Goal: Task Accomplishment & Management: Manage account settings

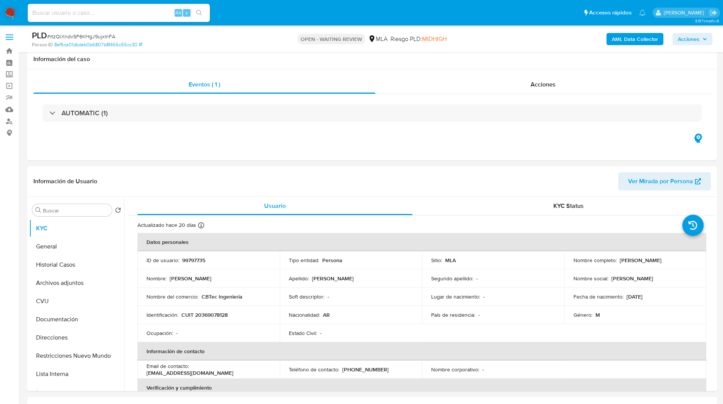
select select "10"
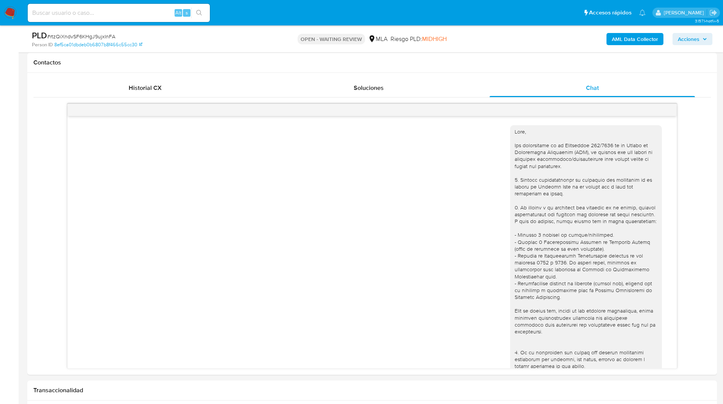
scroll to position [407, 0]
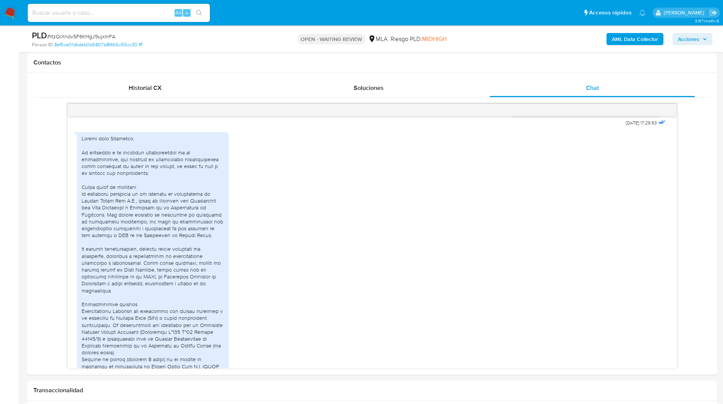
click at [84, 36] on span "# rtzQiXndvSF6KHgJ9ujxInFA" at bounding box center [81, 37] width 68 height 8
copy span "rtzQiXndvSF6KHgJ9ujxInFA"
click at [14, 171] on aside "Bandeja Tablero Screening Búsqueda en Listas Watchlist Herramientas Operaciones…" at bounding box center [9, 403] width 19 height 1495
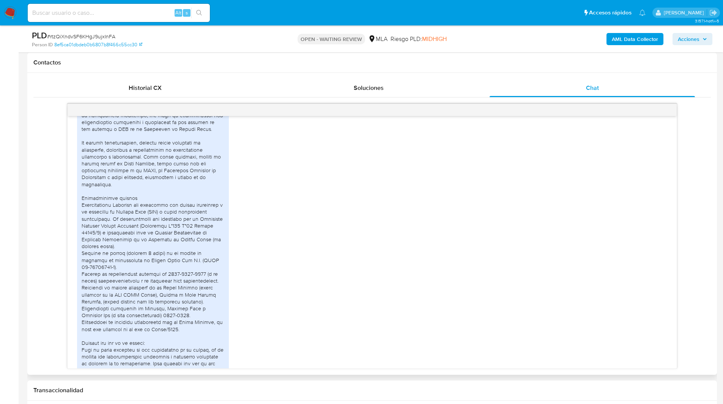
scroll to position [514, 0]
click at [148, 203] on div at bounding box center [153, 287] width 143 height 518
click at [129, 205] on div at bounding box center [153, 287] width 143 height 518
click at [173, 204] on div at bounding box center [153, 287] width 143 height 518
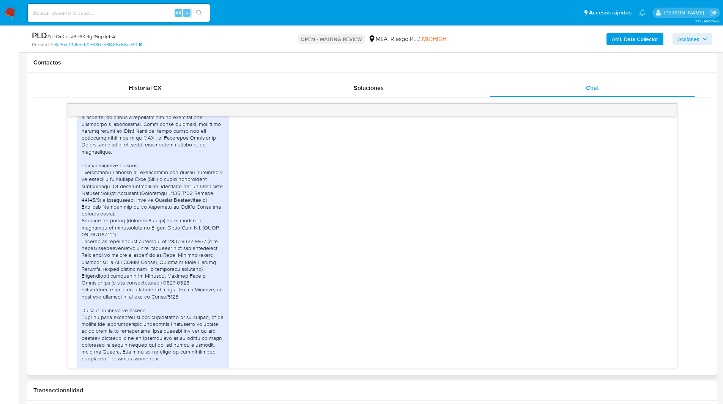
click at [187, 205] on div at bounding box center [153, 255] width 143 height 518
click at [270, 239] on div "PDF PDF 2025.02 Recibo de sueldo.pdf PDF PDF 2025.07 Recibo de sueldo.pdf PDF P…" at bounding box center [372, 321] width 590 height 665
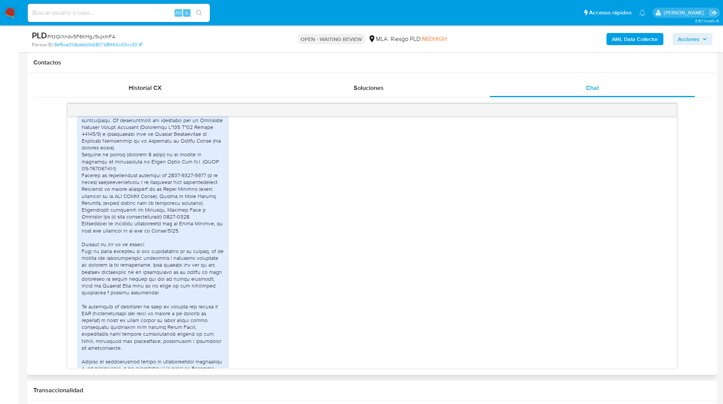
scroll to position [613, 0]
click at [203, 44] on div "Person ID 8ef5ca01dbdeb0b6807b8f466c55cc30" at bounding box center [144, 44] width 225 height 7
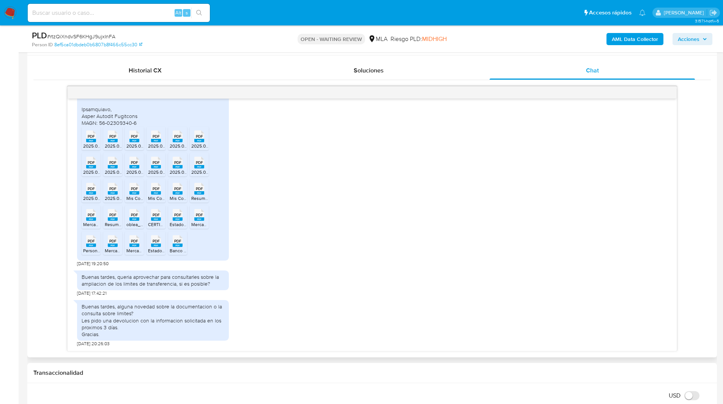
scroll to position [362, 0]
click at [90, 139] on rect at bounding box center [91, 140] width 10 height 3
click at [112, 140] on rect at bounding box center [113, 140] width 10 height 3
click at [132, 138] on span "PDF" at bounding box center [134, 136] width 7 height 5
click at [156, 139] on rect at bounding box center [156, 140] width 10 height 3
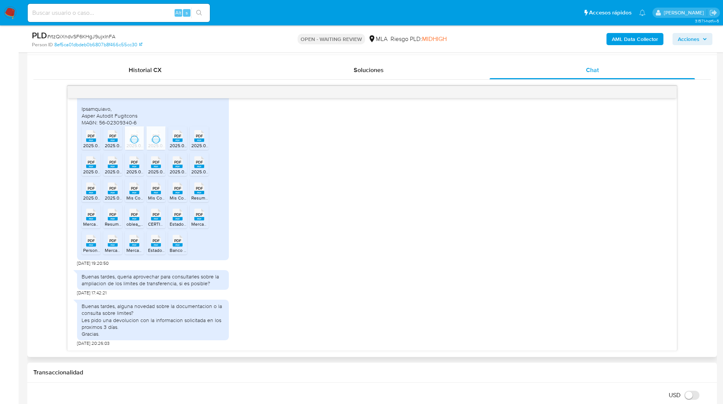
click at [178, 141] on rect at bounding box center [178, 140] width 10 height 3
click at [201, 140] on rect at bounding box center [199, 140] width 10 height 3
click at [201, 171] on span "2025.06 - Resumen Comitente Galicia.pdf" at bounding box center [248, 172] width 115 height 6
click at [184, 169] on div "PDF PDF" at bounding box center [178, 161] width 16 height 15
click at [153, 164] on span "PDF" at bounding box center [156, 162] width 7 height 5
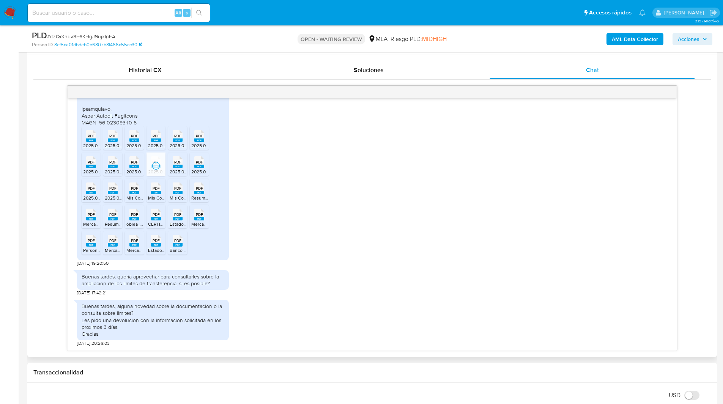
click at [134, 162] on span "PDF" at bounding box center [134, 162] width 7 height 5
click at [121, 161] on li "PDF PDF 2025.04 Recibo de sueldo.pdf" at bounding box center [112, 165] width 19 height 24
click at [88, 165] on span "PDF" at bounding box center [91, 162] width 7 height 5
click at [92, 191] on span "PDF" at bounding box center [91, 188] width 7 height 5
click at [115, 191] on span "PDF" at bounding box center [112, 188] width 7 height 5
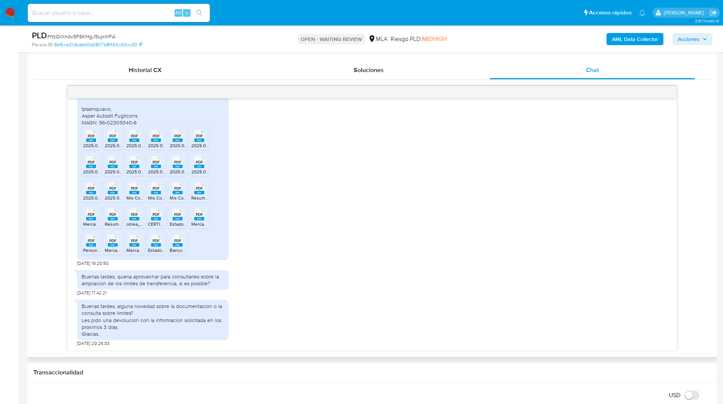
click at [134, 191] on span "PDF" at bounding box center [134, 188] width 7 height 5
click at [161, 189] on div "PDF PDF" at bounding box center [156, 187] width 16 height 15
click at [170, 189] on div "PDF PDF" at bounding box center [178, 187] width 16 height 15
drag, startPoint x: 206, startPoint y: 188, endPoint x: 205, endPoint y: 208, distance: 20.2
click at [206, 188] on div "PDF PDF" at bounding box center [199, 187] width 16 height 15
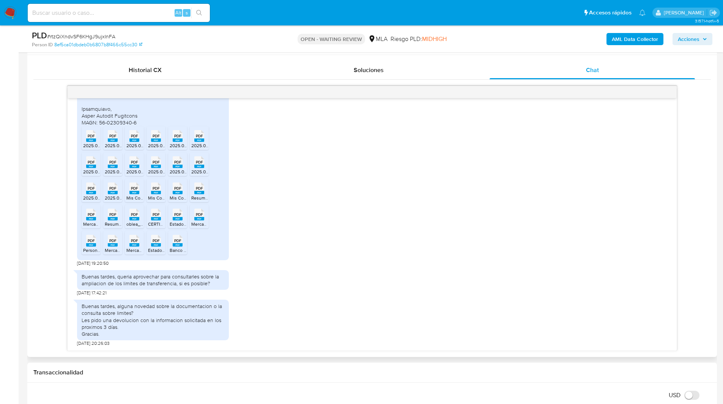
click at [202, 215] on span "PDF" at bounding box center [199, 214] width 7 height 5
click at [96, 142] on icon at bounding box center [91, 136] width 10 height 12
click at [156, 216] on span "PDF" at bounding box center [156, 214] width 7 height 5
click at [96, 142] on icon at bounding box center [91, 136] width 10 height 12
click at [115, 215] on span "PDF" at bounding box center [112, 214] width 7 height 5
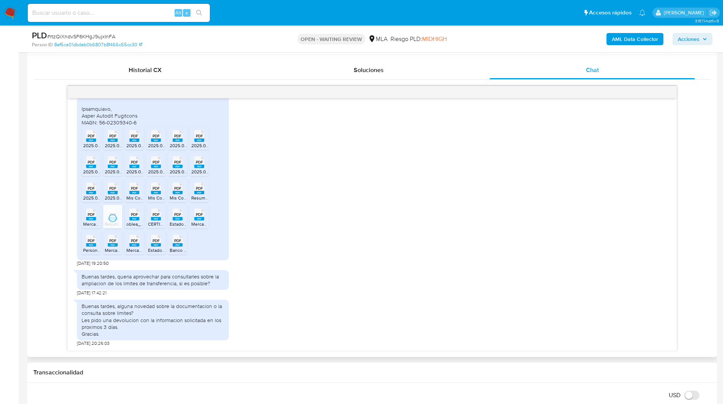
click at [94, 212] on span "PDF" at bounding box center [91, 214] width 7 height 5
click at [93, 241] on span "PDF" at bounding box center [91, 240] width 7 height 5
click at [110, 242] on span "PDF" at bounding box center [112, 240] width 7 height 5
click at [141, 241] on div "PDF PDF" at bounding box center [134, 240] width 16 height 15
click at [156, 239] on span "PDF" at bounding box center [156, 240] width 7 height 5
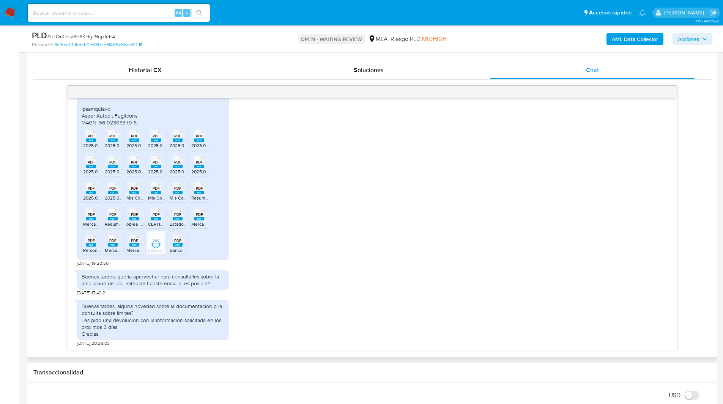
click at [96, 142] on icon at bounding box center [91, 136] width 10 height 12
click at [208, 248] on ul "PDF PDF 2025.02 Recibo de sueldo.pdf PDF PDF 2025.07 Recibo de sueldo.pdf PDF P…" at bounding box center [153, 191] width 143 height 131
click at [413, 16] on ul "Pausado Ver notificaciones Alt s Accesos rápidos Presiona las siguientes teclas…" at bounding box center [337, 12] width 626 height 19
click at [213, 34] on div "PLD # rtzQiXndvSF6KHgJ9ujxInFA" at bounding box center [144, 35] width 224 height 11
click at [278, 17] on ul "Pausado Ver notificaciones Alt s Accesos rápidos Presiona las siguientes teclas…" at bounding box center [337, 12] width 626 height 19
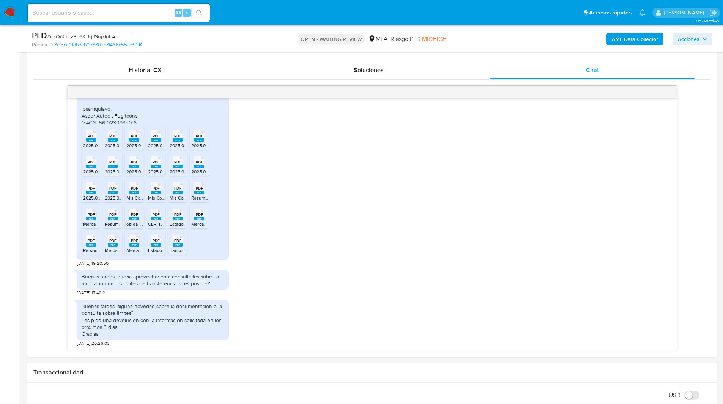
click at [263, 9] on ul "Pausado Ver notificaciones Alt s Accesos rápidos Presiona las siguientes teclas…" at bounding box center [337, 12] width 626 height 19
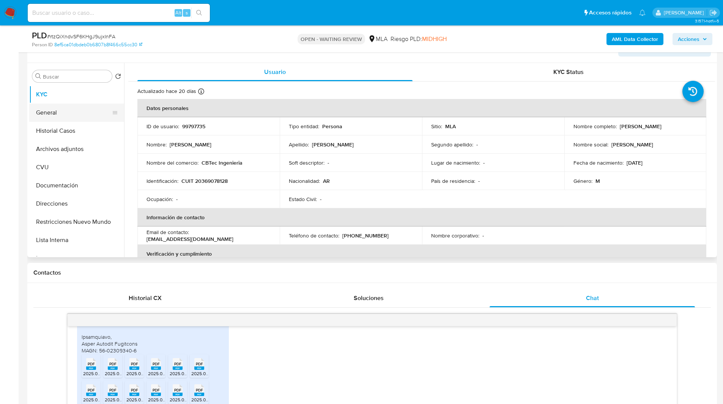
scroll to position [131, 0]
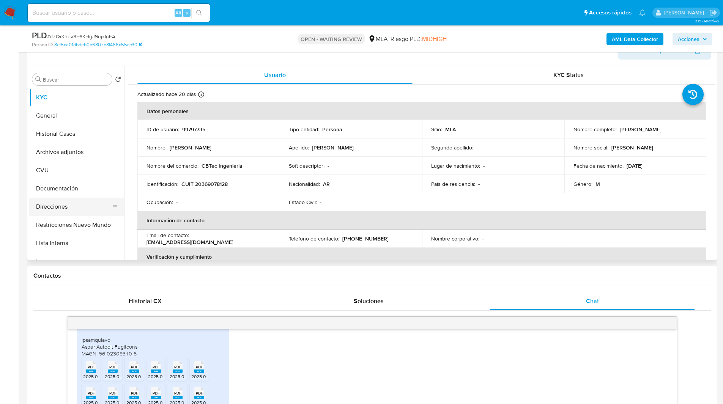
click at [72, 201] on button "Direcciones" at bounding box center [73, 207] width 89 height 18
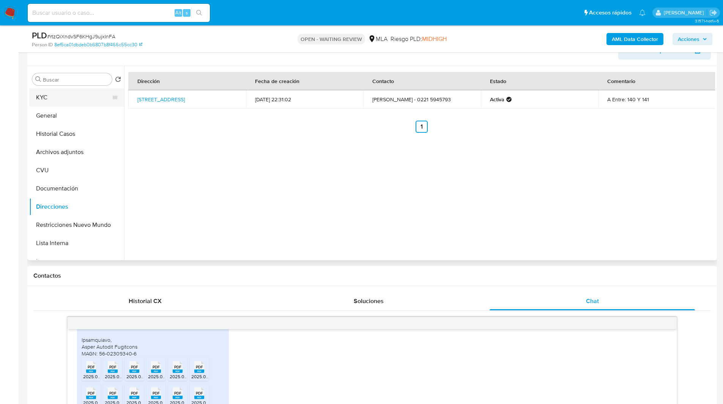
click at [39, 99] on button "KYC" at bounding box center [73, 97] width 89 height 18
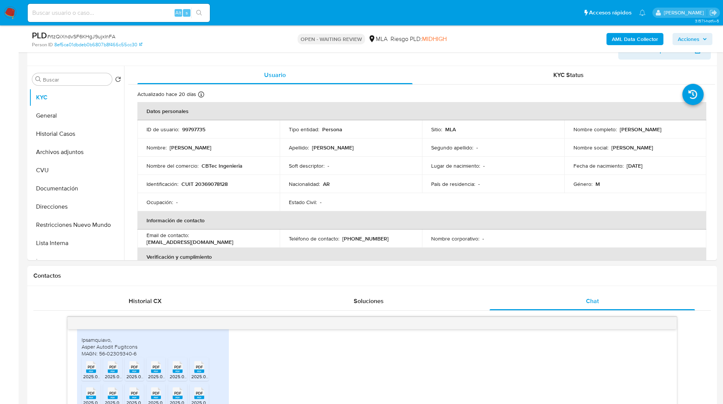
click at [411, 275] on h1 "Contactos" at bounding box center [372, 276] width 678 height 8
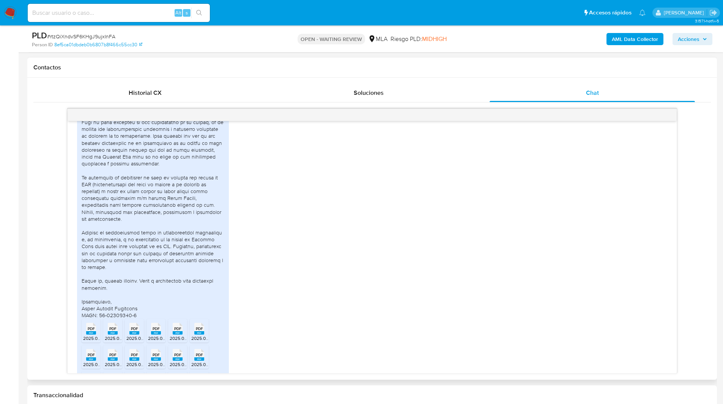
scroll to position [718, 0]
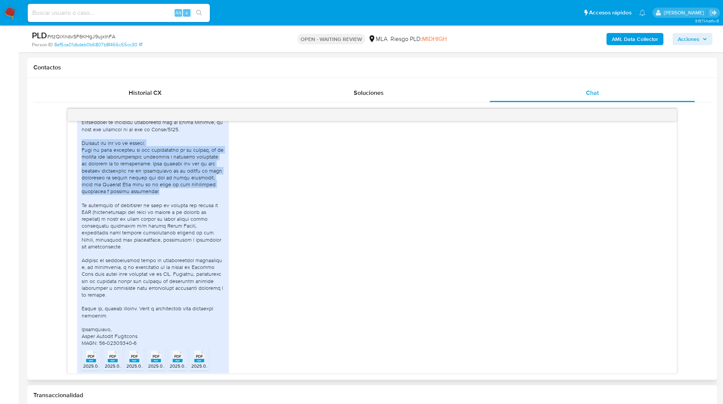
drag, startPoint x: 138, startPoint y: 206, endPoint x: 80, endPoint y: 159, distance: 75.0
click at [80, 159] on div "PDF PDF 2025.02 Recibo de sueldo.pdf PDF PDF 2025.07 Recibo de sueldo.pdf PDF P…" at bounding box center [153, 153] width 152 height 655
copy div "Detalle del uso de la cuenta: Como se puede observar en los movimientos de la c…"
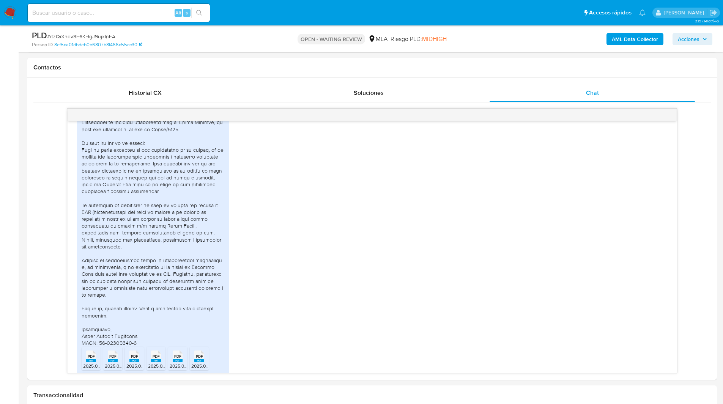
click at [453, 16] on ul "Pausado Ver notificaciones Alt s Accesos rápidos Presiona las siguientes teclas…" at bounding box center [337, 12] width 626 height 19
click at [443, 12] on ul "Pausado Ver notificaciones Alt s Accesos rápidos Presiona las siguientes teclas…" at bounding box center [337, 12] width 626 height 19
click at [76, 35] on span "# rtzQiXndvSF6KHgJ9ujxInFA" at bounding box center [81, 37] width 68 height 8
copy span "rtzQiXndvSF6KHgJ9ujxInFA"
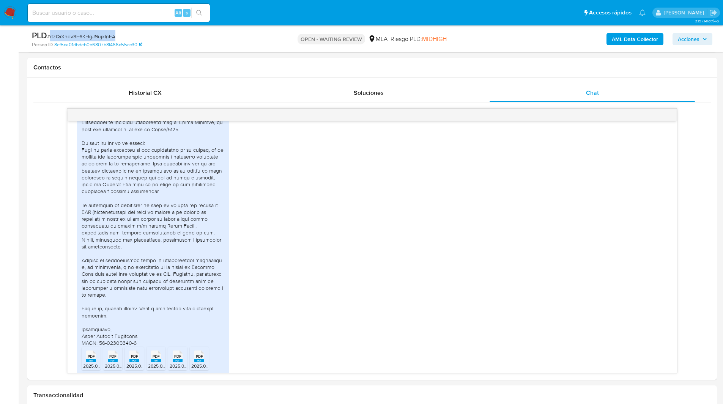
click at [7, 11] on img at bounding box center [10, 12] width 13 height 13
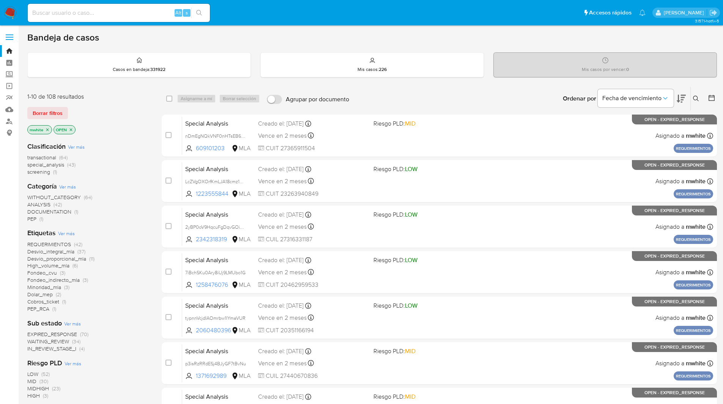
click at [470, 5] on ul "Pausado Ver notificaciones Alt s Accesos rápidos Presiona las siguientes teclas…" at bounding box center [337, 12] width 626 height 19
click at [698, 98] on icon at bounding box center [696, 99] width 6 height 6
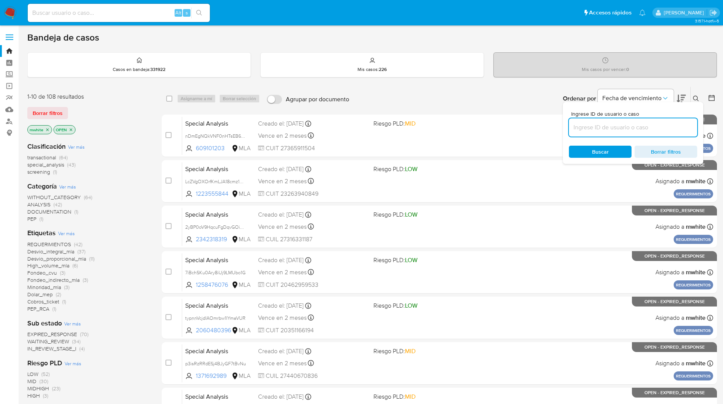
click at [601, 126] on input at bounding box center [633, 128] width 128 height 10
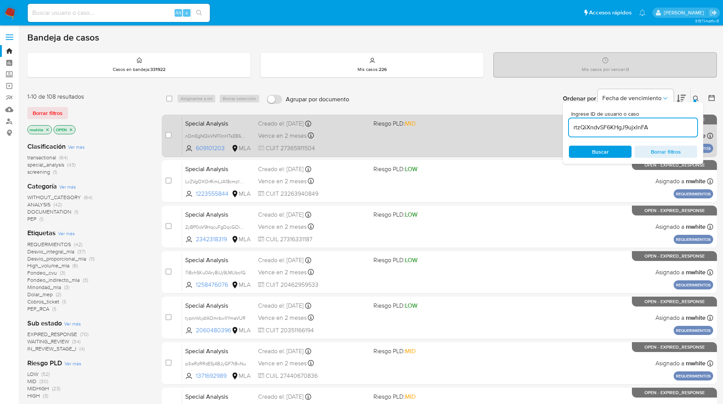
type input "rtzQiXndvSF6KHgJ9ujxInFA"
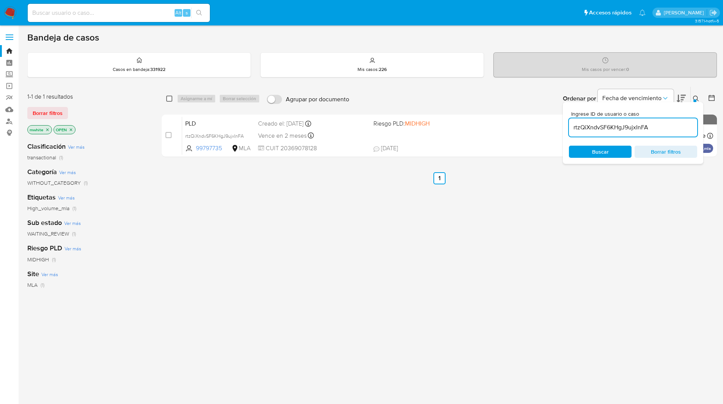
click at [170, 98] on input "checkbox" at bounding box center [169, 99] width 6 height 6
checkbox input "true"
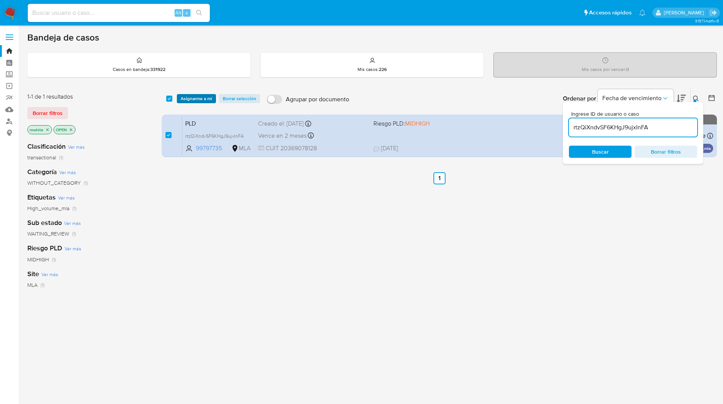
click at [206, 98] on span "Asignarme a mí" at bounding box center [197, 99] width 32 height 8
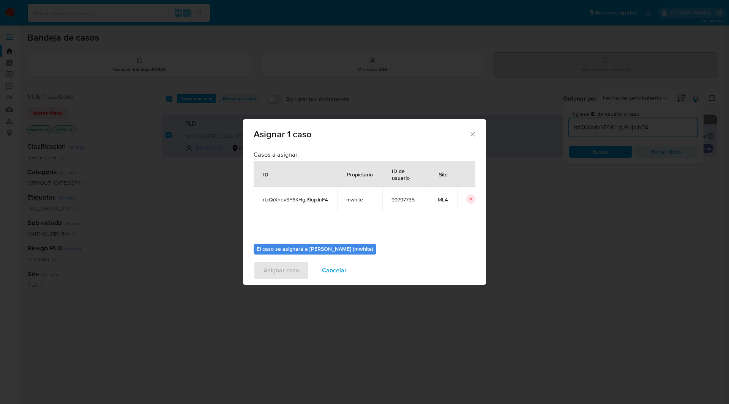
click at [357, 195] on td "mwhite" at bounding box center [359, 199] width 45 height 24
click at [353, 200] on span "mwhite" at bounding box center [359, 199] width 27 height 7
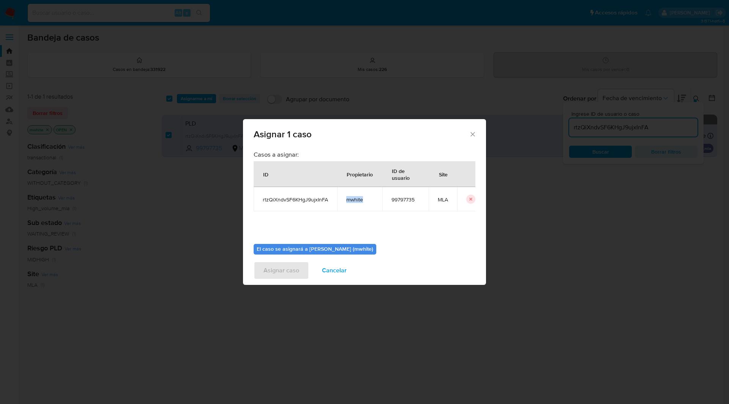
copy span "mwhite"
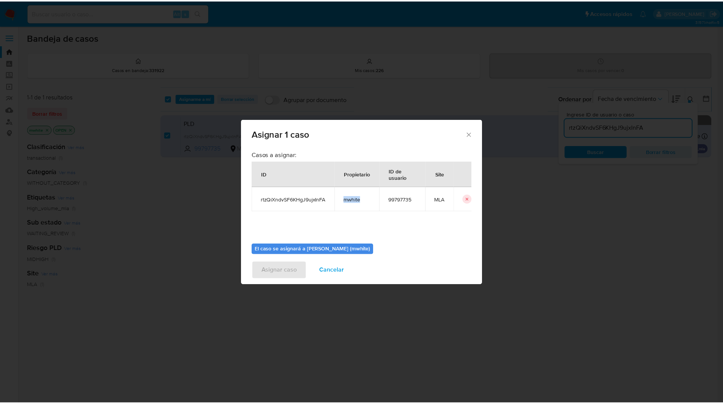
scroll to position [39, 0]
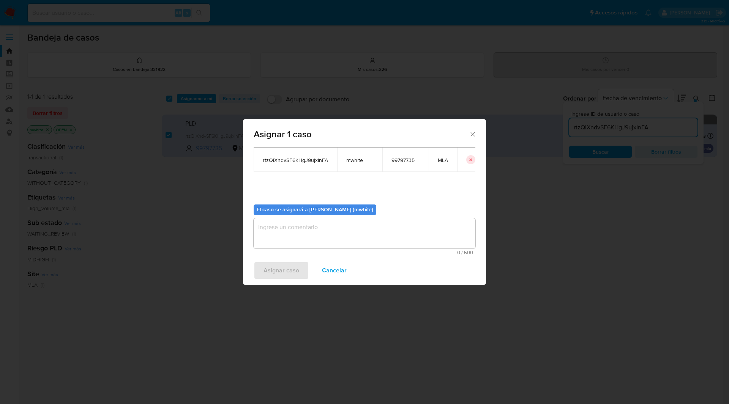
click at [303, 227] on textarea "assign-modal" at bounding box center [365, 233] width 222 height 30
paste textarea "mwhite"
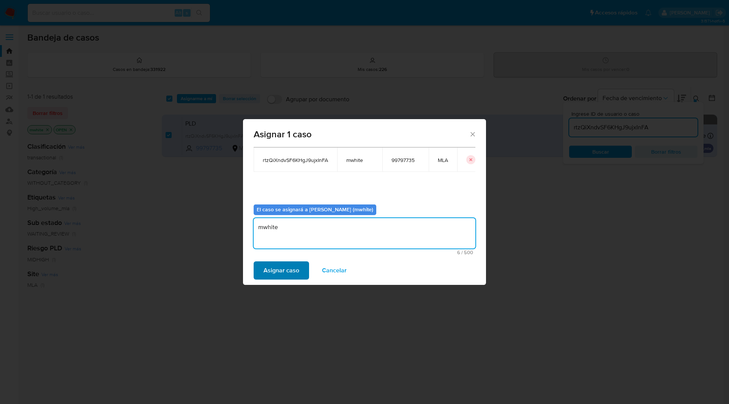
type textarea "mwhite"
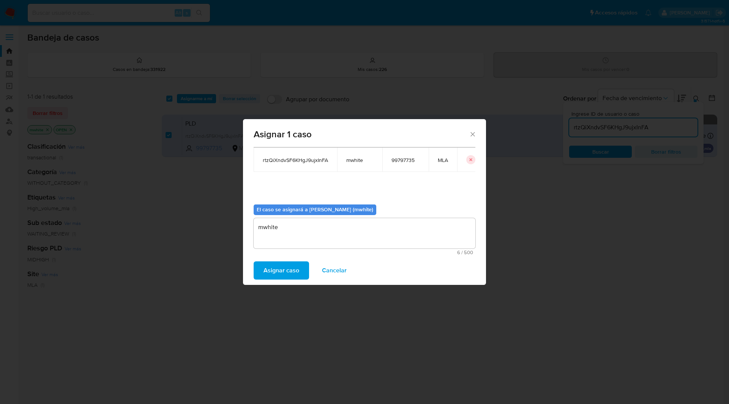
click at [280, 270] on span "Asignar caso" at bounding box center [281, 270] width 36 height 17
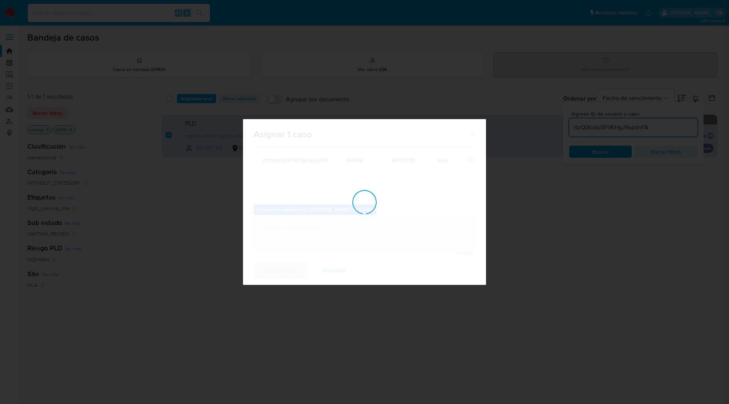
checkbox input "false"
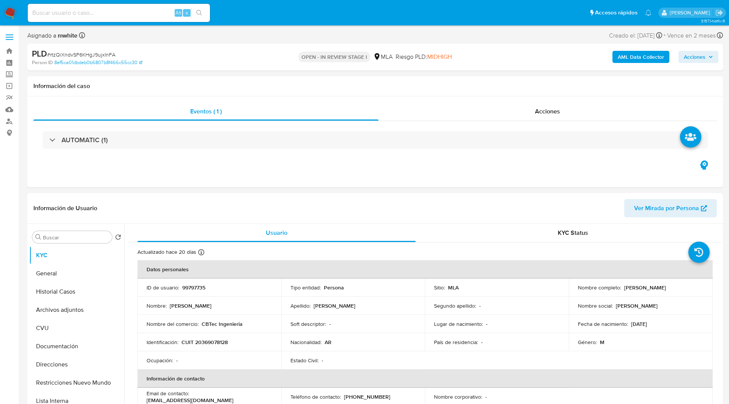
select select "10"
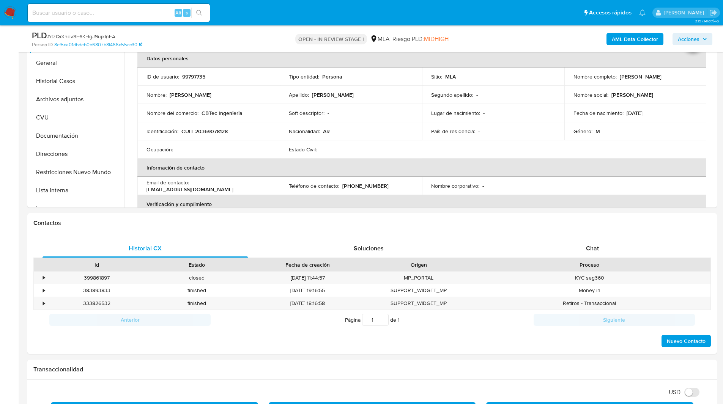
scroll to position [191, 0]
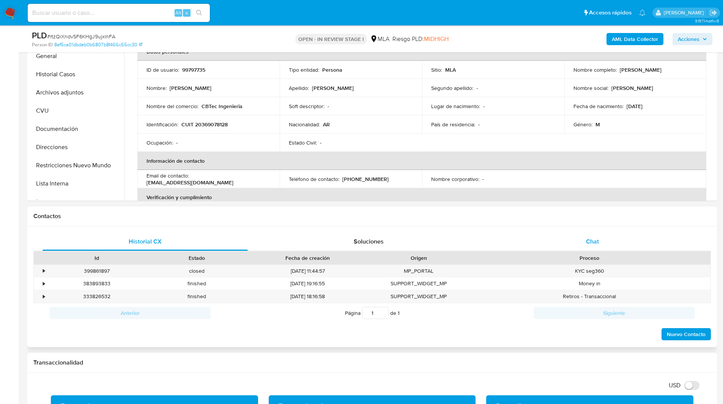
click at [594, 239] on span "Chat" at bounding box center [592, 241] width 13 height 9
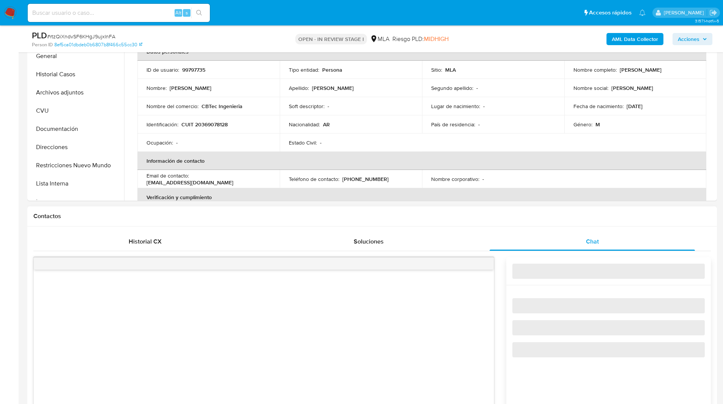
click at [532, 219] on h1 "Contactos" at bounding box center [372, 217] width 678 height 8
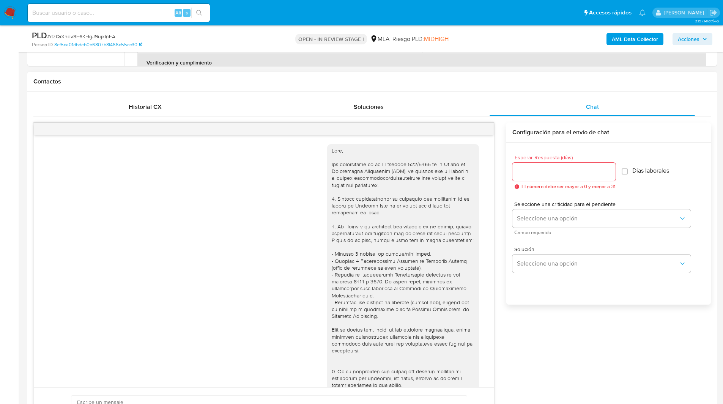
scroll to position [930, 0]
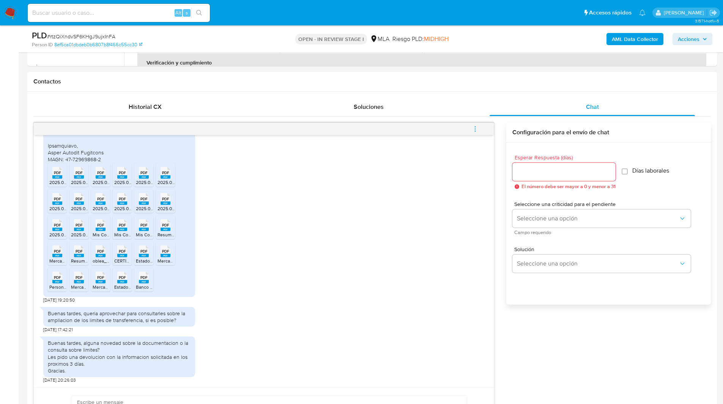
click at [479, 126] on button "menu-action" at bounding box center [475, 129] width 25 height 18
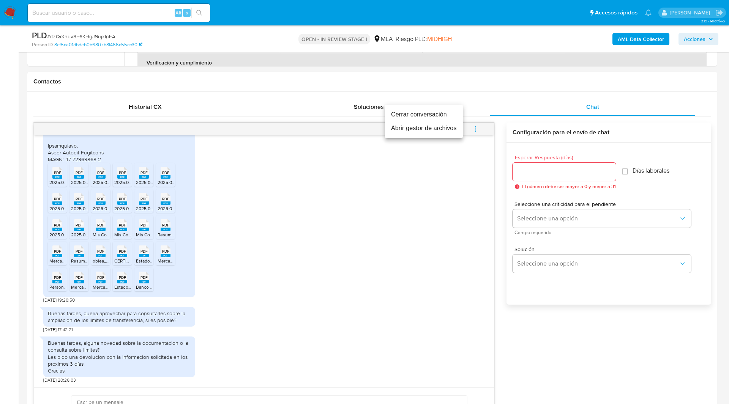
click at [421, 117] on li "Cerrar conversación" at bounding box center [424, 115] width 78 height 14
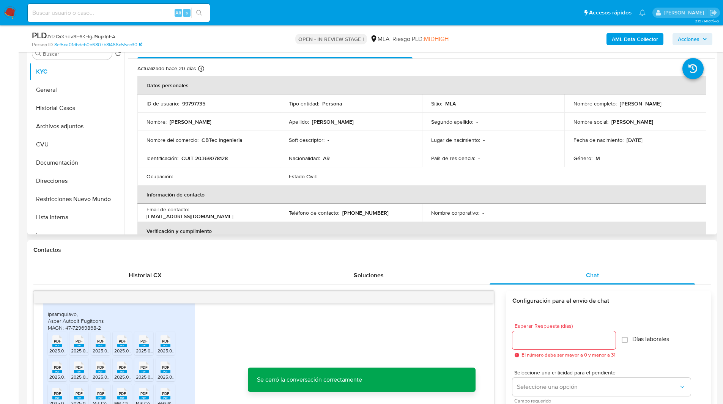
scroll to position [156, 0]
click at [60, 123] on button "Archivos adjuntos" at bounding box center [73, 127] width 89 height 18
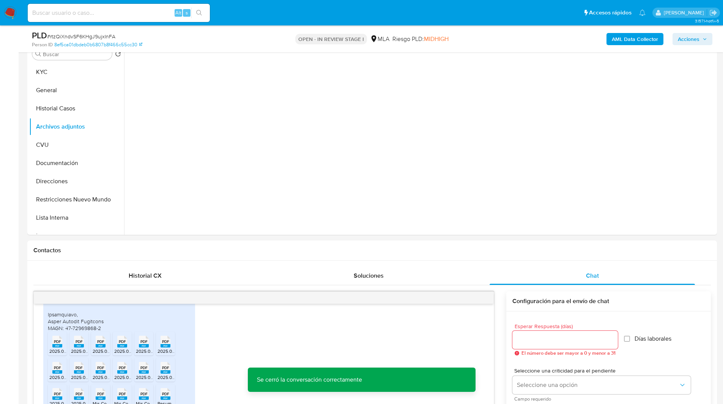
click at [651, 42] on b "AML Data Collector" at bounding box center [635, 39] width 46 height 12
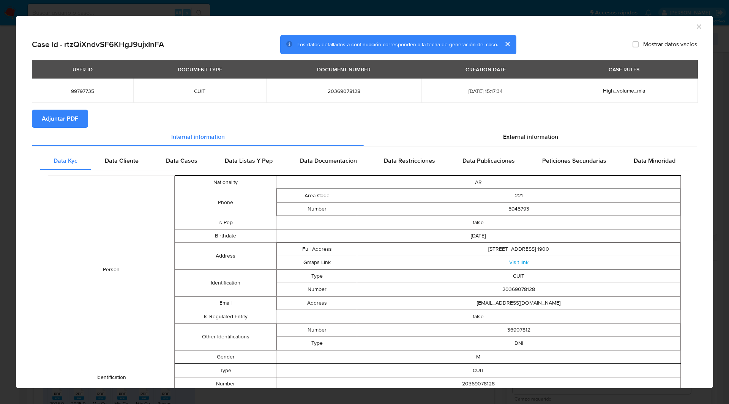
click at [45, 121] on span "Adjuntar PDF" at bounding box center [60, 118] width 36 height 17
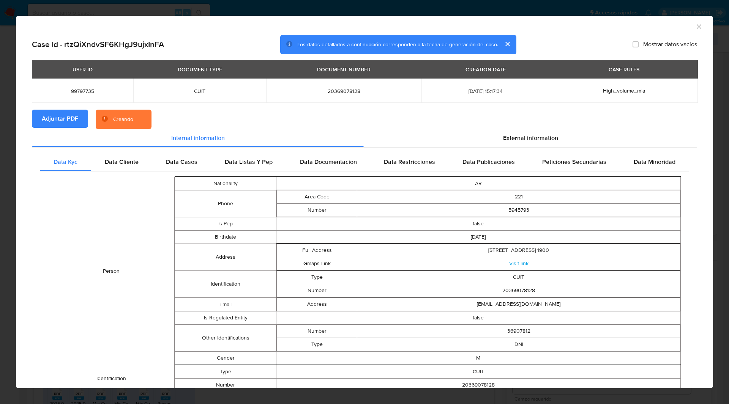
click at [196, 125] on section "Adjuntar PDF Creando" at bounding box center [364, 120] width 665 height 20
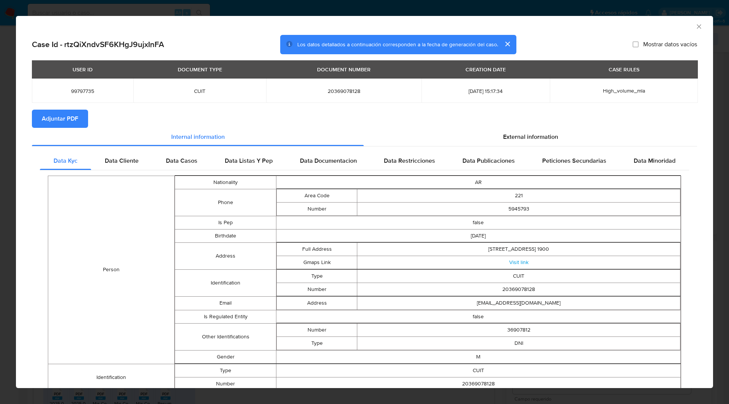
click at [695, 28] on icon "Cerrar ventana" at bounding box center [699, 27] width 8 height 8
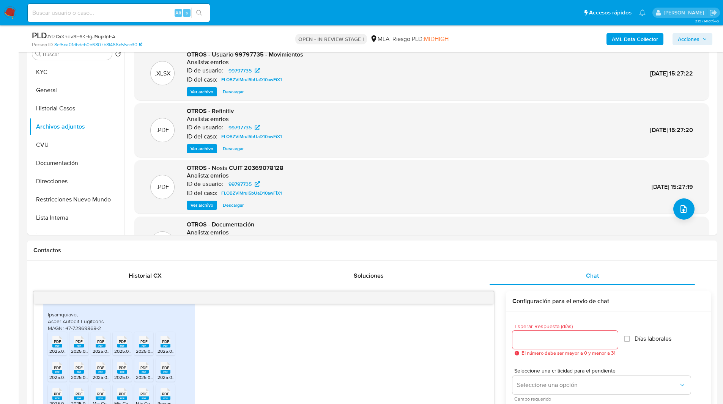
click at [485, 18] on ul "Pausado Ver notificaciones Alt s Accesos rápidos Presiona las siguientes teclas…" at bounding box center [337, 12] width 626 height 19
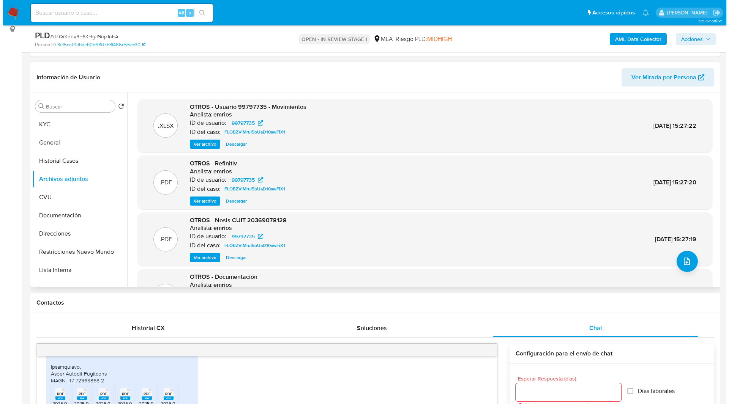
scroll to position [103, 0]
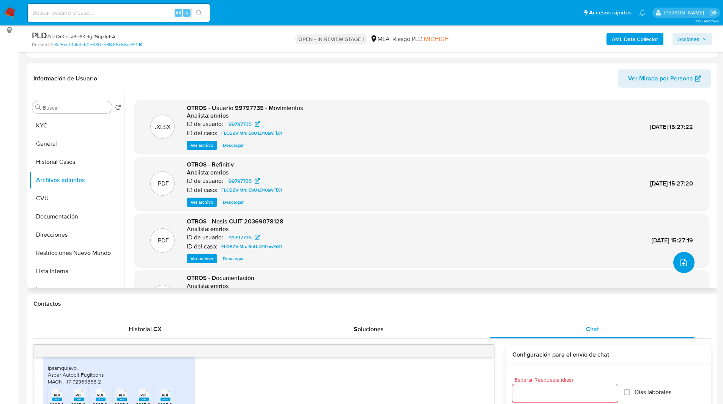
click at [686, 258] on button "upload-file" at bounding box center [683, 262] width 21 height 21
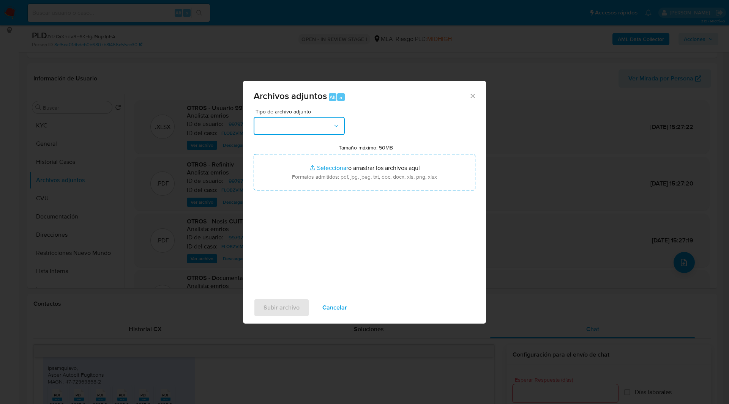
click at [287, 131] on button "button" at bounding box center [299, 126] width 91 height 18
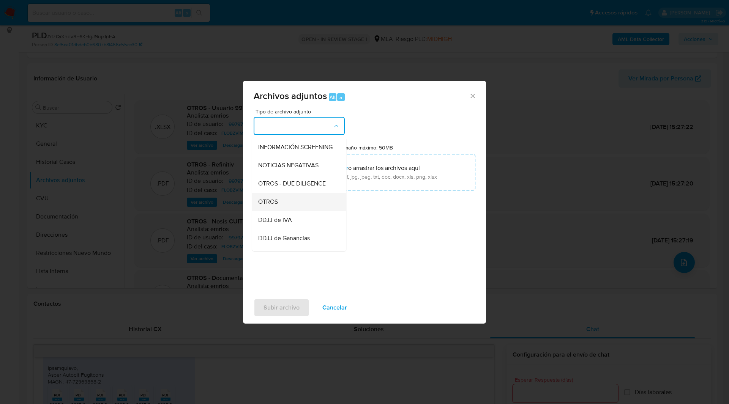
click at [272, 206] on span "OTROS" at bounding box center [268, 202] width 20 height 8
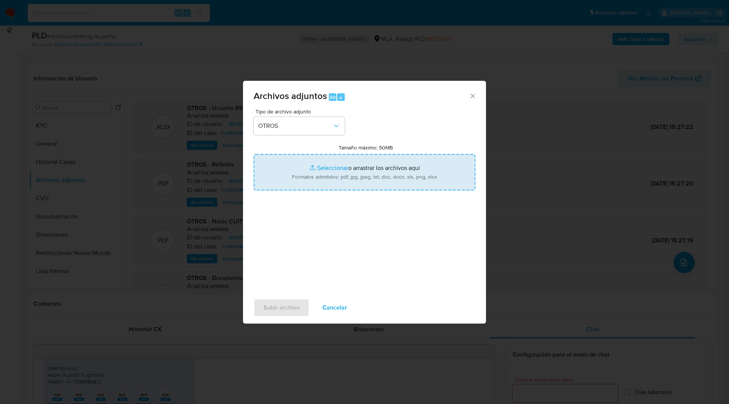
type input "C:\fakepath\NOSIS_Manager_InformeIndividual_20369078128_654924_20250901101440.p…"
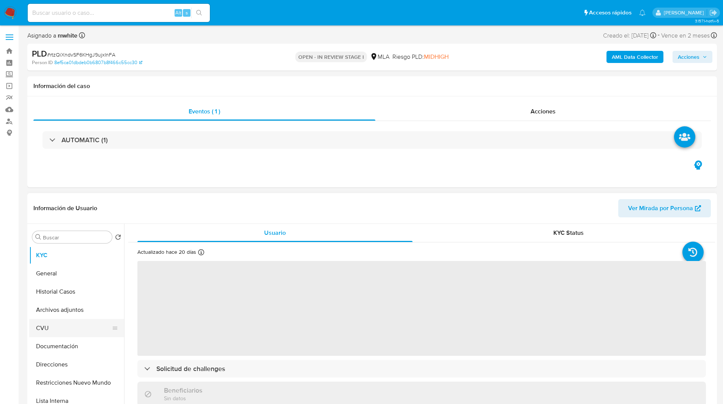
click at [64, 319] on button "CVU" at bounding box center [73, 328] width 89 height 18
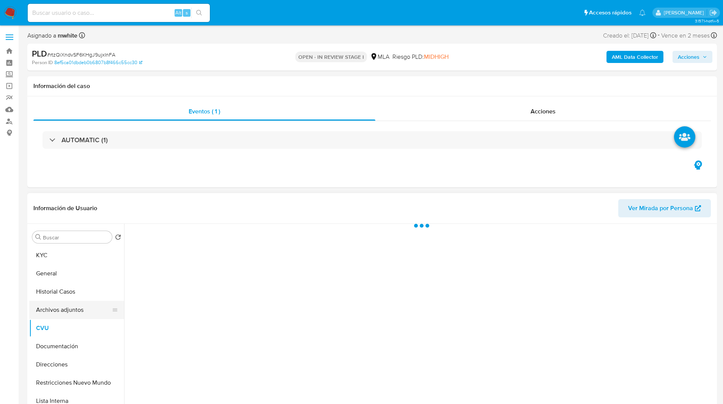
click at [65, 312] on button "Archivos adjuntos" at bounding box center [73, 310] width 89 height 18
select select "10"
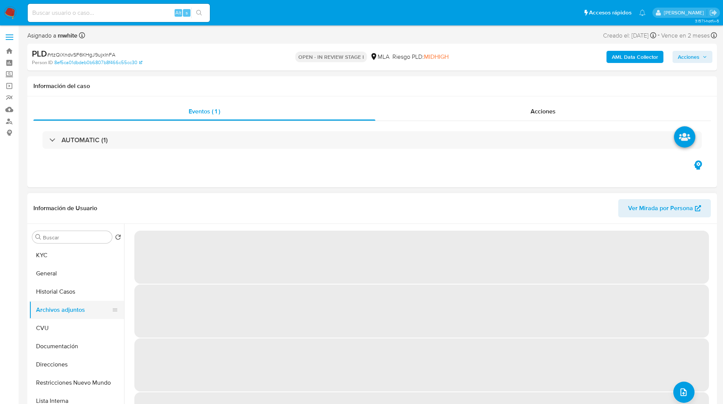
click at [49, 315] on button "Archivos adjuntos" at bounding box center [73, 310] width 89 height 18
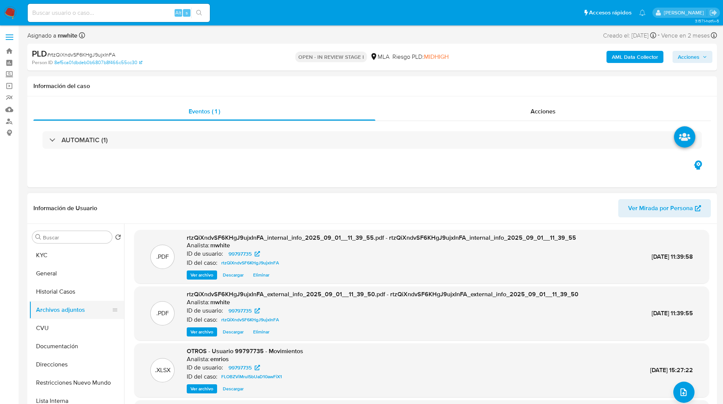
click at [64, 310] on button "Archivos adjuntos" at bounding box center [73, 310] width 89 height 18
click at [684, 391] on icon "upload-file" at bounding box center [684, 393] width 6 height 8
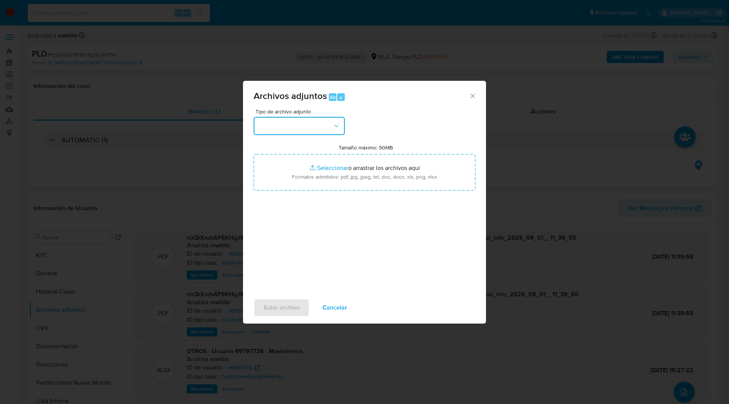
click at [288, 127] on button "button" at bounding box center [299, 126] width 91 height 18
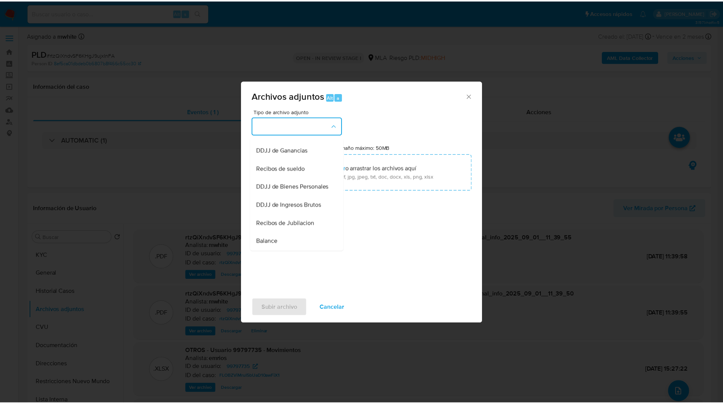
scroll to position [130, 0]
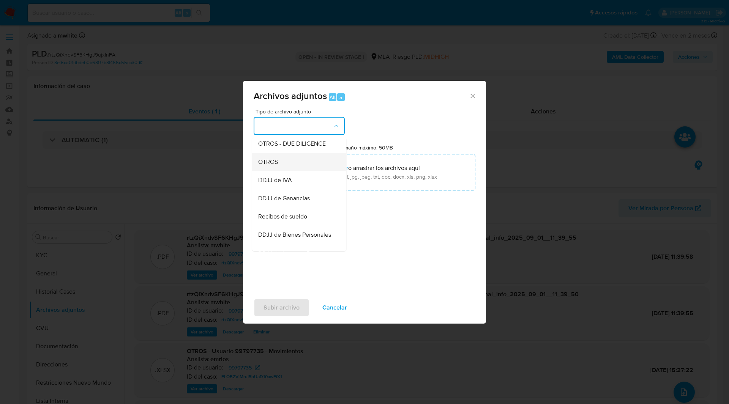
click at [257, 164] on li "OTROS" at bounding box center [299, 162] width 94 height 18
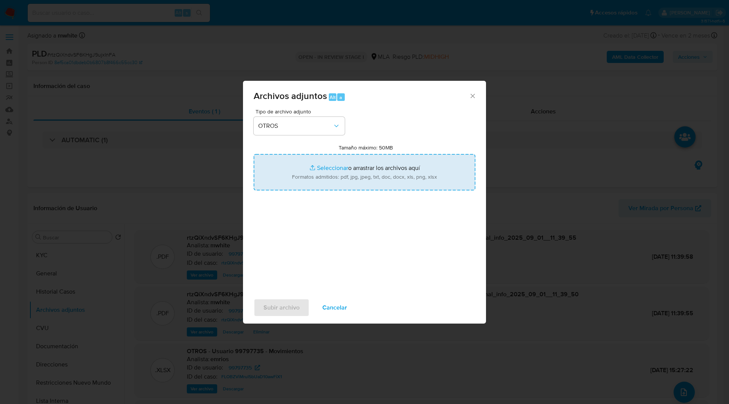
type input "C:\fakepath\NOSIS_Manager_InformeIndividual_20369078128_654924_20250901101440.p…"
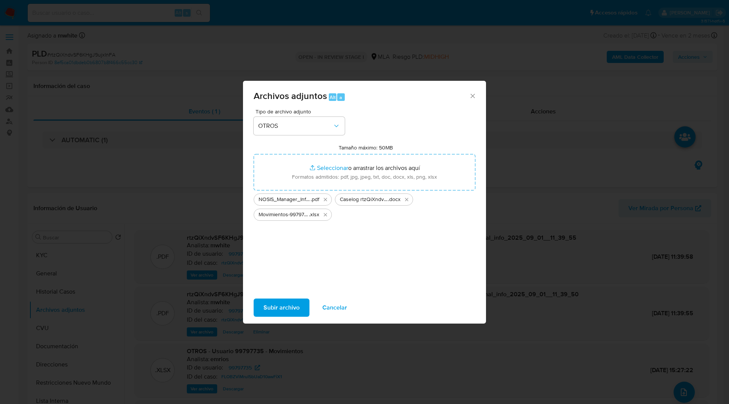
click at [296, 306] on span "Subir archivo" at bounding box center [281, 307] width 36 height 17
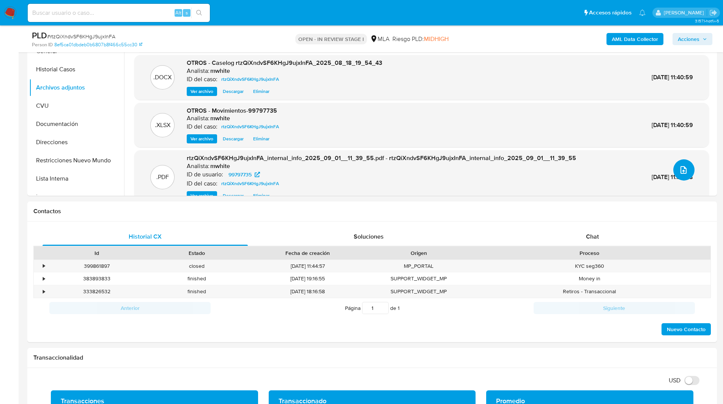
scroll to position [198, 0]
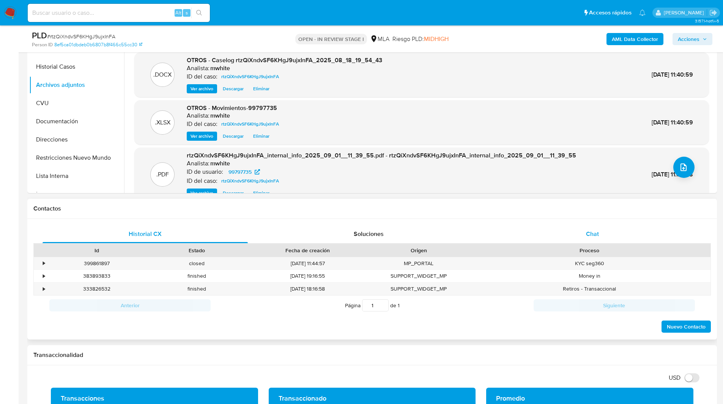
click at [604, 229] on div "Chat" at bounding box center [592, 234] width 205 height 18
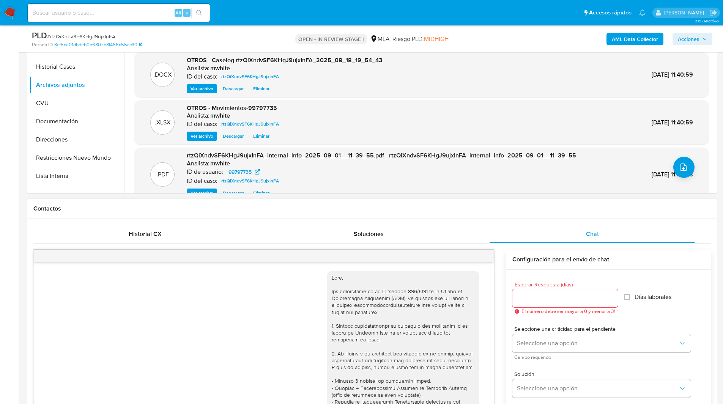
click at [616, 202] on div "Contactos" at bounding box center [372, 209] width 690 height 20
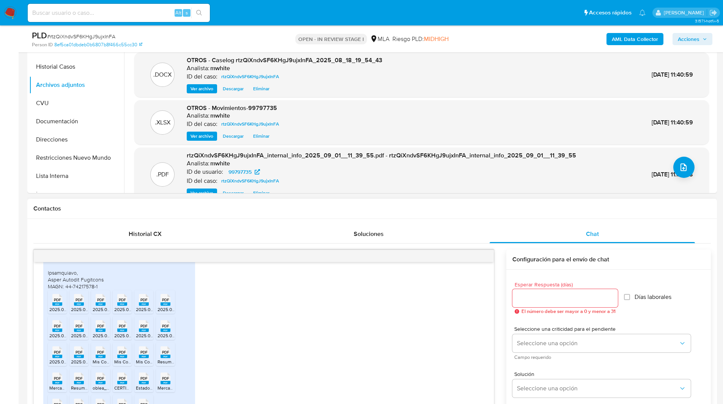
scroll to position [216, 0]
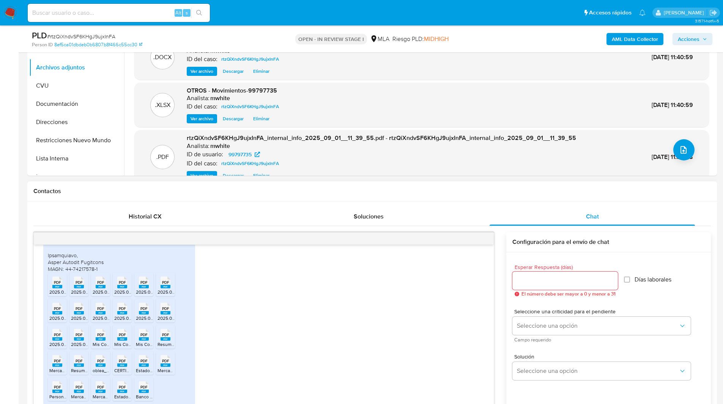
click at [623, 188] on h1 "Contactos" at bounding box center [372, 192] width 678 height 8
click at [696, 38] on span "Acciones" at bounding box center [689, 39] width 22 height 12
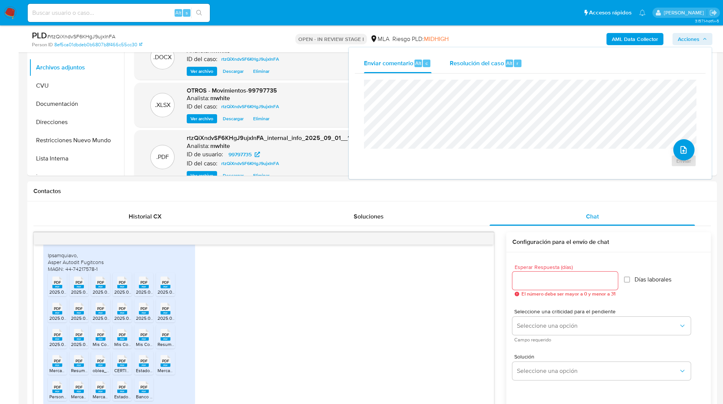
click at [503, 58] on span "Resolución del caso" at bounding box center [477, 62] width 54 height 9
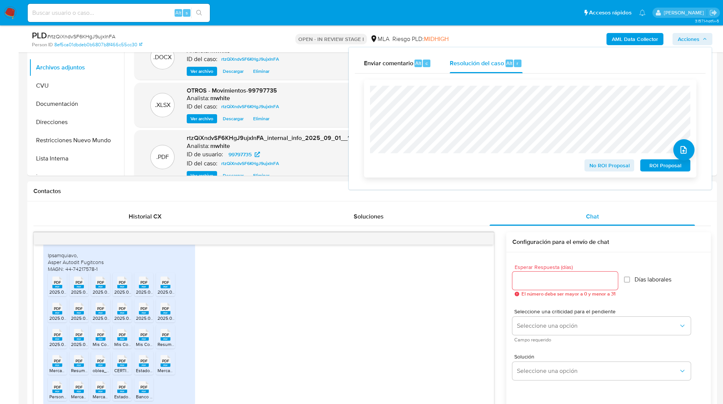
click at [611, 167] on span "No ROI Proposal" at bounding box center [609, 165] width 39 height 11
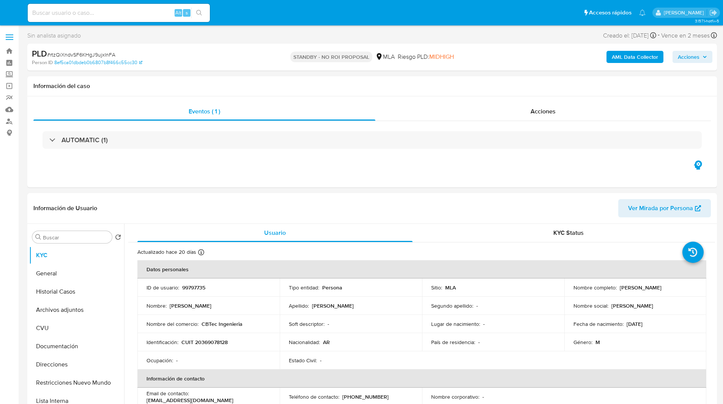
select select "10"
click at [145, 8] on input at bounding box center [119, 13] width 182 height 10
paste input "TAStALF0wGe6boAAok8i6Bbr"
type input "TAStALF0wGe6boAAok8i6Bbr"
select select "10"
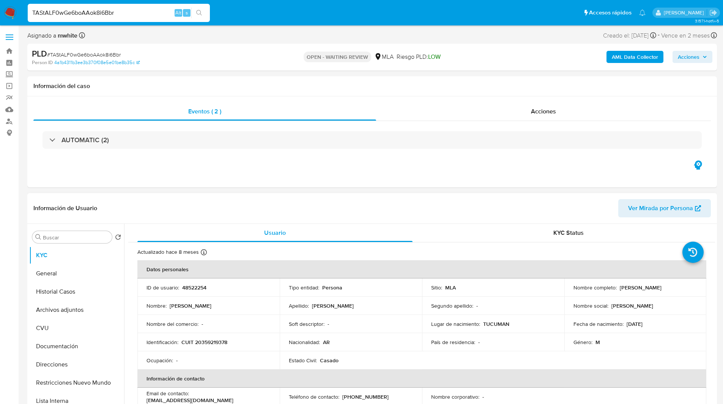
click at [196, 287] on p "48522254" at bounding box center [194, 287] width 24 height 7
copy p "48522254"
click at [213, 340] on p "CUIT 20359219378" at bounding box center [204, 342] width 46 height 7
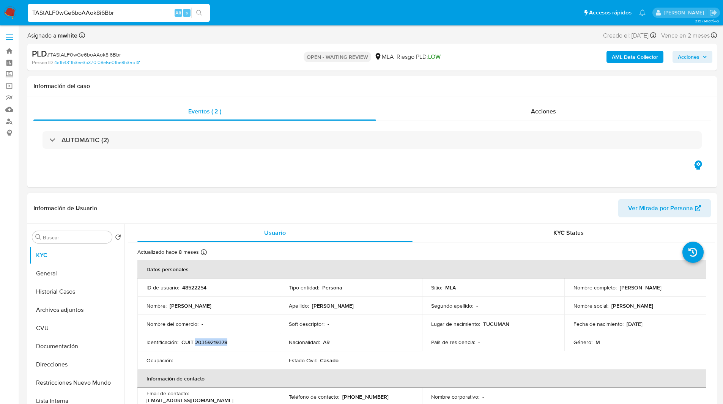
copy p "20359219378"
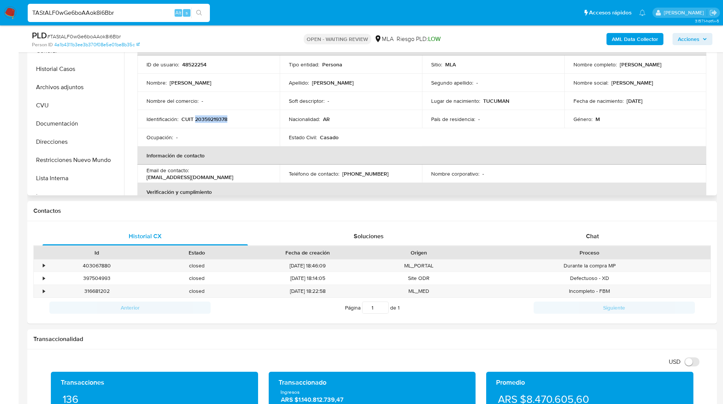
scroll to position [197, 0]
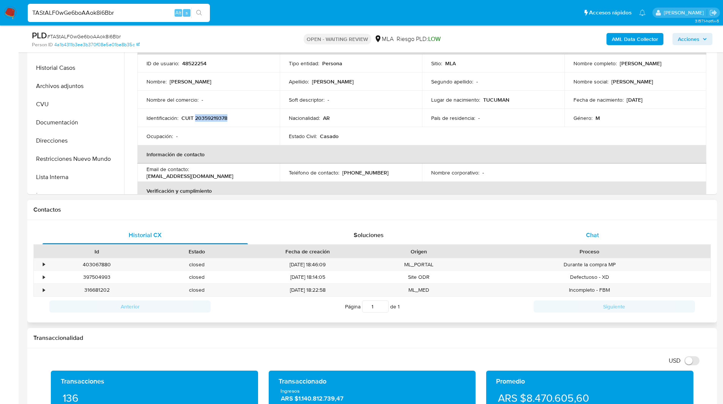
click at [586, 233] on span "Chat" at bounding box center [592, 235] width 13 height 9
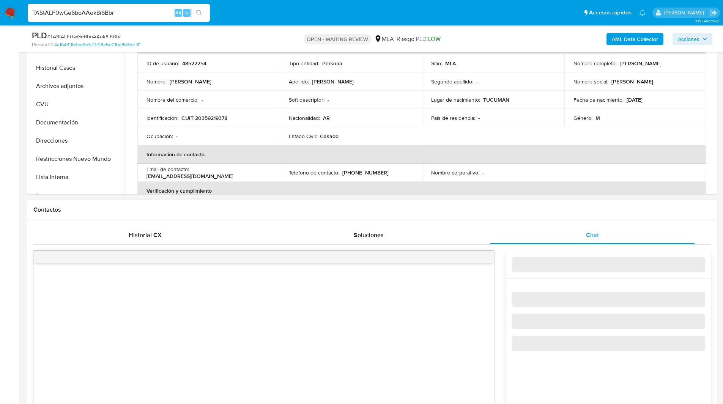
click at [517, 211] on h1 "Contactos" at bounding box center [372, 210] width 678 height 8
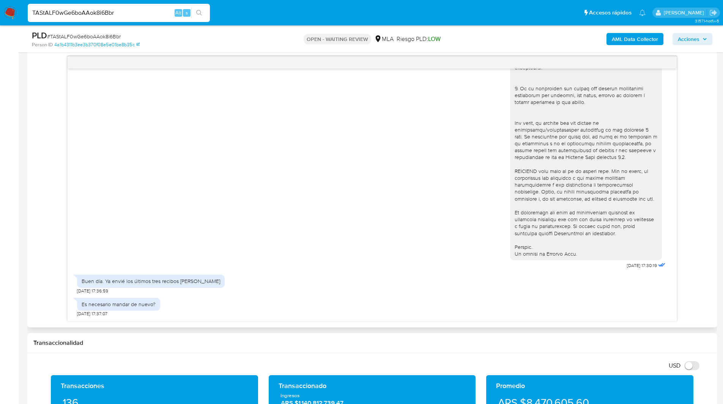
scroll to position [397, 0]
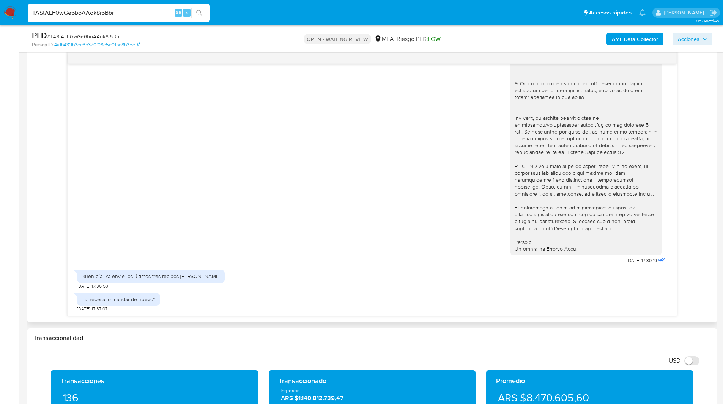
click at [42, 225] on div "[DATE] 17:30:19 Buen día. Ya envié los últimos tres recibos [PERSON_NAME] [DATE…" at bounding box center [372, 183] width 678 height 265
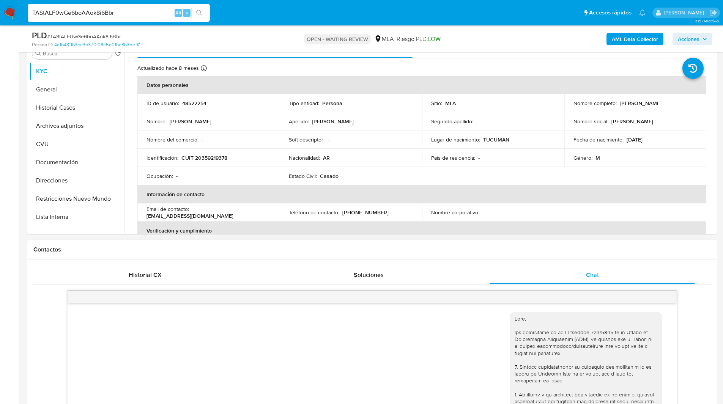
scroll to position [126, 0]
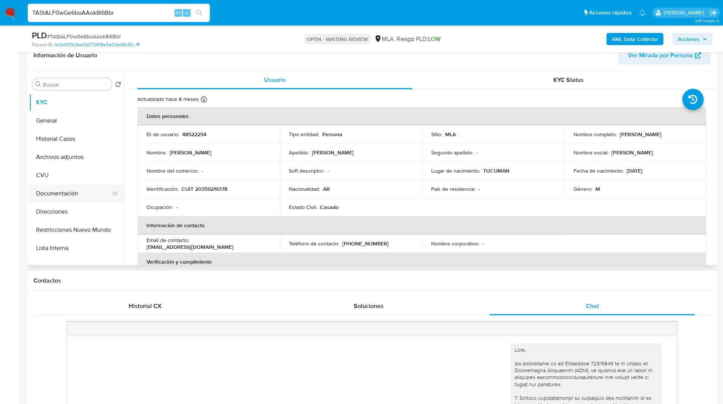
click at [54, 198] on button "Documentación" at bounding box center [73, 193] width 89 height 18
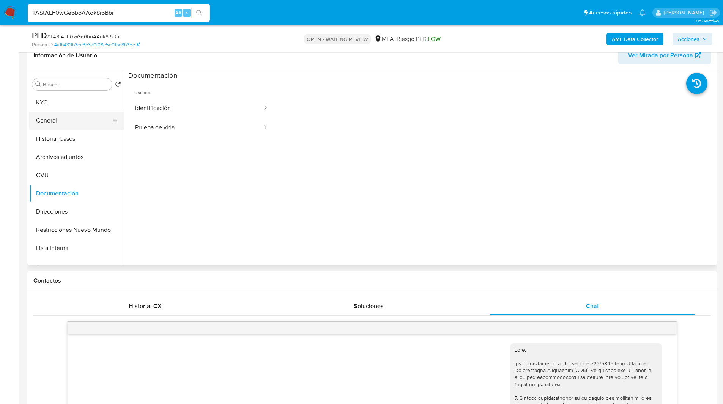
click at [60, 117] on button "General" at bounding box center [73, 121] width 89 height 18
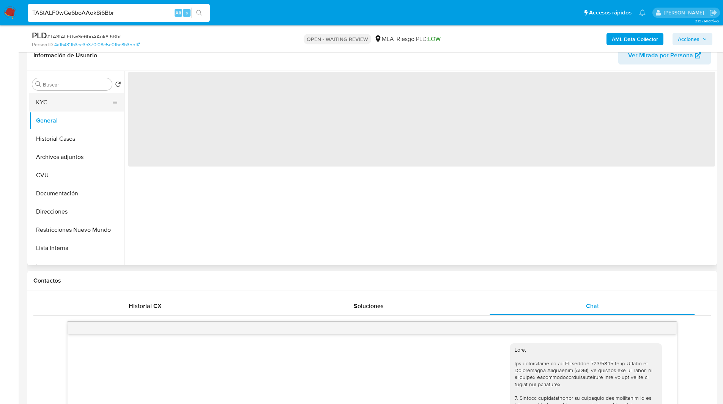
click at [53, 107] on button "KYC" at bounding box center [73, 102] width 89 height 18
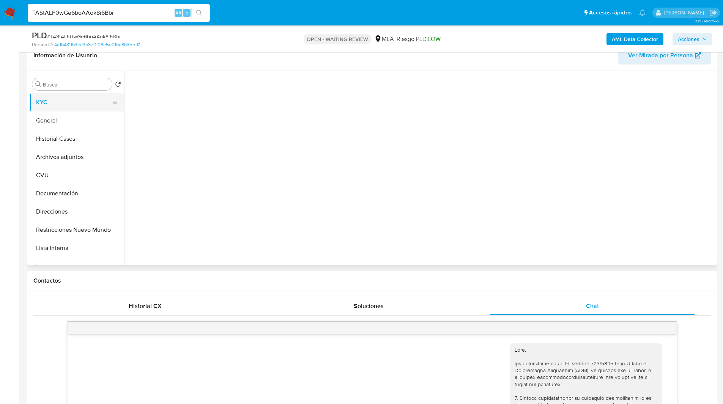
click at [69, 106] on button "KYC" at bounding box center [73, 102] width 89 height 18
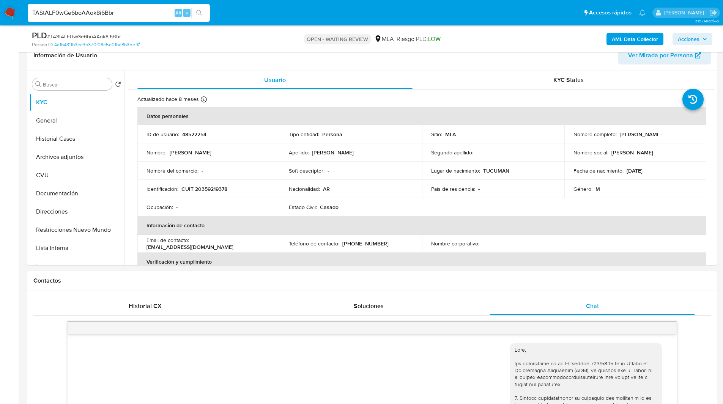
click at [391, 10] on ul "Pausado Ver notificaciones TAStALF0wGe6boAAok8i6Bbr Alt s Accesos rápidos Presi…" at bounding box center [337, 12] width 626 height 19
click at [205, 132] on p "48522254" at bounding box center [194, 134] width 24 height 7
copy p "48522254"
click at [458, 21] on ul "Pausado Ver notificaciones TAStALF0wGe6boAAok8i6Bbr Alt s Accesos rápidos Presi…" at bounding box center [337, 12] width 626 height 19
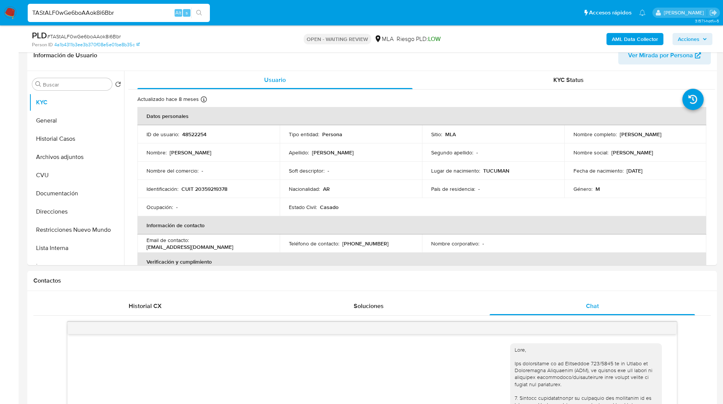
click at [90, 34] on span "# TAStALF0wGe6boAAok8i6Bbr" at bounding box center [84, 37] width 74 height 8
copy span "TAStALF0wGe6boAAok8i6Bbr"
click at [10, 8] on img at bounding box center [10, 12] width 13 height 13
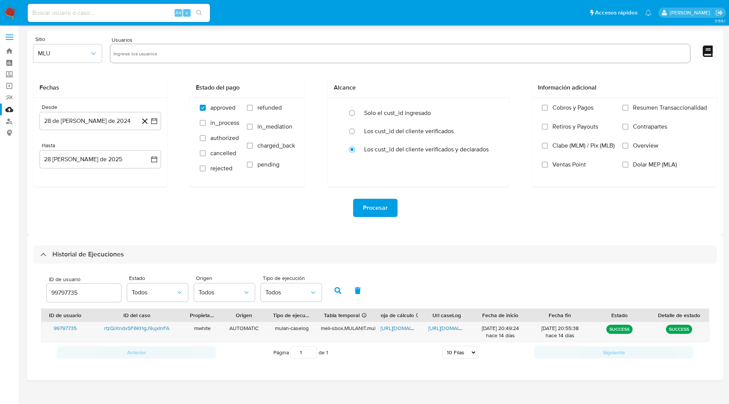
select select "10"
click at [71, 292] on input "99797735" at bounding box center [84, 293] width 74 height 10
click at [336, 295] on button "button" at bounding box center [338, 291] width 20 height 18
click at [402, 331] on span "[URL][DOMAIN_NAME]" at bounding box center [406, 329] width 52 height 8
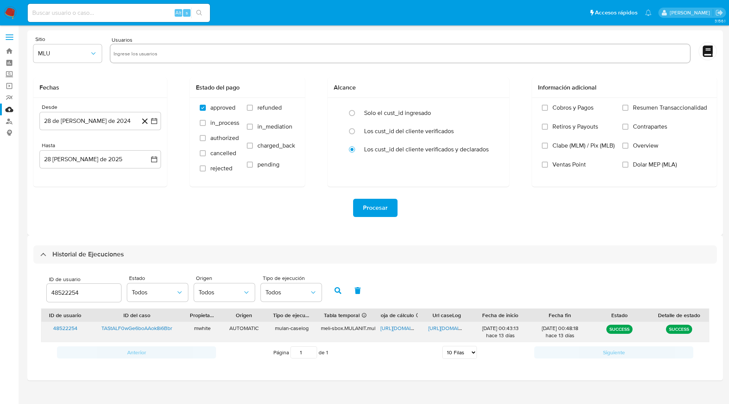
click at [457, 325] on span "[URL][DOMAIN_NAME]" at bounding box center [454, 329] width 52 height 8
click at [69, 296] on input "48522254" at bounding box center [84, 293] width 74 height 10
type input "90544411"
click at [345, 295] on button "button" at bounding box center [338, 291] width 20 height 18
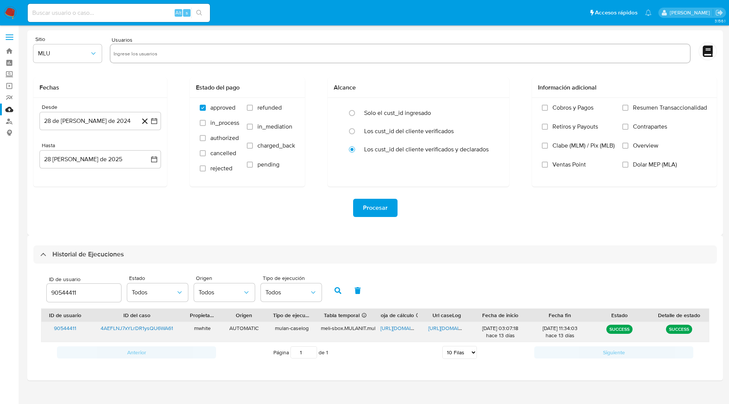
click at [391, 327] on span "https://docs.google.com/spreadsheets/d/1o0_iOtK_08rhJ0irADVp4gHvR3mnKaKfJBvfb4f…" at bounding box center [406, 329] width 52 height 8
click at [444, 328] on span "https://docs.google.com/document/d/1MRh62SSPb9TaGvQaWGUvosbWFLGNJi12c7U_zt5VrI4…" at bounding box center [454, 329] width 52 height 8
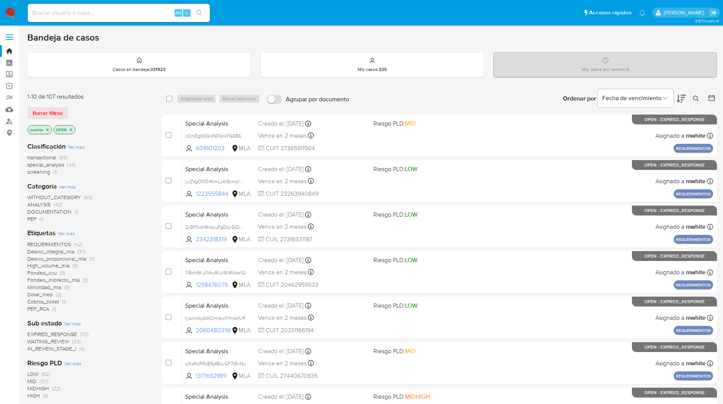
click at [696, 98] on icon at bounding box center [696, 99] width 6 height 6
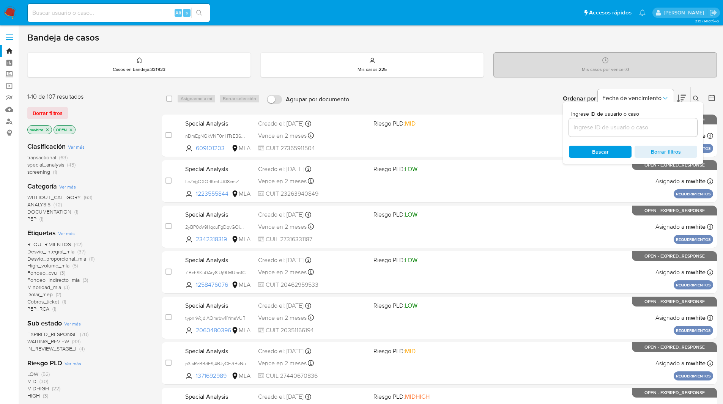
click at [622, 129] on input at bounding box center [633, 128] width 128 height 10
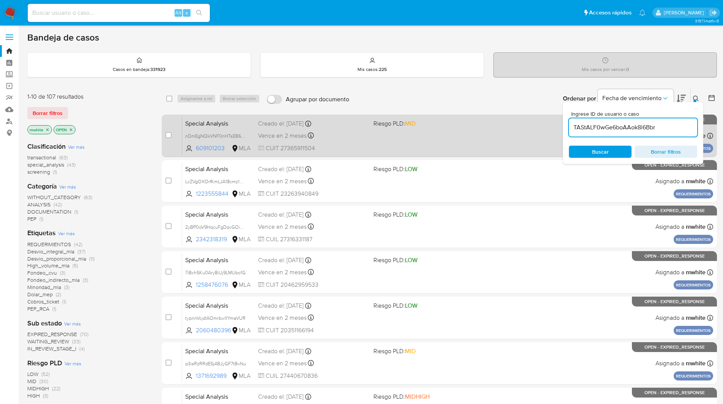
type input "TAStALF0wGe6boAAok8i6Bbr"
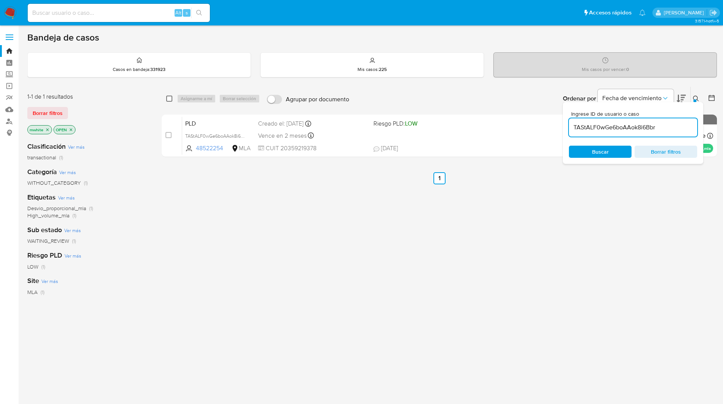
click at [170, 100] on input "checkbox" at bounding box center [169, 99] width 6 height 6
checkbox input "true"
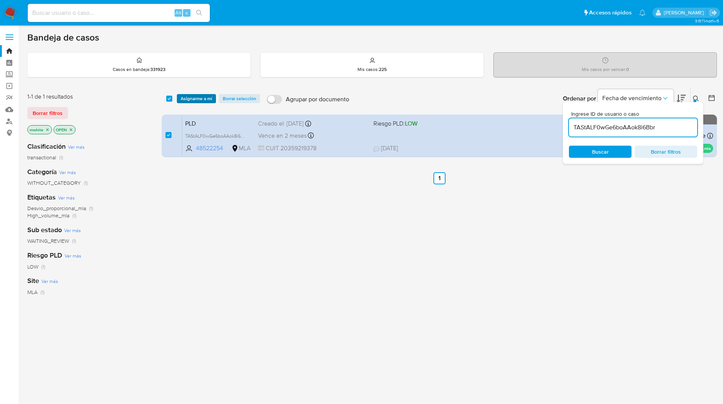
click at [202, 98] on span "Asignarme a mí" at bounding box center [197, 99] width 32 height 8
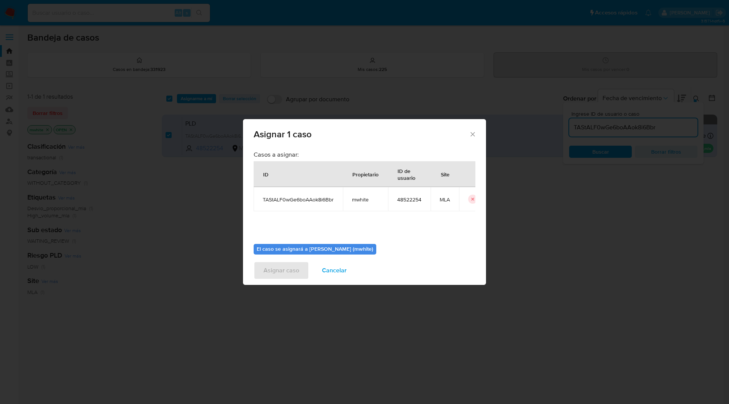
click at [370, 200] on span "mwhite" at bounding box center [365, 199] width 27 height 7
click at [361, 199] on span "mwhite" at bounding box center [365, 199] width 27 height 7
copy span "mwhite"
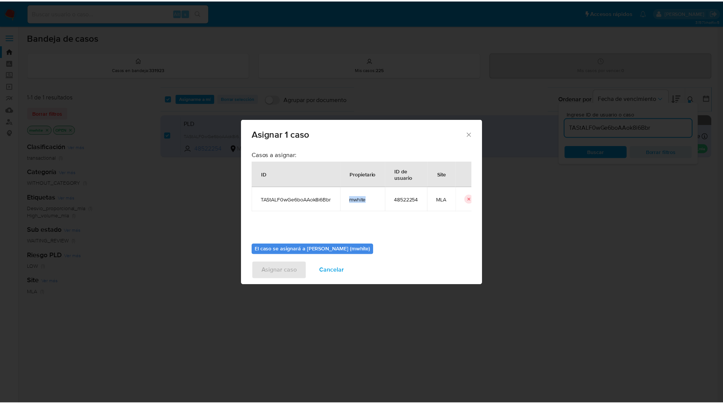
scroll to position [39, 0]
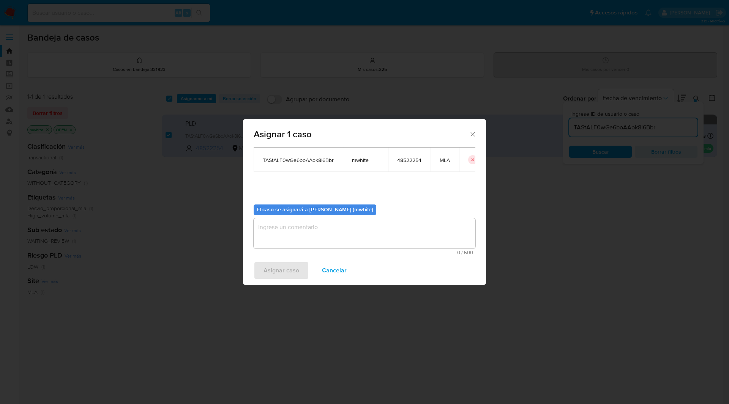
click at [317, 218] on textarea "assign-modal" at bounding box center [365, 233] width 222 height 30
paste textarea "mwhite"
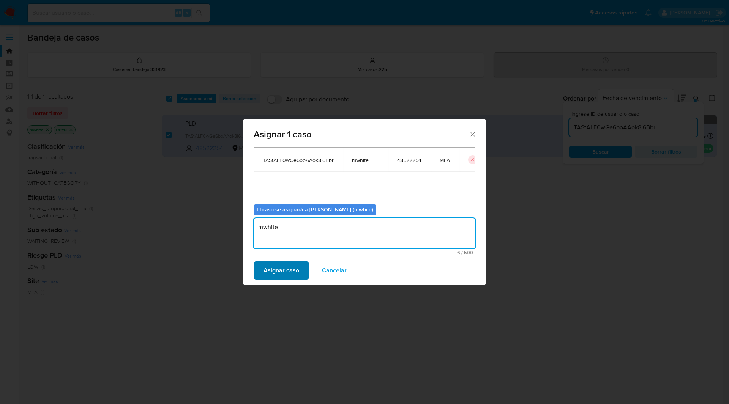
type textarea "mwhite"
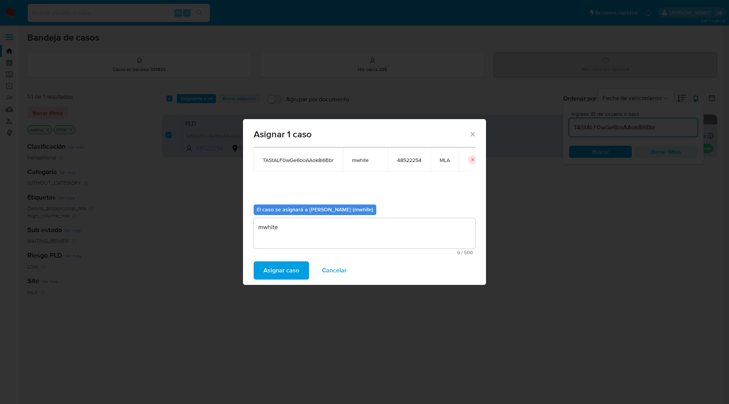
click at [283, 271] on span "Asignar caso" at bounding box center [281, 270] width 36 height 17
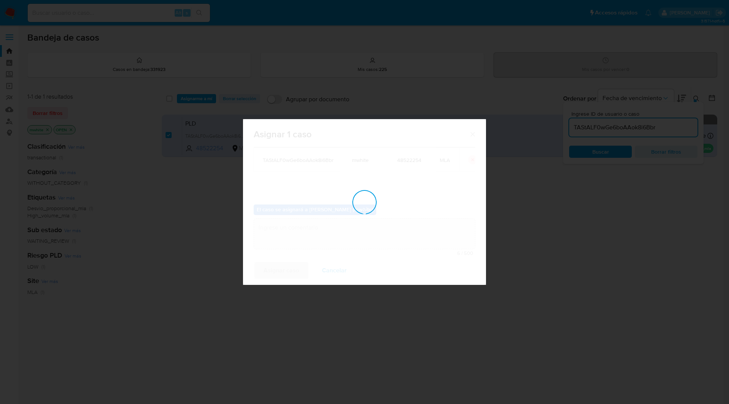
checkbox input "false"
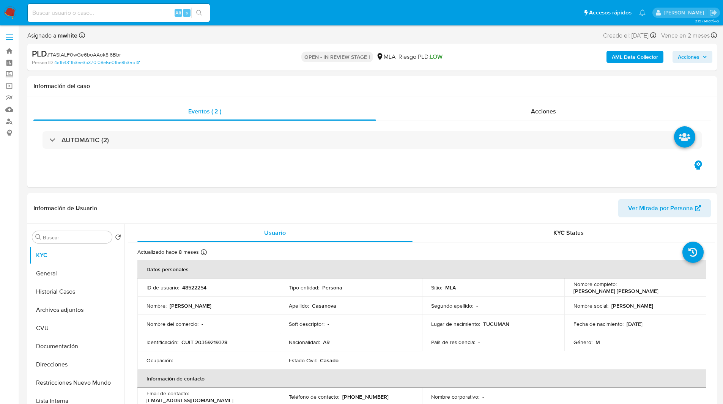
select select "10"
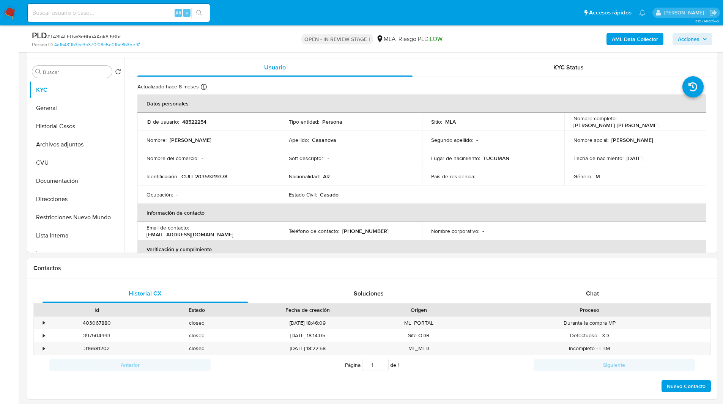
scroll to position [139, 0]
click at [588, 283] on div "Historial CX Soluciones Chat Id Estado Fecha de creación Origen Proceso • 40306…" at bounding box center [372, 338] width 690 height 121
click at [585, 293] on div "Chat" at bounding box center [592, 293] width 205 height 18
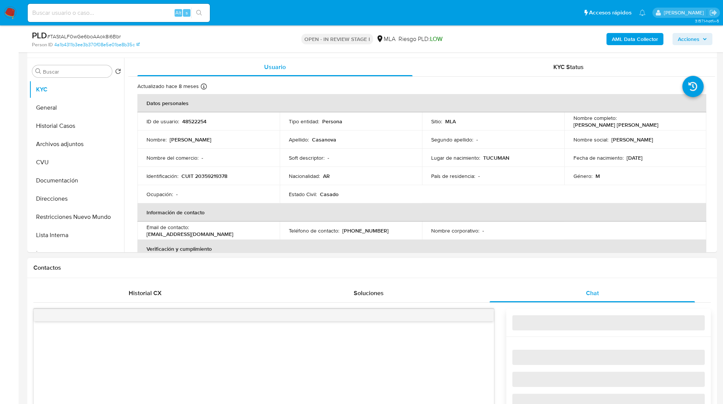
click at [513, 268] on h1 "Contactos" at bounding box center [372, 268] width 678 height 8
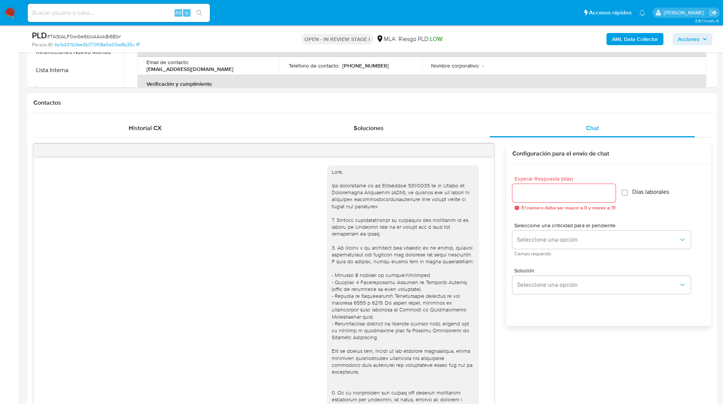
scroll to position [230, 0]
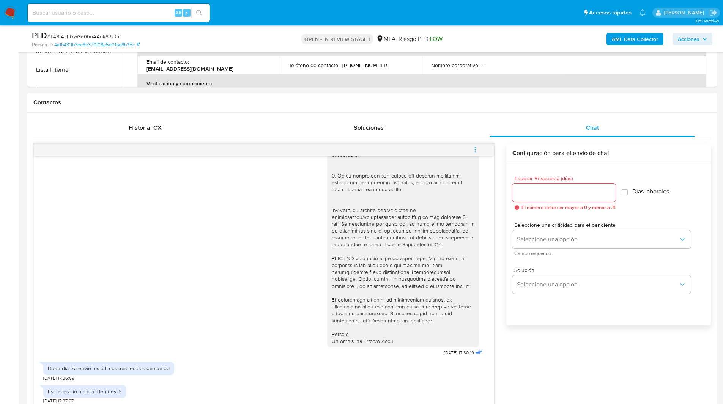
click at [479, 149] on button "menu-action" at bounding box center [475, 150] width 25 height 18
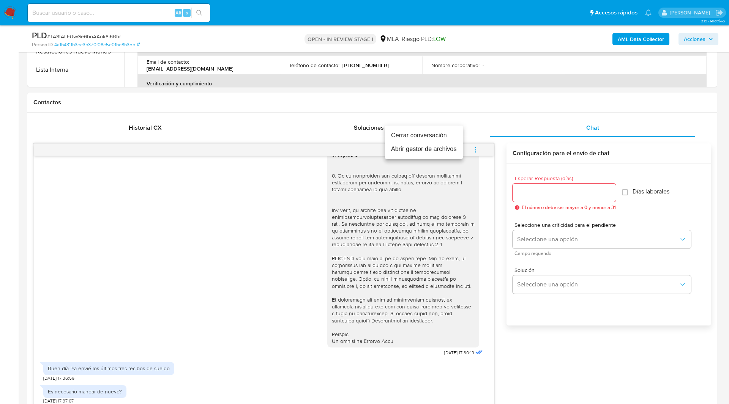
click at [421, 137] on li "Cerrar conversación" at bounding box center [424, 136] width 78 height 14
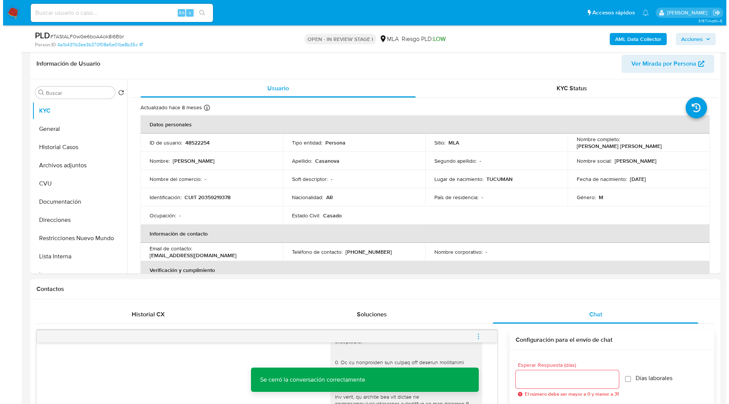
scroll to position [117, 0]
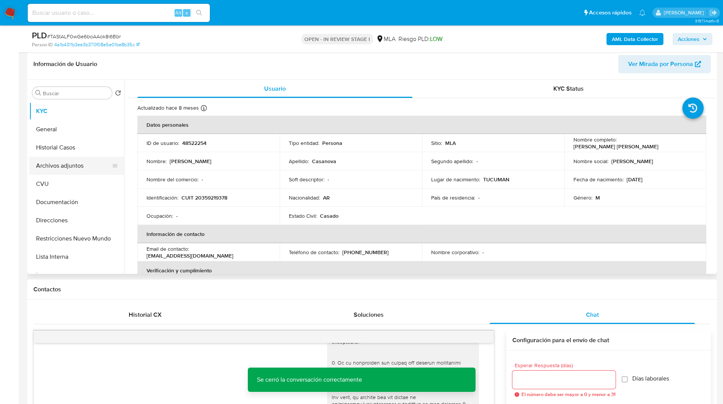
click at [67, 164] on button "Archivos adjuntos" at bounding box center [73, 166] width 89 height 18
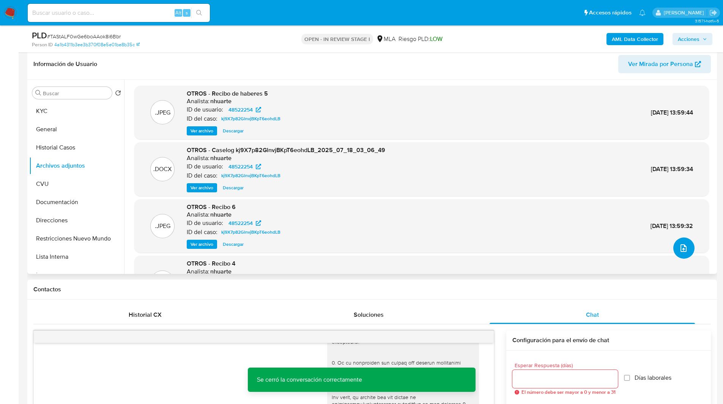
click at [685, 248] on icon "upload-file" at bounding box center [683, 248] width 9 height 9
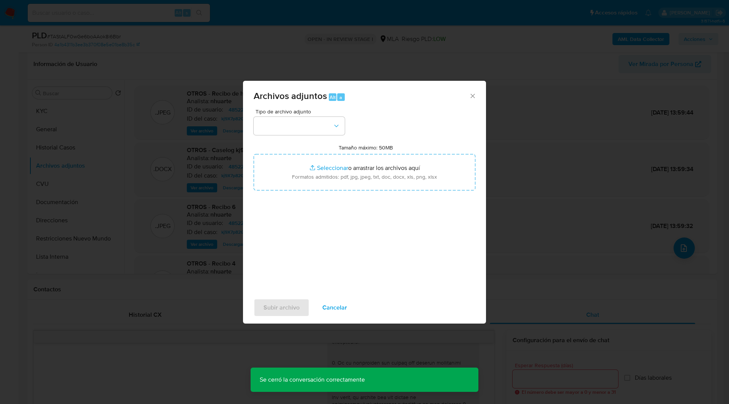
click at [588, 38] on div "Archivos adjuntos Alt a Tipo de archivo adjunto Tamaño máximo: 50MB Seleccionar…" at bounding box center [364, 202] width 729 height 404
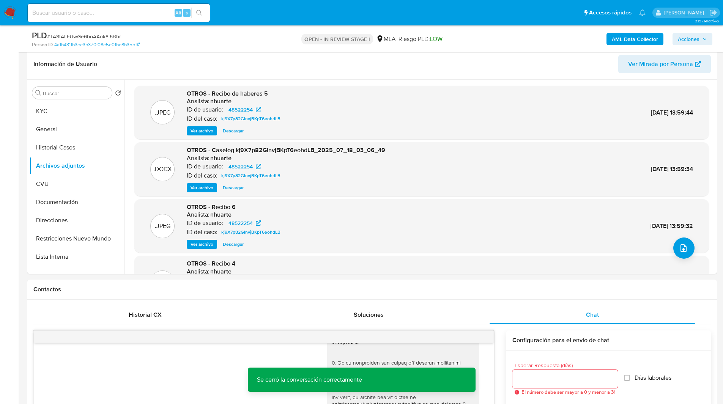
click at [635, 34] on b "AML Data Collector" at bounding box center [635, 39] width 46 height 12
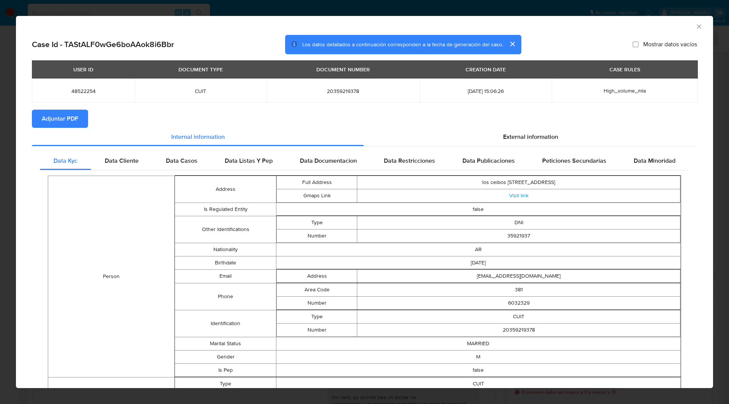
click at [60, 121] on span "Adjuntar PDF" at bounding box center [60, 118] width 36 height 17
click at [218, 40] on div "Case Id - TAStALF0wGe6boAAok8i6Bbr Los datos detallados a continuación correspo…" at bounding box center [364, 45] width 665 height 20
click at [697, 26] on div "AML Data Collector" at bounding box center [364, 25] width 697 height 19
click at [695, 27] on icon "Cerrar ventana" at bounding box center [699, 27] width 8 height 8
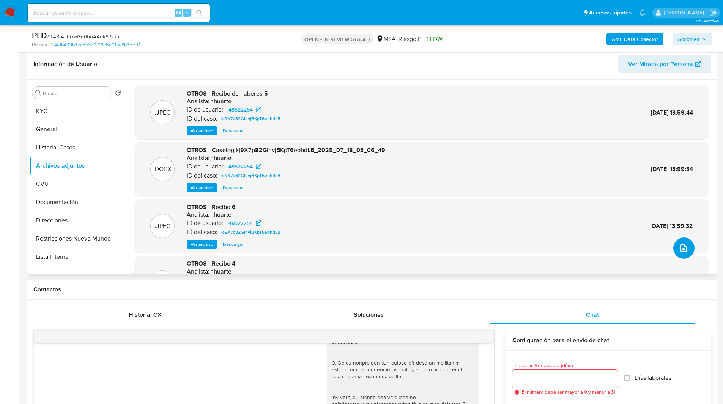
click at [679, 249] on icon "upload-file" at bounding box center [683, 248] width 9 height 9
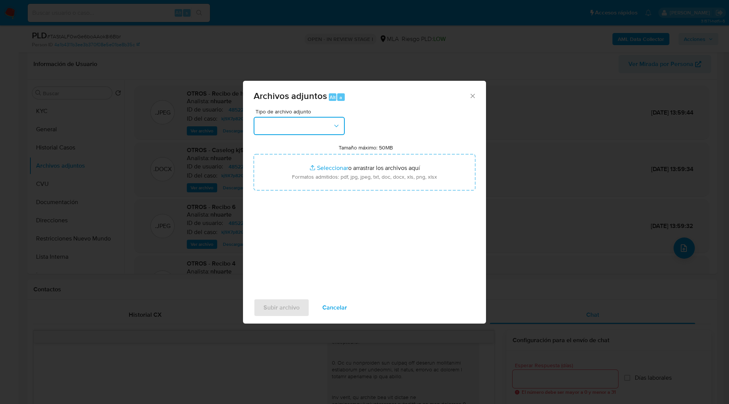
click at [295, 132] on button "button" at bounding box center [299, 126] width 91 height 18
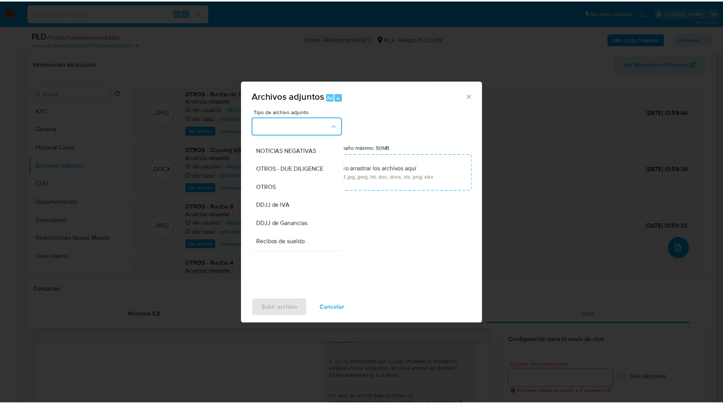
scroll to position [110, 0]
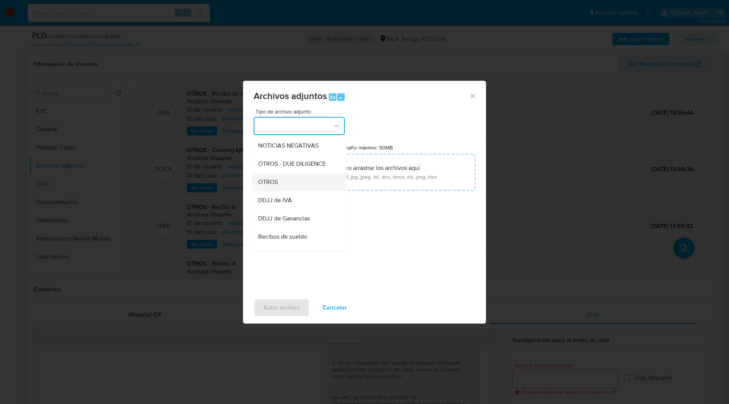
click at [280, 191] on div "OTROS" at bounding box center [296, 182] width 77 height 18
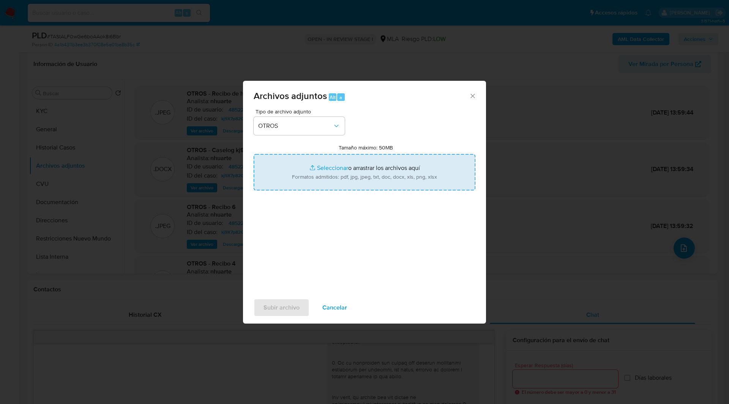
type input "C:\fakepath\NOSIS_Manager_InformeIndividual_20359219378_654924_20250901114334.p…"
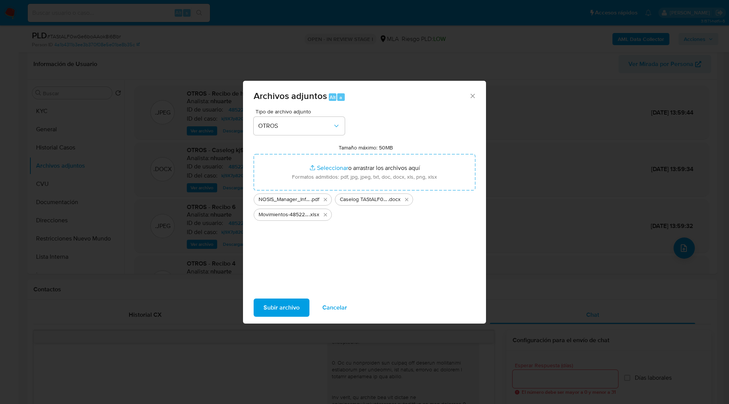
click at [281, 304] on span "Subir archivo" at bounding box center [281, 307] width 36 height 17
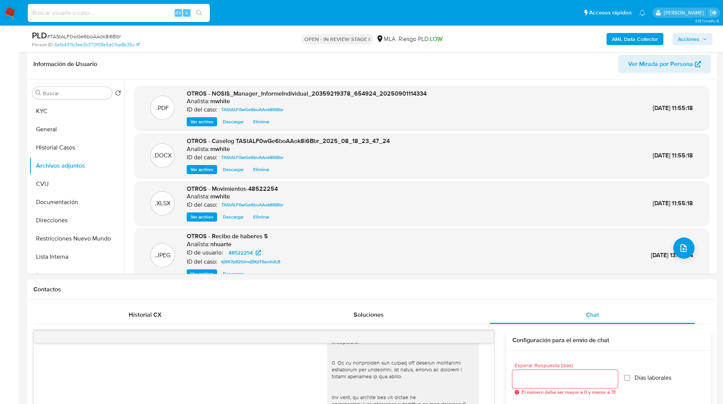
click at [695, 37] on span "Acciones" at bounding box center [689, 39] width 22 height 12
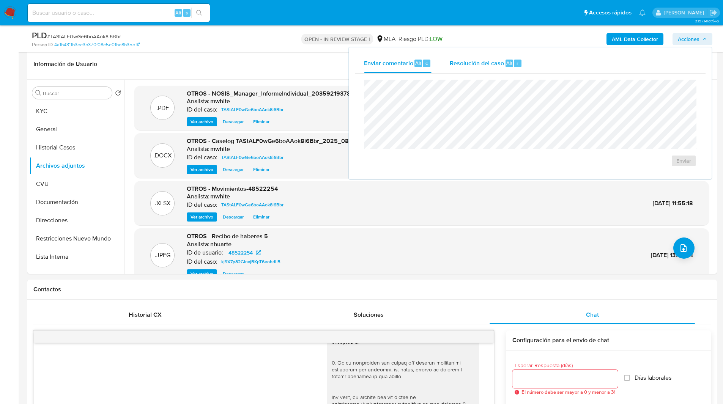
click at [498, 59] on span "Resolución del caso" at bounding box center [477, 62] width 54 height 9
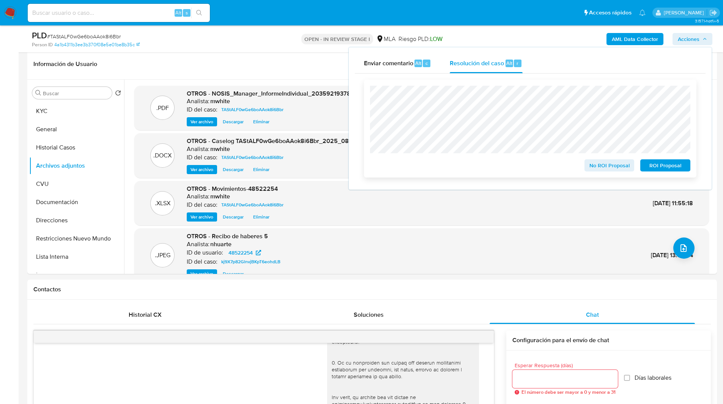
click at [598, 167] on span "No ROI Proposal" at bounding box center [609, 165] width 39 height 11
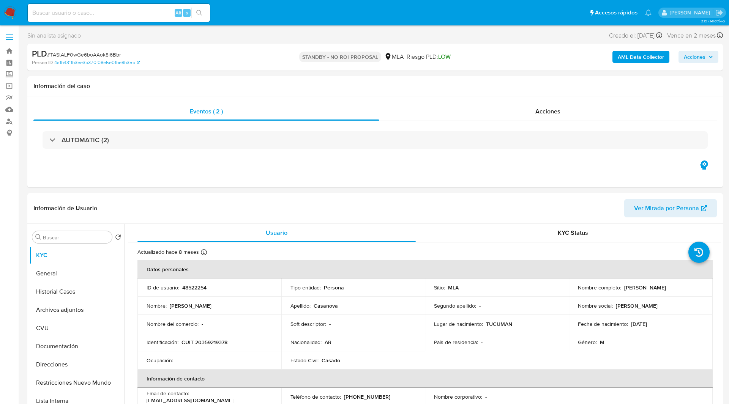
select select "10"
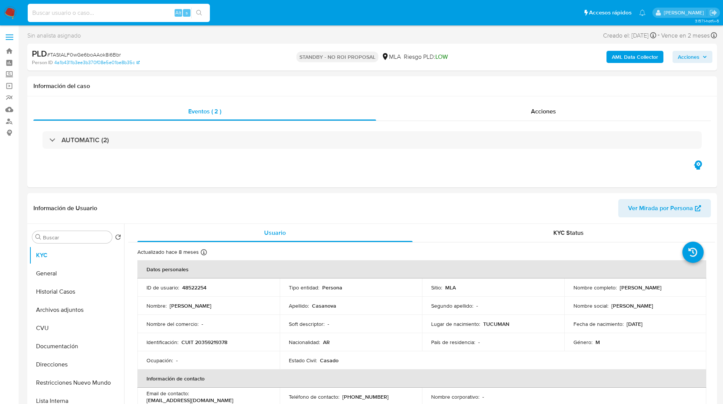
click at [107, 16] on input at bounding box center [119, 13] width 182 height 10
paste input "4AEFLNJ7xYLrDR1ysQU6WA61"
type input "4AEFLNJ7xYLrDR1ysQU6WA61"
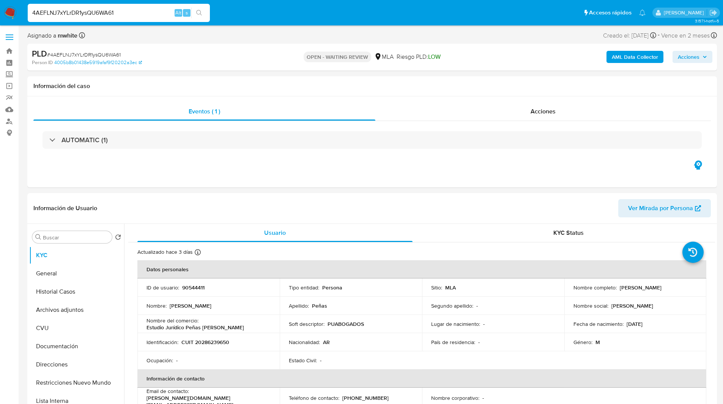
select select "10"
click at [211, 344] on p "CUIT 20286239650" at bounding box center [205, 342] width 48 height 7
copy p "20286239650"
click at [268, 178] on div "Eventos ( 1 ) Acciones AUTOMATIC (1)" at bounding box center [372, 141] width 690 height 91
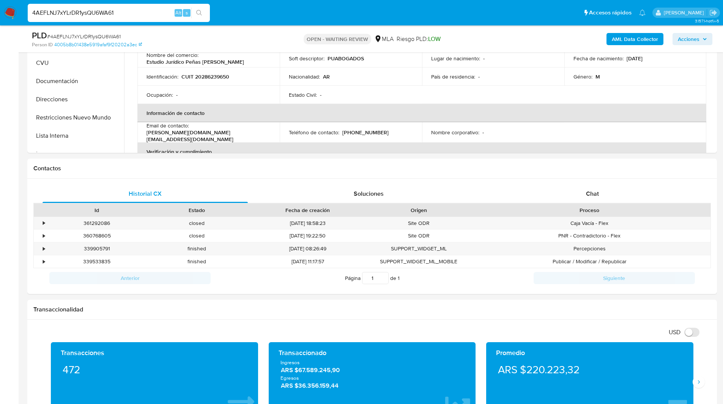
scroll to position [241, 0]
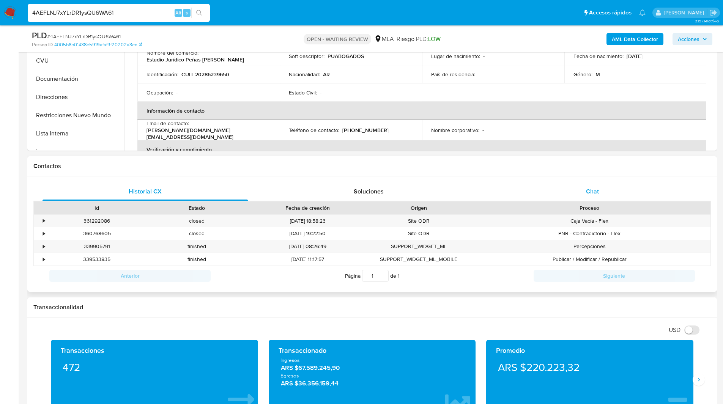
click at [578, 189] on div "Chat" at bounding box center [592, 192] width 205 height 18
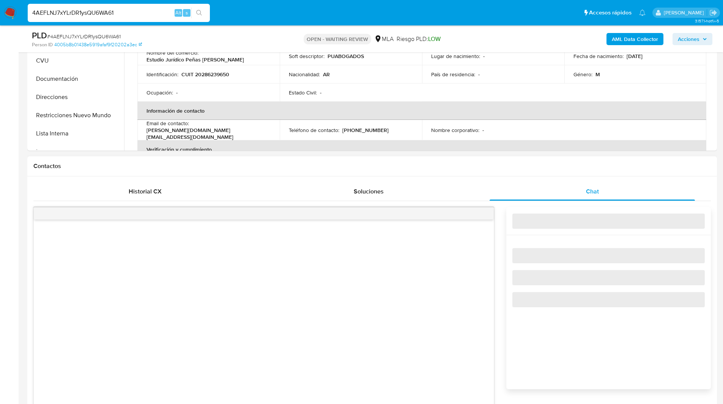
click at [511, 165] on h1 "Contactos" at bounding box center [372, 166] width 678 height 8
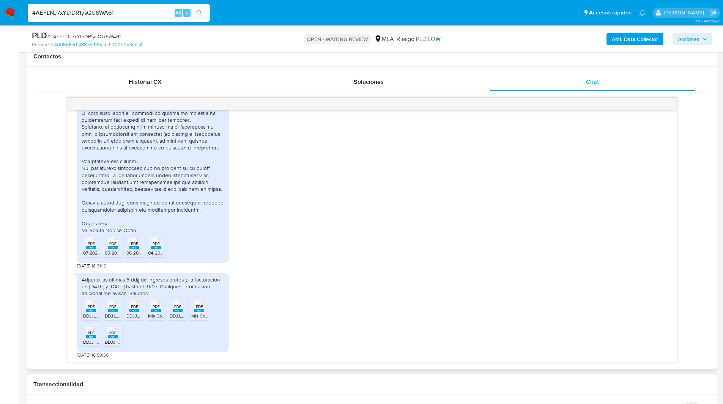
scroll to position [613, 0]
click at [88, 250] on icon "PDF" at bounding box center [91, 243] width 10 height 13
click at [117, 249] on rect at bounding box center [113, 247] width 10 height 3
click at [136, 249] on rect at bounding box center [134, 247] width 10 height 3
click at [162, 249] on div "PDF PDF" at bounding box center [156, 242] width 16 height 15
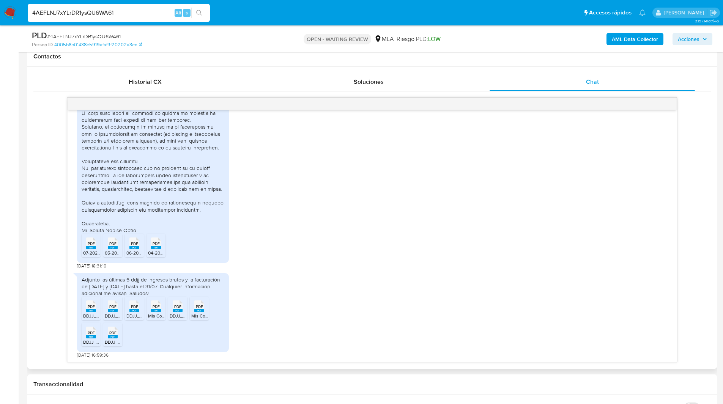
click at [90, 306] on span "PDF" at bounding box center [91, 306] width 7 height 5
click at [108, 309] on rect at bounding box center [113, 310] width 10 height 3
drag, startPoint x: 136, startPoint y: 309, endPoint x: 147, endPoint y: 311, distance: 10.7
click at [136, 309] on span "PDF" at bounding box center [134, 306] width 7 height 5
click at [157, 311] on rect at bounding box center [156, 310] width 10 height 3
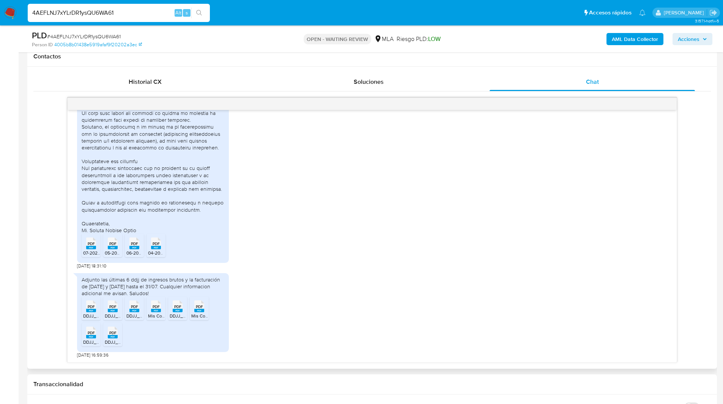
click at [183, 312] on rect at bounding box center [178, 310] width 10 height 3
click at [198, 312] on rect at bounding box center [199, 310] width 10 height 3
click at [88, 337] on rect at bounding box center [91, 336] width 10 height 3
click at [118, 336] on div "PDF PDF" at bounding box center [113, 332] width 16 height 15
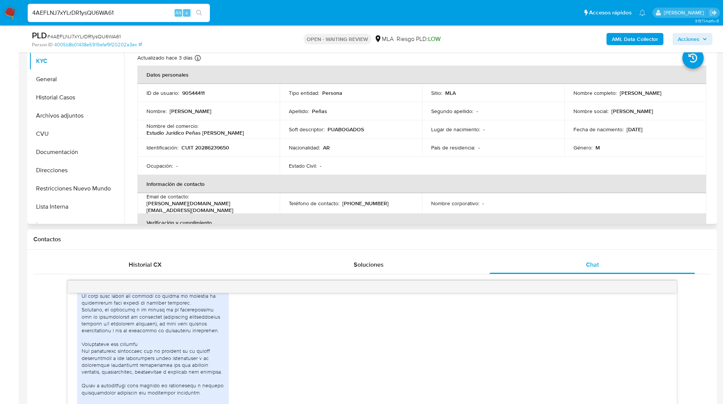
scroll to position [160, 0]
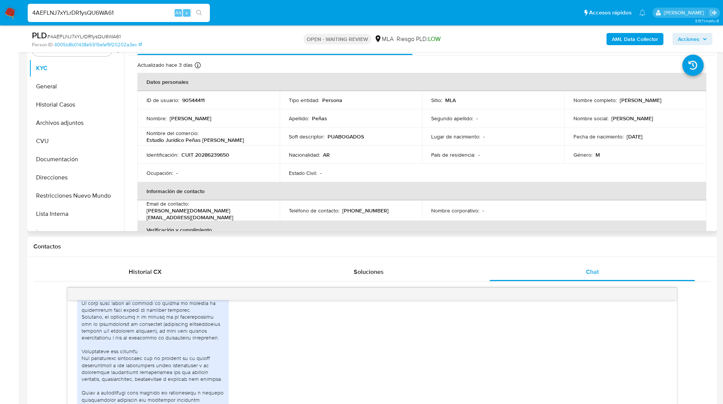
click at [213, 158] on p "CUIT 20286239650" at bounding box center [205, 154] width 48 height 7
copy p "20286239650"
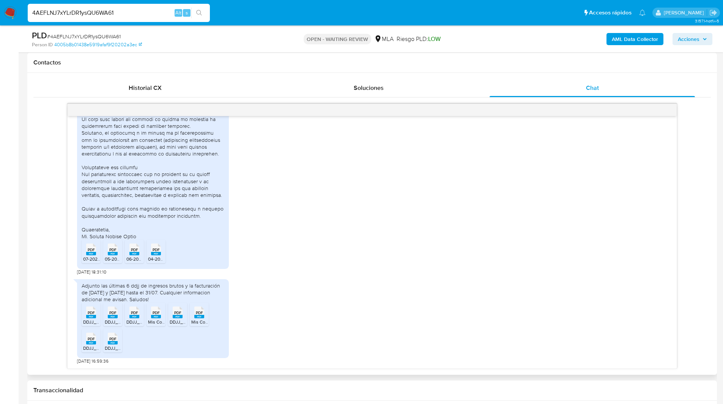
scroll to position [608, 0]
click at [429, 20] on ul "Pausado Ver notificaciones 4AEFLNJ7xYLrDR1ysQU6WA61 Alt s Accesos rápidos Presi…" at bounding box center [337, 12] width 626 height 19
click at [256, 33] on div "PLD # 4AEFLNJ7xYLrDR1ysQU6WA61 Person ID 4005b8b01438e5919afaf9f20202a3ec" at bounding box center [144, 39] width 225 height 18
click at [232, 20] on ul "Pausado Ver notificaciones 4AEFLNJ7xYLrDR1ysQU6WA61 Alt s Accesos rápidos Presi…" at bounding box center [337, 12] width 626 height 19
click at [270, 49] on div "PLD # 4AEFLNJ7xYLrDR1ysQU6WA61 Person ID 4005b8b01438e5919afaf9f20202a3ec OPEN …" at bounding box center [372, 38] width 690 height 27
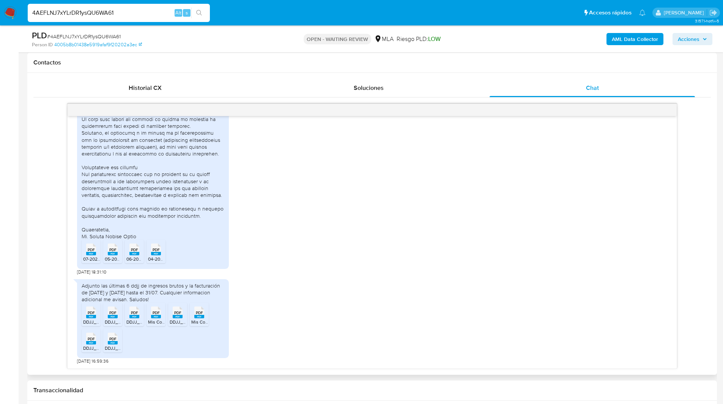
click at [28, 175] on div "Historial CX Soluciones Chat Id Estado Fecha de creación Origen Proceso • 36129…" at bounding box center [372, 224] width 690 height 302
click at [273, 23] on nav "Pausado Ver notificaciones 4AEFLNJ7xYLrDR1ysQU6WA61 Alt s Accesos rápidos Presi…" at bounding box center [361, 12] width 723 height 25
click at [167, 132] on div at bounding box center [153, 95] width 143 height 290
click at [148, 137] on div at bounding box center [153, 95] width 143 height 290
click at [287, 167] on div "PDF PDF 07-2025.pdf PDF PDF 05-2025.pdf PDF PDF 06-2025.pdf PDF PDF 04-2025.pdf…" at bounding box center [372, 109] width 590 height 332
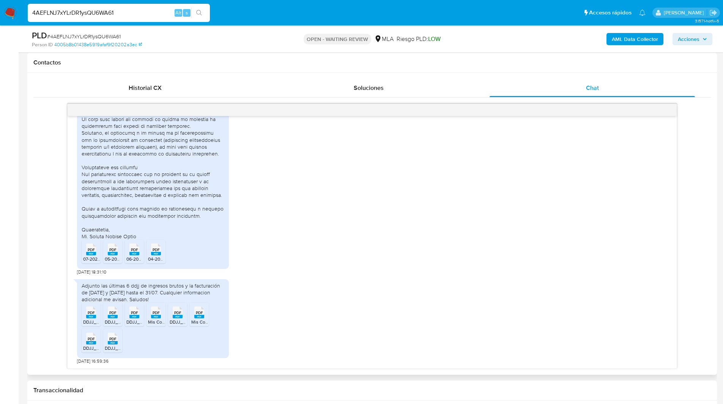
scroll to position [613, 0]
click at [192, 152] on div at bounding box center [153, 95] width 143 height 290
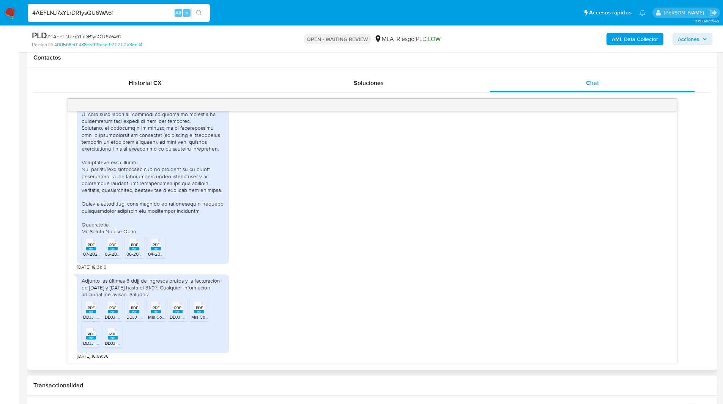
scroll to position [350, 0]
click at [161, 128] on div at bounding box center [153, 90] width 143 height 290
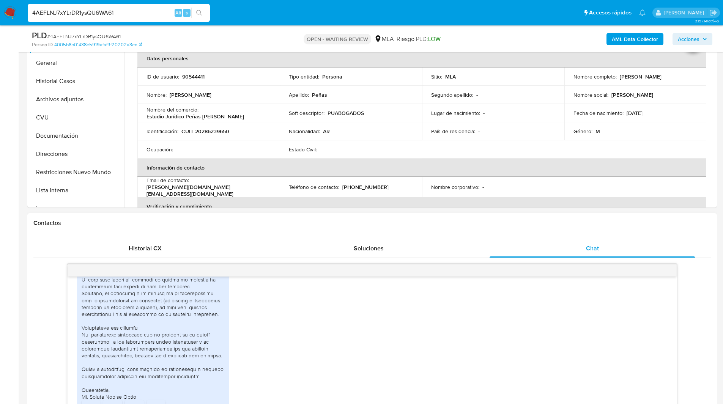
scroll to position [178, 0]
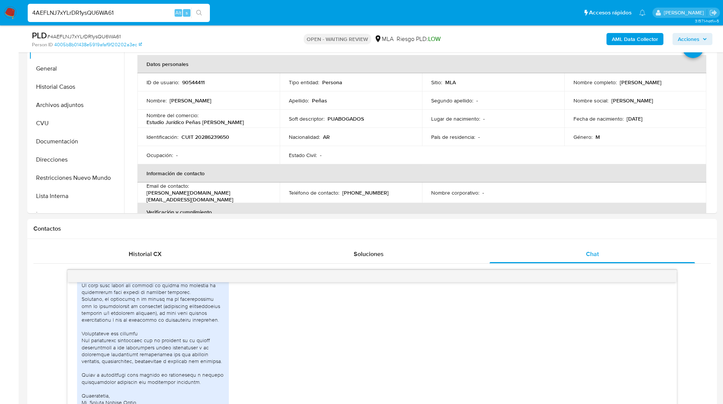
click at [409, 25] on nav "Pausado Ver notificaciones 4AEFLNJ7xYLrDR1ysQU6WA61 Alt s Accesos rápidos Presi…" at bounding box center [361, 12] width 723 height 25
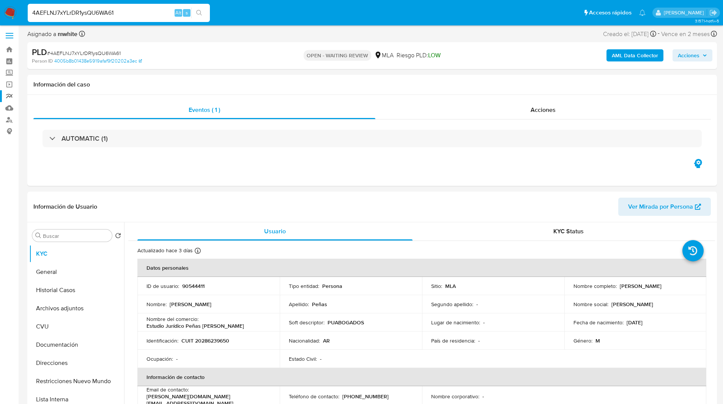
scroll to position [1, 0]
click at [10, 123] on link "Buscador de personas" at bounding box center [45, 120] width 90 height 12
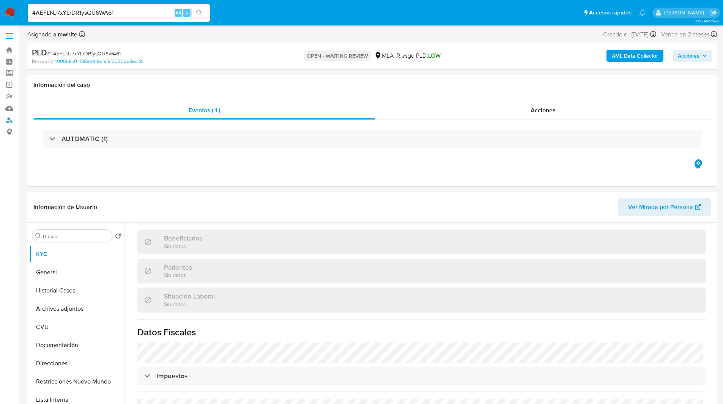
scroll to position [399, 0]
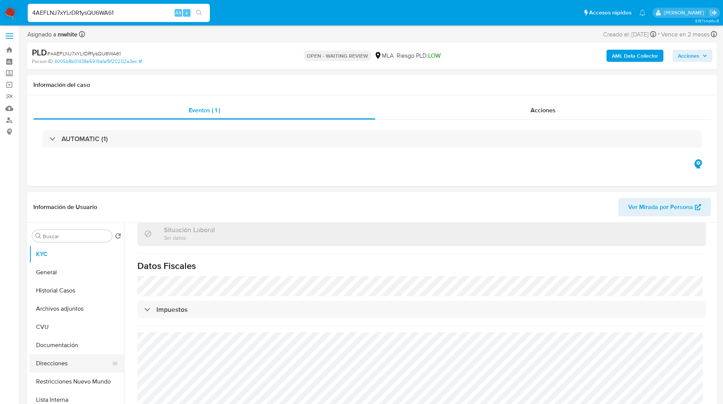
click at [58, 364] on button "Direcciones" at bounding box center [73, 364] width 89 height 18
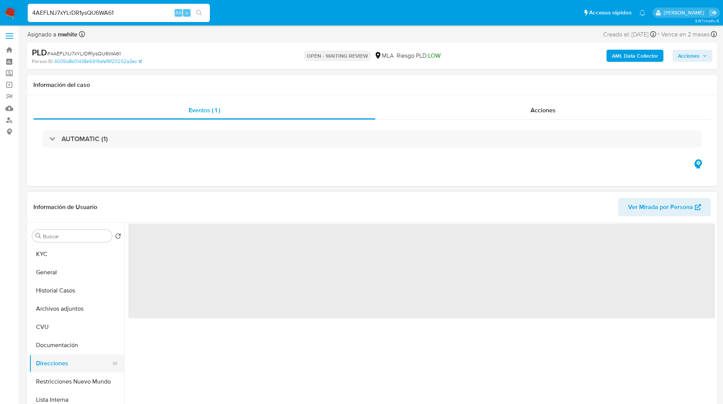
scroll to position [0, 0]
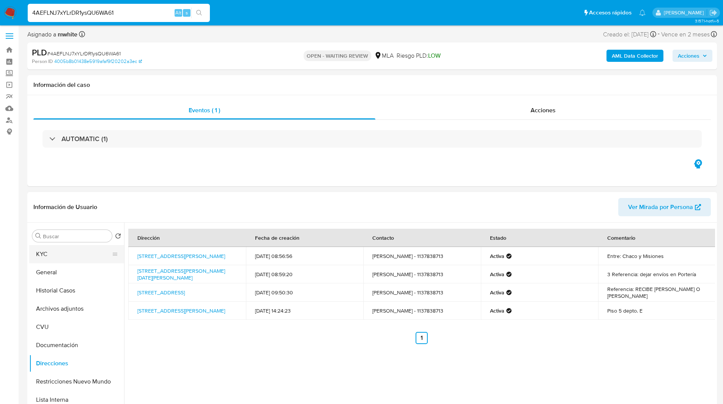
click at [80, 246] on button "KYC" at bounding box center [73, 254] width 89 height 18
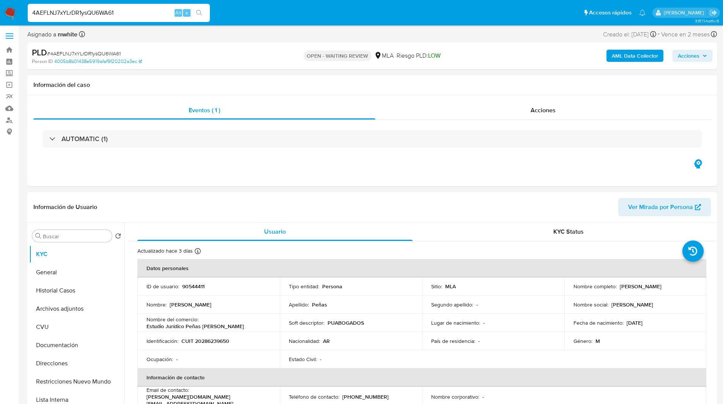
click at [354, 202] on header "Información de Usuario Ver Mirada por Persona" at bounding box center [372, 207] width 678 height 18
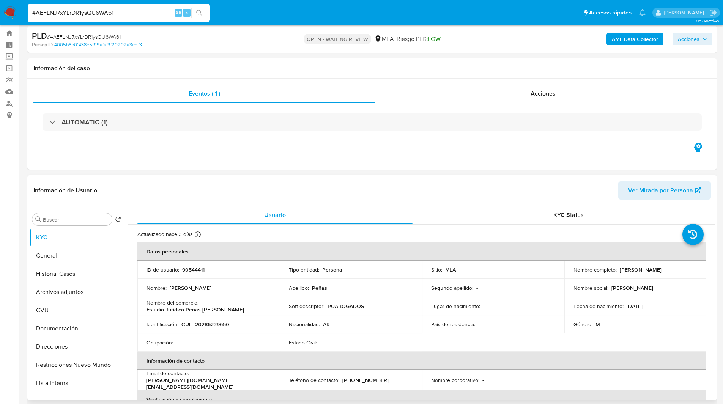
scroll to position [19, 0]
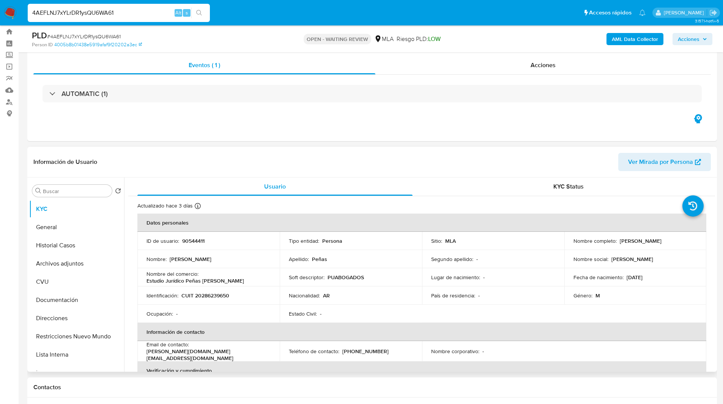
click at [274, 158] on header "Información de Usuario Ver Mirada por Persona" at bounding box center [372, 162] width 678 height 18
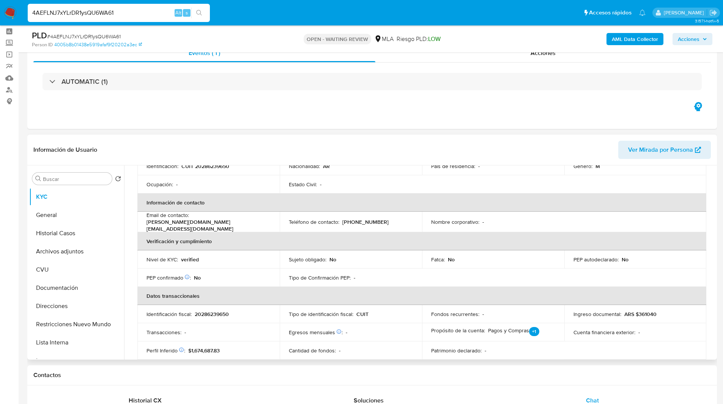
scroll to position [0, 0]
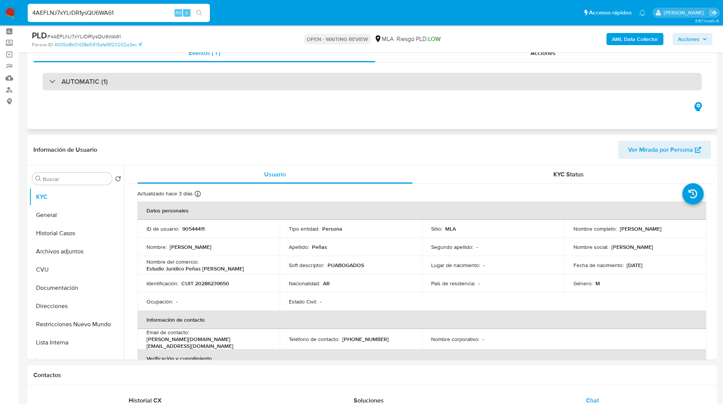
click at [409, 77] on div "AUTOMATIC (1)" at bounding box center [372, 81] width 659 height 17
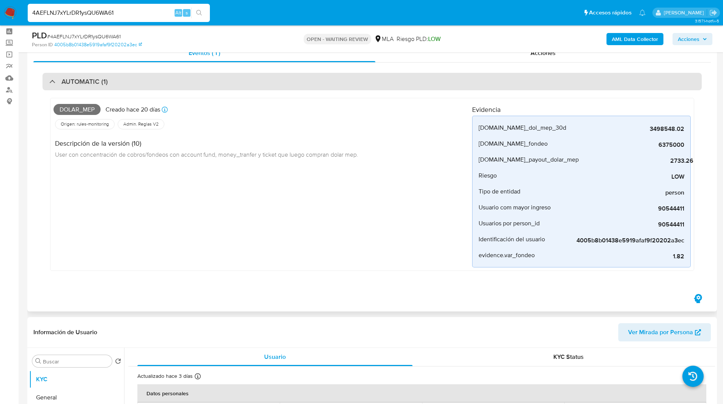
click at [139, 76] on div "AUTOMATIC (1)" at bounding box center [372, 81] width 659 height 17
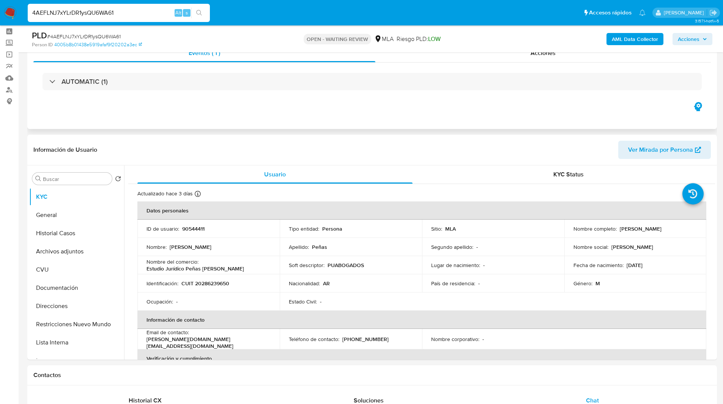
drag, startPoint x: 210, startPoint y: 62, endPoint x: 271, endPoint y: 99, distance: 72.2
click at [271, 99] on div "Eventos ( 1 ) Acciones AUTOMATIC (1)" at bounding box center [372, 72] width 678 height 57
click at [221, 108] on div "Eventos ( 1 ) Acciones AUTOMATIC (1)" at bounding box center [372, 83] width 690 height 91
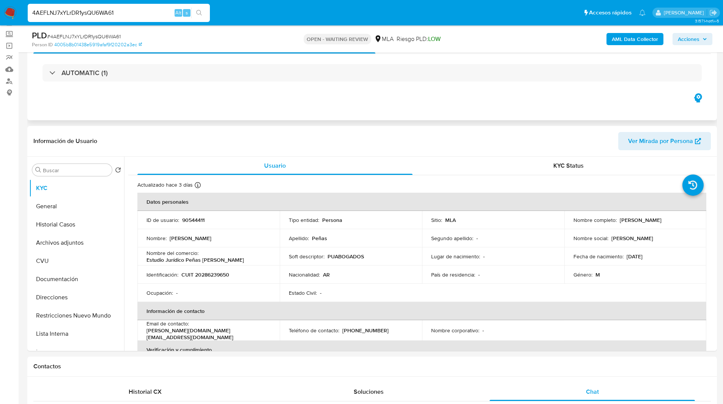
scroll to position [41, 0]
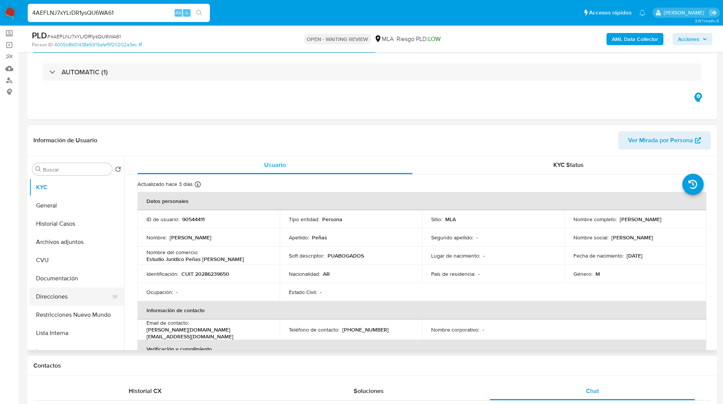
click at [67, 292] on button "Direcciones" at bounding box center [73, 297] width 89 height 18
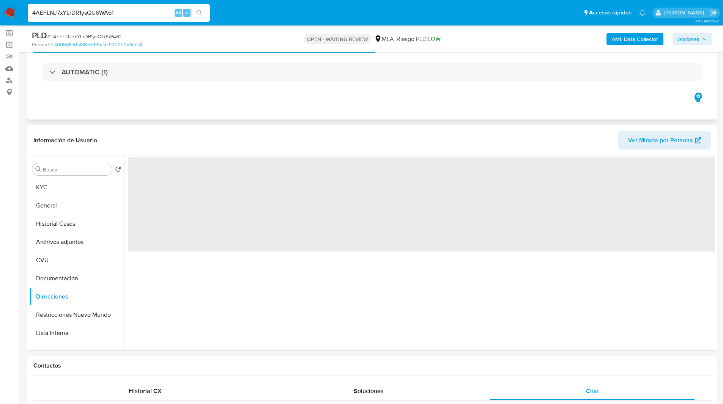
click at [177, 119] on div "Eventos ( 1 ) Acciones AUTOMATIC (1)" at bounding box center [372, 73] width 690 height 91
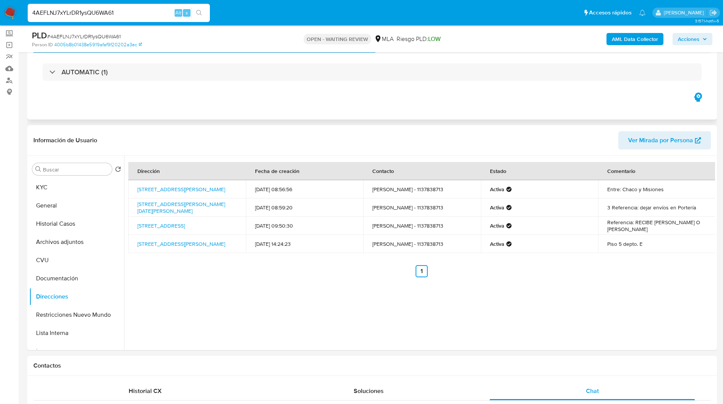
click at [225, 105] on div "Eventos ( 1 ) Acciones AUTOMATIC (1)" at bounding box center [372, 73] width 690 height 91
click at [64, 188] on button "KYC" at bounding box center [73, 187] width 89 height 18
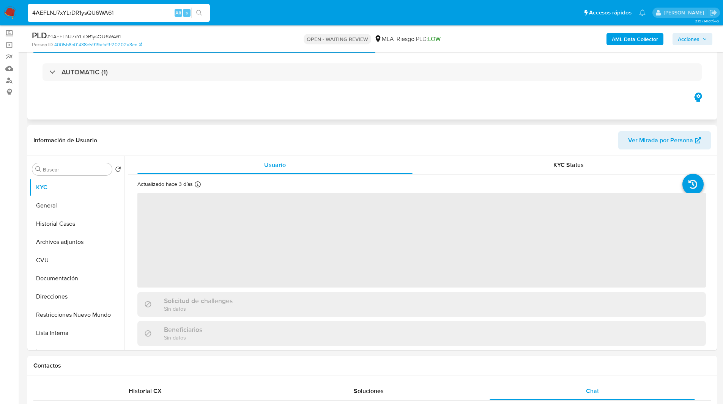
click at [218, 114] on div "Eventos ( 1 ) Acciones AUTOMATIC (1)" at bounding box center [372, 73] width 690 height 91
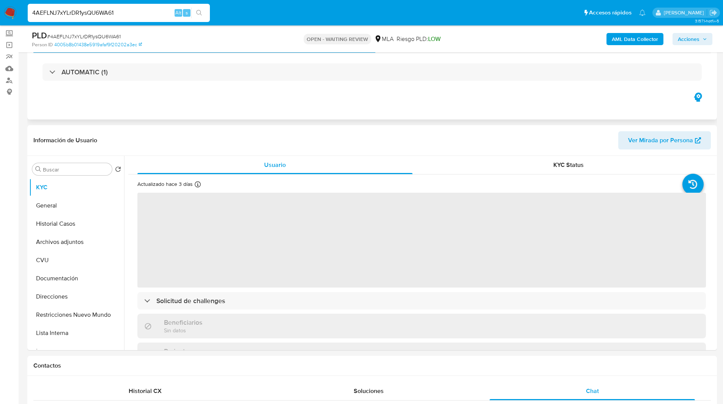
click at [189, 109] on div "Eventos ( 1 ) Acciones AUTOMATIC (1)" at bounding box center [372, 73] width 690 height 91
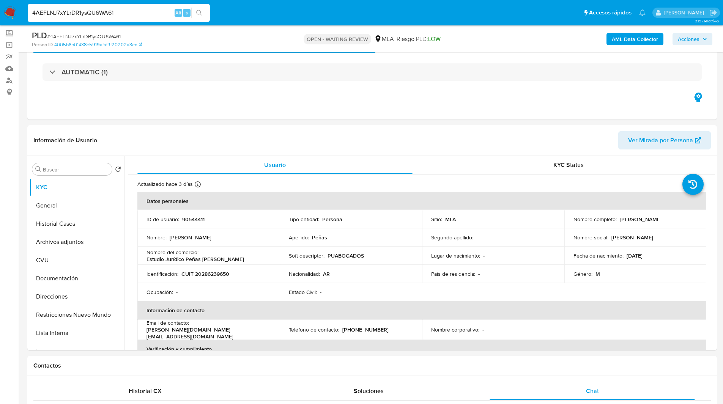
click at [463, 14] on ul "Pausado Ver notificaciones 4AEFLNJ7xYLrDR1ysQU6WA61 Alt s Accesos rápidos Presi…" at bounding box center [337, 12] width 626 height 19
click at [478, 109] on div "Eventos ( 1 ) Acciones AUTOMATIC (1)" at bounding box center [372, 73] width 690 height 91
click at [232, 114] on div "Eventos ( 1 ) Acciones AUTOMATIC (1)" at bounding box center [372, 73] width 690 height 91
click at [235, 40] on div "PLD # 4AEFLNJ7xYLrDR1ysQU6WA61" at bounding box center [144, 35] width 224 height 11
click at [257, 26] on div "PLD # 4AEFLNJ7xYLrDR1ysQU6WA61 Person ID 4005b8b01438e5919afaf9f20202a3ec OPEN …" at bounding box center [372, 38] width 690 height 27
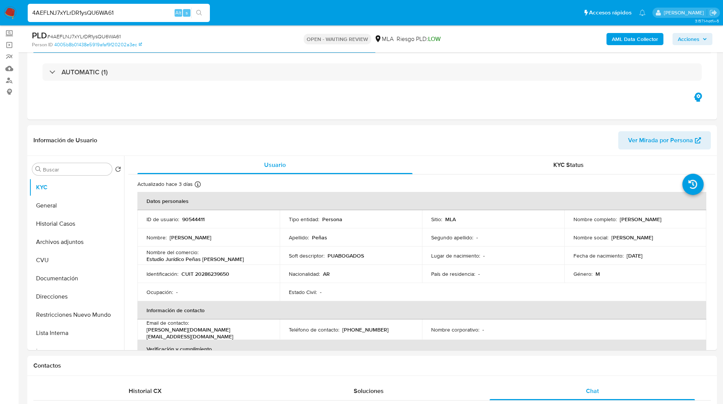
click at [249, 21] on ul "Pausado Ver notificaciones 4AEFLNJ7xYLrDR1ysQU6WA61 Alt s Accesos rápidos Presi…" at bounding box center [337, 12] width 626 height 19
click at [269, 14] on ul "Pausado Ver notificaciones 4AEFLNJ7xYLrDR1ysQU6WA61 Alt s Accesos rápidos Presi…" at bounding box center [337, 12] width 626 height 19
click at [523, 108] on div "Eventos ( 1 ) Acciones AUTOMATIC (1)" at bounding box center [372, 73] width 690 height 91
drag, startPoint x: 224, startPoint y: 257, endPoint x: 147, endPoint y: 257, distance: 76.3
click at [147, 257] on div "Nombre del comercio : Estudio Jurídico Peñas Urquizu" at bounding box center [209, 256] width 124 height 14
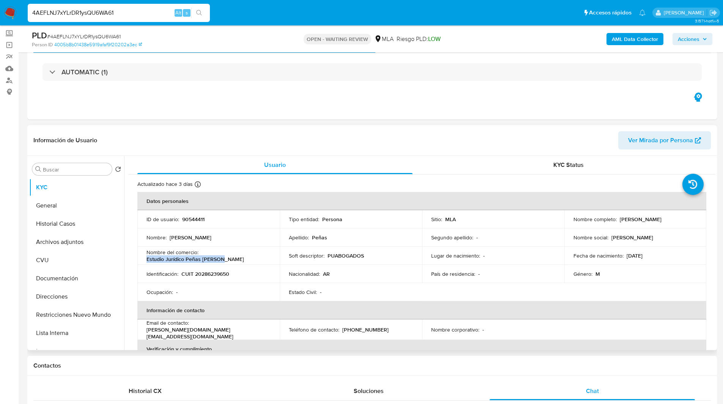
copy p "Estudio Jurídico Peñas Urquizu"
click at [255, 8] on ul "Pausado Ver notificaciones 4AEFLNJ7xYLrDR1ysQU6WA61 Alt s Accesos rápidos Presi…" at bounding box center [337, 12] width 626 height 19
click at [278, 112] on div "Eventos ( 1 ) Acciones AUTOMATIC (1)" at bounding box center [372, 73] width 690 height 91
click at [263, 27] on div "PLD # 4AEFLNJ7xYLrDR1ysQU6WA61 Person ID 4005b8b01438e5919afaf9f20202a3ec OPEN …" at bounding box center [372, 38] width 690 height 27
click at [405, 7] on ul "Pausado Ver notificaciones 4AEFLNJ7xYLrDR1ysQU6WA61 Alt s Accesos rápidos Presi…" at bounding box center [337, 12] width 626 height 19
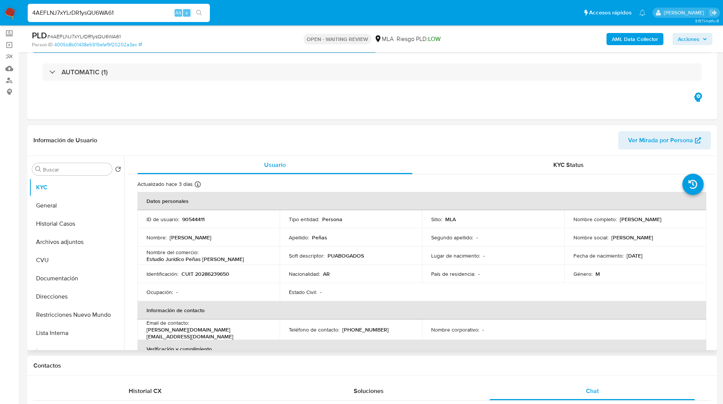
click at [490, 134] on header "Información de Usuario Ver Mirada por Persona" at bounding box center [372, 140] width 678 height 18
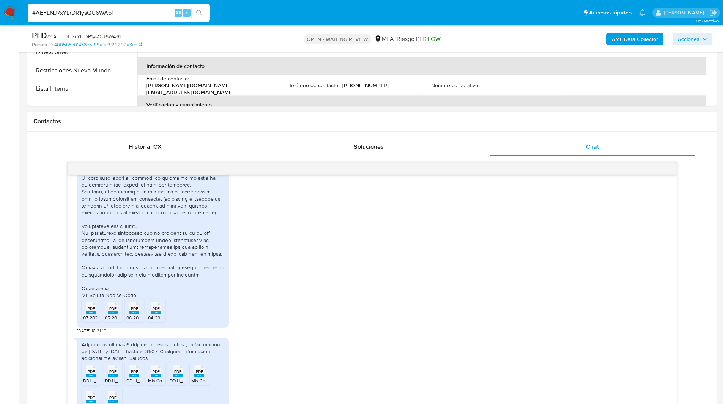
scroll to position [286, 0]
click at [462, 252] on div "PDF PDF 07-2025.pdf PDF PDF 05-2025.pdf PDF PDF 06-2025.pdf PDF PDF 04-2025.pdf…" at bounding box center [372, 167] width 590 height 332
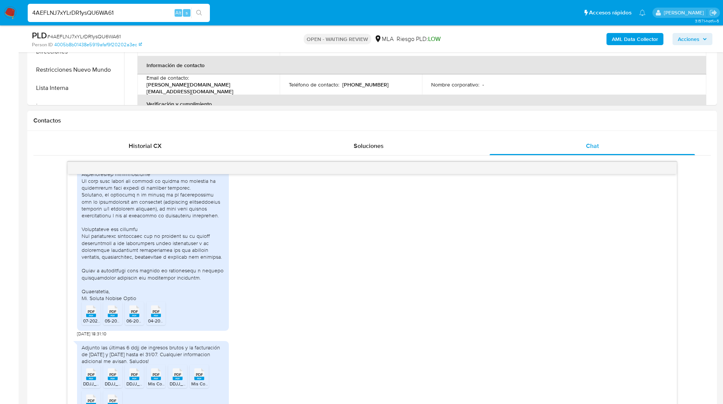
scroll to position [613, 0]
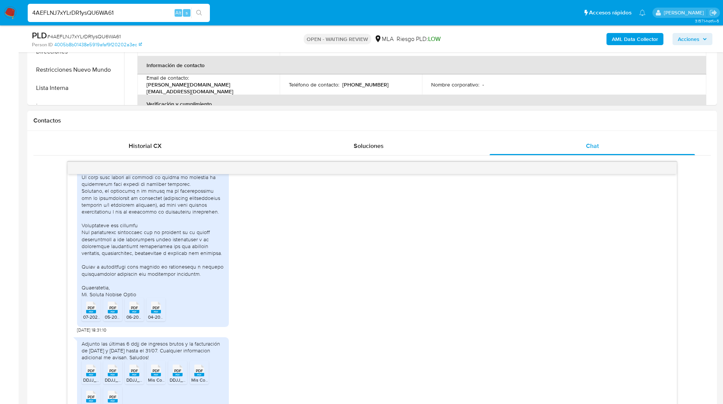
click at [444, 239] on div "PDF PDF 07-2025.pdf PDF PDF 05-2025.pdf PDF PDF 06-2025.pdf PDF PDF 04-2025.pdf…" at bounding box center [372, 167] width 590 height 332
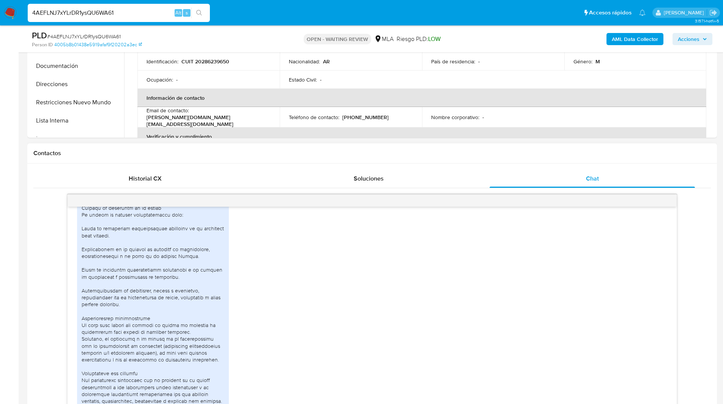
scroll to position [476, 0]
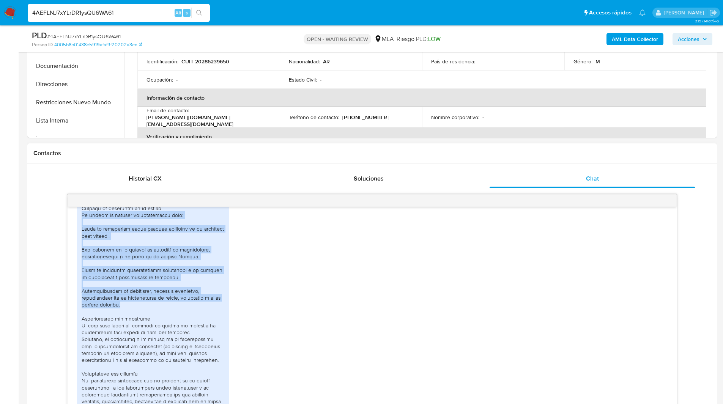
drag, startPoint x: 81, startPoint y: 229, endPoint x: 151, endPoint y: 321, distance: 115.4
click at [151, 321] on div "PDF PDF 07-2025.pdf PDF PDF 05-2025.pdf PDF PDF 06-2025.pdf PDF PDF 04-2025.pdf" at bounding box center [153, 314] width 152 height 322
copy div "La cuenta se utiliza principalmente para: Cobro de honorarios profesionales der…"
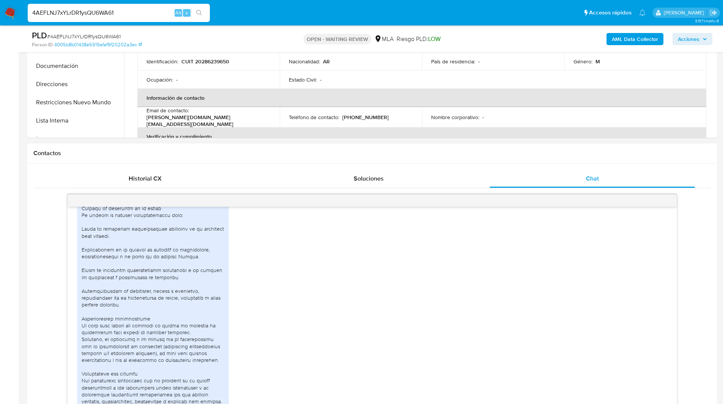
click at [411, 161] on div "Contactos" at bounding box center [372, 153] width 690 height 20
click at [273, 20] on ul "Pausado Ver notificaciones 4AEFLNJ7xYLrDR1ysQU6WA61 Alt s Accesos rápidos Presi…" at bounding box center [337, 12] width 626 height 19
click at [260, 12] on ul "Pausado Ver notificaciones 4AEFLNJ7xYLrDR1ysQU6WA61 Alt s Accesos rápidos Presi…" at bounding box center [337, 12] width 626 height 19
click at [39, 256] on div "18/08/2025 17:33:56 PDF PDF 07-2025.pdf PDF PDF 05-2025.pdf PDF PDF 06-2025.pdf…" at bounding box center [372, 326] width 678 height 265
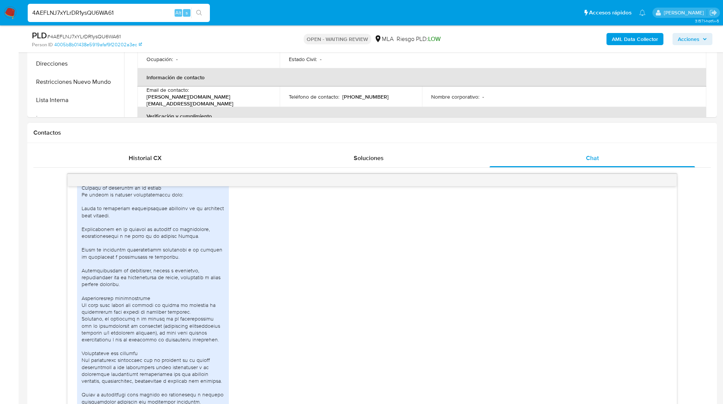
click at [40, 244] on div "18/08/2025 17:33:56 PDF PDF 07-2025.pdf PDF PDF 05-2025.pdf PDF PDF 06-2025.pdf…" at bounding box center [372, 306] width 678 height 265
click at [181, 129] on h1 "Contactos" at bounding box center [372, 133] width 678 height 8
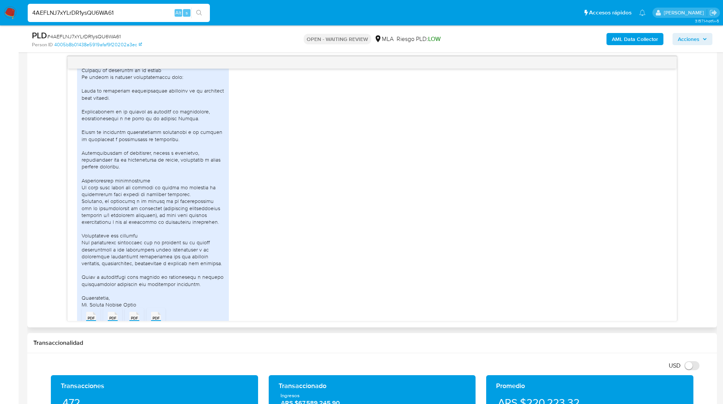
scroll to position [392, 0]
click at [69, 156] on div "18/08/2025 17:33:56 PDF PDF 07-2025.pdf PDF PDF 05-2025.pdf PDF PDF 06-2025.pdf…" at bounding box center [372, 194] width 609 height 252
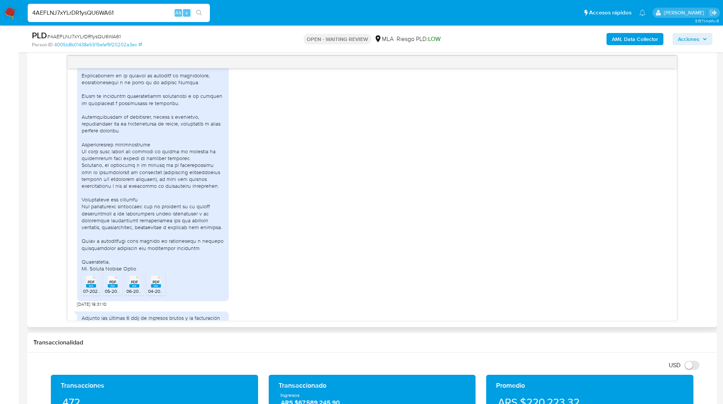
scroll to position [512, 0]
click at [16, 134] on aside "Bandeja Tablero Screening Búsqueda en Listas Watchlist Herramientas Operaciones…" at bounding box center [9, 343] width 19 height 1471
click at [30, 135] on div "Historial CX Soluciones Chat Id Estado Fecha de creación Origen Proceso • 36129…" at bounding box center [372, 176] width 690 height 302
click at [106, 171] on div at bounding box center [153, 127] width 143 height 290
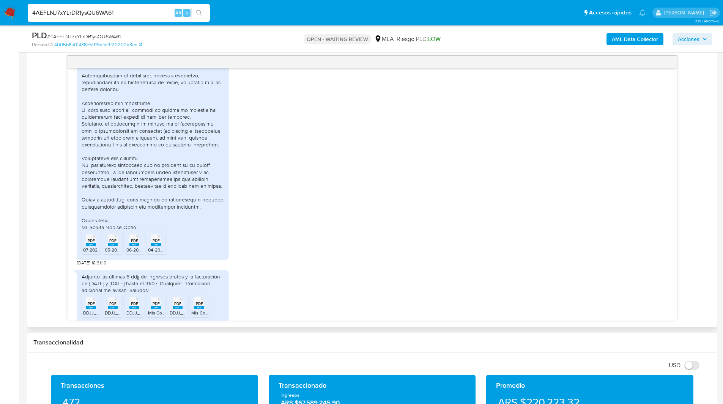
scroll to position [554, 0]
click at [61, 184] on div "18/08/2025 17:33:56 PDF PDF 07-2025.pdf PDF PDF 05-2025.pdf PDF PDF 06-2025.pdf…" at bounding box center [372, 188] width 678 height 265
click at [491, 3] on ul "Pausado Ver notificaciones 4AEFLNJ7xYLrDR1ysQU6WA61 Alt s Accesos rápidos Presi…" at bounding box center [337, 12] width 626 height 19
click at [88, 10] on input "4AEFLNJ7xYLrDR1ysQU6WA61" at bounding box center [119, 13] width 182 height 10
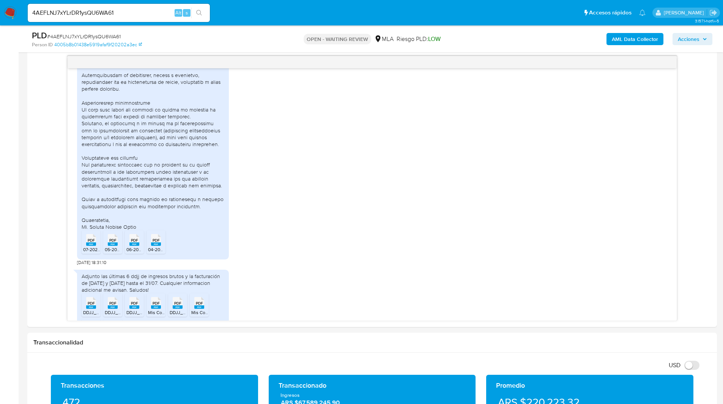
click at [9, 12] on img at bounding box center [10, 12] width 13 height 13
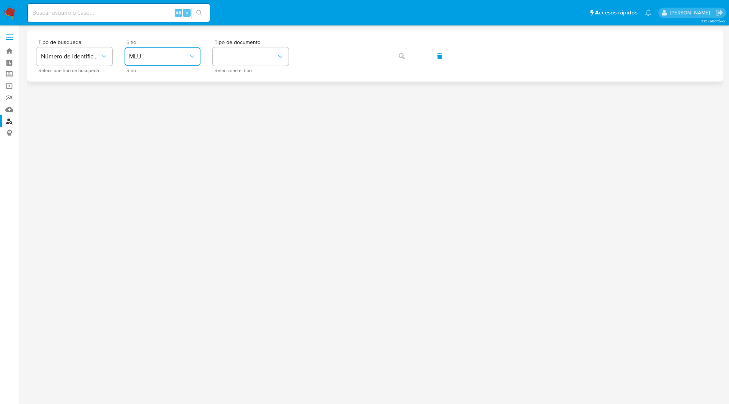
click at [138, 56] on span "MLU" at bounding box center [158, 57] width 59 height 8
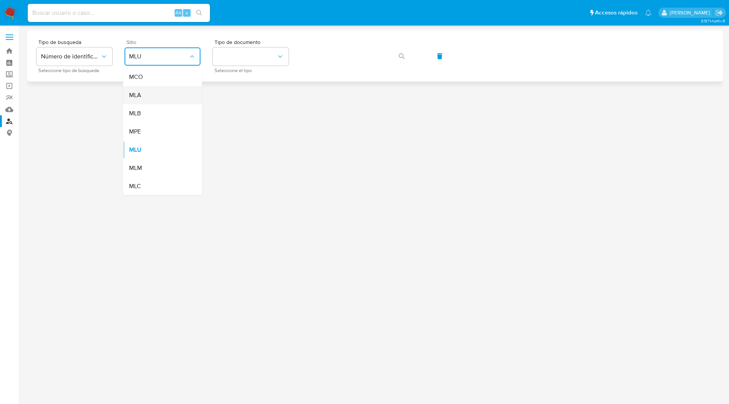
click at [150, 94] on div "MLA" at bounding box center [160, 95] width 62 height 18
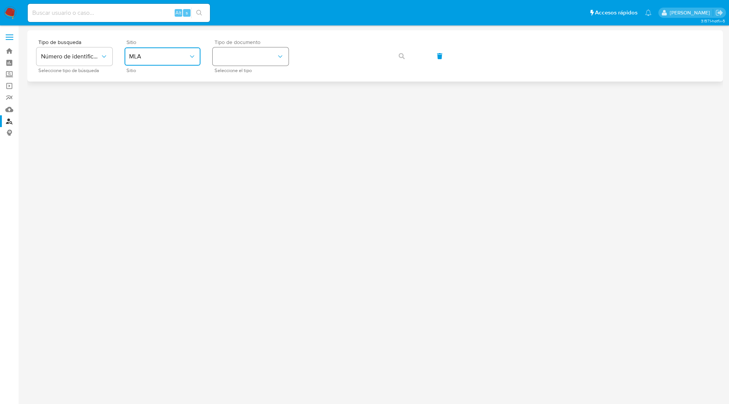
click at [271, 50] on button "identificationType" at bounding box center [251, 56] width 76 height 18
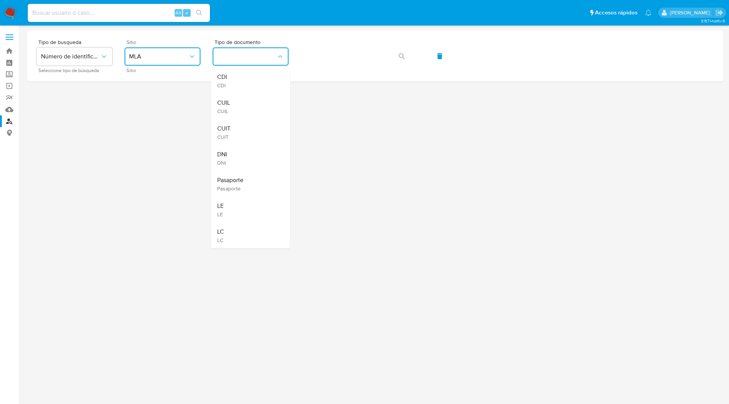
click at [232, 132] on div "CUIT CUIT" at bounding box center [248, 133] width 62 height 26
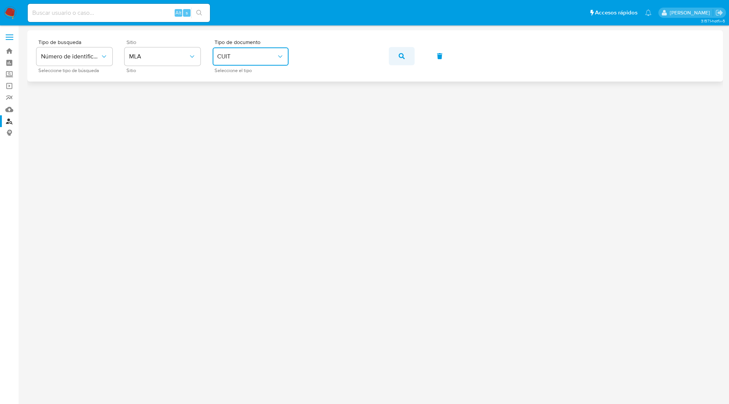
click at [403, 58] on icon "button" at bounding box center [402, 56] width 6 height 6
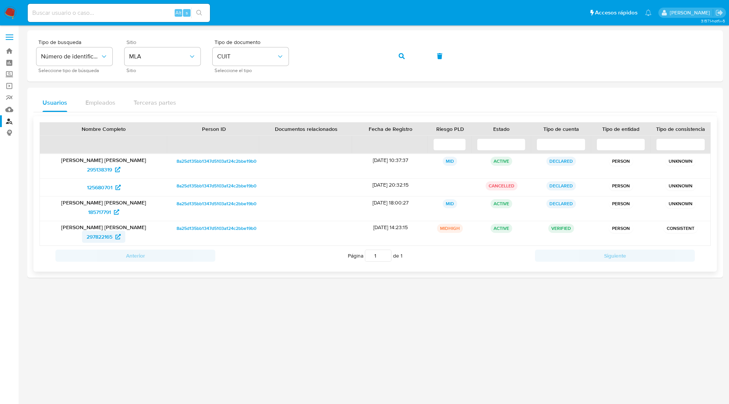
click at [102, 237] on span "297822165" at bounding box center [100, 237] width 26 height 12
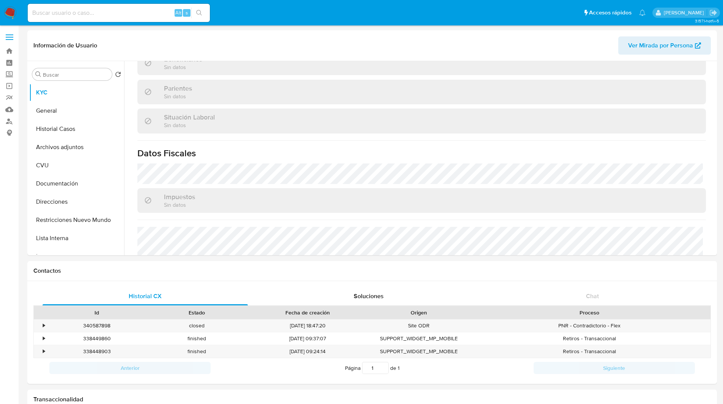
scroll to position [415, 0]
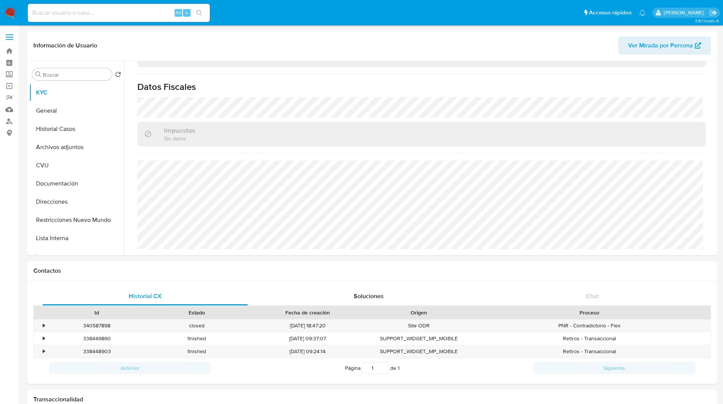
select select "10"
click at [64, 199] on button "Direcciones" at bounding box center [73, 202] width 89 height 18
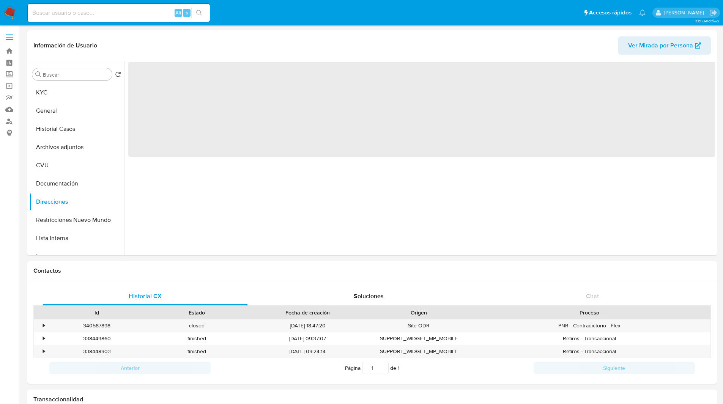
scroll to position [0, 0]
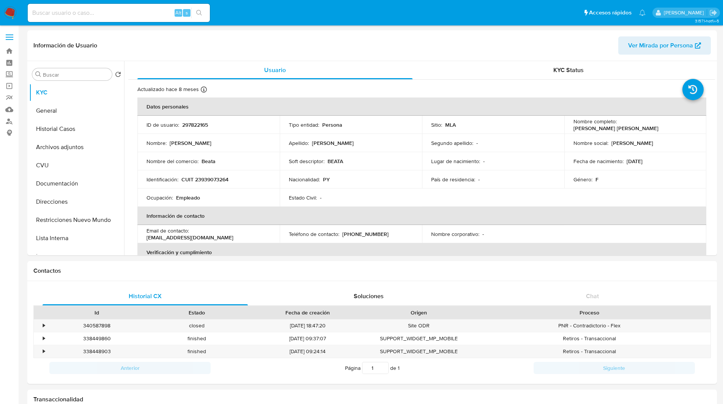
select select "10"
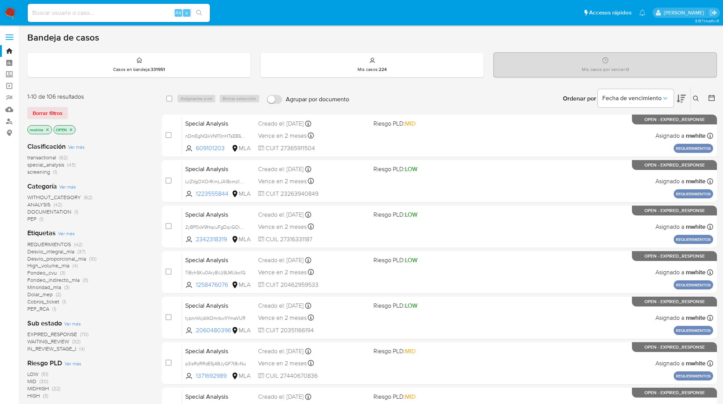
click at [506, 9] on ul "Pausado Ver notificaciones Alt s Accesos rápidos Presiona las siguientes teclas…" at bounding box center [337, 12] width 626 height 19
click at [694, 98] on icon at bounding box center [696, 99] width 6 height 6
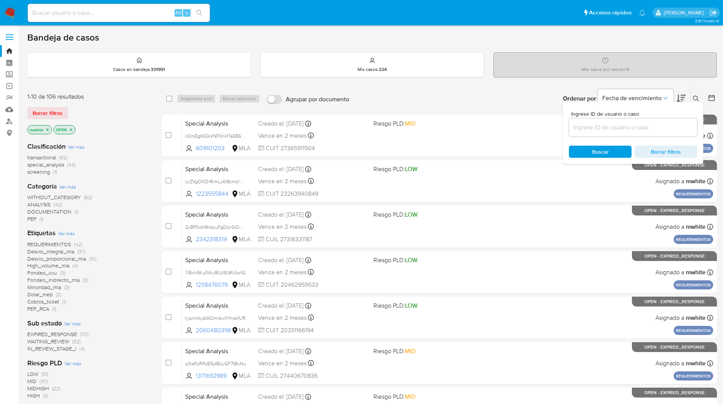
click at [611, 134] on div at bounding box center [633, 127] width 128 height 18
click at [566, 121] on div "Ingrese ID de usuario o caso Buscar Borrar filtros" at bounding box center [633, 133] width 140 height 62
click at [594, 125] on input at bounding box center [633, 128] width 128 height 10
paste input "4AEFLNJ7xYLrDR1ysQU6WA61"
type input "4AEFLNJ7xYLrDR1ysQU6WA61"
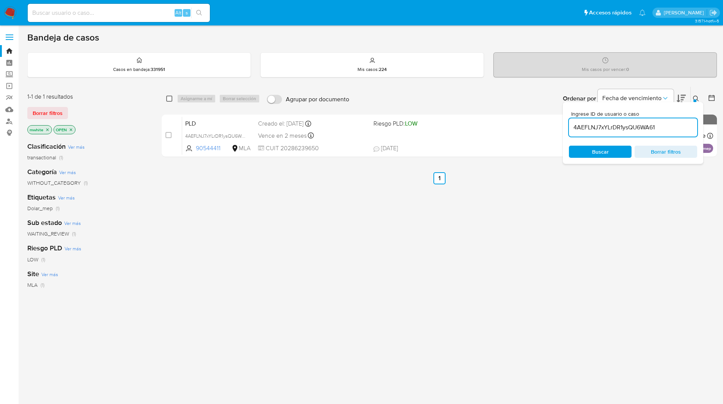
click at [172, 98] on input "checkbox" at bounding box center [169, 99] width 6 height 6
checkbox input "true"
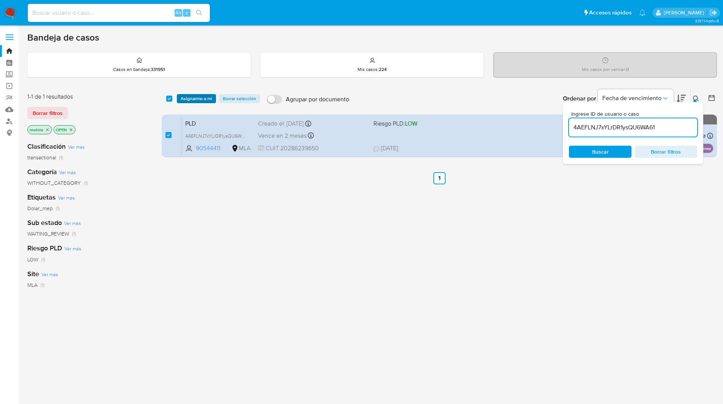
click at [197, 96] on span "Asignarme a mí" at bounding box center [197, 99] width 32 height 8
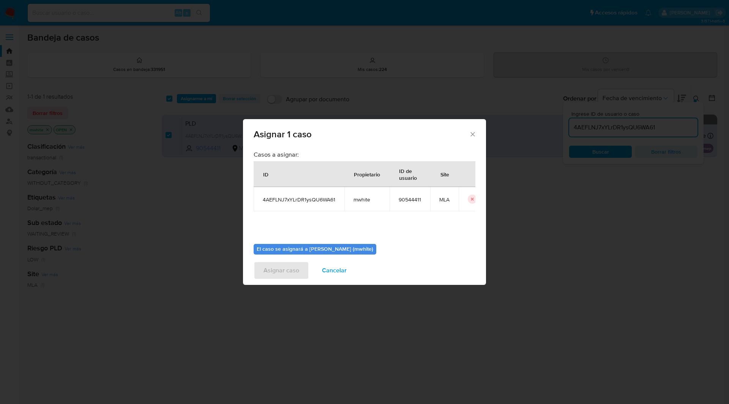
click at [360, 203] on td "mwhite" at bounding box center [366, 199] width 45 height 24
click at [361, 199] on span "mwhite" at bounding box center [366, 199] width 27 height 7
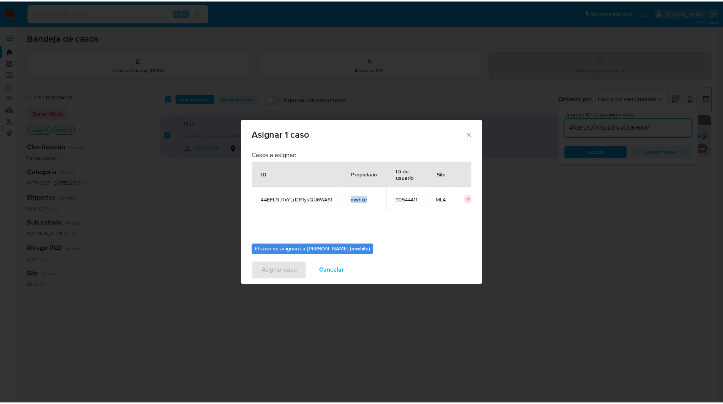
scroll to position [39, 0]
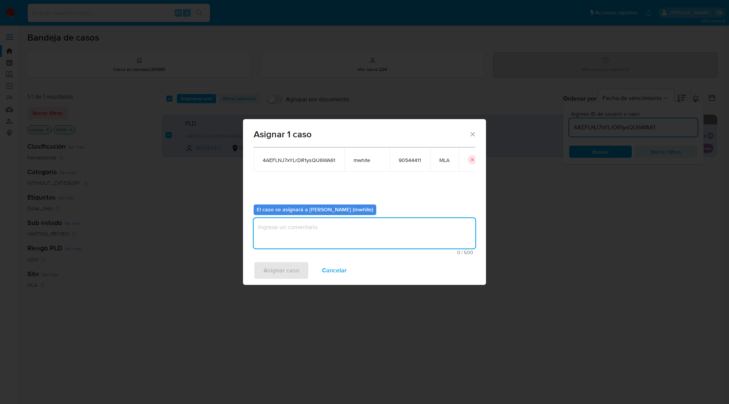
click at [311, 224] on textarea "assign-modal" at bounding box center [365, 233] width 222 height 30
paste textarea "mwhite"
type textarea "mwhite"
click at [282, 274] on span "Asignar caso" at bounding box center [281, 270] width 36 height 17
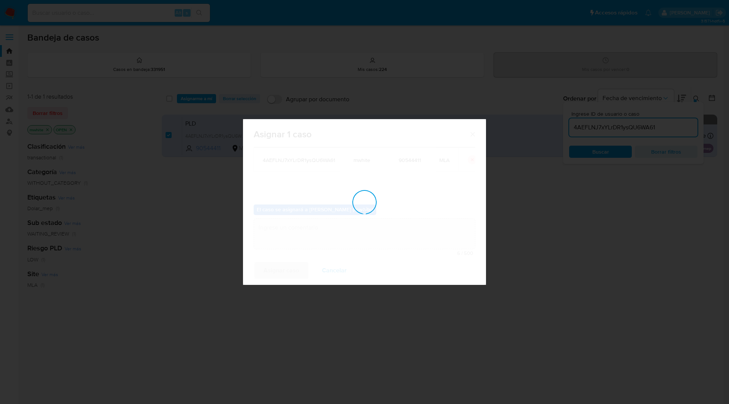
checkbox input "false"
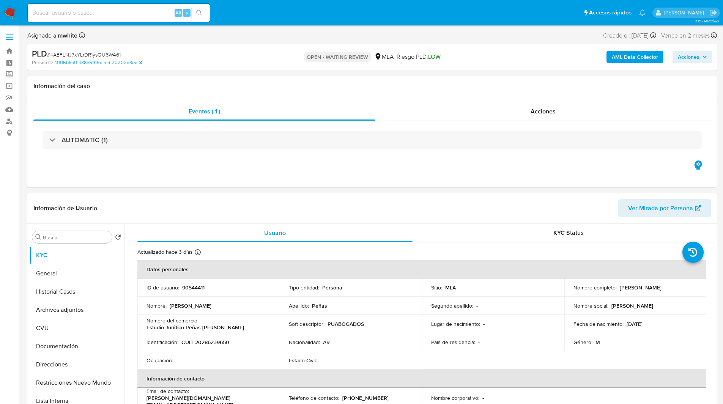
select select "10"
click at [102, 53] on span "# 4AEFLNJ7xYLrDR1ysQU6WA61" at bounding box center [84, 55] width 74 height 8
copy span "4AEFLNJ7xYLrDR1ysQU6WA61"
click at [270, 22] on nav "Pausado Ver notificaciones Alt s Accesos rápidos Presiona las siguientes teclas…" at bounding box center [361, 12] width 723 height 25
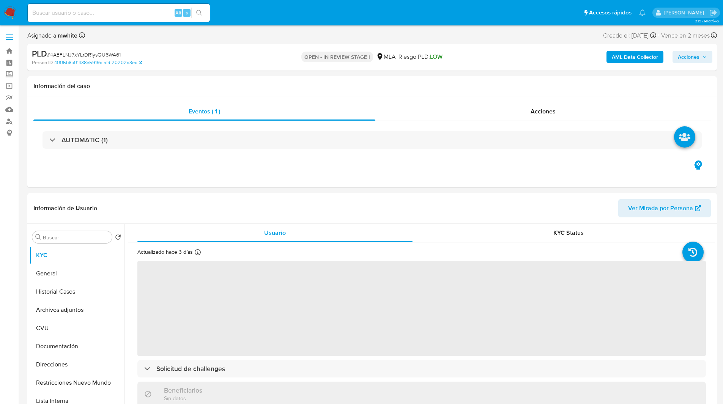
click at [236, 8] on ul "Pausado Ver notificaciones Alt s Accesos rápidos Presiona las siguientes teclas…" at bounding box center [337, 12] width 626 height 19
select select "10"
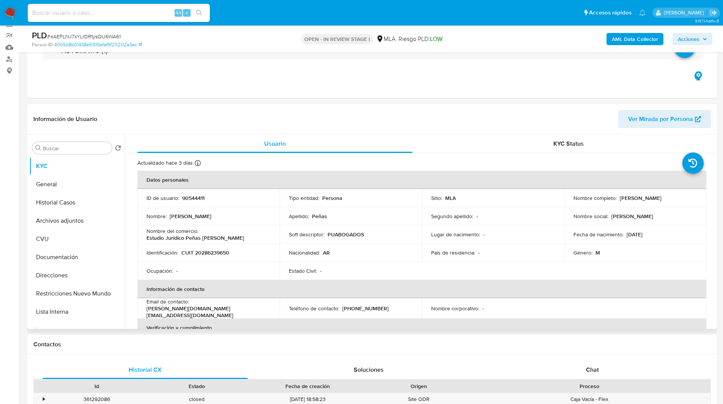
click at [437, 123] on header "Información de Usuario Ver Mirada por Persona" at bounding box center [372, 119] width 678 height 18
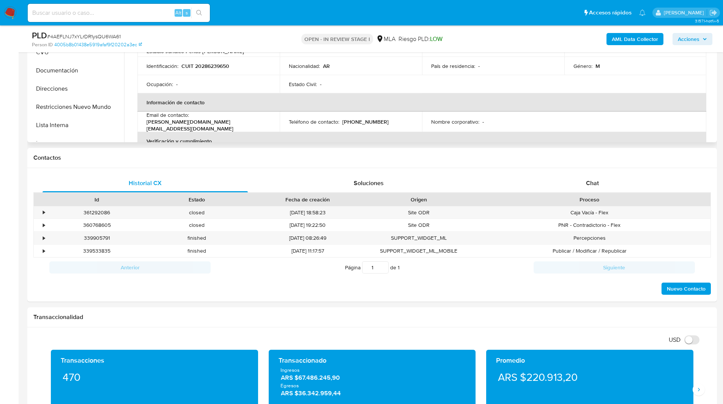
scroll to position [267, 0]
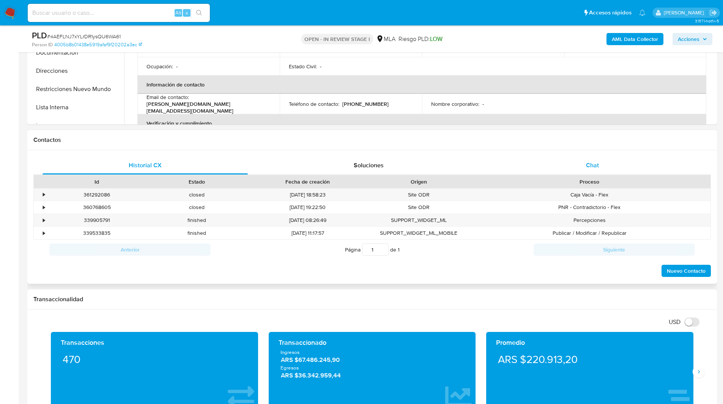
click at [580, 167] on div "Chat" at bounding box center [592, 165] width 205 height 18
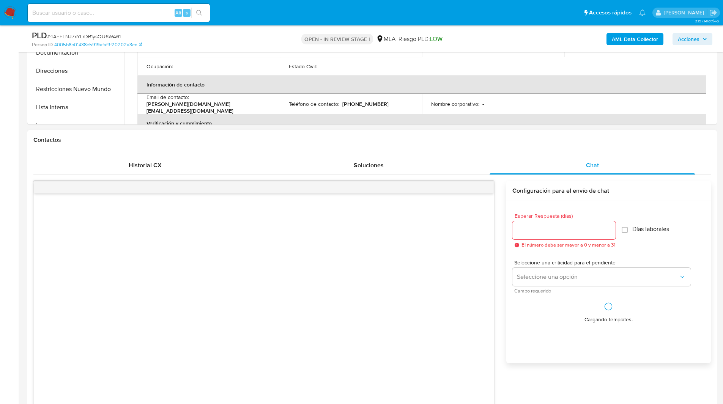
click at [504, 145] on div "Contactos" at bounding box center [372, 140] width 690 height 20
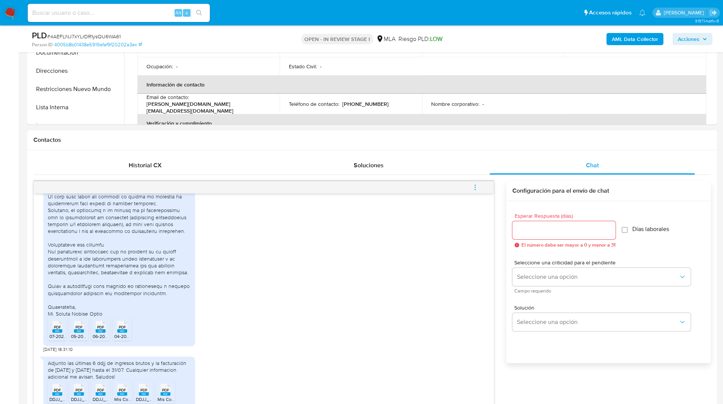
scroll to position [366, 0]
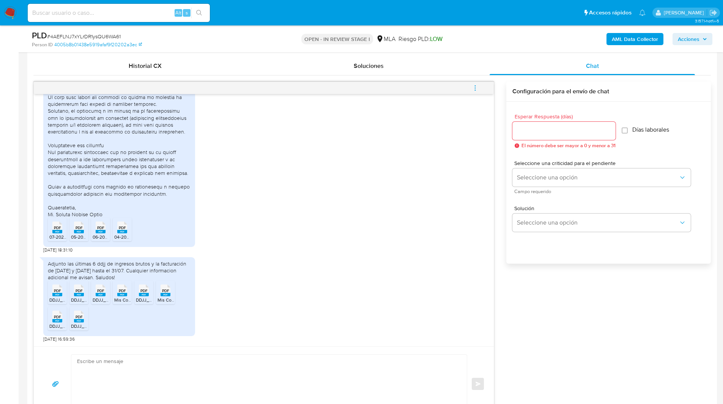
click at [480, 88] on button "menu-action" at bounding box center [475, 88] width 25 height 18
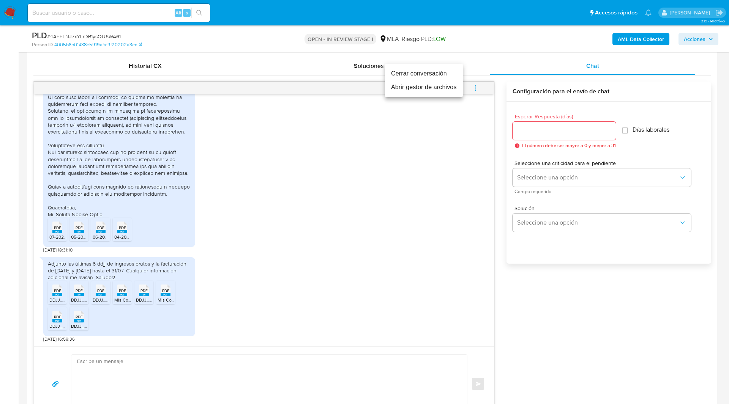
click at [425, 73] on li "Cerrar conversación" at bounding box center [424, 74] width 78 height 14
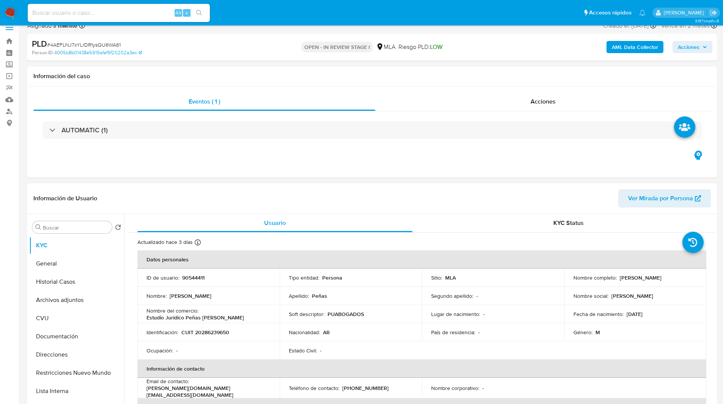
scroll to position [5, 0]
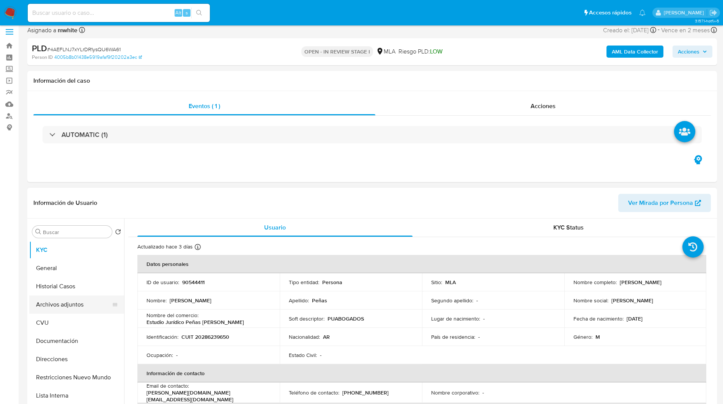
click at [71, 309] on button "Archivos adjuntos" at bounding box center [73, 305] width 89 height 18
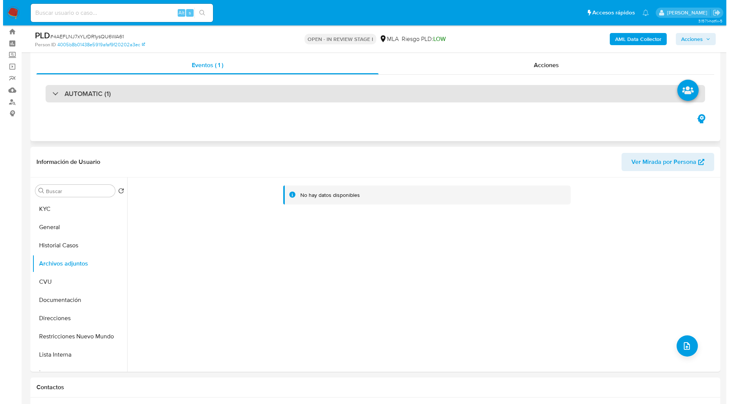
scroll to position [0, 0]
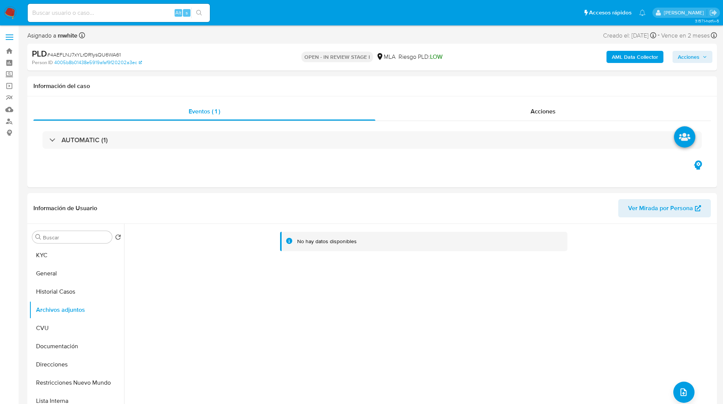
click at [627, 60] on b "AML Data Collector" at bounding box center [635, 57] width 46 height 12
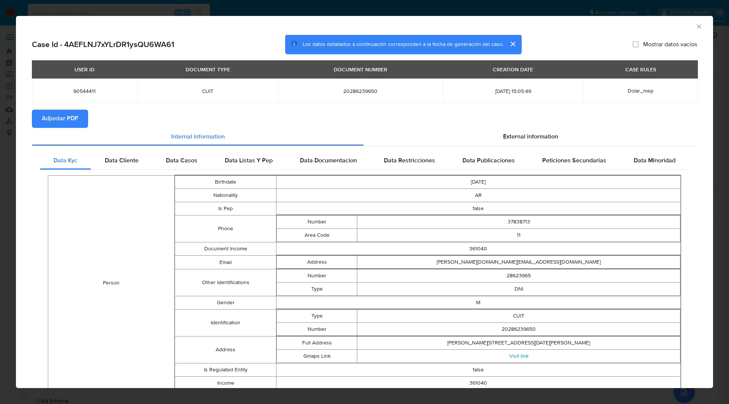
click at [57, 113] on span "Adjuntar PDF" at bounding box center [60, 118] width 36 height 17
click at [696, 27] on icon "Cerrar ventana" at bounding box center [699, 27] width 8 height 8
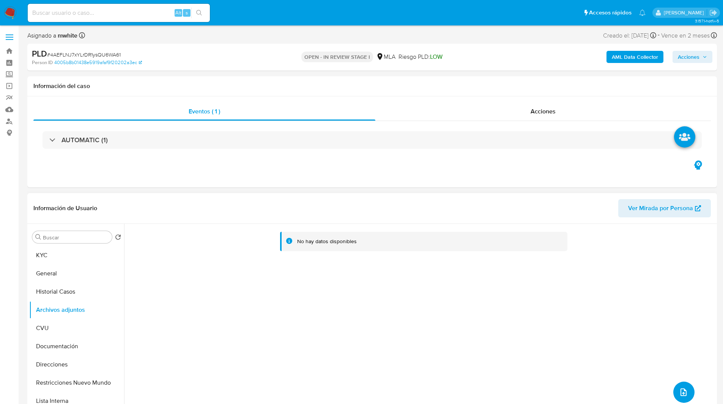
click at [684, 389] on span "upload-file" at bounding box center [683, 392] width 9 height 9
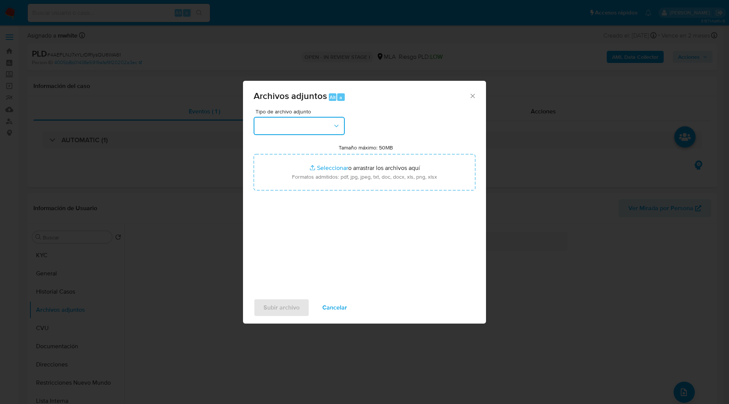
click at [318, 130] on button "button" at bounding box center [299, 126] width 91 height 18
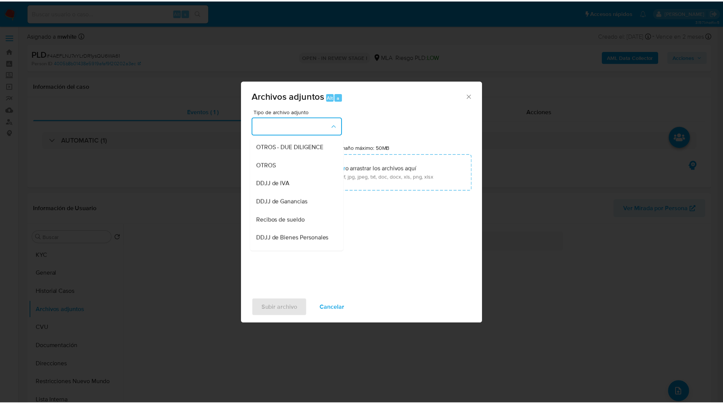
scroll to position [128, 0]
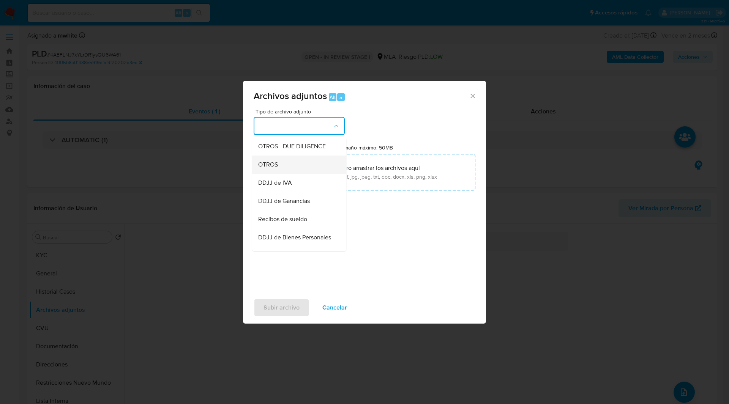
click at [267, 169] on span "OTROS" at bounding box center [268, 165] width 20 height 8
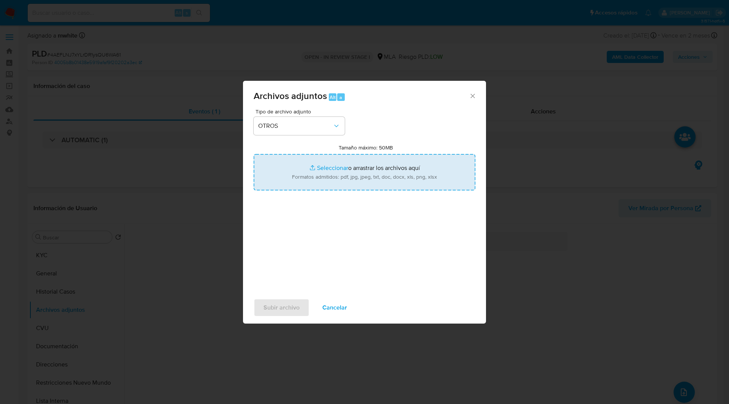
type input "C:\fakepath\Movimientos-90544411.xlsx"
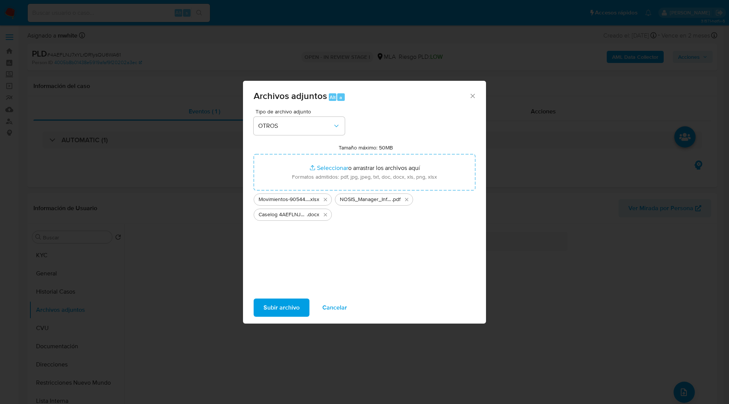
click at [277, 307] on span "Subir archivo" at bounding box center [281, 307] width 36 height 17
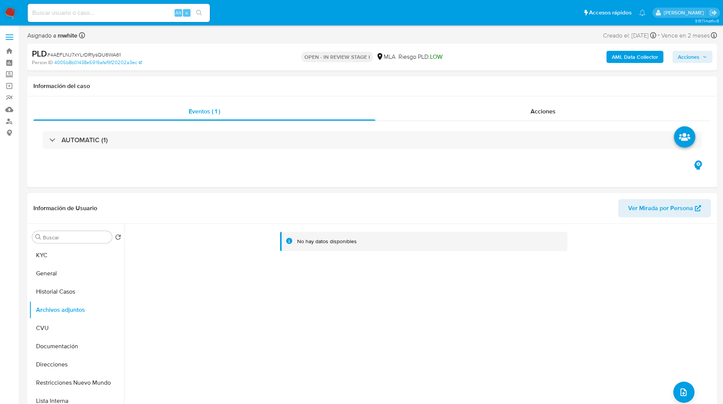
click at [692, 53] on span "Acciones" at bounding box center [689, 57] width 22 height 12
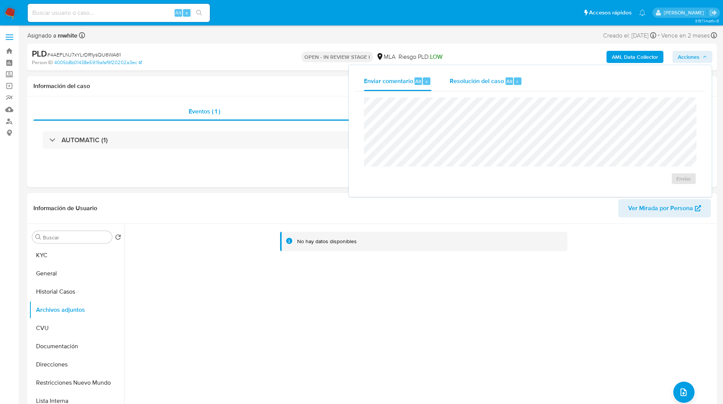
click at [499, 80] on span "Resolución del caso" at bounding box center [477, 81] width 54 height 9
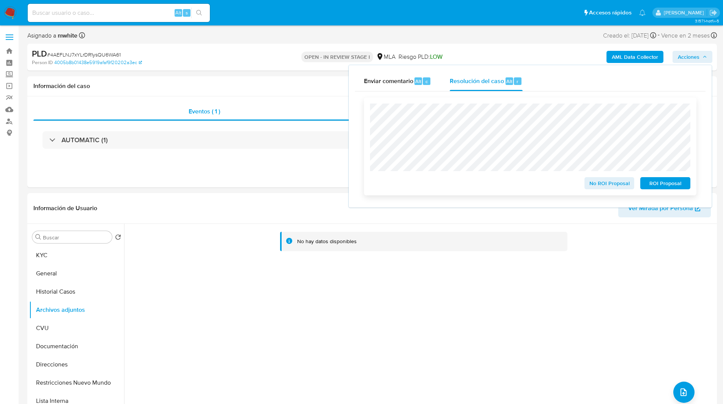
click at [601, 186] on span "No ROI Proposal" at bounding box center [609, 183] width 39 height 11
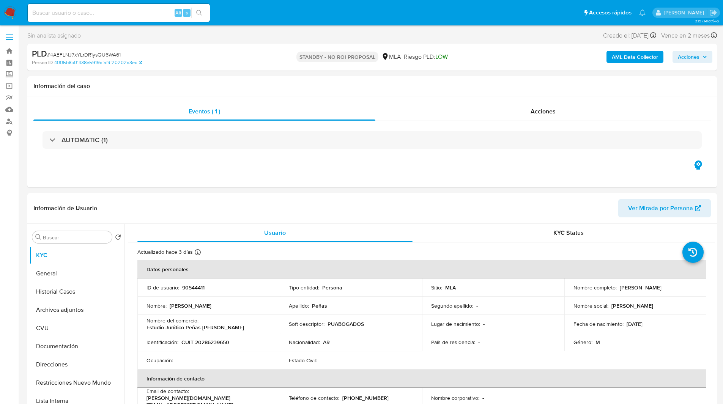
select select "10"
click at [123, 16] on input at bounding box center [119, 13] width 182 height 10
paste input "tefkG5eovR8u2AF3Q0LdUYoy"
type input "tefkG5eovR8u2AF3Q0LdUYoy"
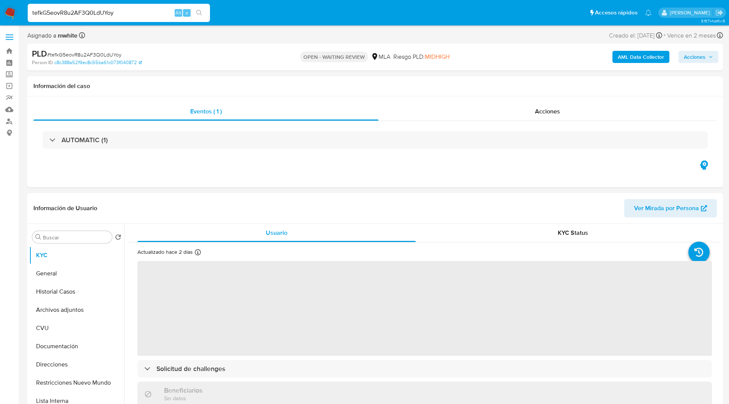
select select "10"
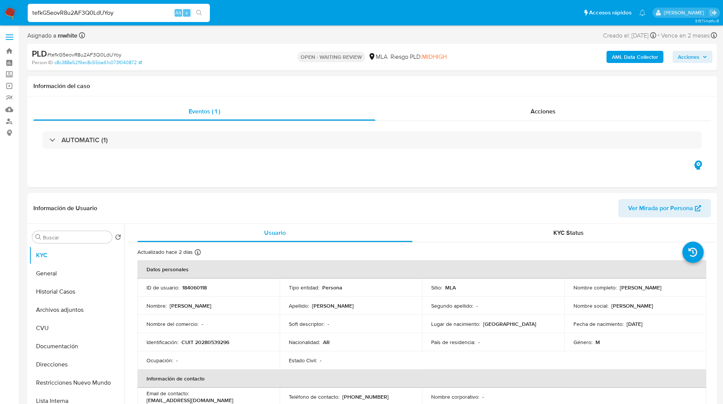
click at [296, 30] on div "Asignado a mwhite Asignado el: [DATE] 14:15:08 Creado el: [DATE] Creado el: [DA…" at bounding box center [372, 36] width 690 height 13
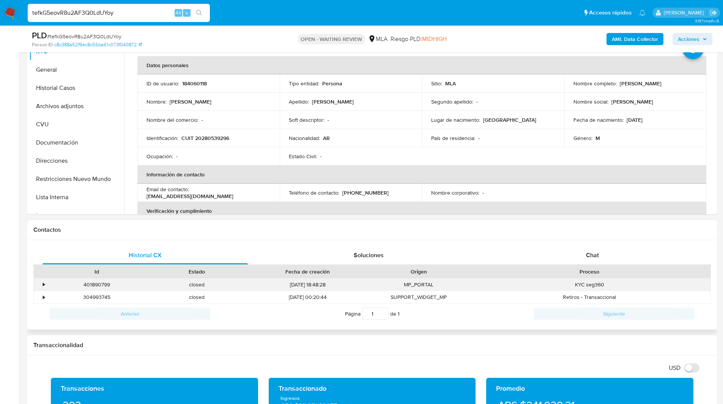
scroll to position [177, 0]
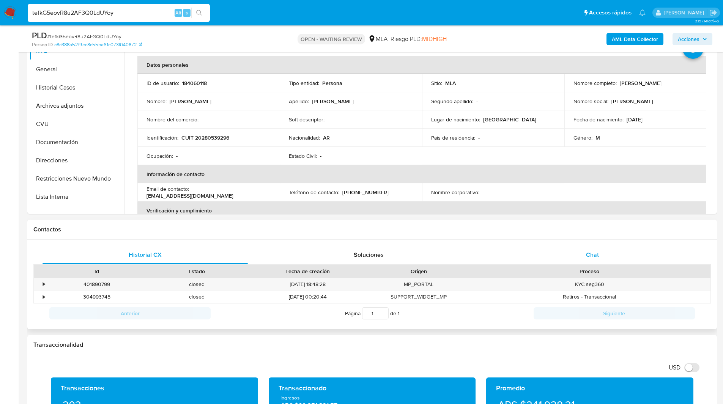
click at [581, 254] on div "Chat" at bounding box center [592, 255] width 205 height 18
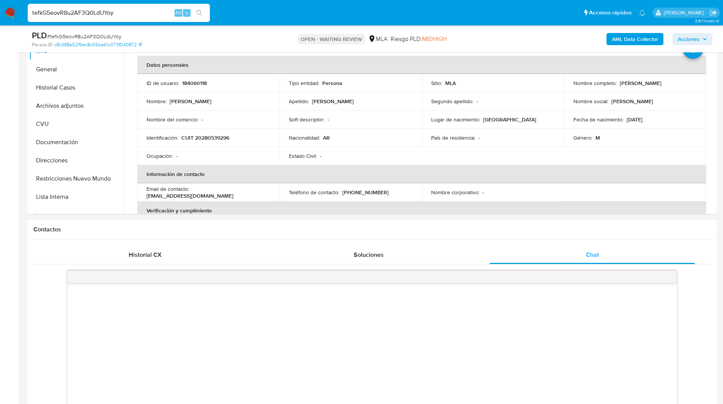
click at [537, 234] on div "Contactos" at bounding box center [372, 230] width 690 height 20
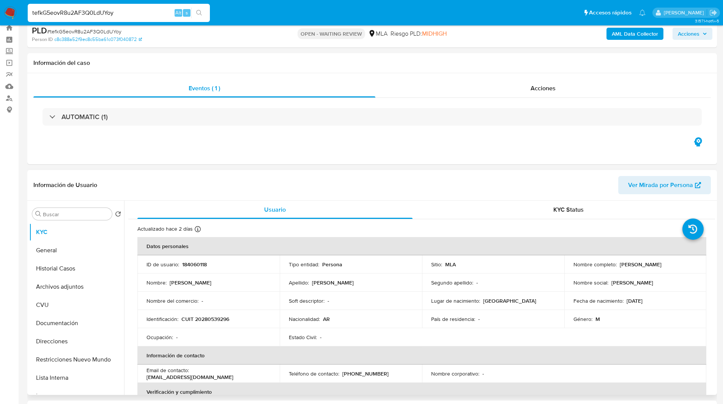
scroll to position [16, 0]
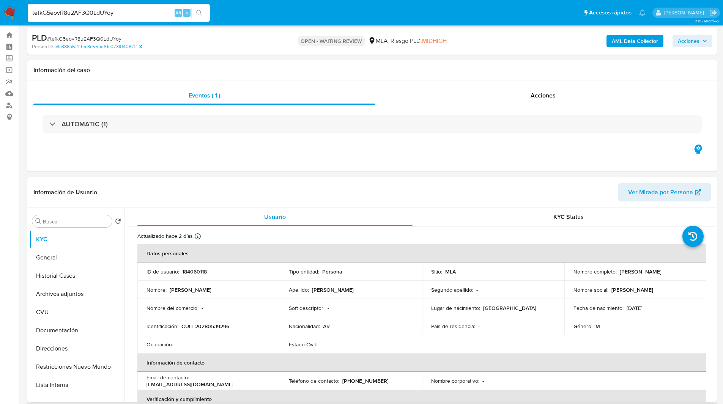
click at [201, 325] on p "CUIT 20280539296" at bounding box center [205, 326] width 48 height 7
copy p "20280539296"
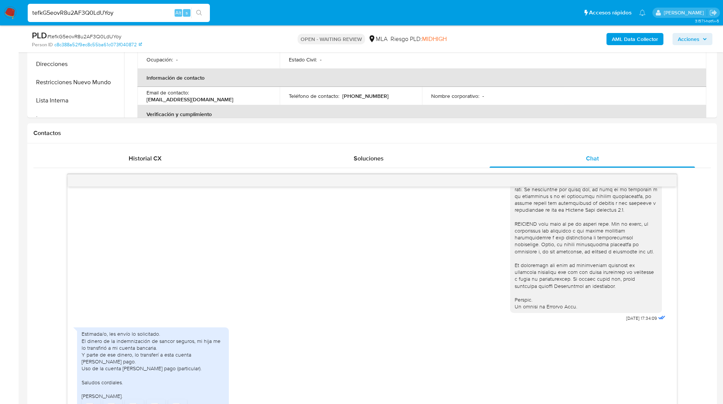
scroll to position [328, 0]
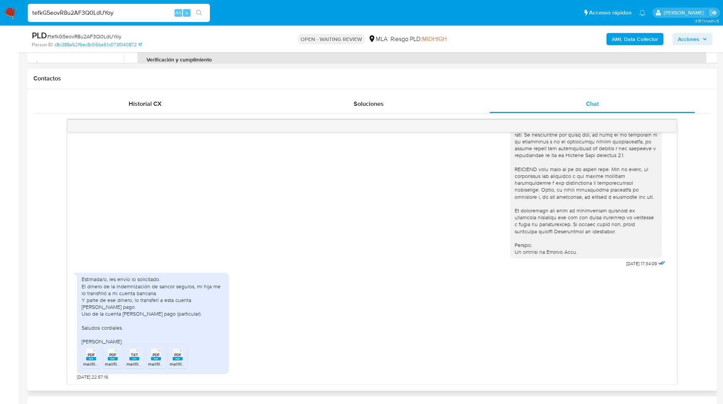
click at [90, 349] on icon at bounding box center [91, 355] width 10 height 12
click at [113, 361] on icon "PDF" at bounding box center [113, 354] width 10 height 13
click at [137, 363] on span "melifile8473489203844153724.txt" at bounding box center [161, 364] width 70 height 6
click at [156, 361] on rect at bounding box center [156, 358] width 10 height 3
click at [181, 360] on rect at bounding box center [178, 358] width 10 height 3
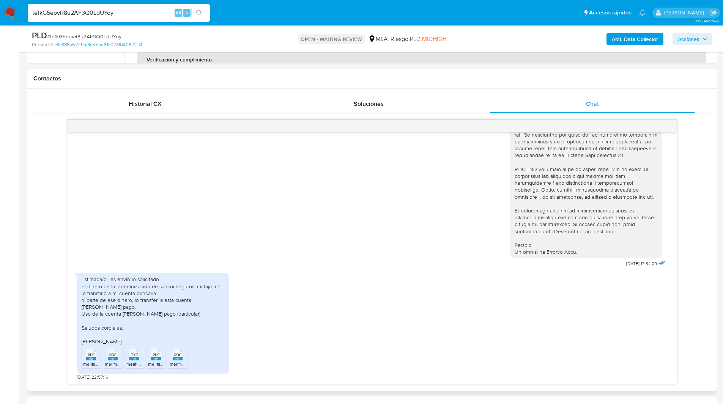
click at [137, 81] on h1 "Contactos" at bounding box center [372, 79] width 678 height 8
click at [36, 181] on div "18/08/2025 17:34:09 Estimada/o, les envío lo solicitado. El dinero de la indemn…" at bounding box center [372, 252] width 678 height 265
click at [418, 212] on div "18/08/2025 17:34:09" at bounding box center [372, 62] width 590 height 416
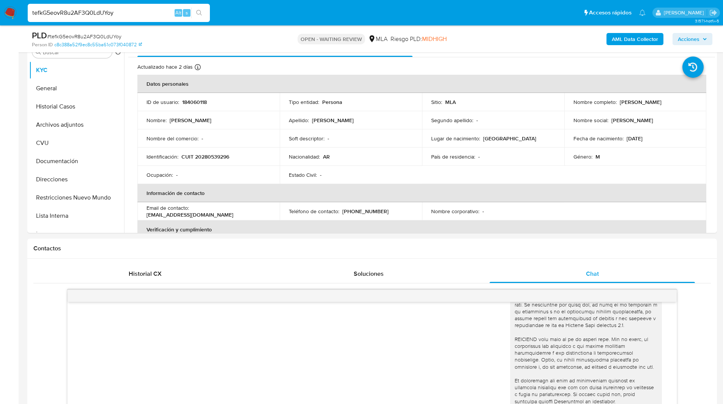
scroll to position [156, 0]
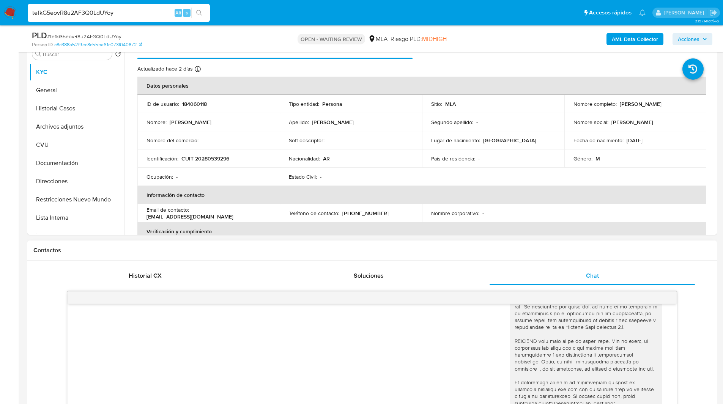
click at [236, 249] on h1 "Contactos" at bounding box center [372, 251] width 678 height 8
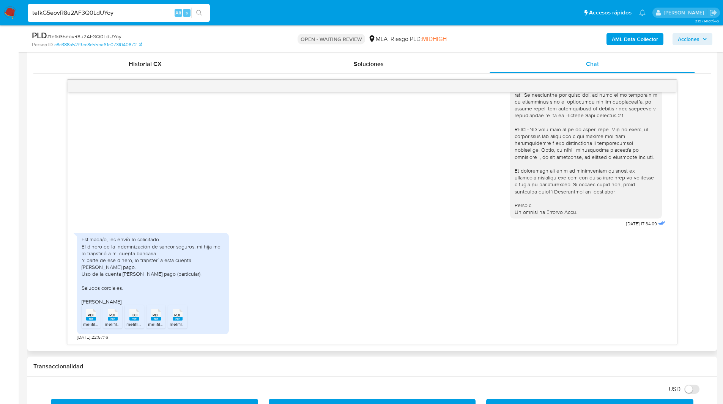
scroll to position [369, 0]
click at [79, 339] on span "20/08/2025 22:57:16" at bounding box center [92, 337] width 31 height 6
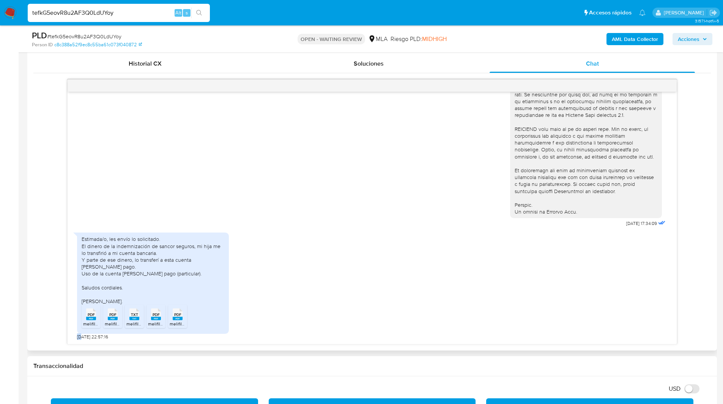
click at [79, 339] on span "20/08/2025 22:57:16" at bounding box center [92, 337] width 31 height 6
copy span "20"
click at [271, 15] on ul "Pausado Ver notificaciones tefkG5eovR8u2AF3Q0LdUYoy Alt s Accesos rápidos Presi…" at bounding box center [337, 12] width 626 height 19
click at [396, 325] on div "Estimada/o, les envío lo solicitado. El dinero de la indemnización de sancor se…" at bounding box center [372, 284] width 590 height 111
click at [433, 194] on div "18/08/2025 17:34:09" at bounding box center [372, 22] width 590 height 416
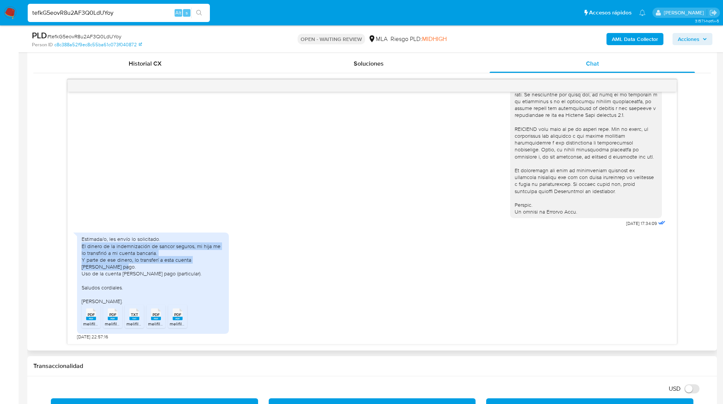
drag, startPoint x: 82, startPoint y: 247, endPoint x: 128, endPoint y: 269, distance: 50.8
click at [128, 269] on div "Estimada/o, les envío lo solicitado. El dinero de la indemnización de sancor se…" at bounding box center [153, 270] width 143 height 69
copy div "El dinero de la indemnización de sancor seguros, mi hija me lo transfirió a mi …"
click at [80, 12] on input "tefkG5eovR8u2AF3Q0LdUYoy" at bounding box center [119, 13] width 182 height 10
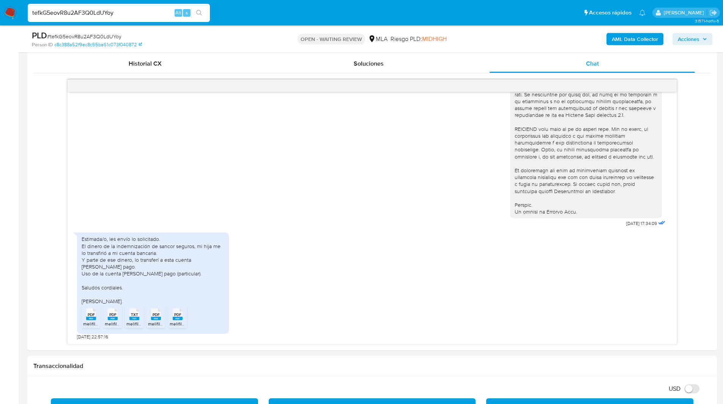
click at [9, 15] on img at bounding box center [10, 12] width 13 height 13
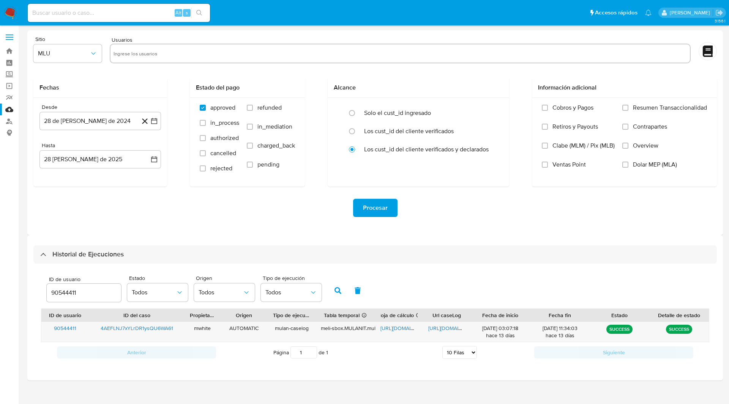
select select "10"
click at [69, 290] on input "90544411" at bounding box center [84, 293] width 74 height 10
type input "184060118"
click at [342, 291] on button "button" at bounding box center [338, 291] width 20 height 18
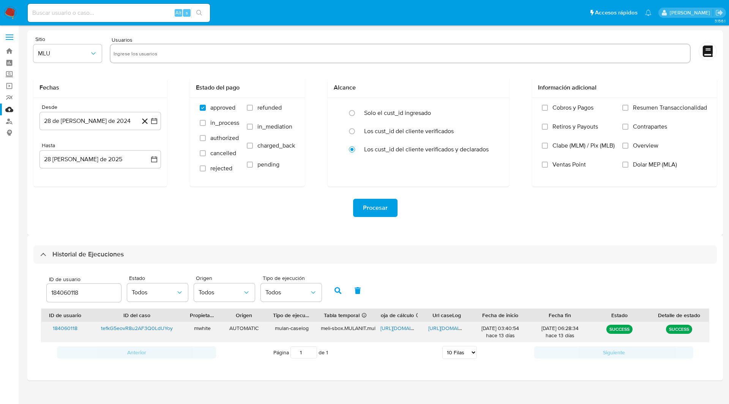
click at [400, 327] on span "[URL][DOMAIN_NAME]" at bounding box center [406, 329] width 52 height 8
click at [449, 329] on span "[URL][DOMAIN_NAME]" at bounding box center [454, 329] width 52 height 8
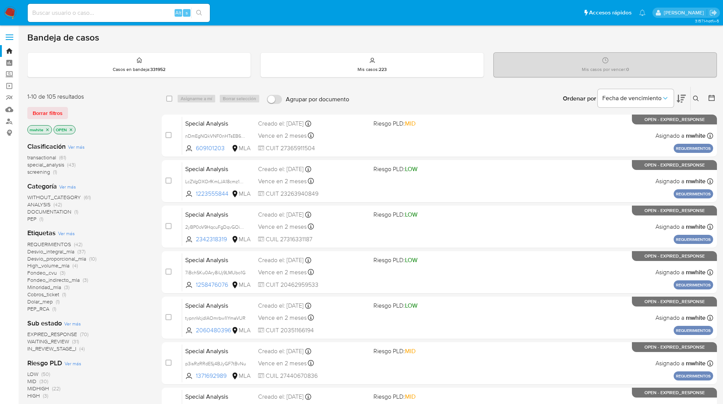
click at [698, 95] on button at bounding box center [697, 98] width 13 height 9
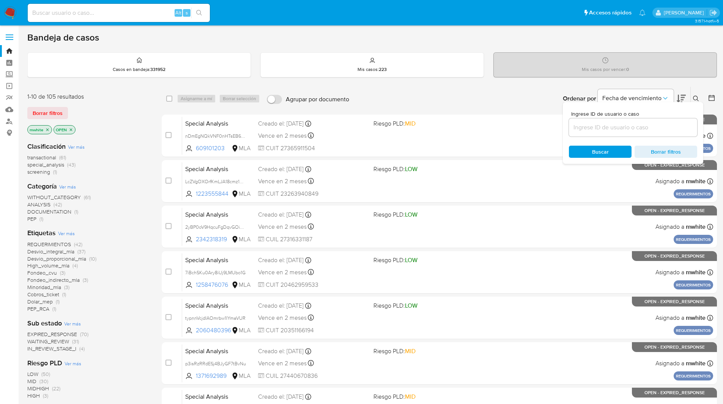
click at [633, 125] on input at bounding box center [633, 128] width 128 height 10
type input "tefkG5eovR8u2AF3Q0LdUYoy"
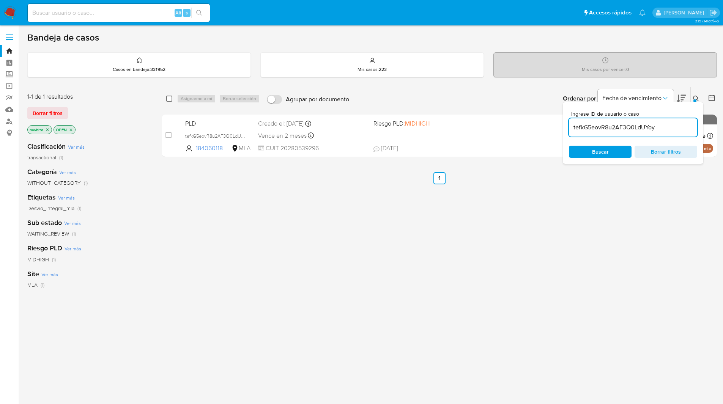
click at [169, 101] on input "checkbox" at bounding box center [169, 99] width 6 height 6
checkbox input "true"
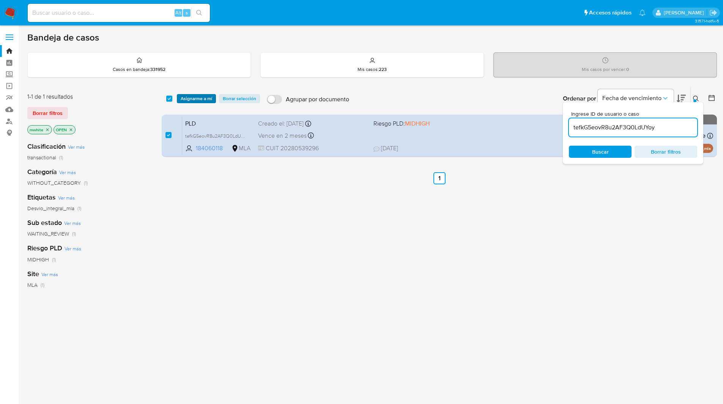
click at [194, 98] on span "Asignarme a mí" at bounding box center [197, 99] width 32 height 8
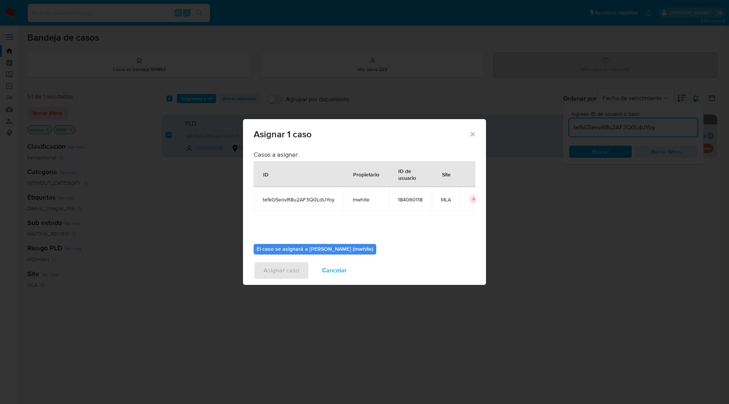
click at [359, 202] on span "mwhite" at bounding box center [366, 199] width 27 height 7
copy span "mwhite"
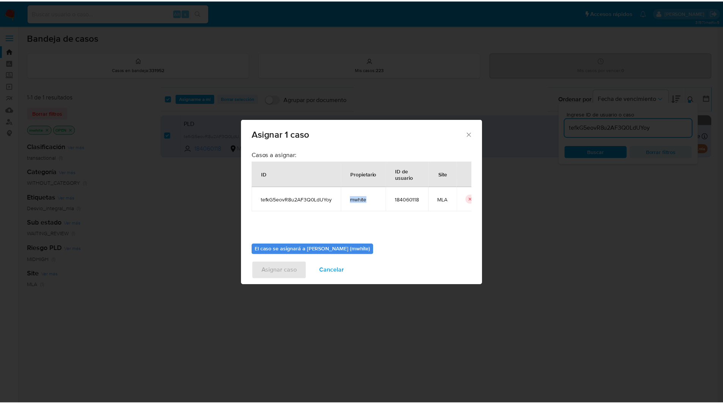
scroll to position [39, 0]
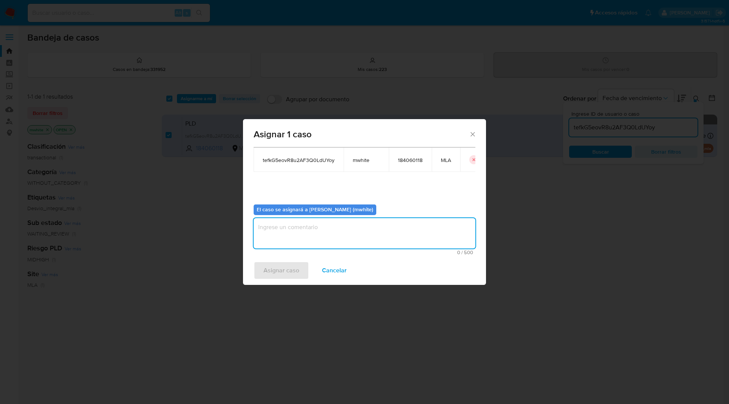
click at [291, 222] on textarea "assign-modal" at bounding box center [365, 233] width 222 height 30
paste textarea "mwhite"
type textarea "mwhite"
click at [279, 267] on span "Asignar caso" at bounding box center [281, 270] width 36 height 17
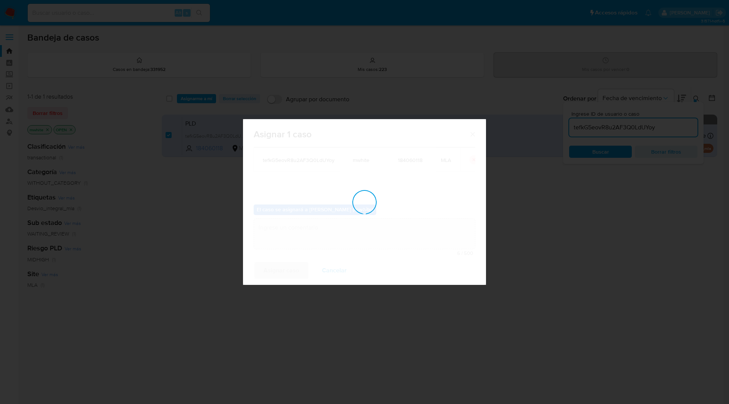
checkbox input "false"
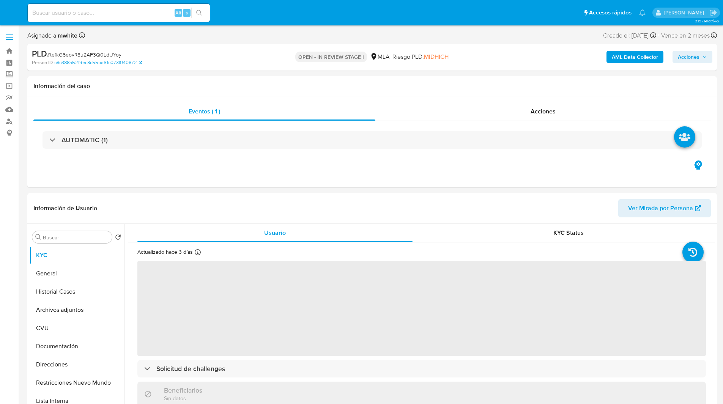
select select "10"
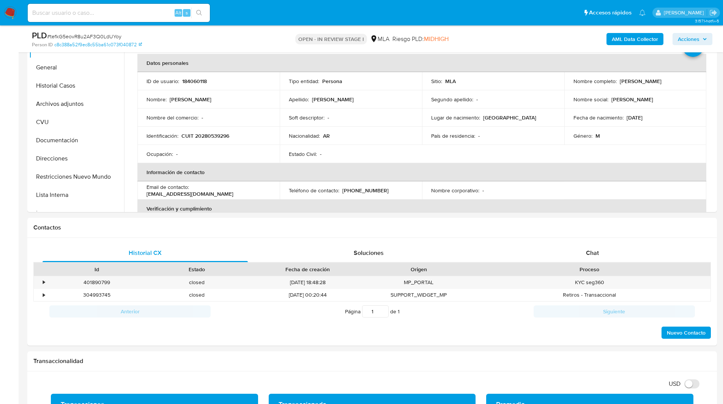
scroll to position [186, 0]
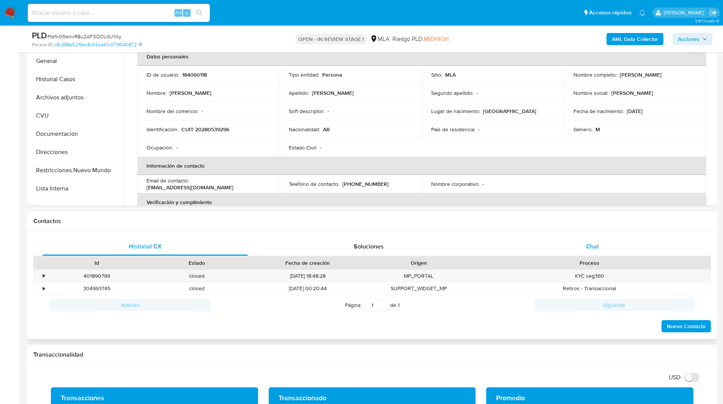
click at [593, 253] on div "Chat" at bounding box center [592, 247] width 205 height 18
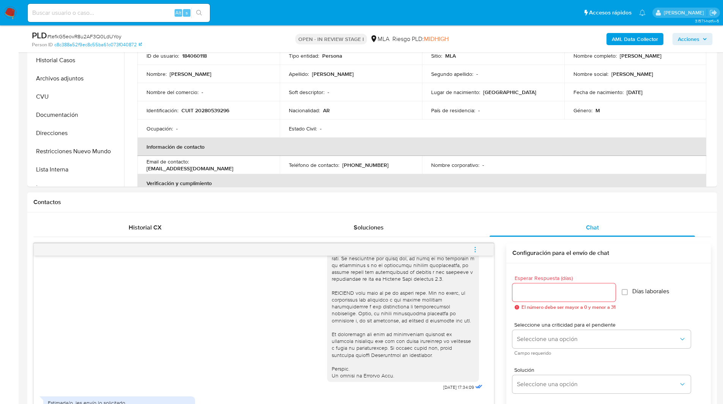
scroll to position [205, 0]
click at [471, 213] on div "Historial CX Soluciones Chat Id Estado Fecha de creación Origen Proceso • 40189…" at bounding box center [372, 400] width 690 height 377
click at [467, 198] on h1 "Contactos" at bounding box center [372, 202] width 678 height 8
click at [473, 244] on span "menu-action" at bounding box center [475, 249] width 7 height 18
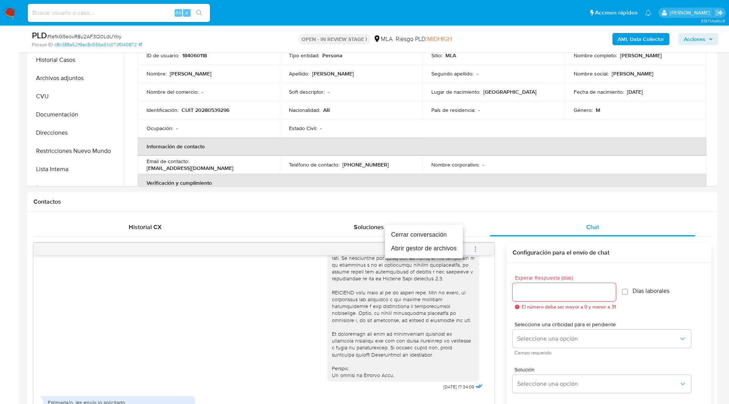
click at [434, 234] on li "Cerrar conversación" at bounding box center [424, 235] width 78 height 14
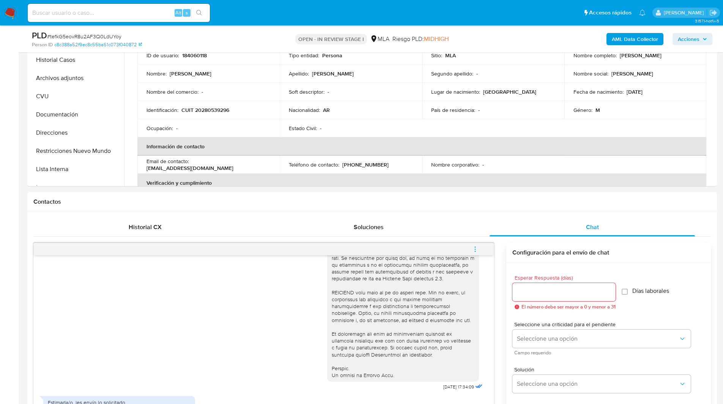
scroll to position [0, 0]
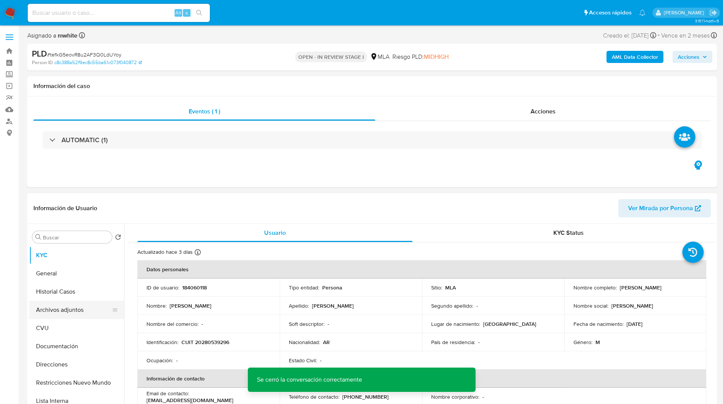
click at [57, 306] on button "Archivos adjuntos" at bounding box center [73, 310] width 89 height 18
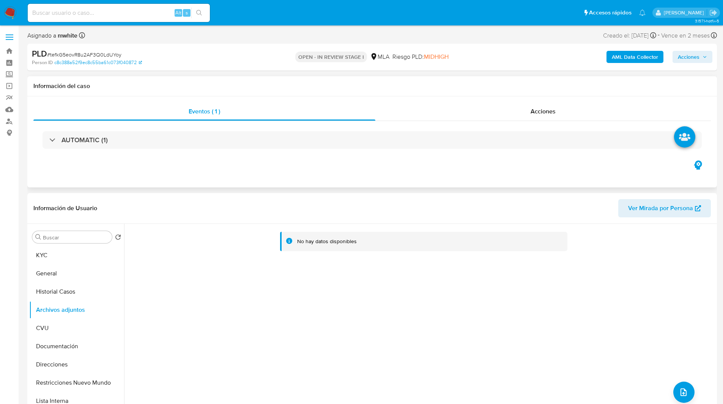
click at [547, 86] on h1 "Información del caso" at bounding box center [372, 86] width 678 height 8
click at [619, 51] on b "AML Data Collector" at bounding box center [635, 57] width 46 height 12
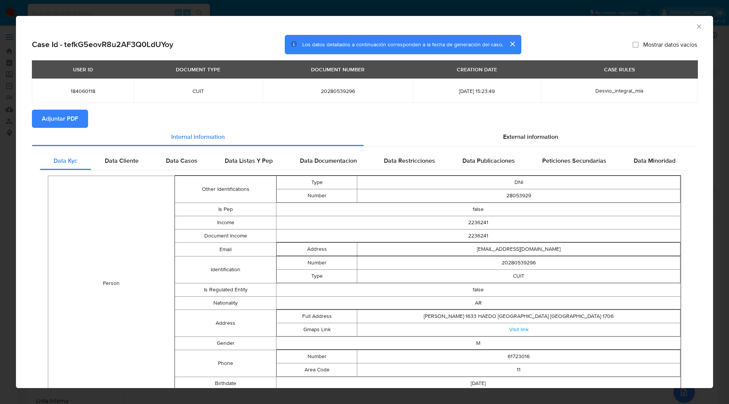
click at [74, 118] on span "Adjuntar PDF" at bounding box center [60, 118] width 36 height 17
click at [695, 24] on icon "Cerrar ventana" at bounding box center [699, 27] width 8 height 8
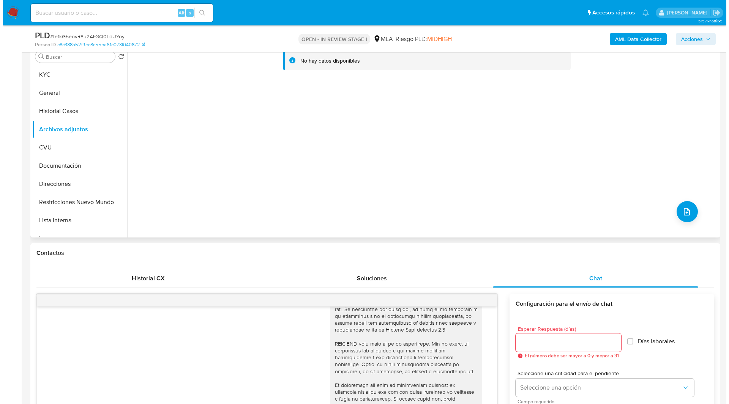
scroll to position [153, 0]
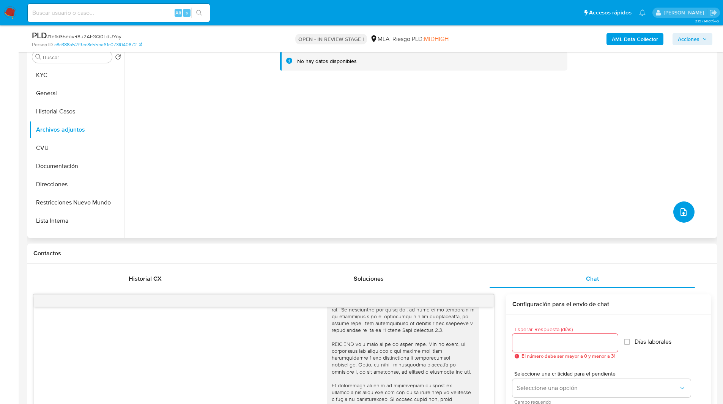
click at [683, 214] on icon "upload-file" at bounding box center [684, 212] width 6 height 8
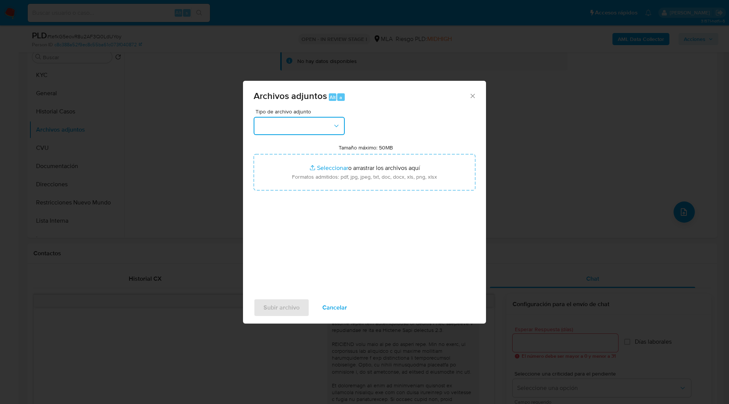
click at [280, 122] on button "button" at bounding box center [299, 126] width 91 height 18
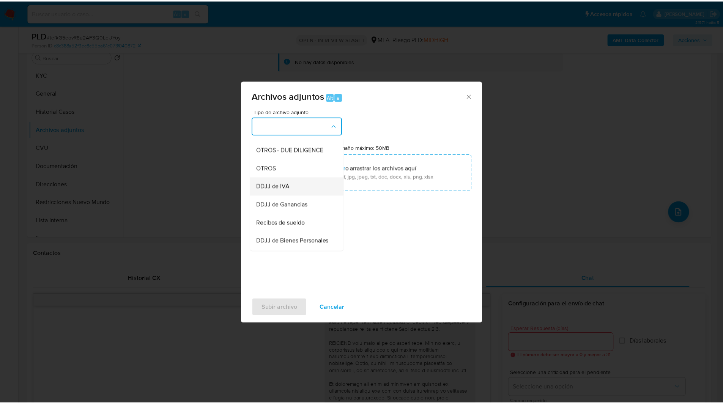
scroll to position [125, 0]
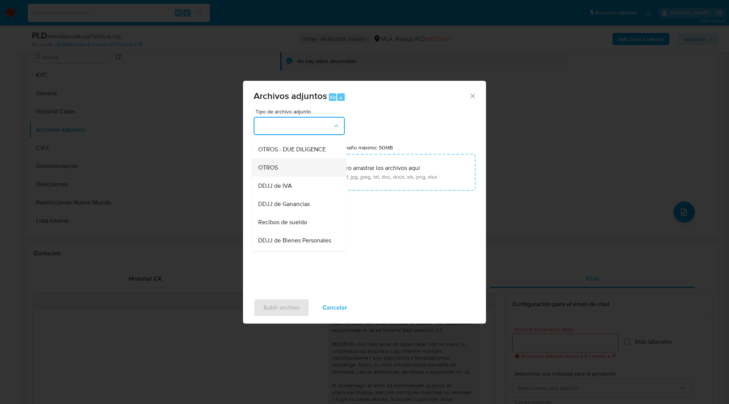
click at [272, 172] on span "OTROS" at bounding box center [268, 168] width 20 height 8
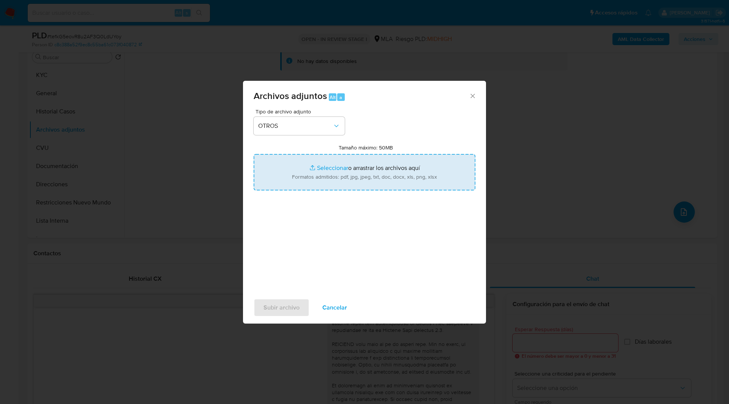
type input "C:\fakepath\NOSIS_Manager_InformeIndividual_20280539296_654924_20250901145313.p…"
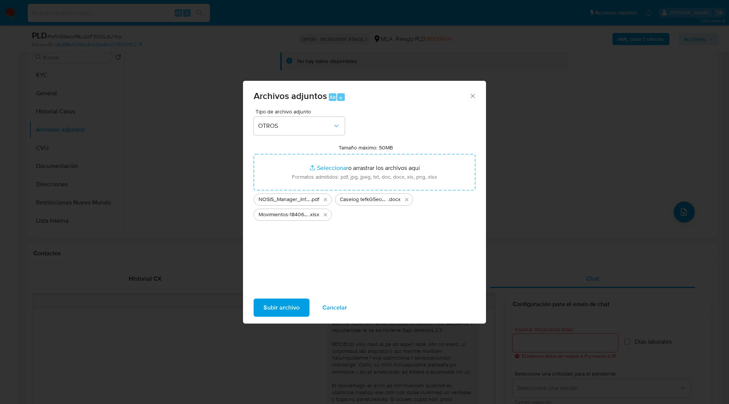
click at [279, 312] on span "Subir archivo" at bounding box center [281, 307] width 36 height 17
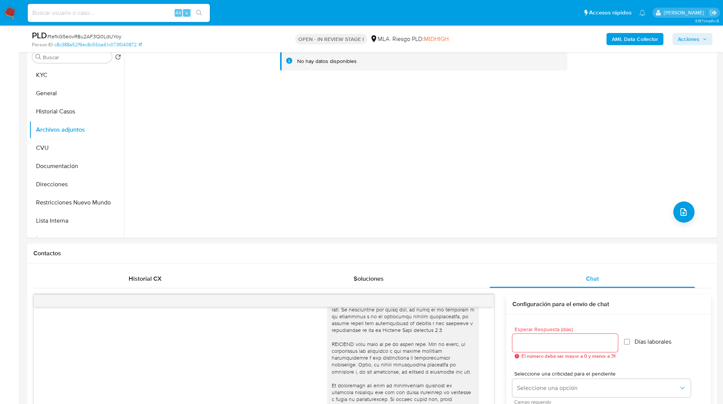
click at [680, 38] on span "Acciones" at bounding box center [689, 39] width 22 height 12
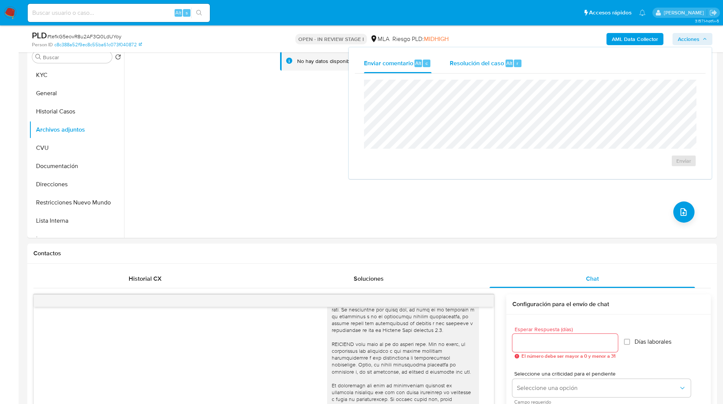
click at [482, 66] on span "Resolución del caso" at bounding box center [477, 62] width 54 height 9
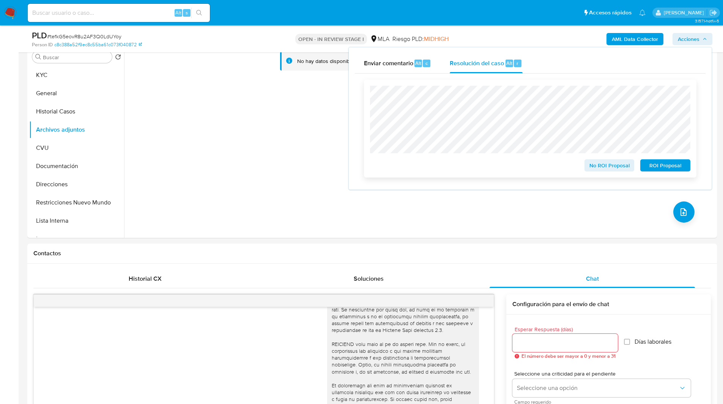
click at [603, 166] on span "No ROI Proposal" at bounding box center [609, 165] width 39 height 11
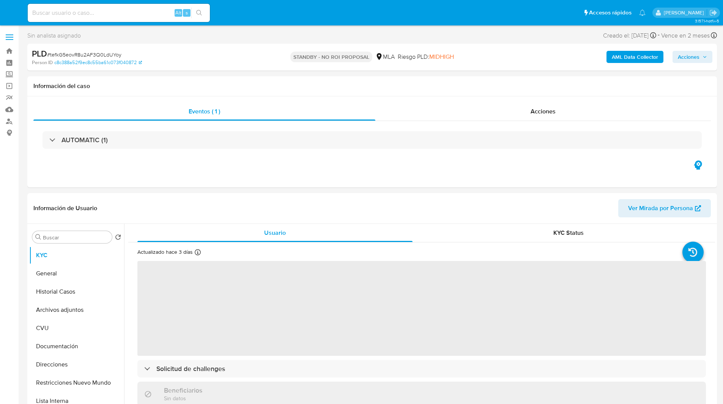
select select "10"
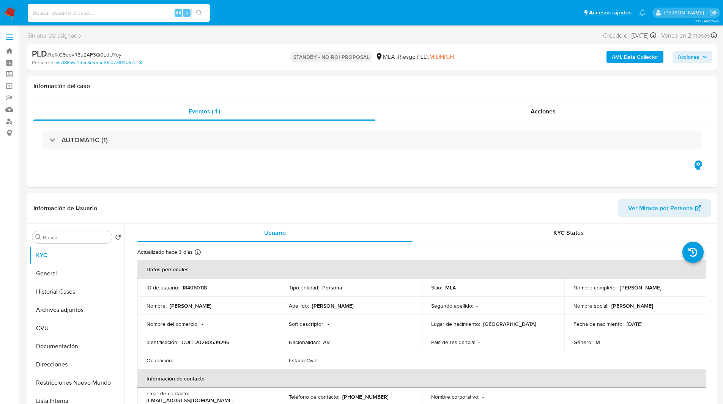
click at [132, 11] on input at bounding box center [119, 13] width 182 height 10
paste input "aFMglh8GfIex5rwqgfbRC8Ik"
type input "aFMglh8GfIex5rwqgfbRC8Ik"
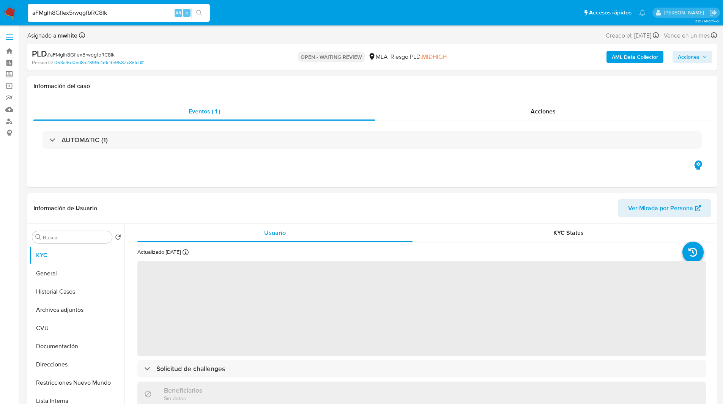
select select "10"
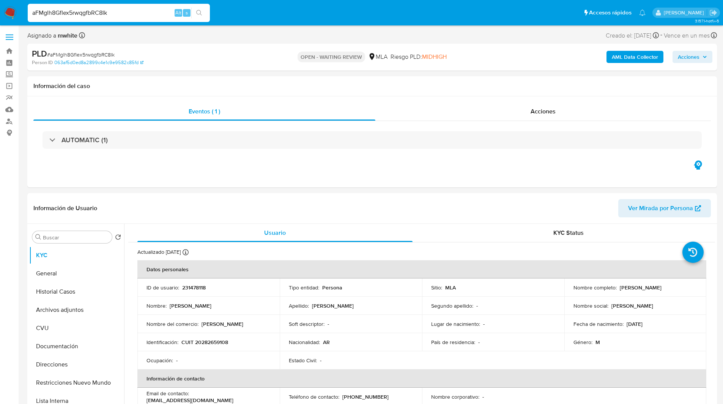
click at [438, 58] on span "MIDHIGH" at bounding box center [434, 56] width 25 height 9
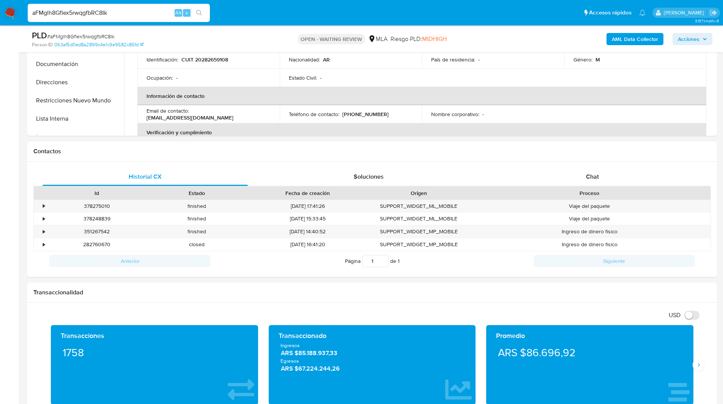
scroll to position [274, 0]
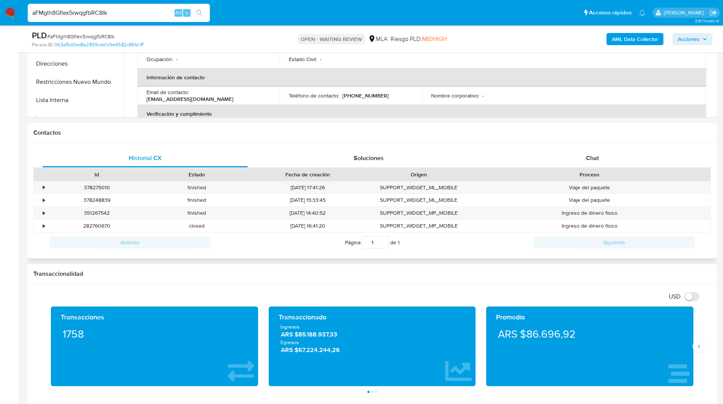
click at [584, 142] on div "Contactos" at bounding box center [372, 133] width 690 height 20
click at [582, 160] on div "Chat" at bounding box center [592, 158] width 205 height 18
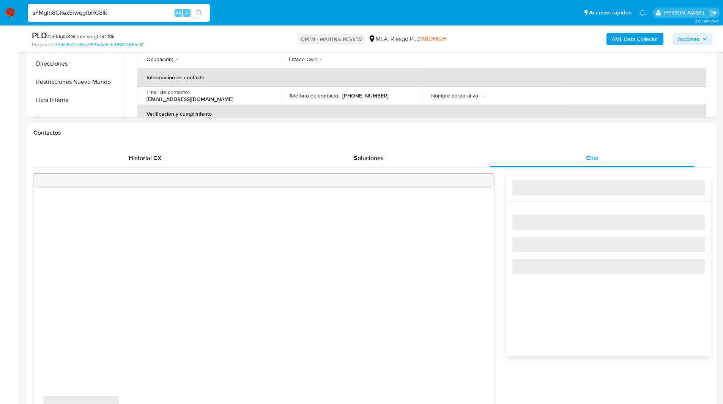
click at [488, 128] on div "Contactos" at bounding box center [372, 133] width 690 height 20
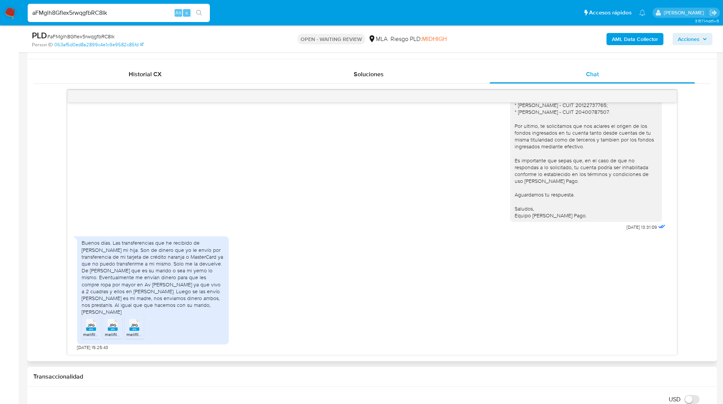
scroll to position [358, 0]
click at [531, 36] on div "AML Data Collector Acciones" at bounding box center [600, 39] width 225 height 18
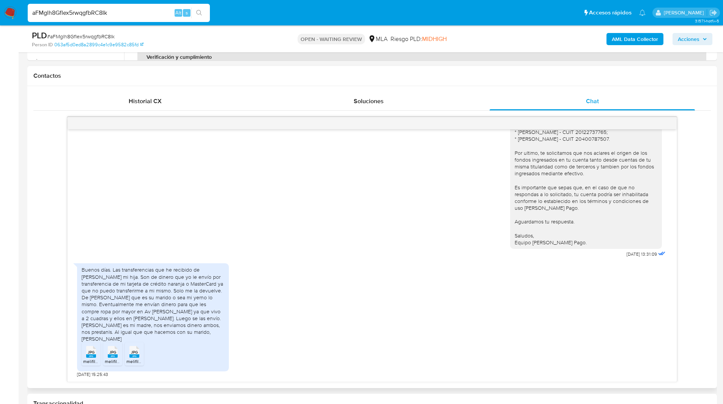
scroll to position [333, 0]
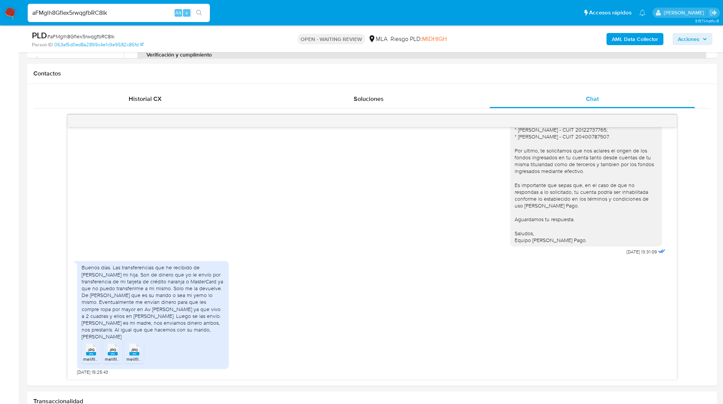
click at [374, 13] on ul "Pausado Ver notificaciones aFMglh8GfIex5rwqgfbRC8Ik Alt s Accesos rápidos Presi…" at bounding box center [337, 12] width 626 height 19
click at [446, 71] on h1 "Contactos" at bounding box center [372, 74] width 678 height 8
click at [470, 24] on nav "Pausado Ver notificaciones aFMglh8GfIex5rwqgfbRC8Ik Alt s Accesos rápidos Presi…" at bounding box center [361, 12] width 723 height 25
click at [440, 13] on ul "Pausado Ver notificaciones aFMglh8GfIex5rwqgfbRC8Ik Alt s Accesos rápidos Presi…" at bounding box center [337, 12] width 626 height 19
click at [38, 190] on div "[DATE] 20:06:17 Buenas noches. La mayoría de los movimientos importantes son co…" at bounding box center [372, 247] width 678 height 265
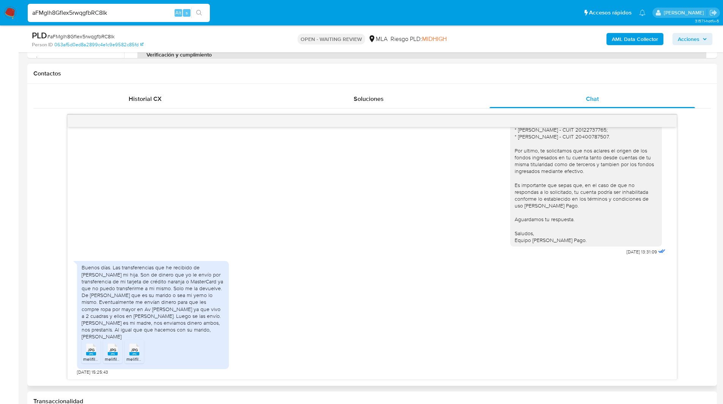
click at [41, 183] on div "[DATE] 20:06:17 Buenas noches. La mayoría de los movimientos importantes son co…" at bounding box center [372, 247] width 678 height 265
click at [441, 192] on div "Hola, Esperamos que te encuentres muy bien. Te solicitamos que nos presentes tu…" at bounding box center [372, 153] width 590 height 208
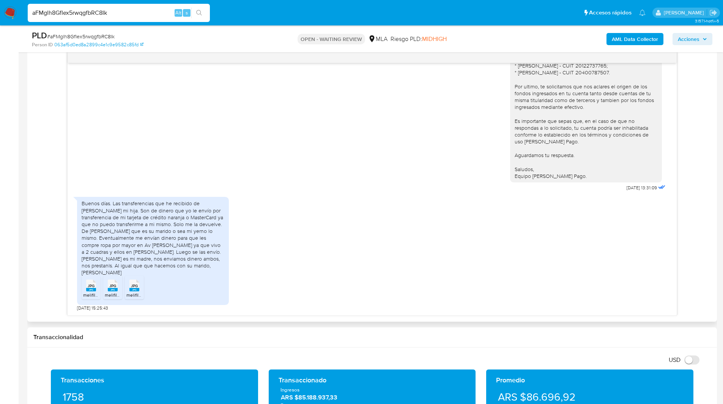
scroll to position [398, 0]
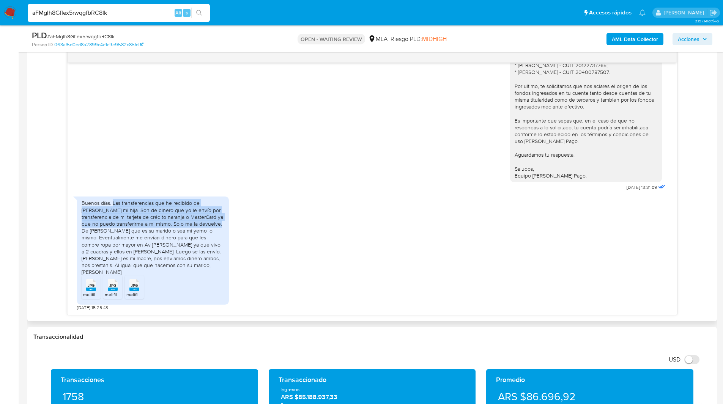
drag, startPoint x: 112, startPoint y: 210, endPoint x: 225, endPoint y: 232, distance: 114.9
click at [225, 232] on div "Buenos días. Las transferencias que he recibido de [PERSON_NAME] mi hija. Son d…" at bounding box center [153, 251] width 152 height 108
copy div "Las transferencias que he recibido de [PERSON_NAME] mi hija. Son de dinero que …"
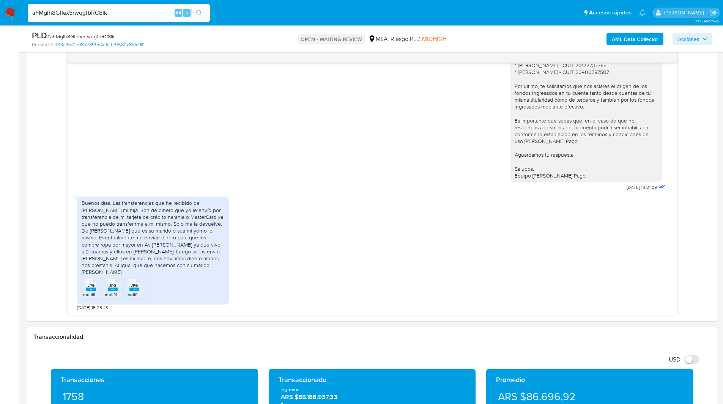
click at [240, 12] on ul "Pausado Ver notificaciones aFMglh8GfIex5rwqgfbRC8Ik Alt s Accesos rápidos Presi…" at bounding box center [337, 12] width 626 height 19
click at [263, 19] on ul "Pausado Ver notificaciones aFMglh8GfIex5rwqgfbRC8Ik Alt s Accesos rápidos Presi…" at bounding box center [337, 12] width 626 height 19
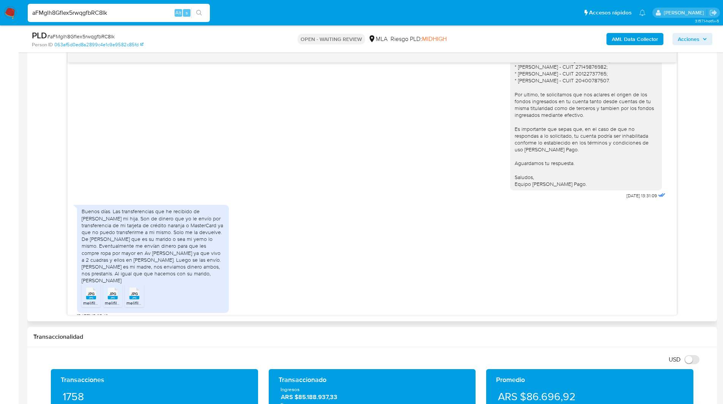
scroll to position [821, 0]
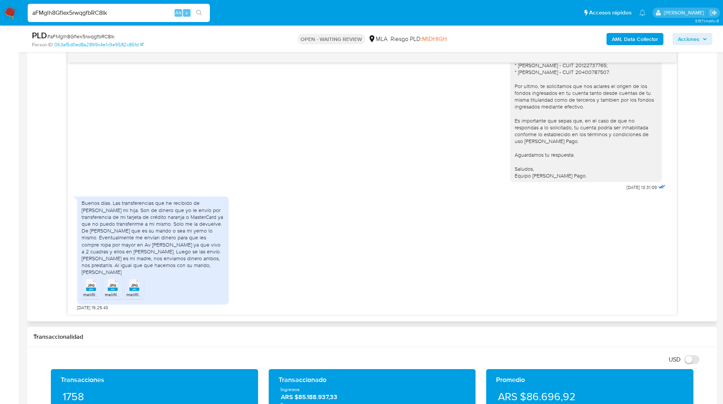
click at [247, 118] on div "Hola, Esperamos que te encuentres muy bien. Te solicitamos que nos presentes tu…" at bounding box center [372, 88] width 590 height 208
click at [441, 155] on div "Hola, Esperamos que te encuentres muy bien. Te solicitamos que nos presentes tu…" at bounding box center [372, 88] width 590 height 208
click at [235, 188] on div "Hola, Esperamos que te encuentres muy bien. Te solicitamos que nos presentes tu…" at bounding box center [372, 88] width 590 height 208
click at [91, 290] on rect at bounding box center [91, 289] width 10 height 3
click at [110, 290] on rect at bounding box center [113, 289] width 10 height 3
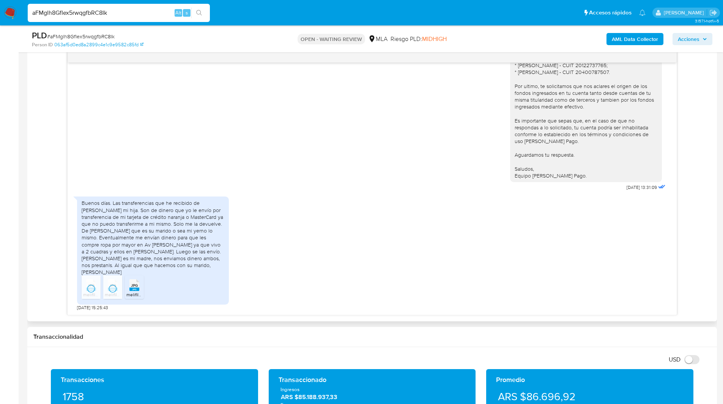
click at [131, 290] on rect at bounding box center [134, 289] width 10 height 3
click at [284, 54] on div at bounding box center [372, 56] width 609 height 12
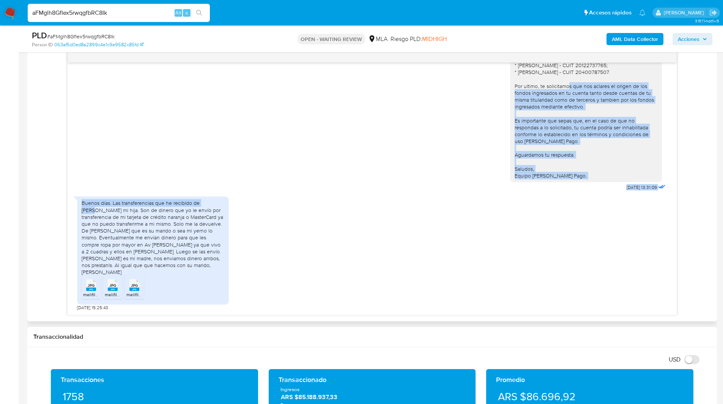
drag, startPoint x: 240, startPoint y: 203, endPoint x: 60, endPoint y: 95, distance: 210.3
click at [65, 95] on div "17/07/2025 20:06:17 Buenas noches. La mayoría de los movimientos importantes so…" at bounding box center [372, 182] width 678 height 265
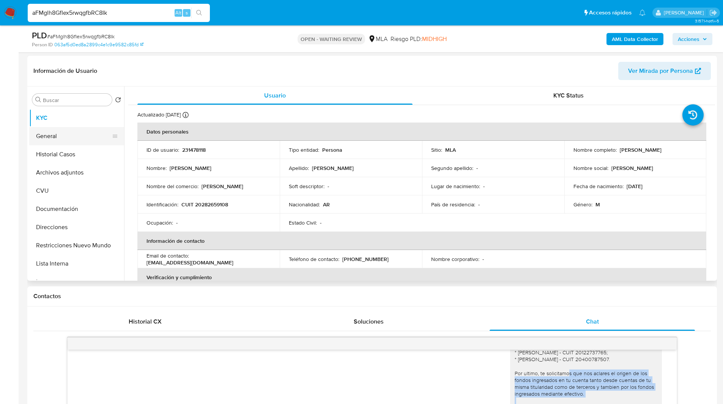
scroll to position [108, 0]
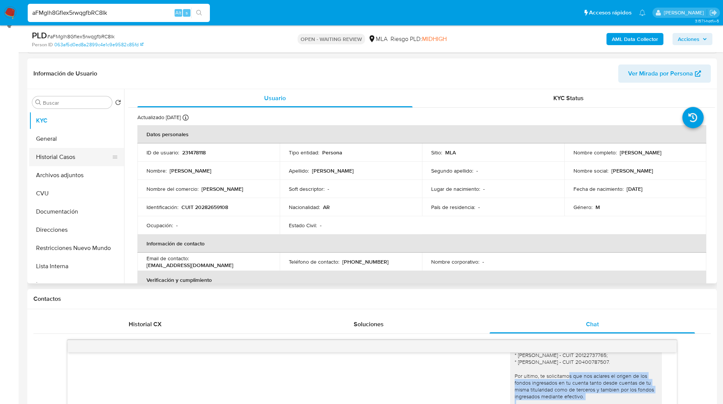
click at [46, 161] on button "Historial Casos" at bounding box center [73, 157] width 89 height 18
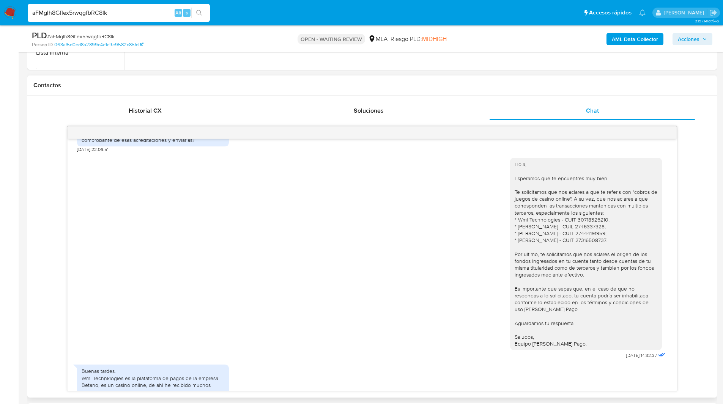
scroll to position [410, 0]
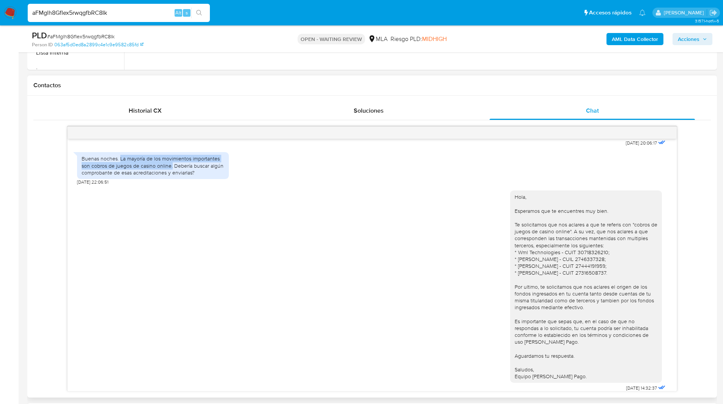
drag, startPoint x: 120, startPoint y: 172, endPoint x: 172, endPoint y: 180, distance: 53.0
click at [172, 176] on div "Buenas noches. La mayoría de los movimientos importantes son cobros de juegos d…" at bounding box center [153, 165] width 143 height 21
copy div "La mayoría de los movimientos importantes son cobros de juegos de casino online."
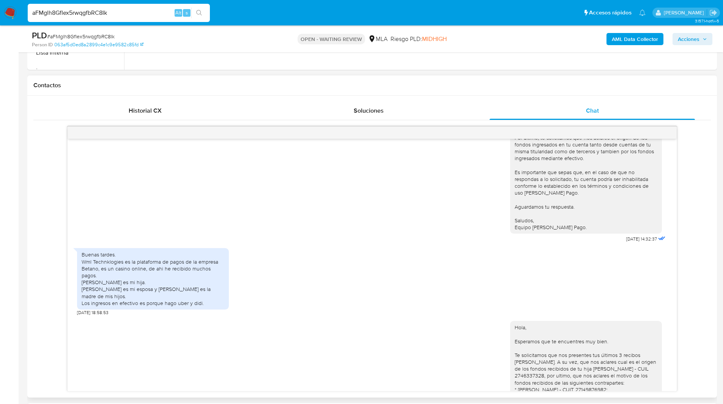
scroll to position [559, 0]
drag, startPoint x: 81, startPoint y: 276, endPoint x: 208, endPoint y: 320, distance: 134.4
click at [208, 309] on div "Buenas tardes. Wml Technklogies es la plataforma de pagos de la empresa Betano,…" at bounding box center [153, 278] width 152 height 61
copy div "Wml Technklogies es la plataforma de pagos de la empresa Betano, es un casino o…"
click at [420, 244] on div "Hola, Esperamos que te encuentres muy bien. Te solicitamos que nos aclares a qu…" at bounding box center [372, 140] width 590 height 208
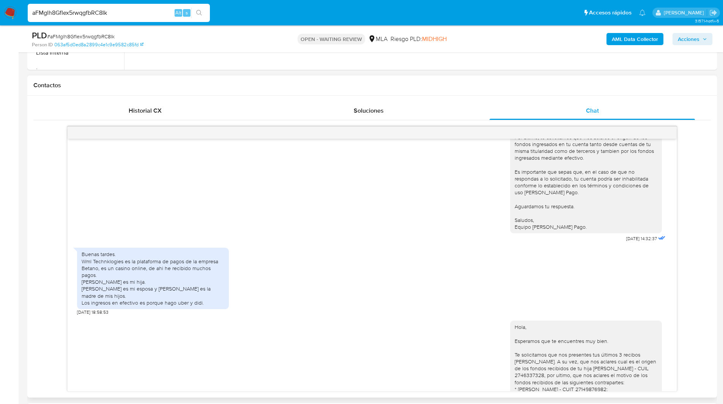
click at [384, 93] on div "Contactos" at bounding box center [372, 86] width 690 height 20
click at [558, 214] on div "Hola, Esperamos que te encuentres muy bien. Te solicitamos que nos aclares a qu…" at bounding box center [586, 137] width 143 height 186
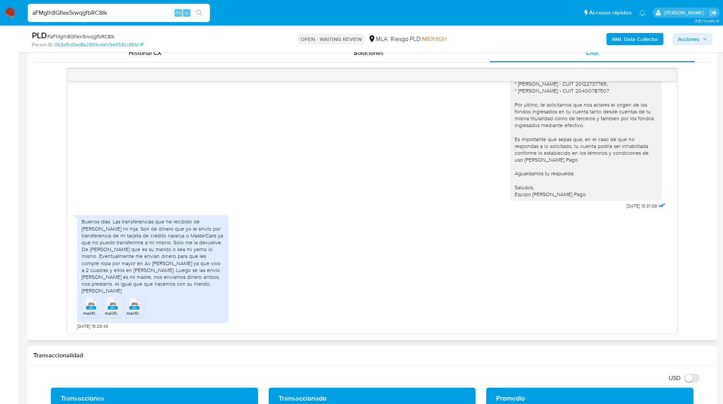
scroll to position [380, 0]
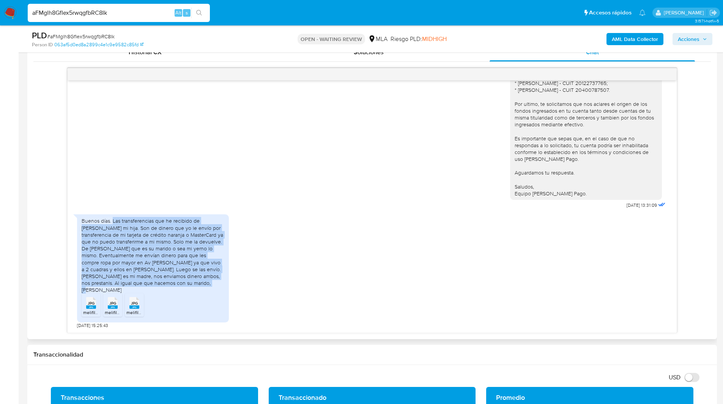
drag, startPoint x: 113, startPoint y: 228, endPoint x: 197, endPoint y: 290, distance: 104.5
click at [197, 290] on div "Buenos días. Las transferencias que he recibido de Leila Toffalo mi hija. Son d…" at bounding box center [153, 256] width 143 height 76
copy div "Las transferencias que he recibido de Leila Toffalo mi hija. Son de dinero que …"
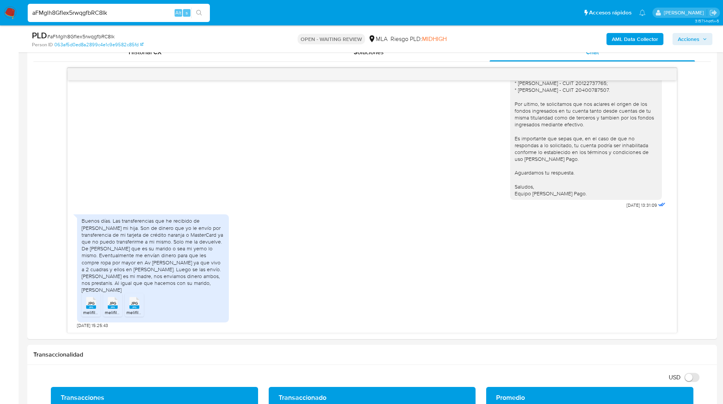
click at [501, 33] on div "AML Data Collector Acciones" at bounding box center [600, 39] width 225 height 18
click at [86, 14] on input "aFMglh8GfIex5rwqgfbRC8Ik" at bounding box center [119, 13] width 182 height 10
click at [13, 11] on img at bounding box center [10, 12] width 13 height 13
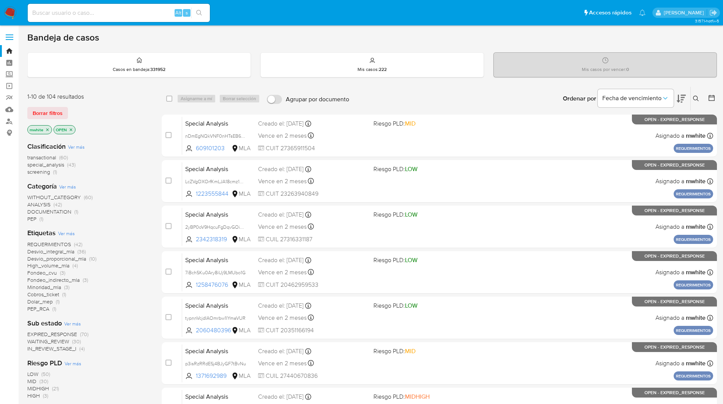
click at [697, 97] on icon at bounding box center [696, 99] width 6 height 6
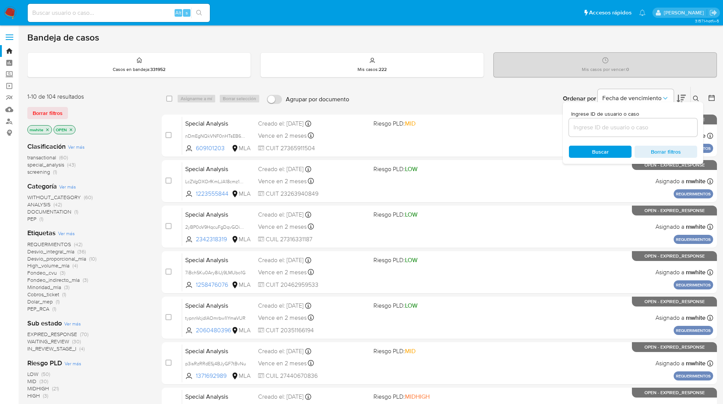
click at [615, 129] on input at bounding box center [633, 128] width 128 height 10
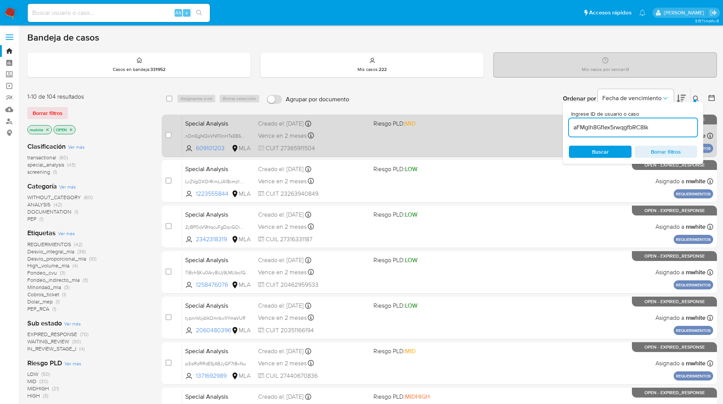
type input "aFMglh8GfIex5rwqgfbRC8Ik"
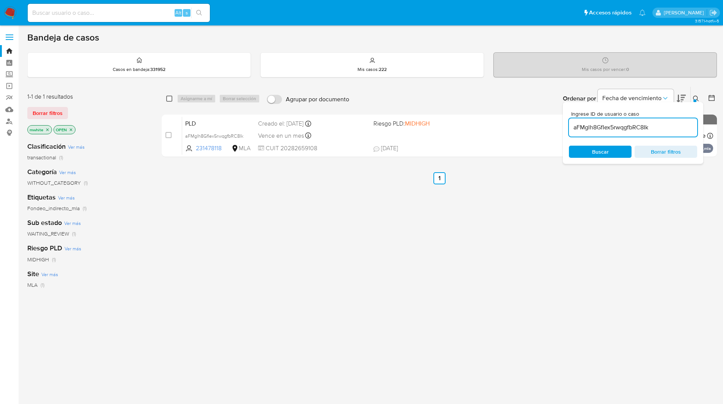
click at [167, 99] on input "checkbox" at bounding box center [169, 99] width 6 height 6
checkbox input "true"
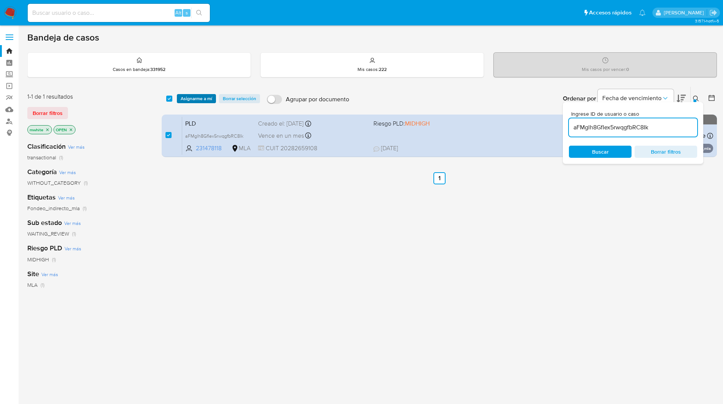
click at [189, 99] on span "Asignarme a mí" at bounding box center [197, 99] width 32 height 8
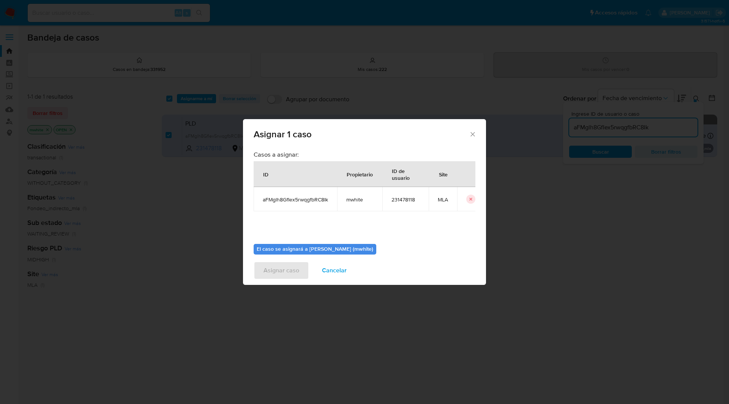
click at [354, 200] on span "mwhite" at bounding box center [359, 199] width 27 height 7
copy span "mwhite"
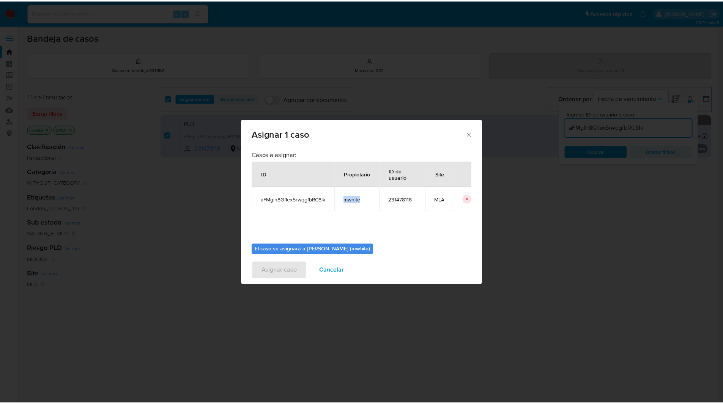
scroll to position [39, 0]
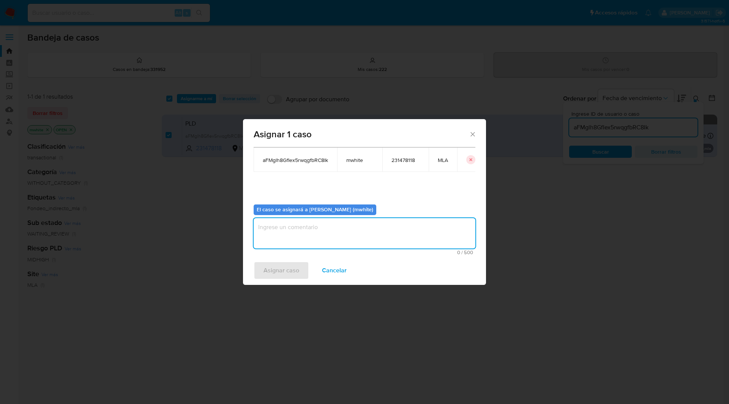
click at [299, 229] on textarea "assign-modal" at bounding box center [365, 233] width 222 height 30
paste textarea "mwhite"
type textarea "mwhite"
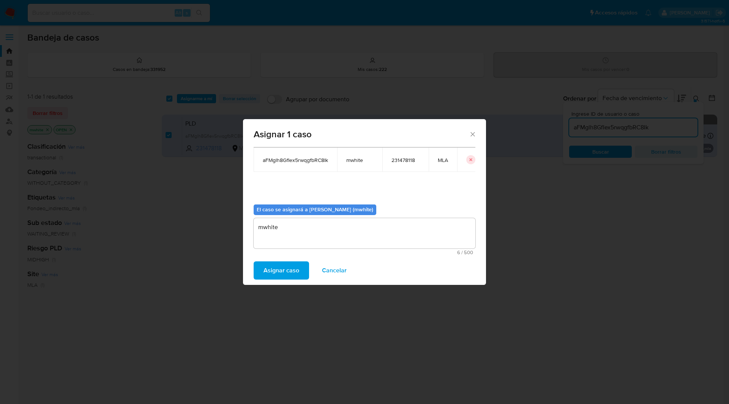
click at [281, 275] on span "Asignar caso" at bounding box center [281, 270] width 36 height 17
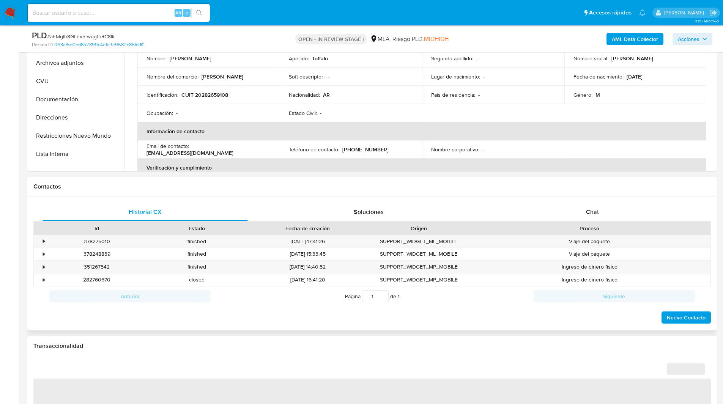
scroll to position [221, 0]
select select "10"
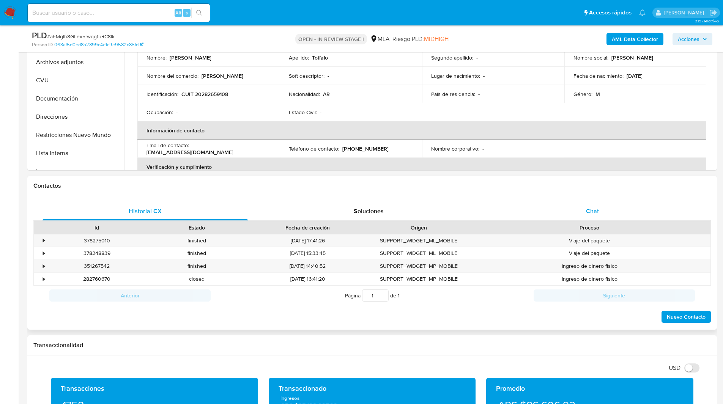
click at [618, 204] on div "Chat" at bounding box center [592, 211] width 205 height 18
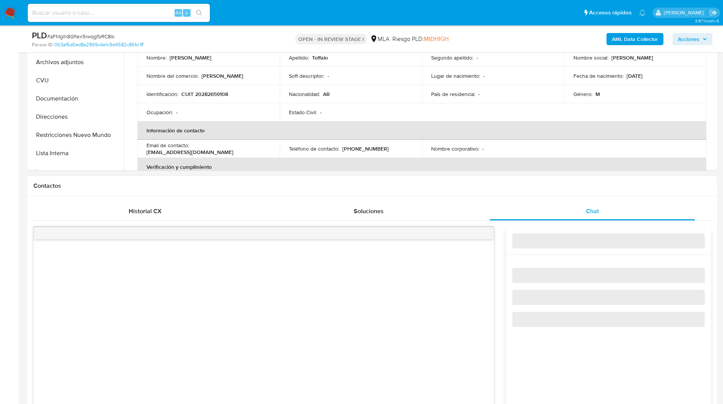
click at [564, 187] on h1 "Contactos" at bounding box center [372, 186] width 678 height 8
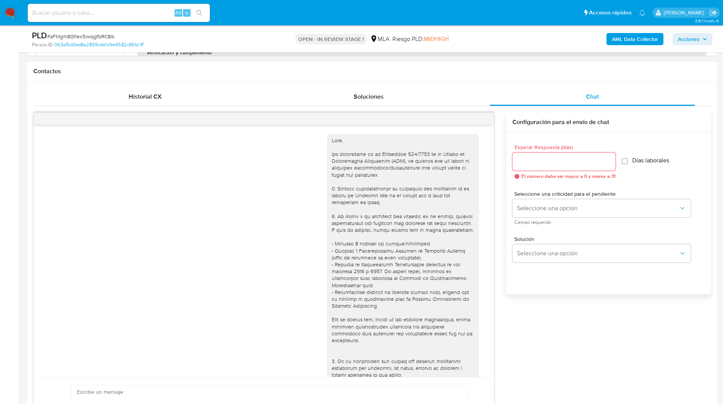
scroll to position [821, 0]
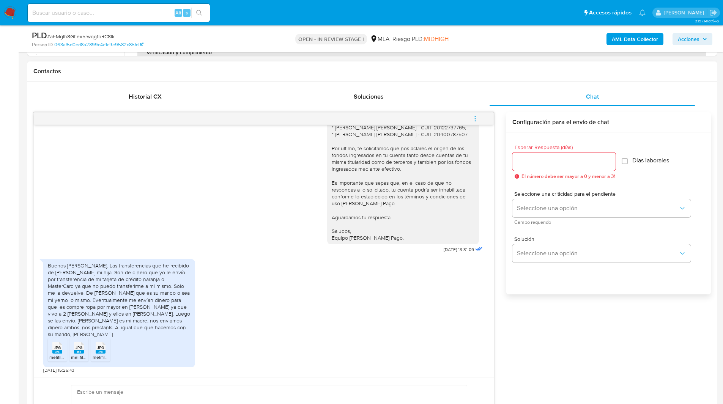
click at [479, 117] on button "menu-action" at bounding box center [475, 119] width 25 height 18
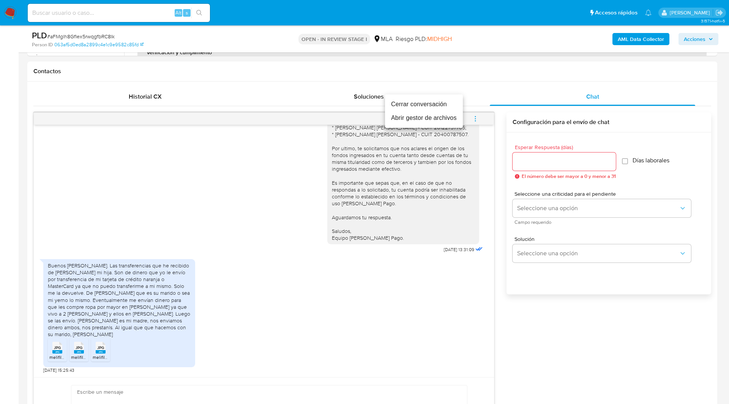
click at [437, 107] on li "Cerrar conversación" at bounding box center [424, 105] width 78 height 14
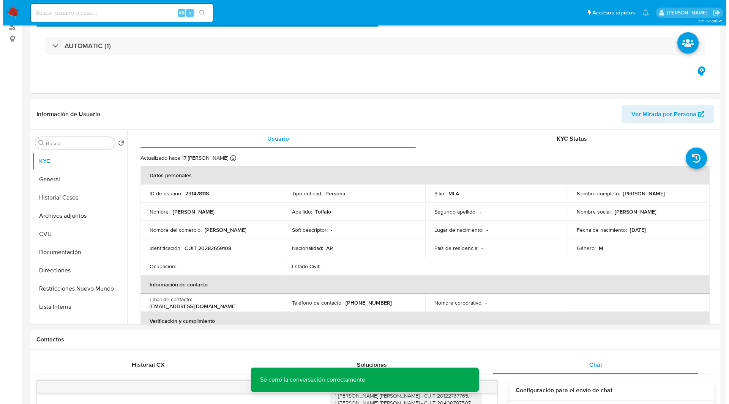
scroll to position [0, 0]
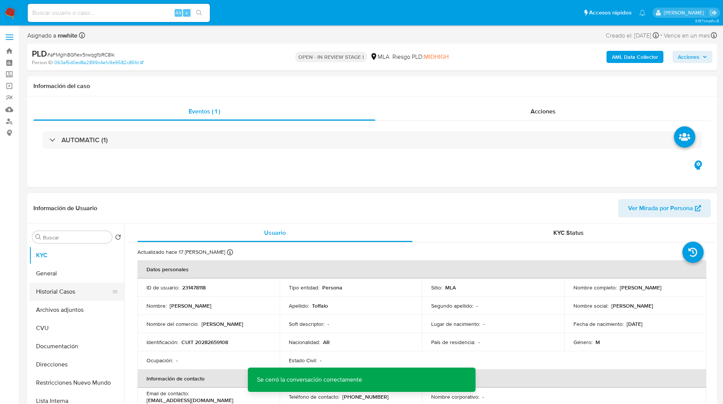
click at [72, 299] on button "Historial Casos" at bounding box center [73, 292] width 89 height 18
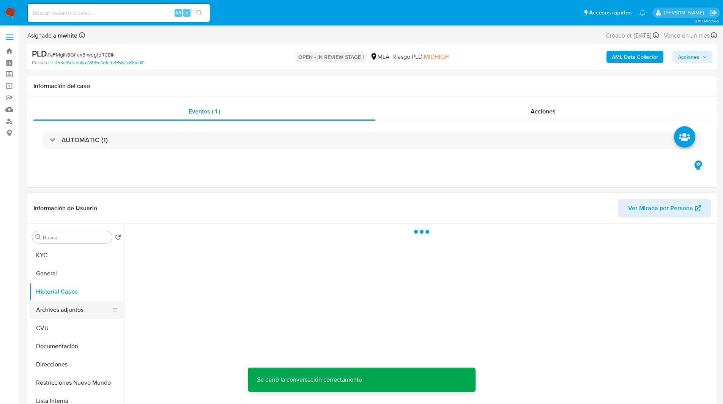
click at [68, 303] on button "Archivos adjuntos" at bounding box center [73, 310] width 89 height 18
click at [71, 312] on button "Archivos adjuntos" at bounding box center [73, 310] width 89 height 18
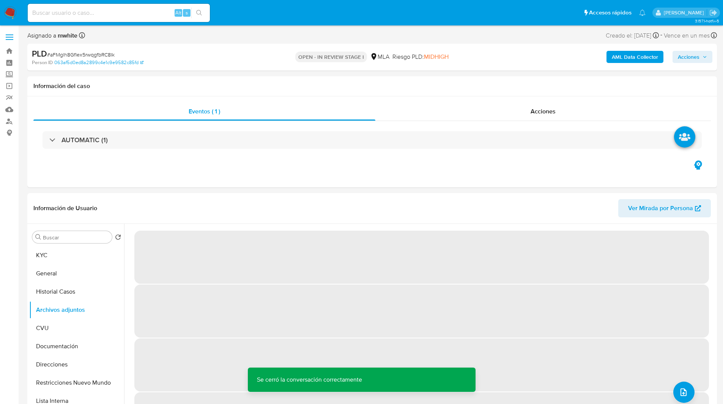
click at [633, 54] on b "AML Data Collector" at bounding box center [635, 57] width 46 height 12
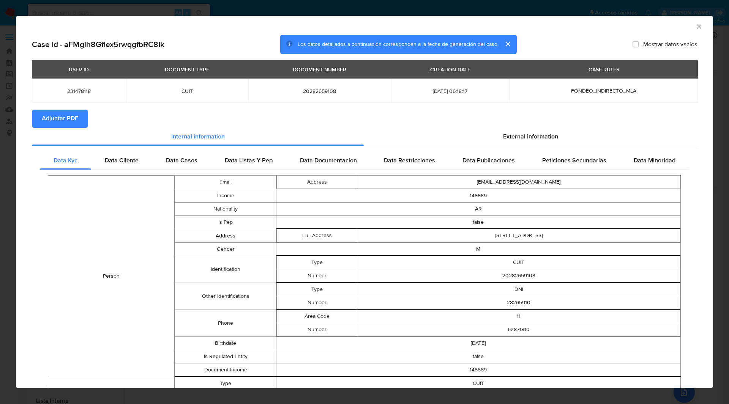
click at [61, 115] on span "Adjuntar PDF" at bounding box center [60, 118] width 36 height 17
click at [243, 110] on section "Adjuntar PDF Creando" at bounding box center [364, 120] width 665 height 20
click at [290, 114] on section "Adjuntar PDF Creando" at bounding box center [364, 120] width 665 height 20
click at [364, 107] on div "USER ID DOCUMENT TYPE DOCUMENT NUMBER CREATION DATE CASE RULES 231478118 CUIT 2…" at bounding box center [364, 84] width 665 height 49
click at [340, 110] on section "Adjuntar PDF" at bounding box center [364, 119] width 665 height 18
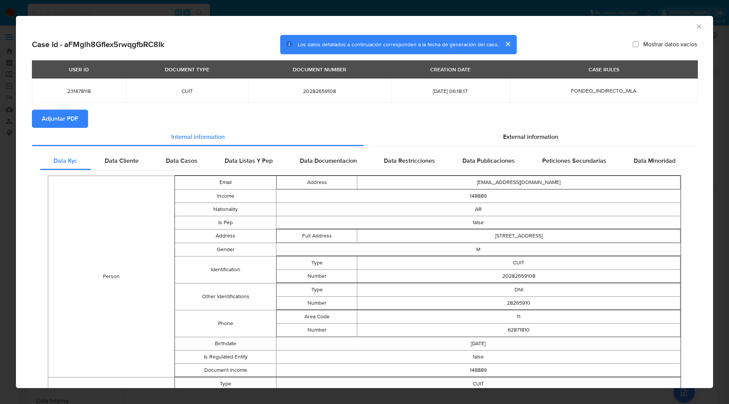
click at [695, 27] on icon "Cerrar ventana" at bounding box center [699, 27] width 8 height 8
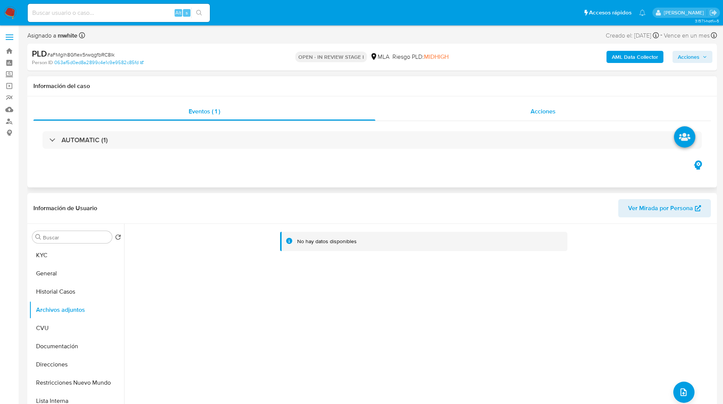
click at [480, 103] on div "Acciones" at bounding box center [543, 111] width 336 height 18
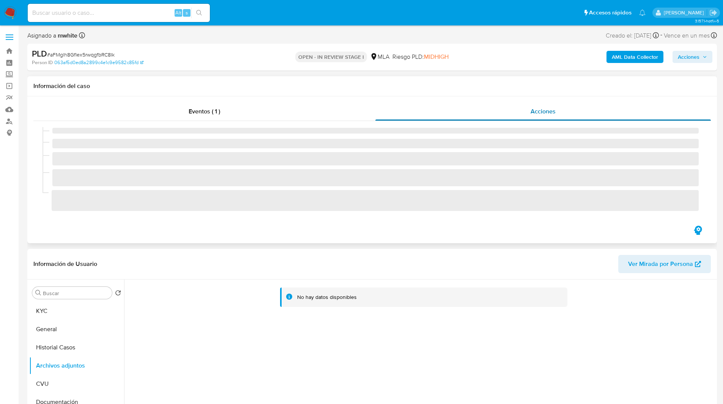
click at [480, 103] on div "Acciones" at bounding box center [543, 111] width 336 height 18
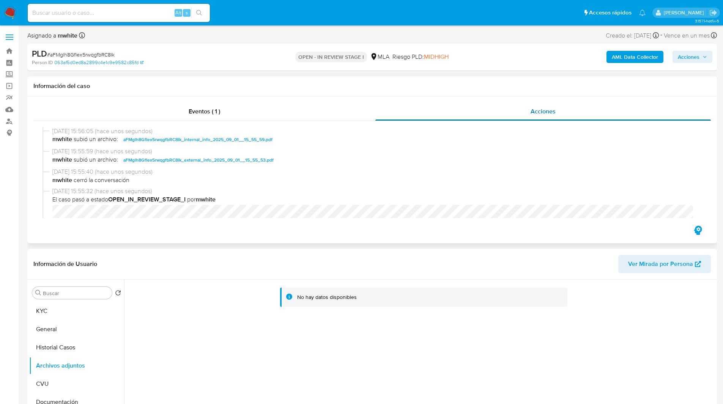
click at [587, 105] on div "Acciones" at bounding box center [543, 111] width 336 height 18
click at [288, 98] on div "Eventos ( 1 ) Acciones 01/09/2025 15:56:05 (hace unos segundos) mwhite subió un…" at bounding box center [372, 169] width 690 height 147
click at [299, 108] on div "Eventos ( 1 )" at bounding box center [204, 111] width 342 height 18
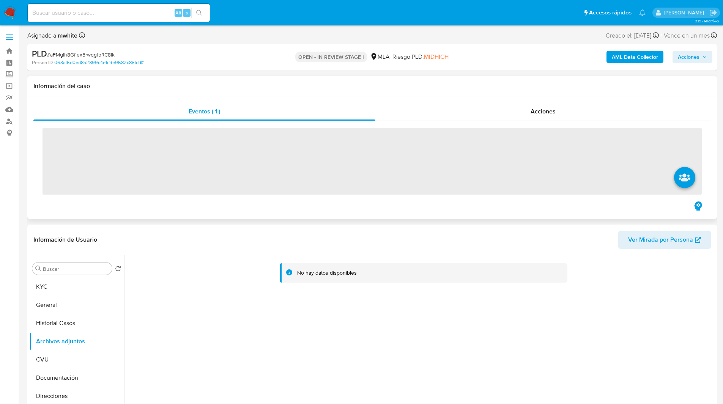
click at [421, 91] on div "Información del caso" at bounding box center [372, 86] width 690 height 20
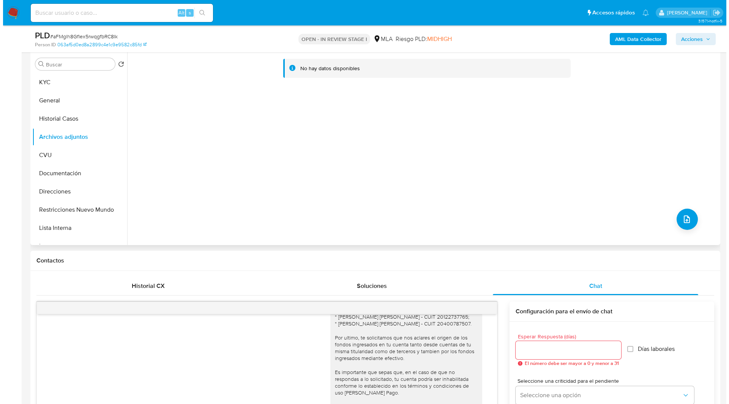
scroll to position [147, 0]
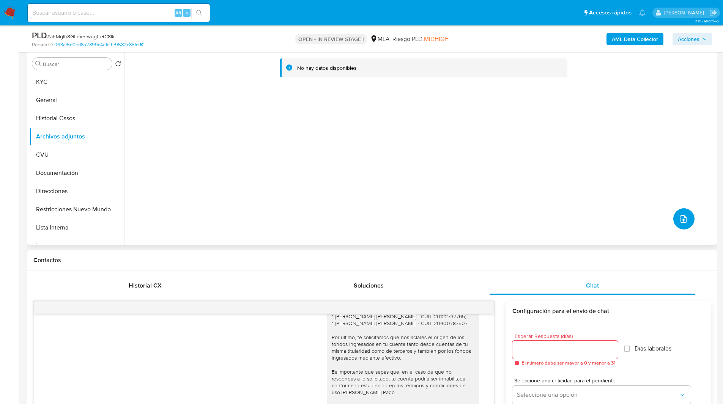
click at [682, 223] on icon "upload-file" at bounding box center [683, 218] width 9 height 9
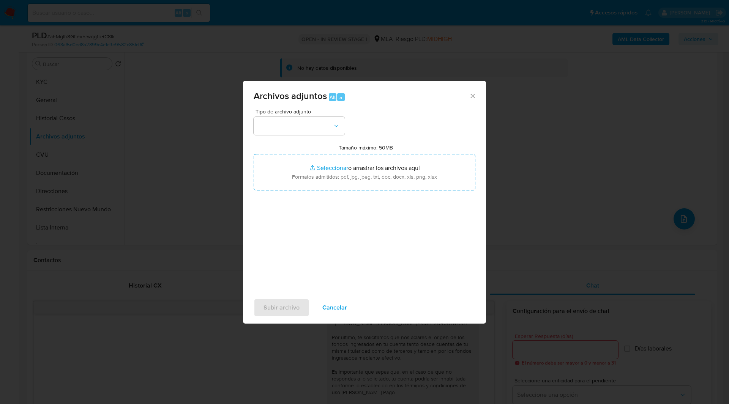
click at [300, 114] on span "Tipo de archivo adjunto" at bounding box center [300, 111] width 91 height 5
click at [303, 128] on button "button" at bounding box center [299, 126] width 91 height 18
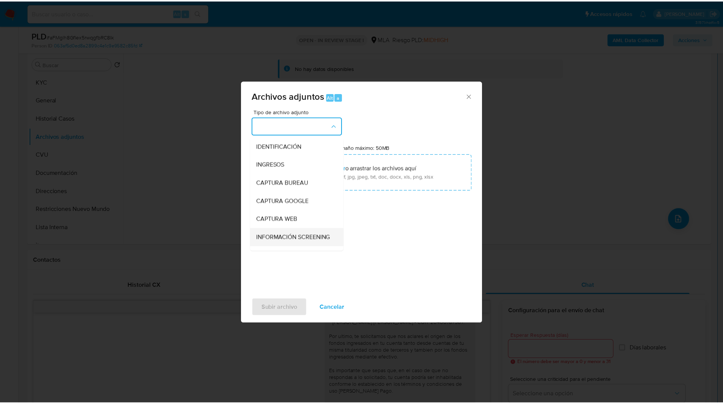
scroll to position [126, 0]
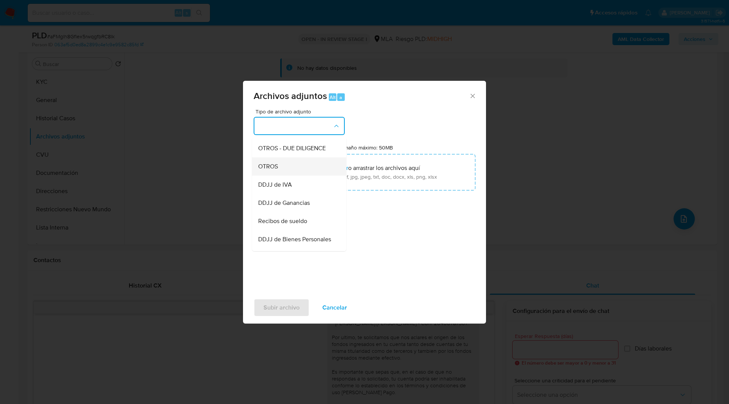
click at [280, 176] on div "OTROS" at bounding box center [296, 167] width 77 height 18
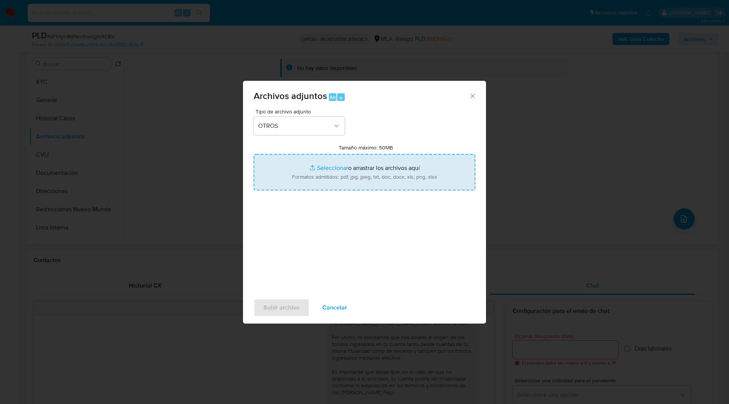
type input "C:\fakepath\Movimientos-231478118.xlsx"
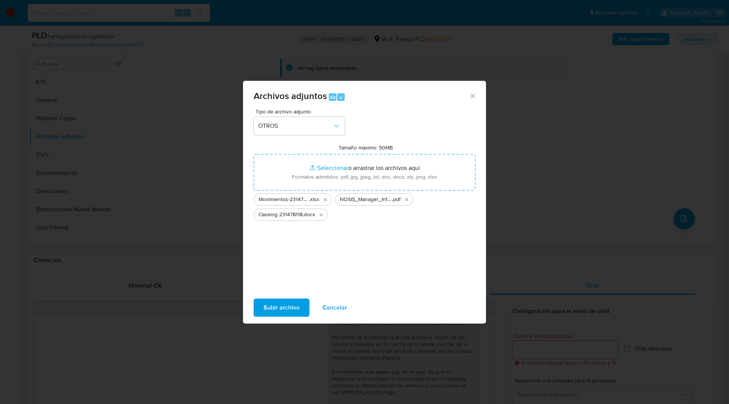
click at [291, 309] on span "Subir archivo" at bounding box center [281, 307] width 36 height 17
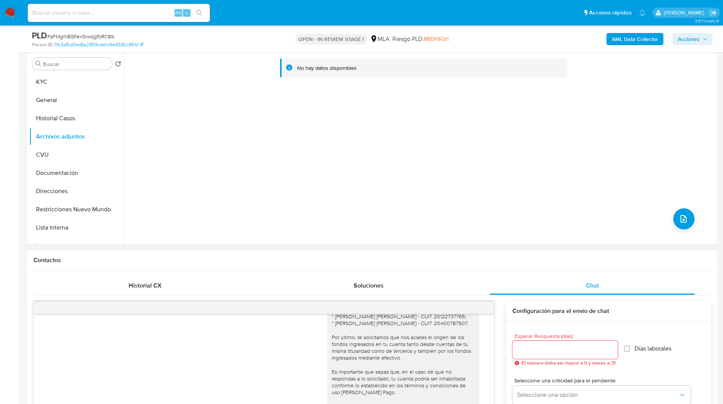
click at [525, 259] on h1 "Contactos" at bounding box center [372, 261] width 678 height 8
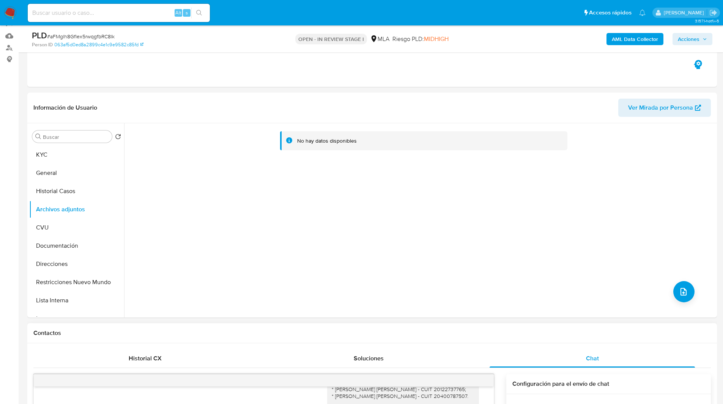
scroll to position [70, 0]
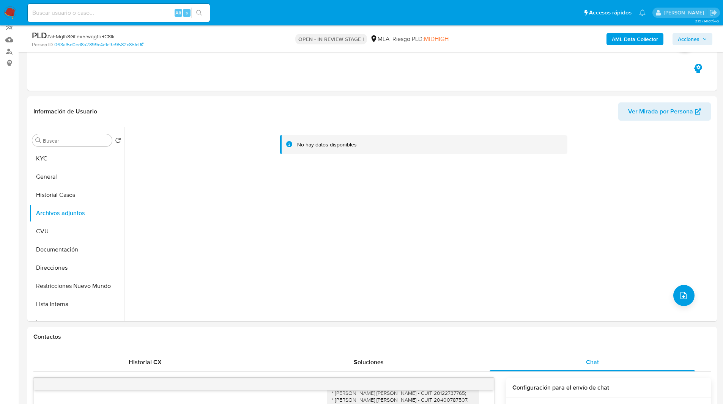
click at [684, 28] on div "PLD # aFMglh8GfIex5rwqgfbRC8Ik Person ID 063af5d0ed8a2899c4e1c9e9582c85fd OPEN …" at bounding box center [372, 38] width 690 height 27
click at [687, 40] on span "Acciones" at bounding box center [689, 39] width 22 height 12
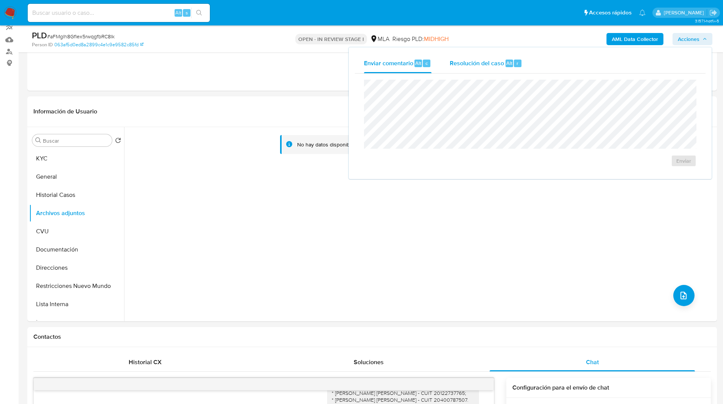
click at [495, 59] on span "Resolución del caso" at bounding box center [477, 62] width 54 height 9
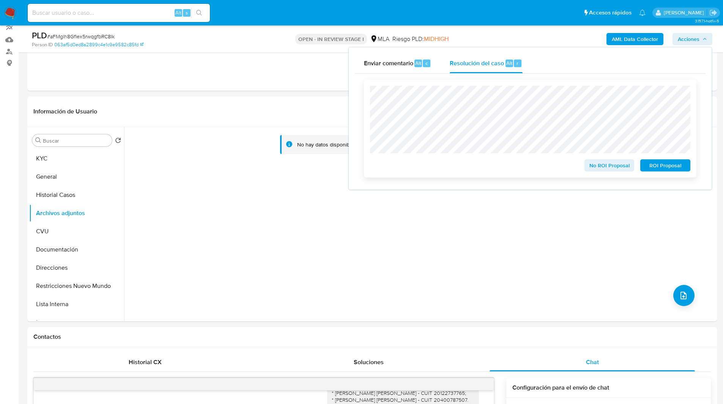
click at [601, 168] on span "No ROI Proposal" at bounding box center [609, 165] width 39 height 11
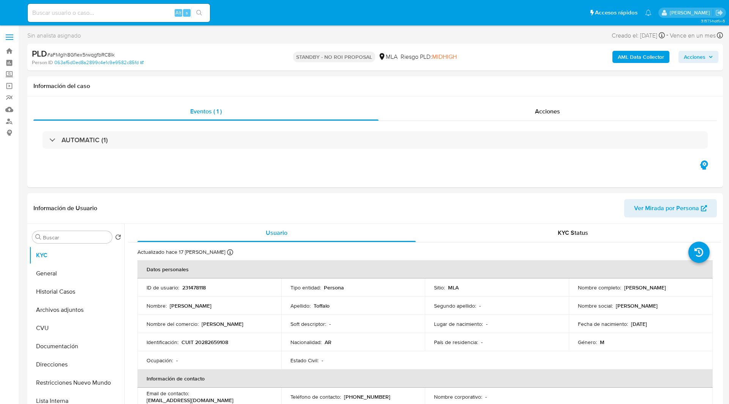
select select "10"
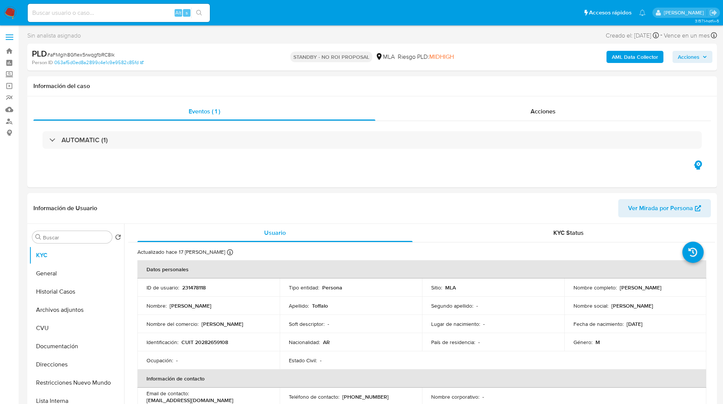
click at [13, 17] on img at bounding box center [10, 12] width 13 height 13
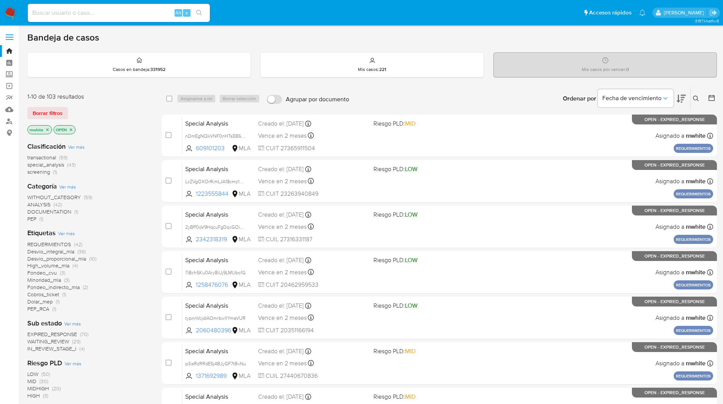
click at [134, 14] on input at bounding box center [119, 13] width 182 height 10
paste input "zl3CVACgDRBQ8e7Ol5CwBy74"
type input "zl3CVACgDRBQ8e7Ol5CwBy74"
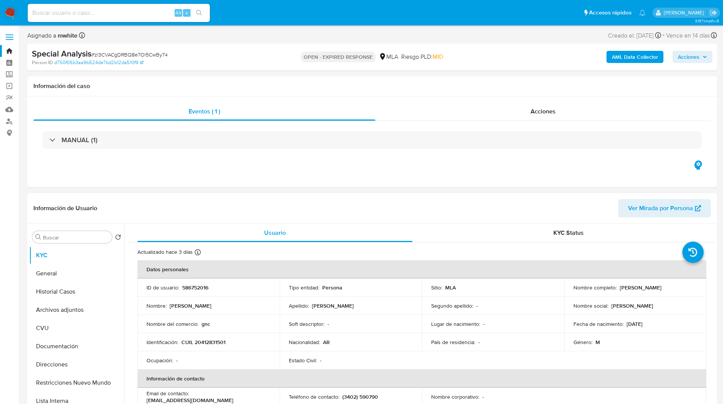
select select "10"
click at [196, 288] on p "586752016" at bounding box center [195, 287] width 26 height 7
copy p "586752016"
click at [251, 167] on div "Eventos ( 1 ) Acciones MANUAL (1)" at bounding box center [372, 141] width 690 height 91
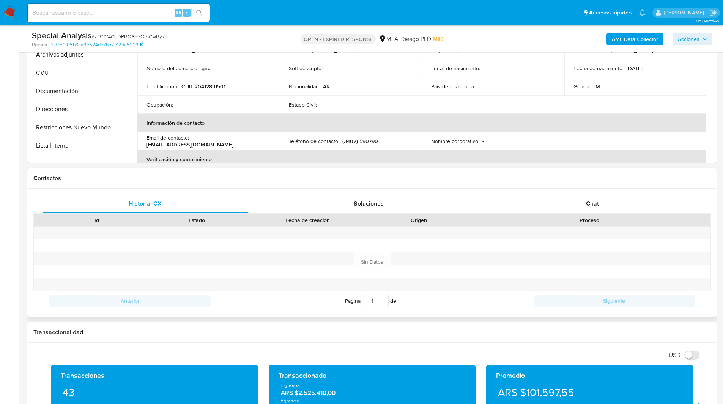
scroll to position [238, 0]
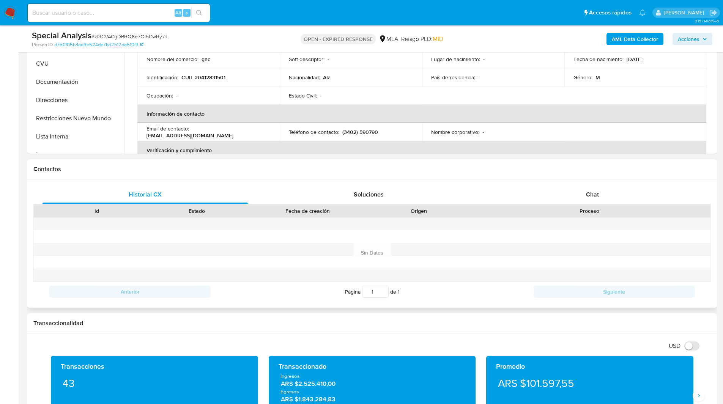
click at [604, 205] on div "Proceso" at bounding box center [590, 211] width 242 height 13
click at [592, 196] on span "Chat" at bounding box center [592, 194] width 13 height 9
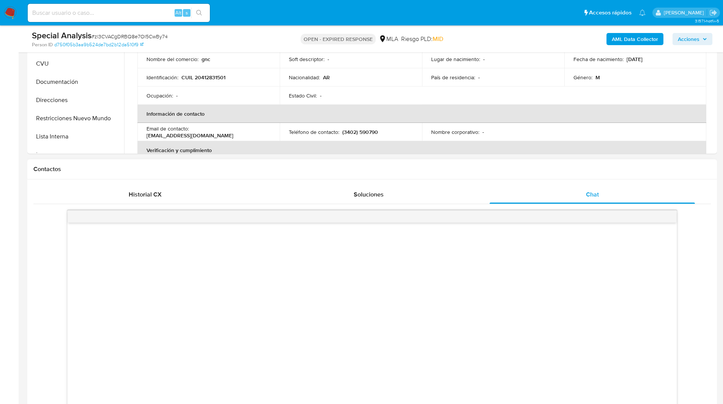
click at [507, 159] on div "Contactos" at bounding box center [372, 169] width 690 height 20
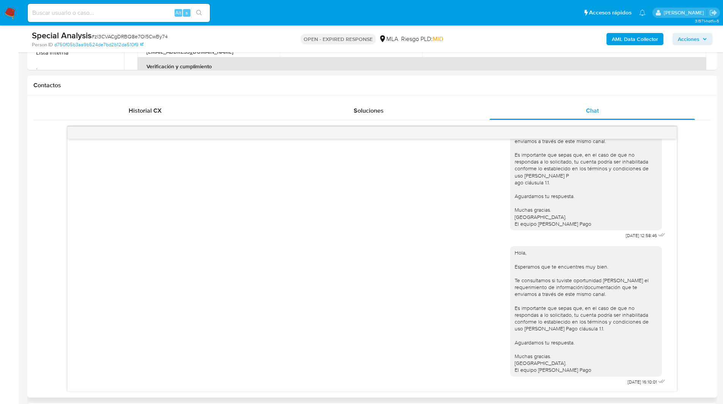
scroll to position [322, 0]
click at [459, 10] on ul "Pausado Ver notificaciones Alt s Accesos rápidos Presiona las siguientes teclas…" at bounding box center [337, 12] width 626 height 19
click at [380, 5] on ul "Pausado Ver notificaciones Alt s Accesos rápidos Presiona las siguientes teclas…" at bounding box center [337, 12] width 626 height 19
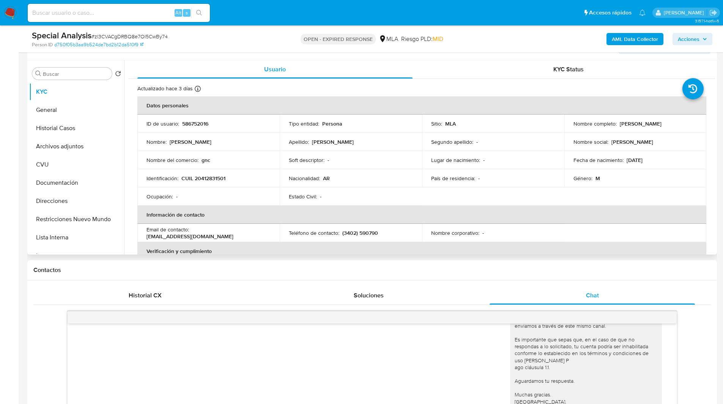
scroll to position [385, 0]
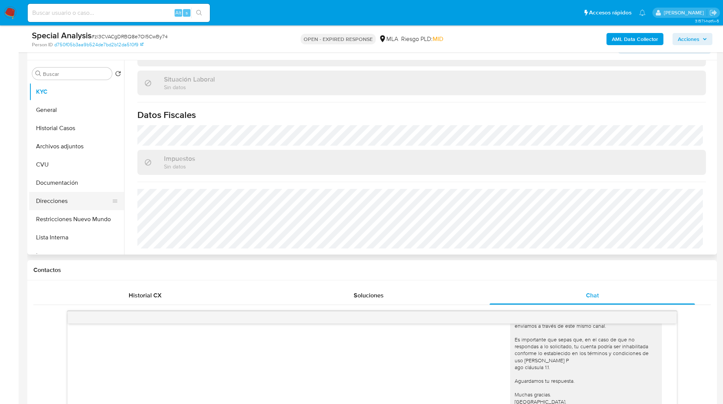
click at [52, 199] on button "Direcciones" at bounding box center [73, 201] width 89 height 18
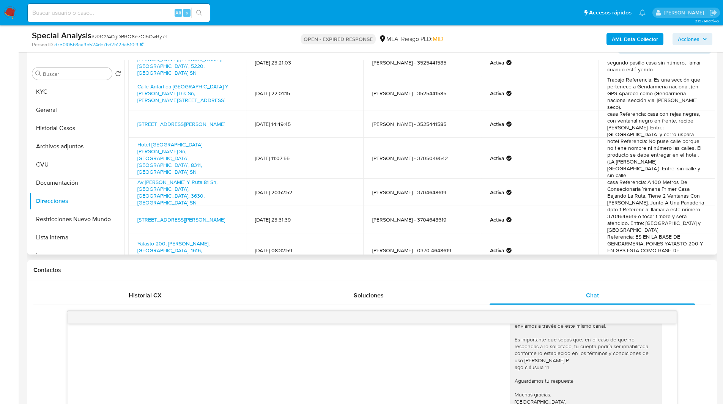
scroll to position [0, 0]
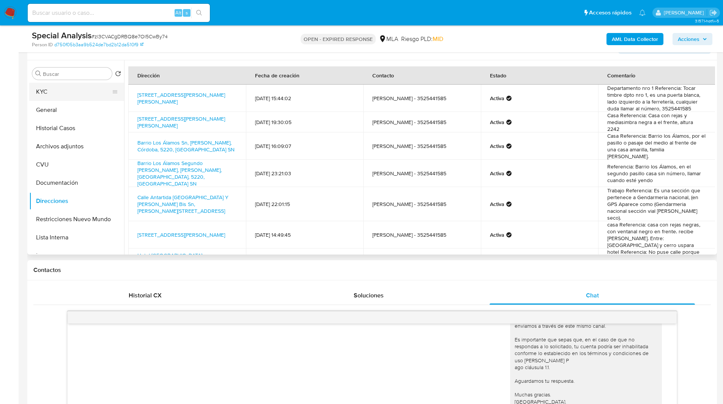
click at [79, 89] on button "KYC" at bounding box center [73, 92] width 89 height 18
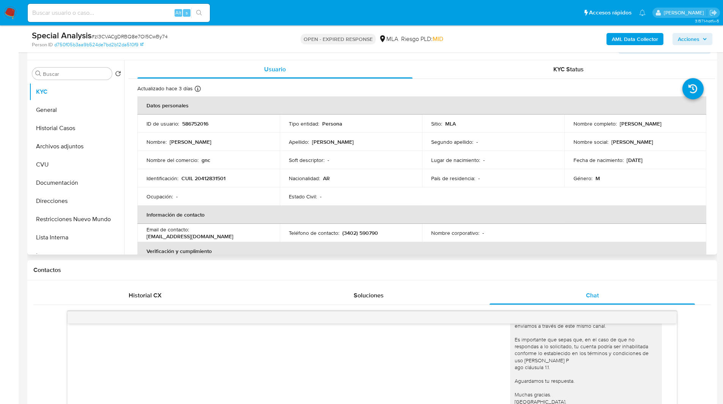
click at [440, 170] on td "País de residencia : -" at bounding box center [493, 178] width 142 height 18
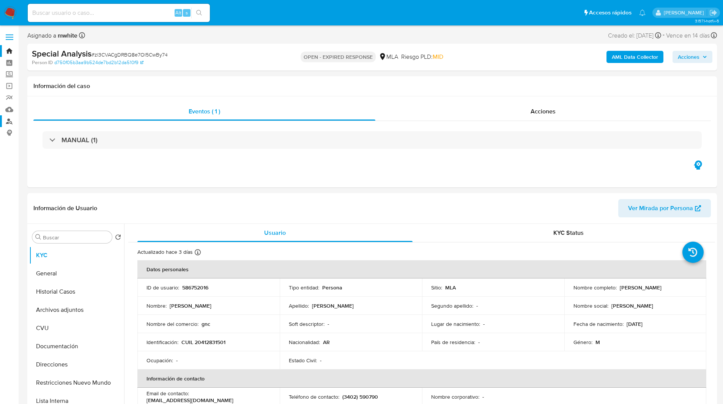
click at [8, 121] on link "Buscador de personas" at bounding box center [45, 121] width 90 height 12
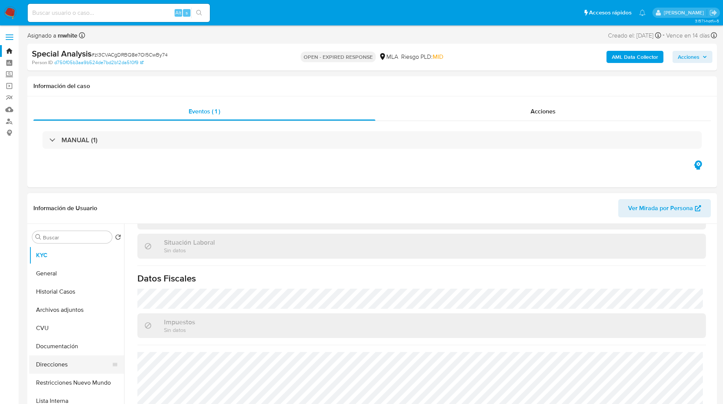
click at [58, 358] on button "Direcciones" at bounding box center [73, 365] width 89 height 18
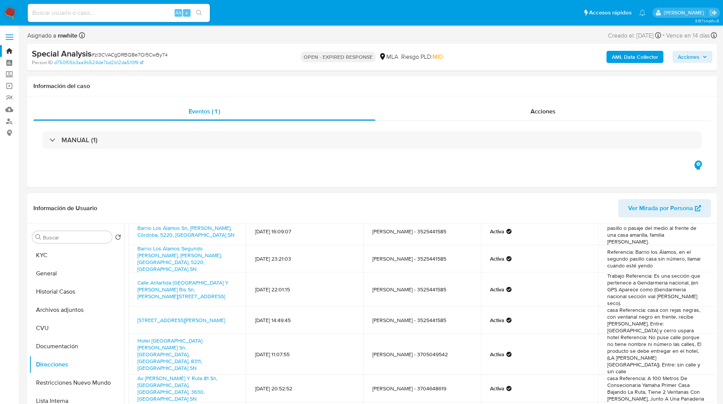
scroll to position [79, 0]
click at [278, 14] on ul "Pausado Ver notificaciones Alt s Accesos rápidos Presiona las siguientes teclas…" at bounding box center [337, 12] width 626 height 19
click at [256, 25] on nav "Pausado Ver notificaciones Alt s Accesos rápidos Presiona las siguientes teclas…" at bounding box center [361, 12] width 723 height 25
click at [53, 251] on button "KYC" at bounding box center [73, 255] width 89 height 18
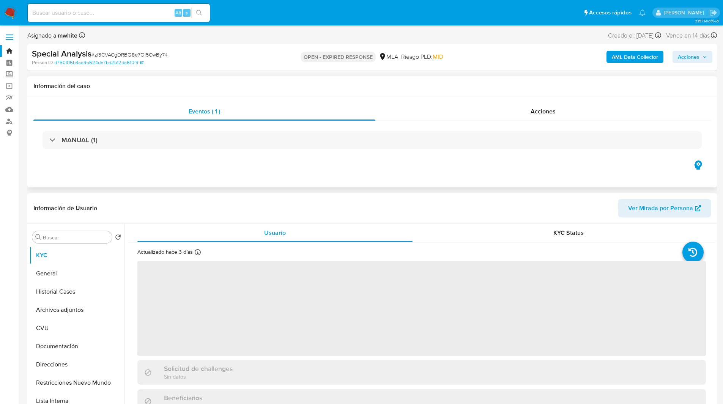
click at [171, 185] on div "Eventos ( 1 ) Acciones MANUAL (1)" at bounding box center [372, 141] width 690 height 91
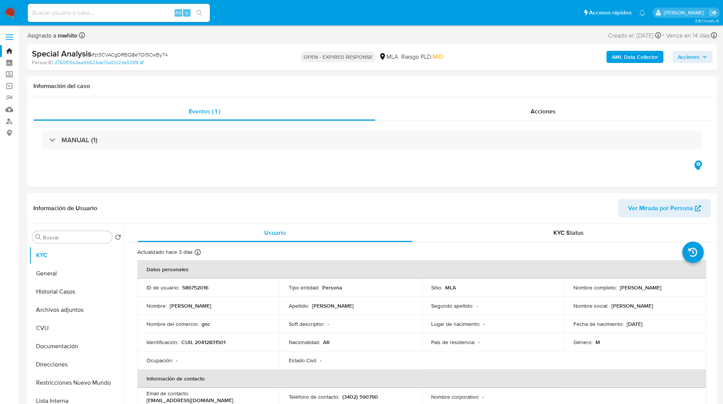
click at [429, 46] on div "Special Analysis # zl3CVACgDRBQ8e7Ol5CwBy74 Person ID d750f05b3aa9b524de7bd2b12…" at bounding box center [372, 57] width 690 height 27
click at [117, 53] on span "# zl3CVACgDRBQ8e7Ol5CwBy74" at bounding box center [129, 55] width 76 height 8
copy span "zl3CVACgDRBQ8e7Ol5CwBy74"
click at [13, 11] on img at bounding box center [10, 12] width 13 height 13
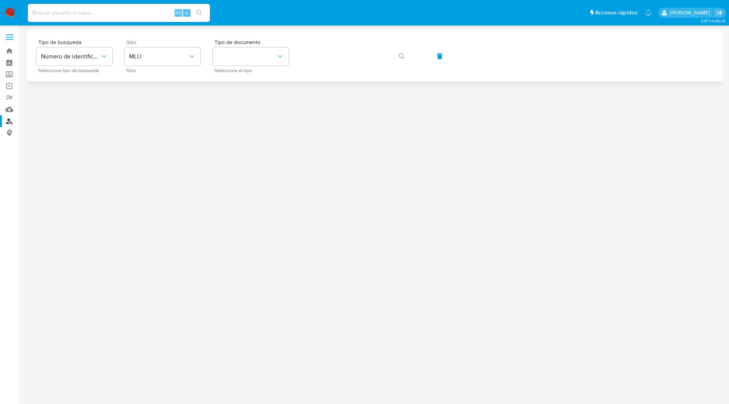
click at [159, 44] on span "Sitio" at bounding box center [164, 41] width 76 height 5
click at [169, 76] on div "Tipo de busqueda Número de identificación Seleccione tipo de búsqueda Sitio MLU…" at bounding box center [374, 55] width 695 height 51
click at [149, 66] on div "Sitio MLU Sitio" at bounding box center [163, 55] width 76 height 33
click at [161, 59] on span "MLU" at bounding box center [158, 57] width 59 height 8
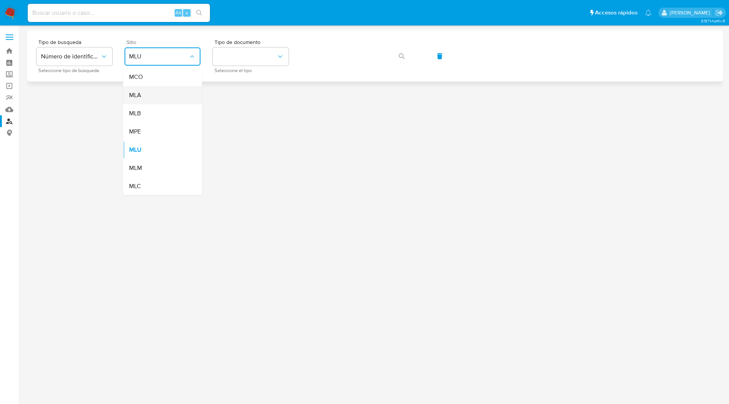
click at [139, 88] on div "MLA" at bounding box center [160, 95] width 62 height 18
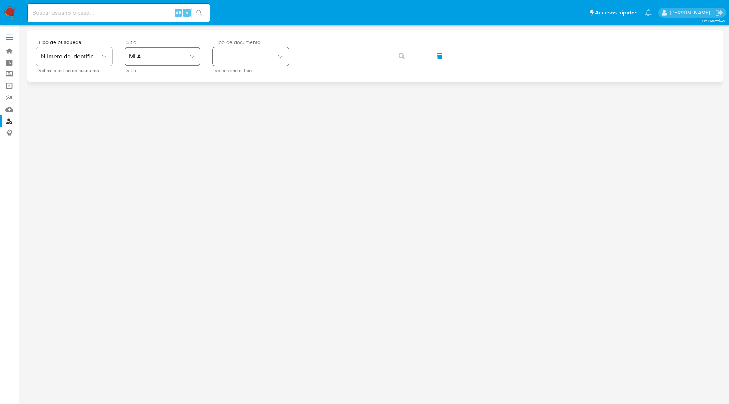
click at [249, 57] on button "identificationType" at bounding box center [251, 56] width 76 height 18
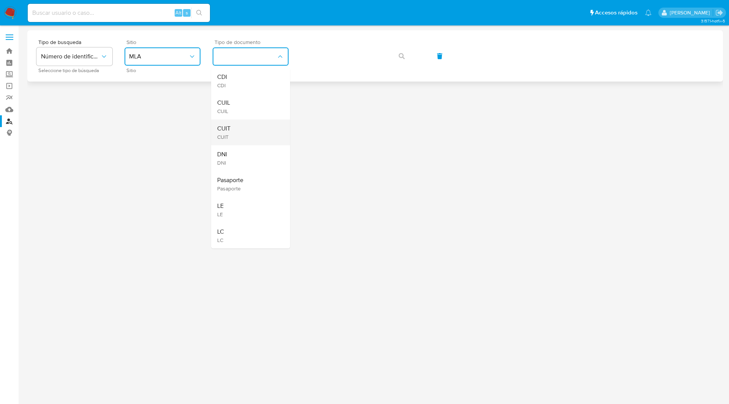
click at [238, 128] on div "CUIT CUIT" at bounding box center [248, 133] width 62 height 26
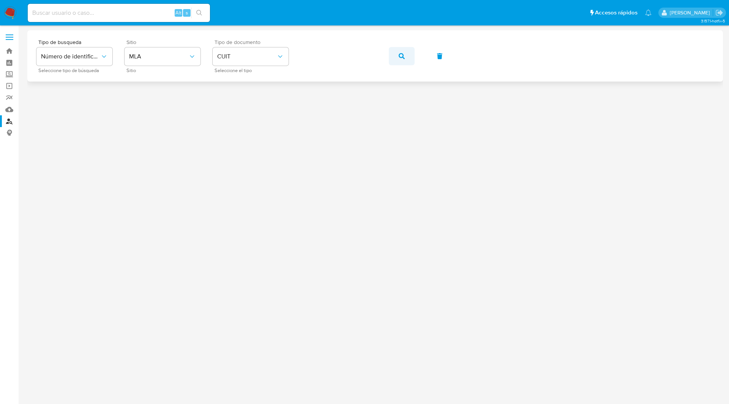
click at [396, 55] on button "button" at bounding box center [402, 56] width 26 height 18
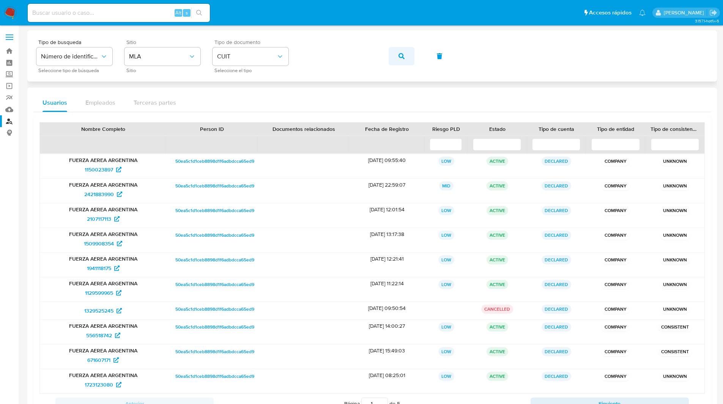
click at [398, 58] on button "button" at bounding box center [402, 56] width 26 height 18
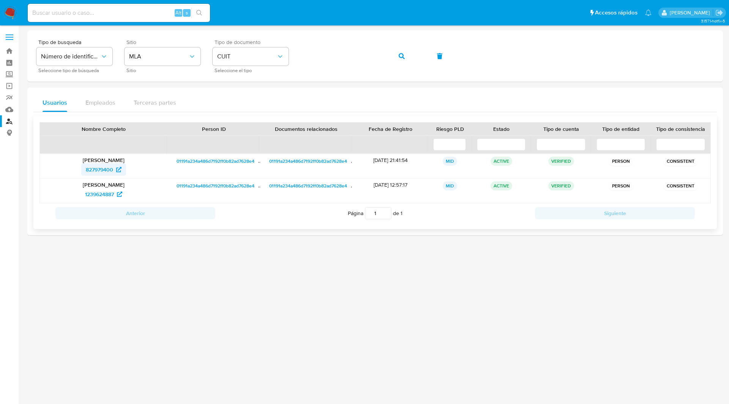
click at [110, 170] on span "827979400" at bounding box center [99, 170] width 27 height 12
click at [109, 193] on span "1239624887" at bounding box center [99, 194] width 29 height 12
click at [426, 19] on ul "Pausado Ver notificaciones Alt s Accesos rápidos Presiona las siguientes teclas…" at bounding box center [339, 12] width 631 height 19
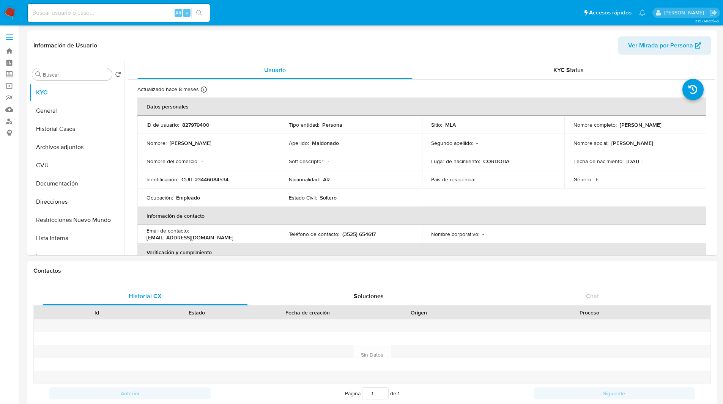
select select "10"
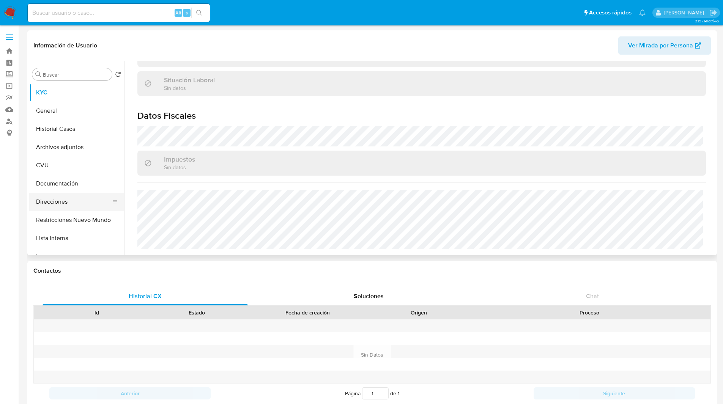
click at [57, 202] on button "Direcciones" at bounding box center [73, 202] width 89 height 18
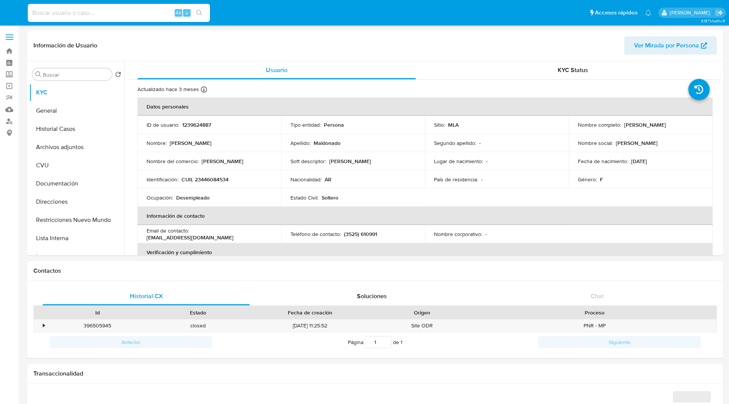
select select "10"
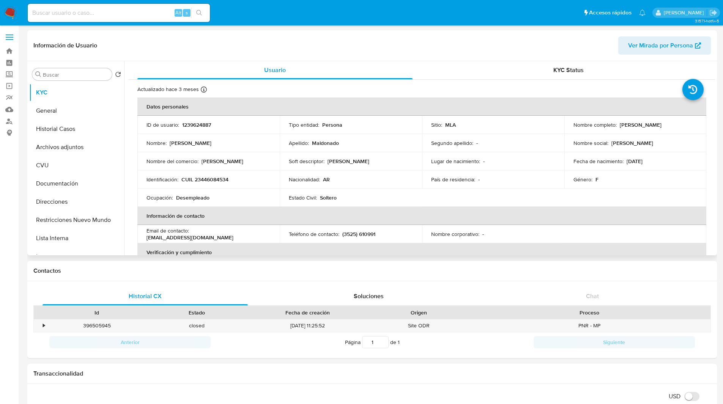
scroll to position [393, 0]
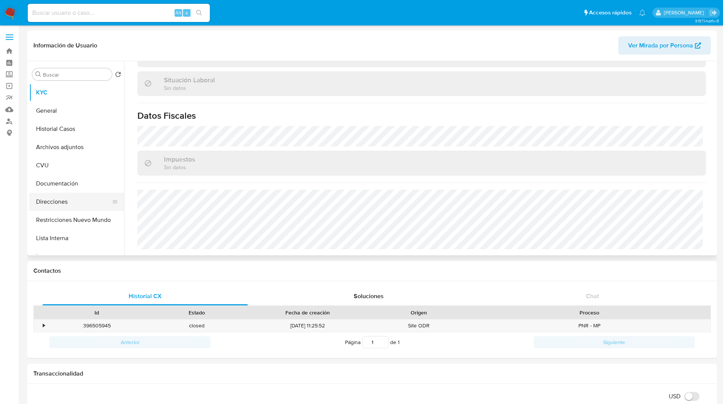
click at [63, 207] on button "Direcciones" at bounding box center [73, 202] width 89 height 18
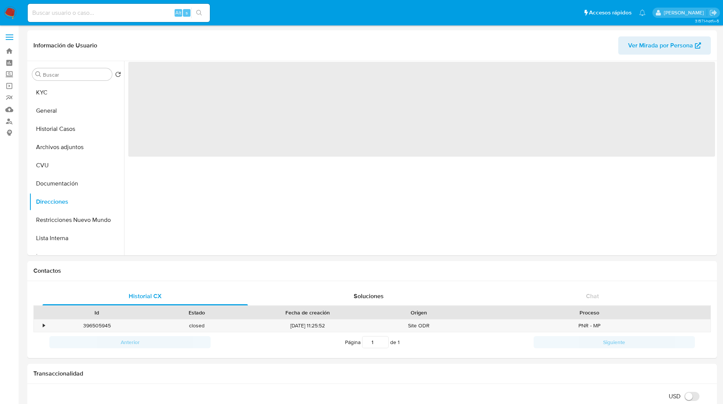
scroll to position [0, 0]
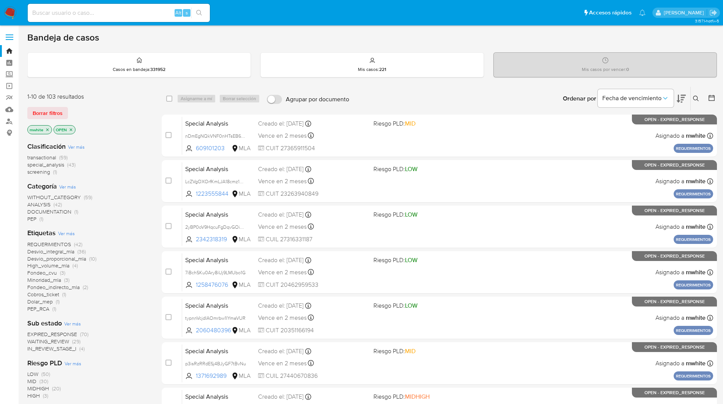
click at [695, 100] on icon at bounding box center [696, 99] width 6 height 6
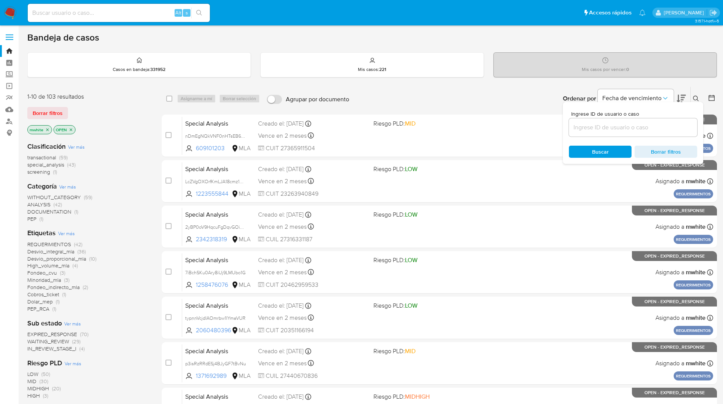
click at [605, 127] on input at bounding box center [633, 128] width 128 height 10
type input "zl3CVACgDRBQ8e7Ol5CwBy74"
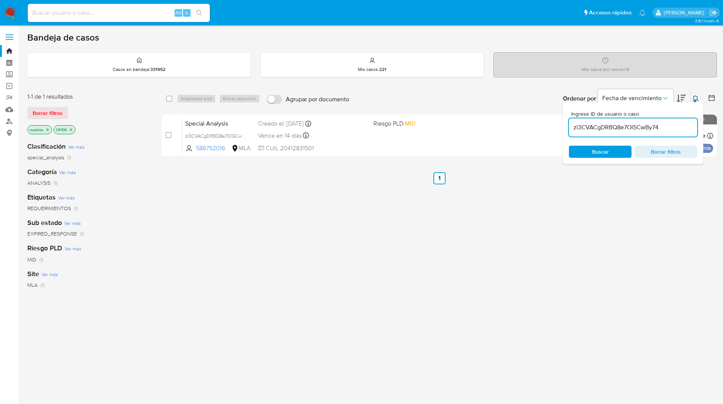
click at [582, 66] on div "Mis casos por vencer : 0" at bounding box center [605, 65] width 223 height 24
click at [170, 96] on input "checkbox" at bounding box center [169, 99] width 6 height 6
checkbox input "true"
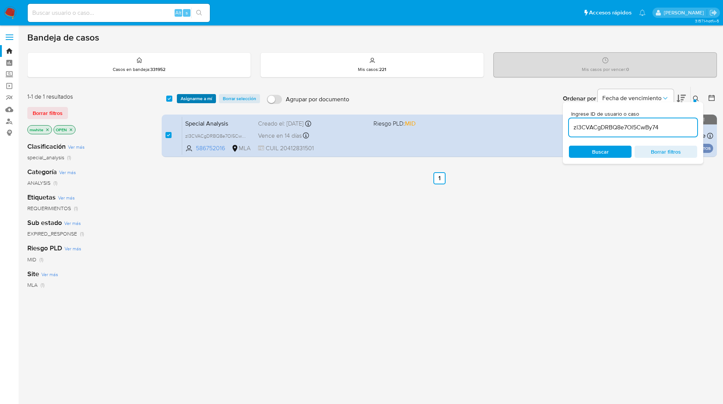
click at [186, 98] on span "Asignarme a mí" at bounding box center [197, 99] width 32 height 8
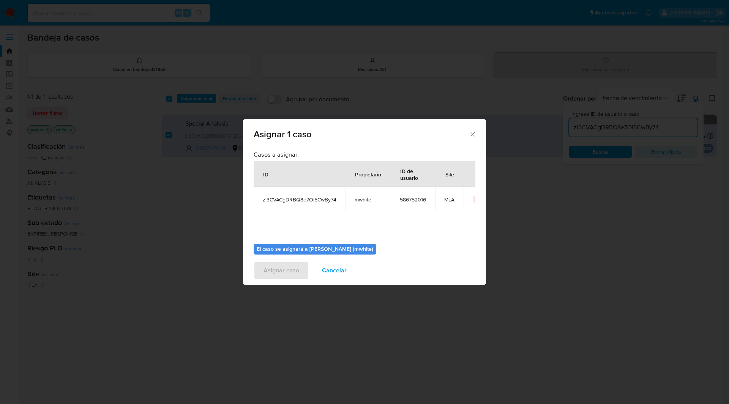
click at [358, 200] on span "mwhite" at bounding box center [368, 199] width 27 height 7
copy span "mwhite"
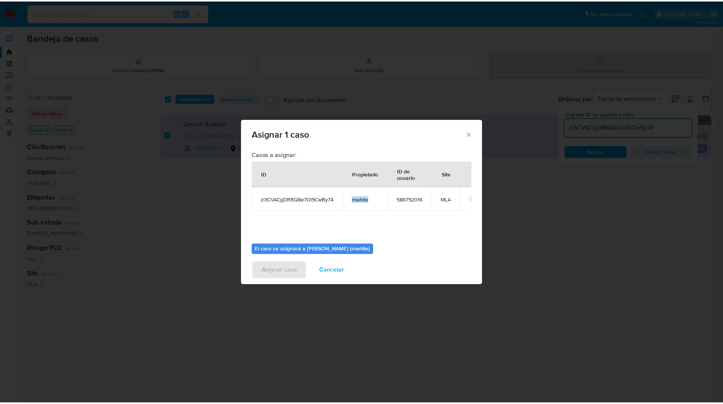
scroll to position [39, 0]
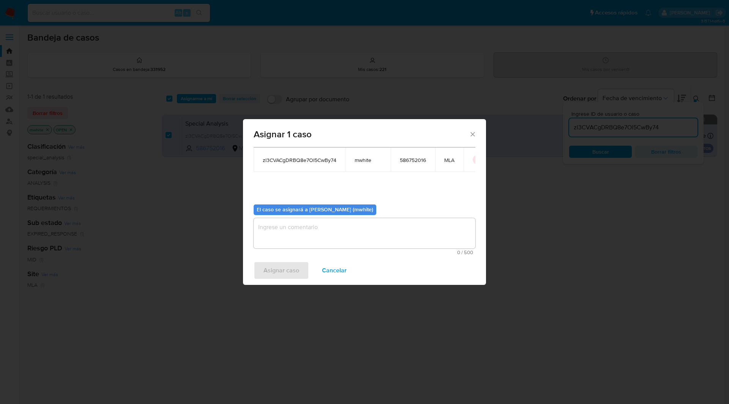
click at [307, 235] on textarea "assign-modal" at bounding box center [365, 233] width 222 height 30
paste textarea "mwhite"
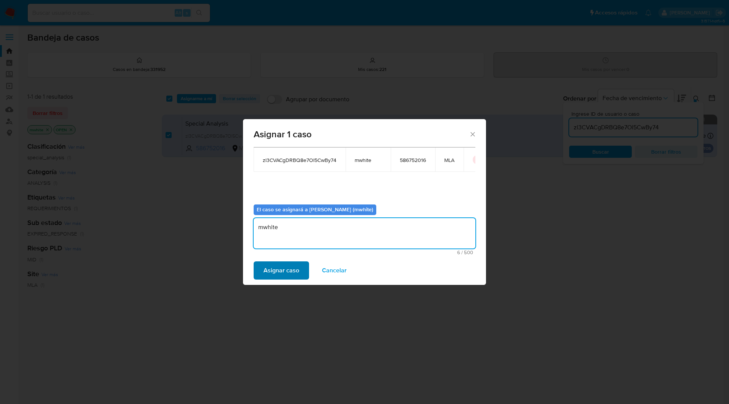
type textarea "mwhite"
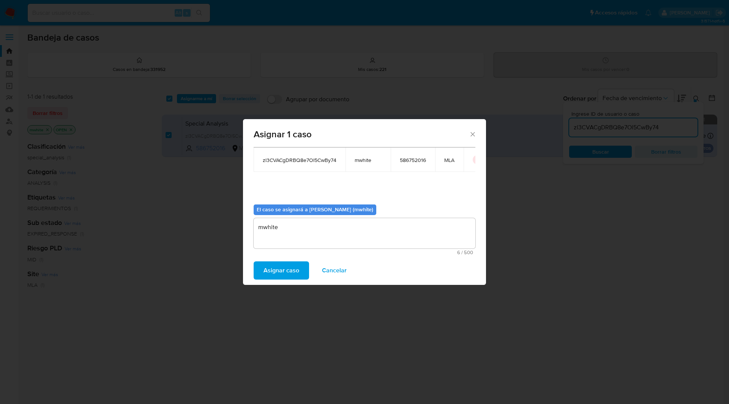
click at [285, 262] on span "Asignar caso" at bounding box center [281, 270] width 36 height 17
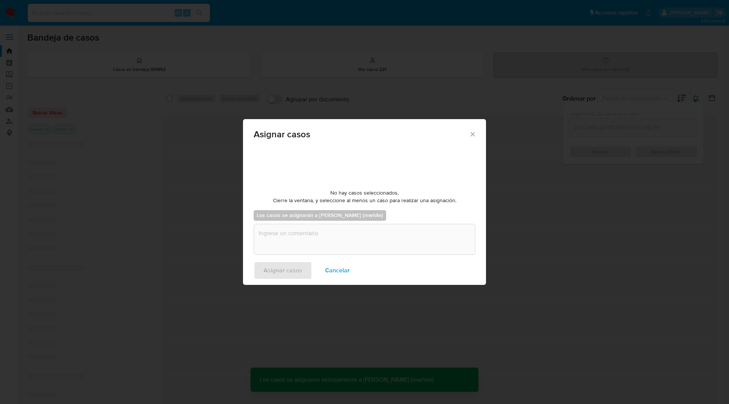
checkbox input "false"
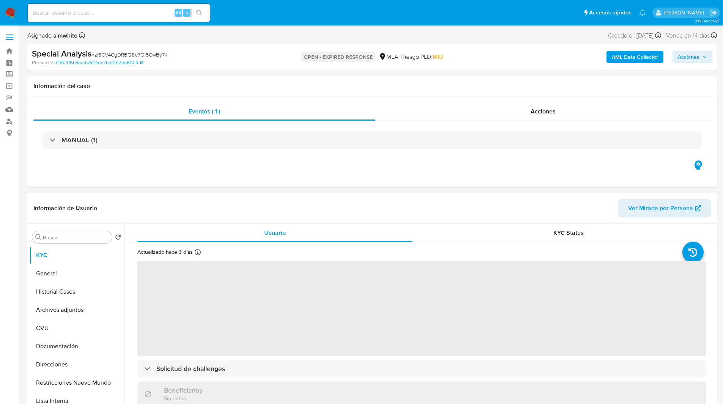
select select "10"
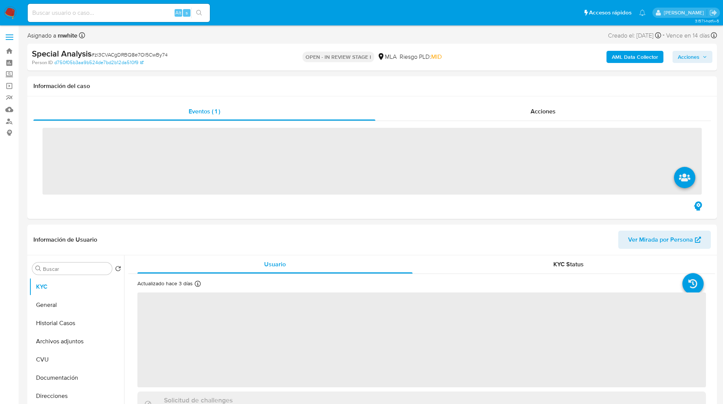
click at [356, 14] on ul "Pausado Ver notificaciones Alt s Accesos rápidos Presiona las siguientes teclas…" at bounding box center [337, 12] width 626 height 19
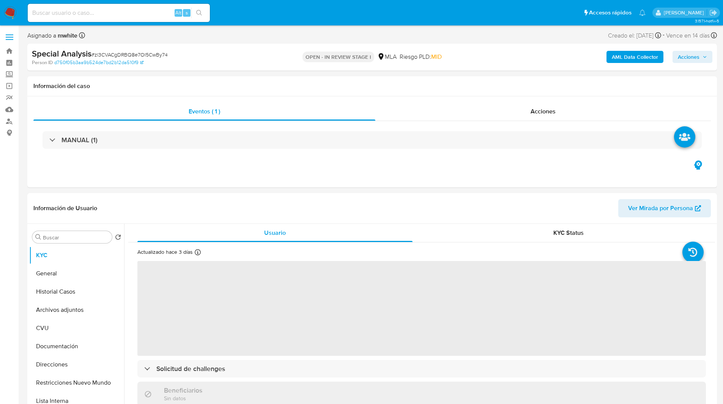
select select "10"
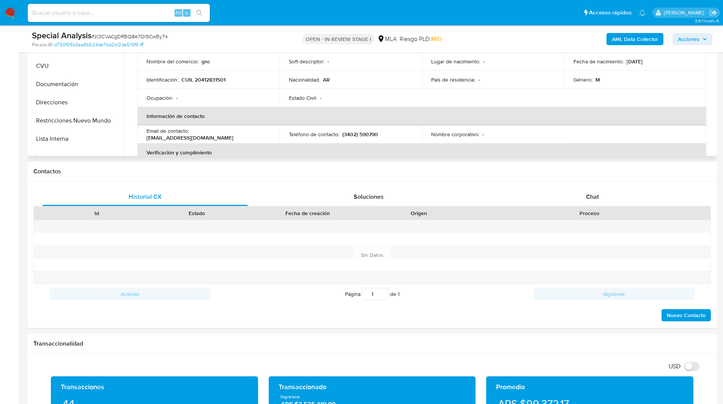
scroll to position [238, 0]
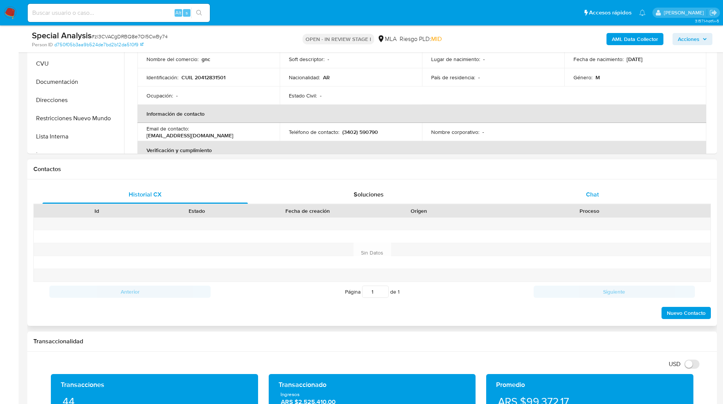
click at [578, 191] on div "Chat" at bounding box center [592, 195] width 205 height 18
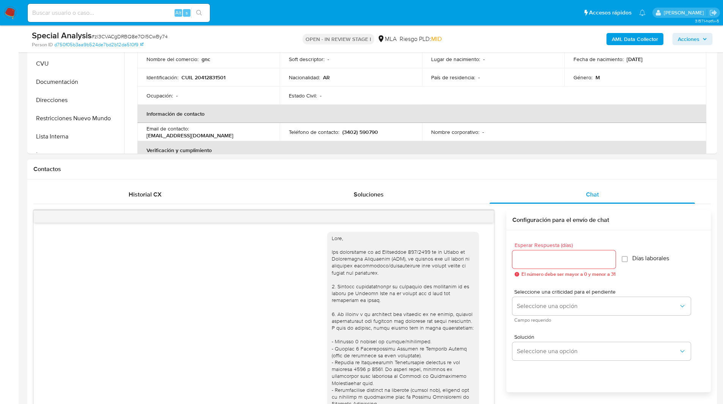
click at [529, 172] on h1 "Contactos" at bounding box center [372, 169] width 678 height 8
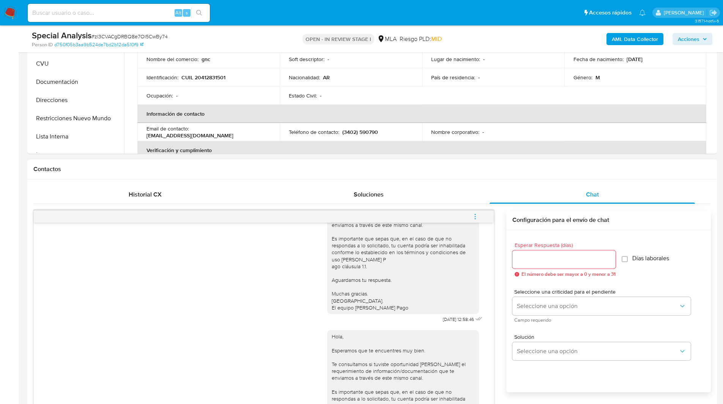
click at [473, 216] on icon "menu-action" at bounding box center [475, 216] width 7 height 7
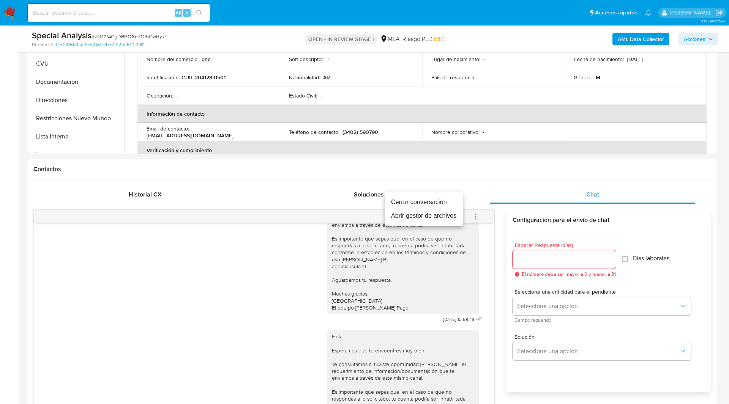
click at [441, 205] on li "Cerrar conversación" at bounding box center [424, 202] width 78 height 14
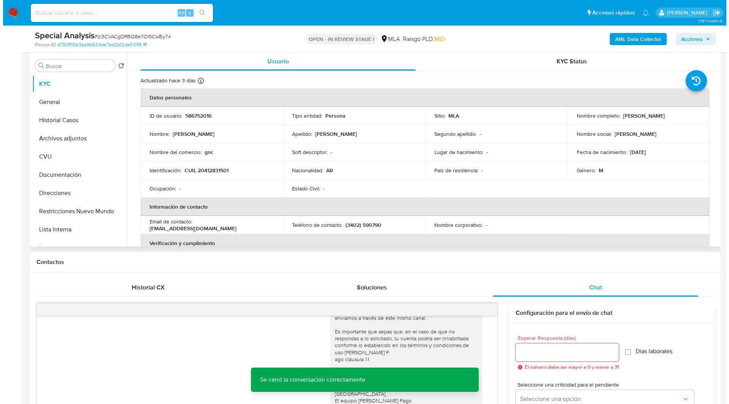
scroll to position [144, 0]
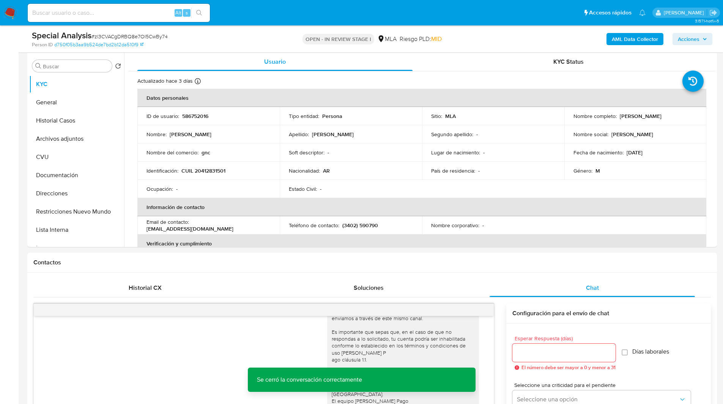
click at [612, 39] on b "AML Data Collector" at bounding box center [635, 39] width 46 height 12
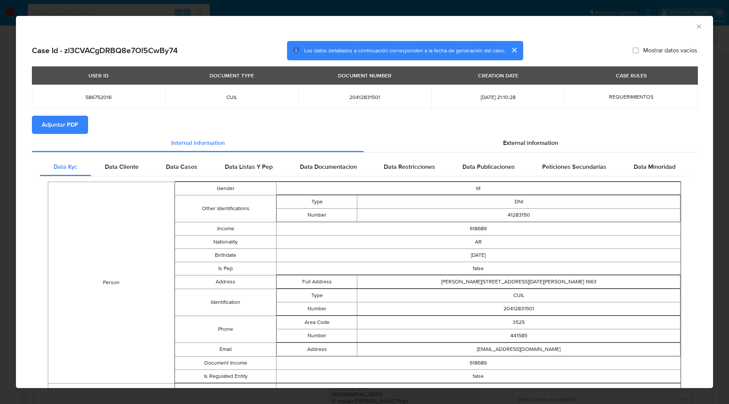
click at [66, 121] on span "Adjuntar PDF" at bounding box center [60, 125] width 36 height 17
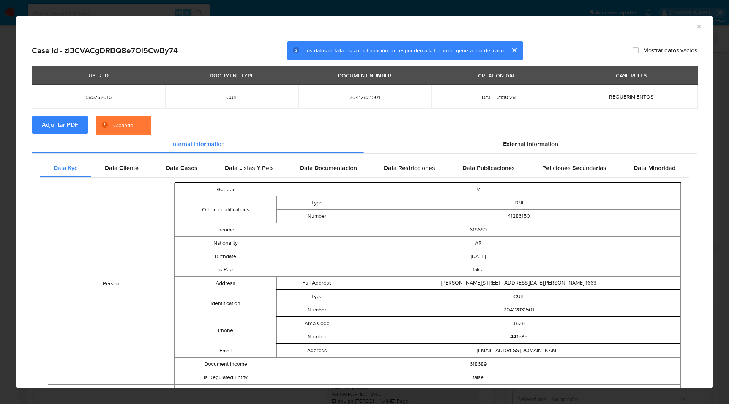
click at [181, 130] on section "Adjuntar PDF Creando" at bounding box center [364, 126] width 665 height 20
click at [222, 126] on section "Adjuntar PDF Creando" at bounding box center [364, 126] width 665 height 20
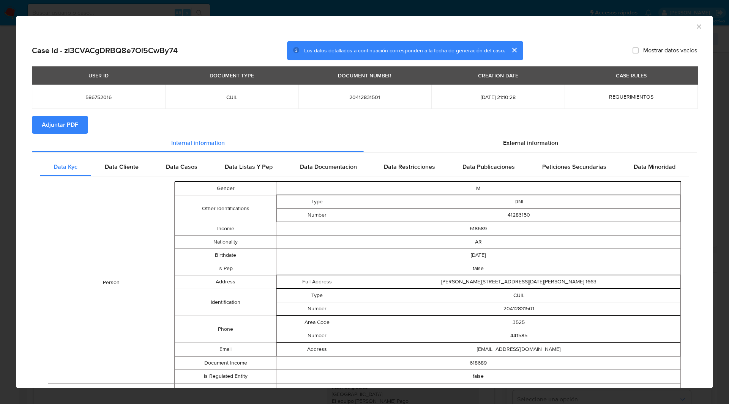
click at [695, 23] on icon "Cerrar ventana" at bounding box center [699, 27] width 8 height 8
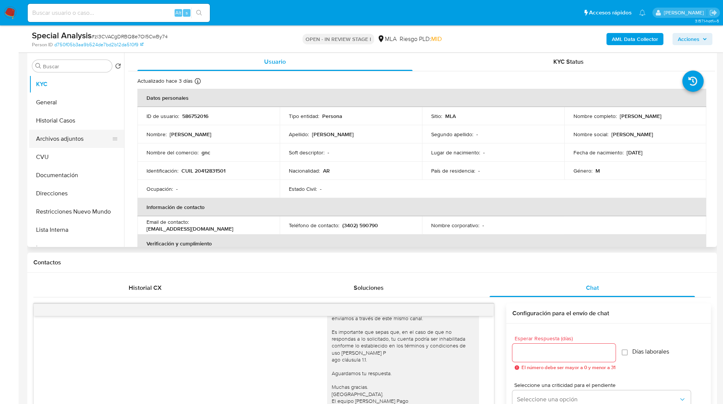
click at [61, 139] on button "Archivos adjuntos" at bounding box center [73, 139] width 89 height 18
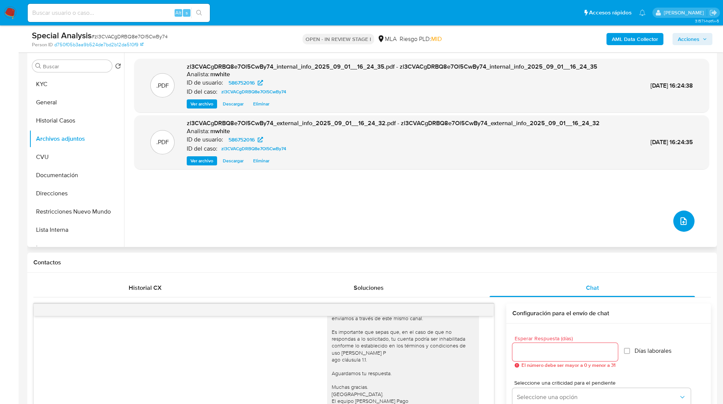
click at [681, 220] on icon "upload-file" at bounding box center [683, 221] width 9 height 9
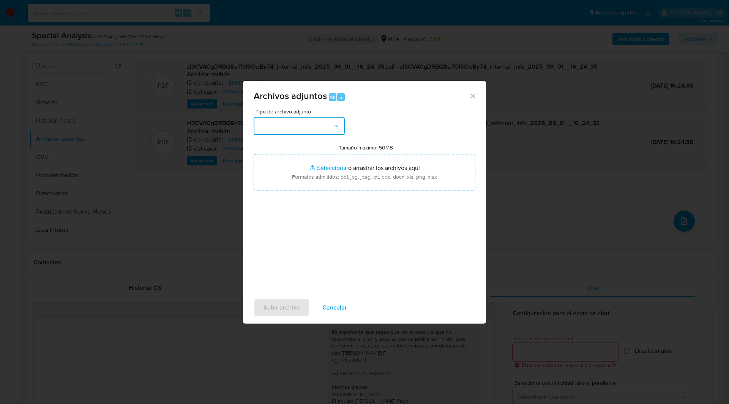
click at [299, 122] on button "button" at bounding box center [299, 126] width 91 height 18
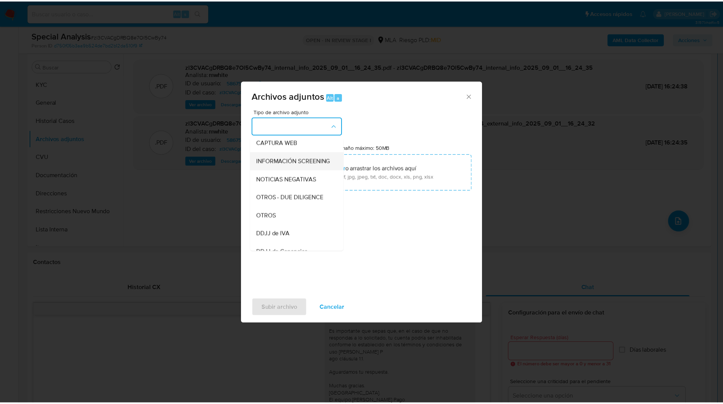
scroll to position [77, 0]
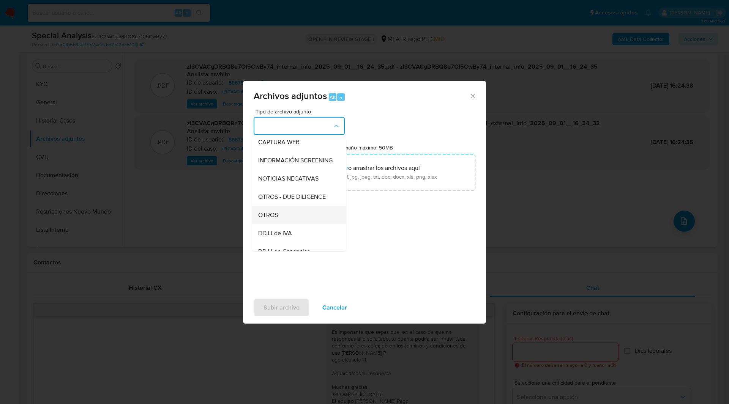
click at [281, 215] on div "OTROS" at bounding box center [296, 215] width 77 height 18
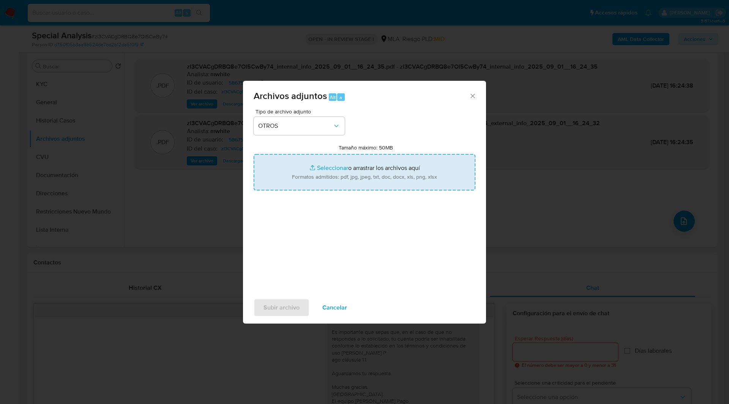
type input "C:\fakepath\Movimientos-586752016.xlsx"
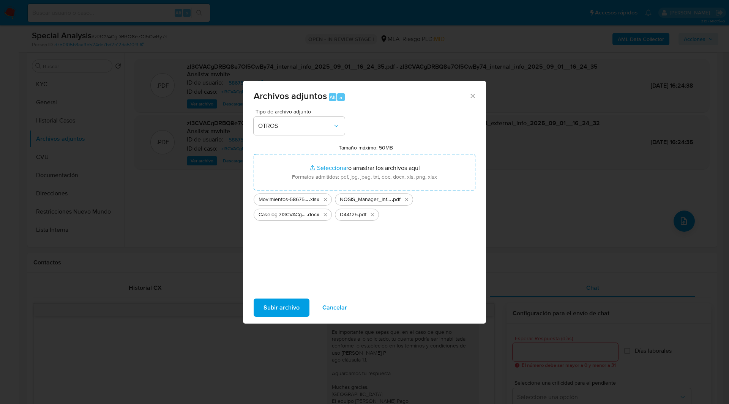
click at [288, 307] on span "Subir archivo" at bounding box center [281, 307] width 36 height 17
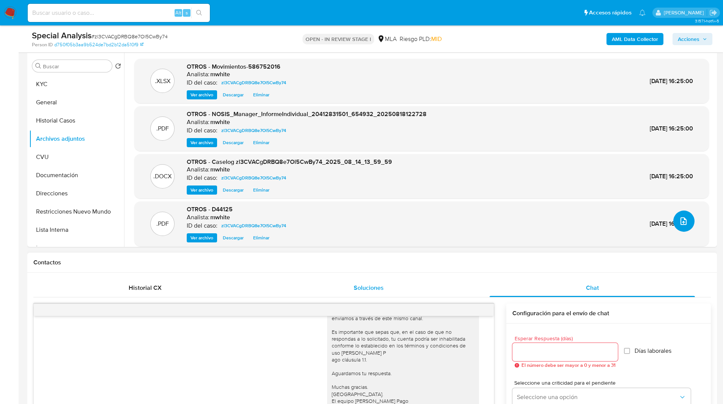
scroll to position [0, 0]
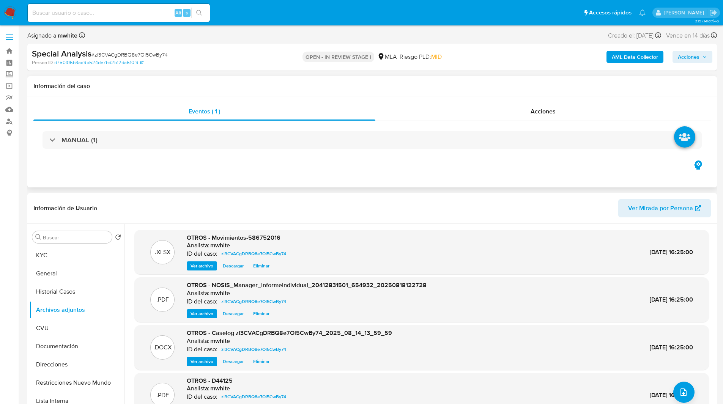
click at [355, 171] on div "Eventos ( 1 ) Acciones MANUAL (1)" at bounding box center [372, 141] width 690 height 91
click at [689, 56] on span "Acciones" at bounding box center [689, 57] width 22 height 12
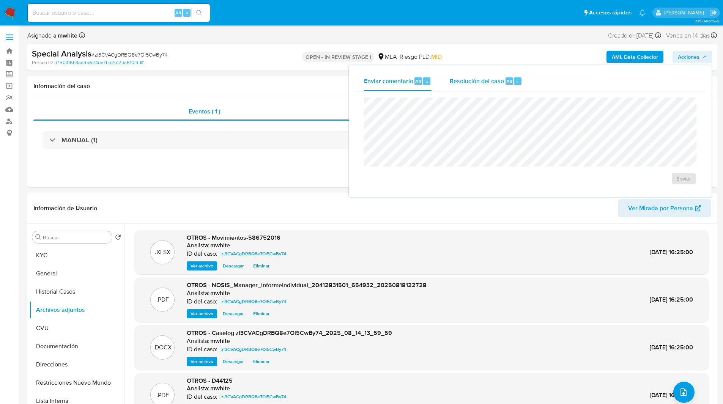
click at [500, 86] on div "Resolución del caso Alt r" at bounding box center [486, 81] width 73 height 20
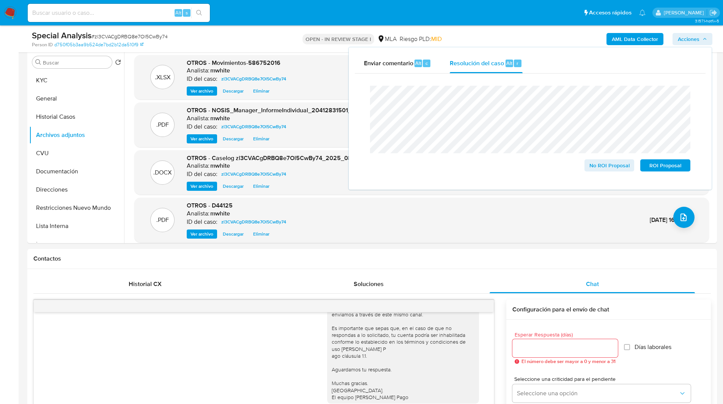
scroll to position [148, 0]
click at [611, 167] on span "No ROI Proposal" at bounding box center [609, 165] width 39 height 11
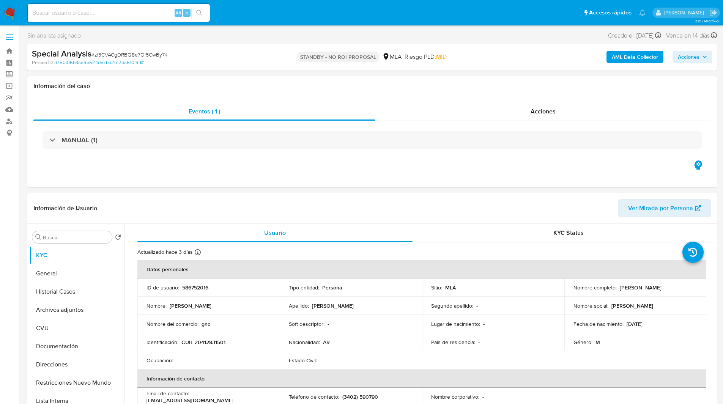
click at [127, 9] on input at bounding box center [119, 13] width 182 height 10
select select "10"
paste input "N6vNX9LB6t7yCNr1ttpJF8CH"
type input "N6vNX9LB6t7yCNr1ttpJF8CH"
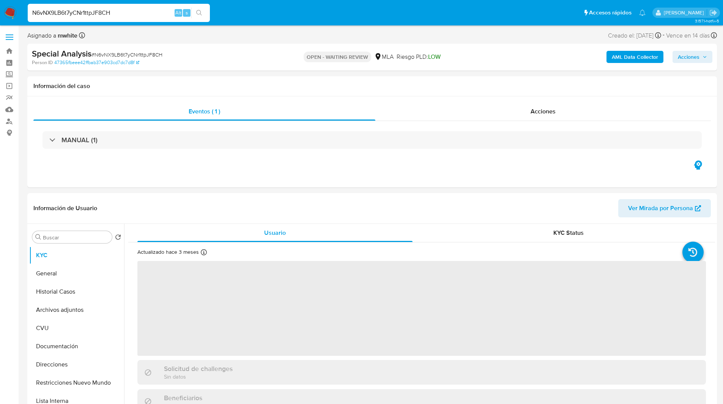
click at [235, 56] on div "Special Analysis # N6vNX9LB6t7yCNr1ttpJF8CH" at bounding box center [144, 53] width 224 height 11
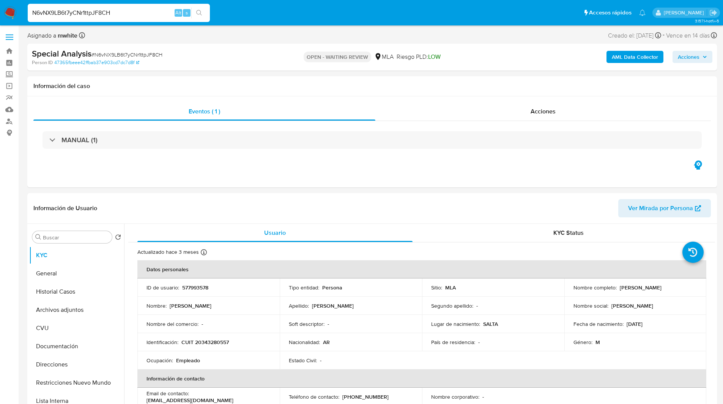
scroll to position [6, 0]
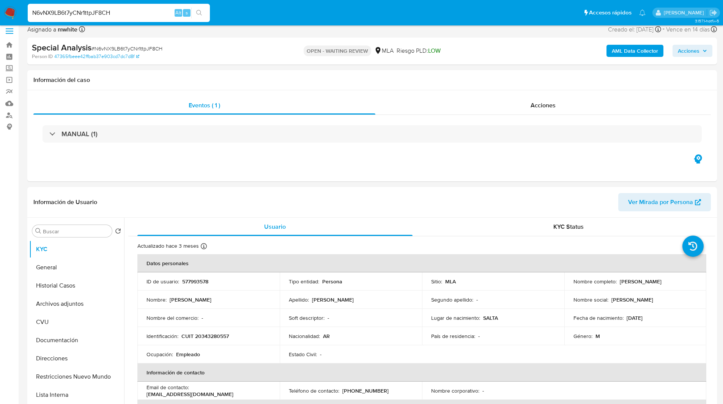
select select "10"
click at [207, 283] on p "577993578" at bounding box center [195, 281] width 26 height 7
copy p "577993578"
click at [339, 179] on div "Eventos ( 1 ) Acciones MANUAL (1)" at bounding box center [372, 135] width 690 height 91
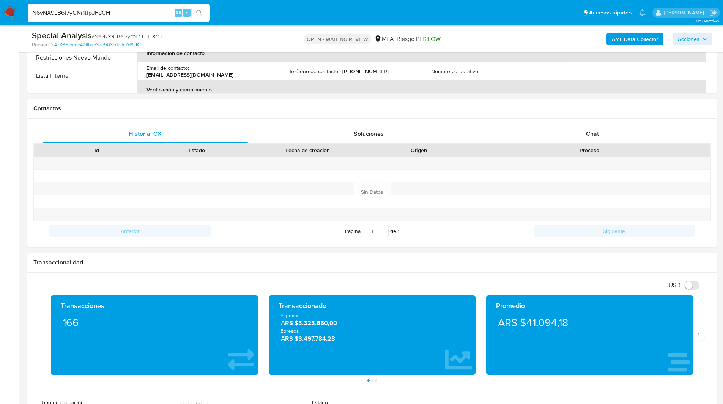
scroll to position [338, 0]
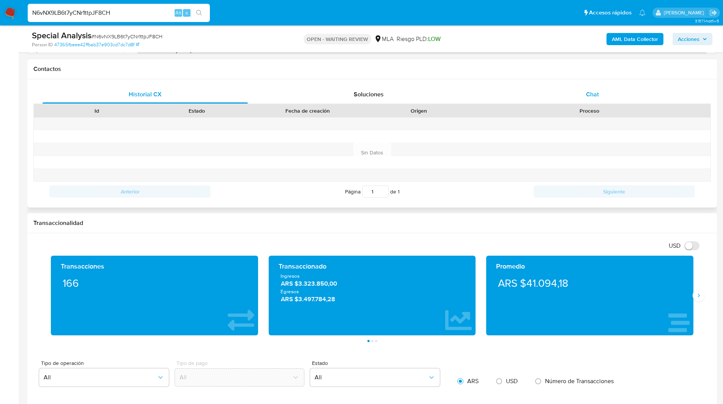
click at [590, 96] on span "Chat" at bounding box center [592, 94] width 13 height 9
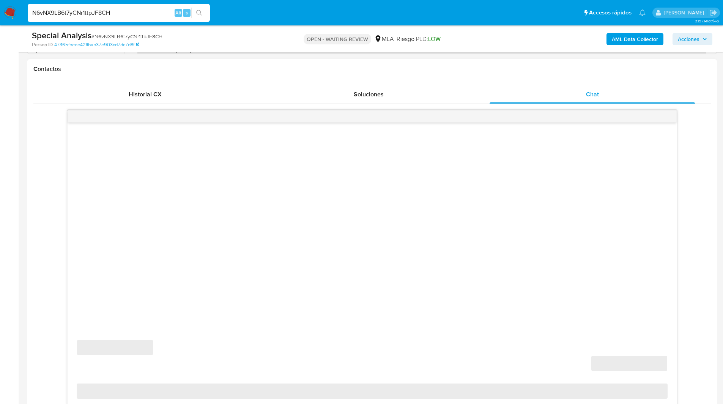
click at [536, 75] on div "Contactos" at bounding box center [372, 69] width 690 height 20
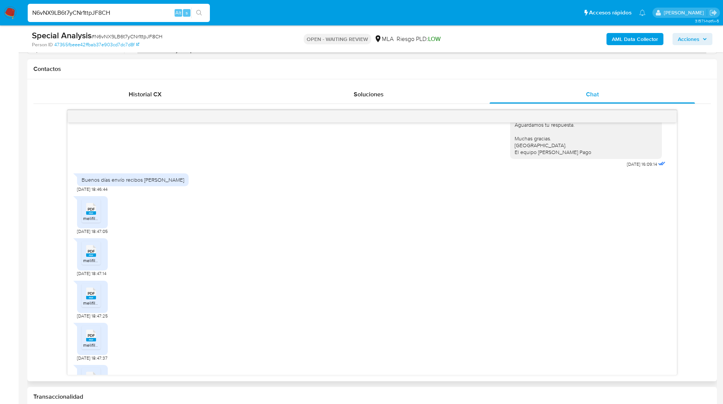
scroll to position [671, 0]
click at [416, 18] on ul "Pausado Ver notificaciones N6vNX9LB6t7yCNr1ttpJF8CH Alt s Accesos rápidos Presi…" at bounding box center [337, 12] width 626 height 19
click at [240, 12] on ul "Pausado Ver notificaciones N6vNX9LB6t7yCNr1ttpJF8CH Alt s Accesos rápidos Presi…" at bounding box center [337, 12] width 626 height 19
click at [222, 12] on ul "Pausado Ver notificaciones N6vNX9LB6t7yCNr1ttpJF8CH Alt s Accesos rápidos Presi…" at bounding box center [337, 12] width 626 height 19
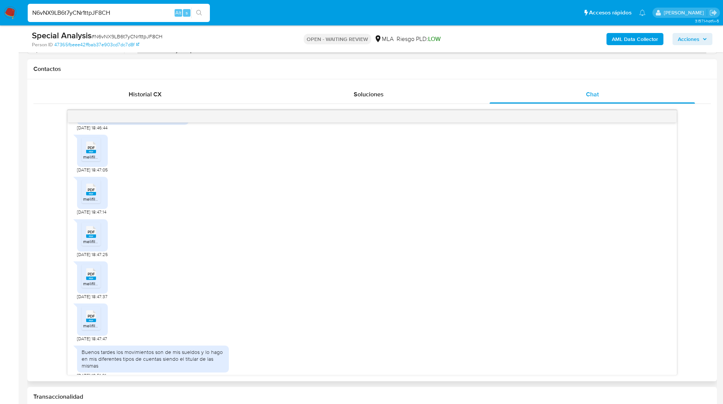
click at [91, 150] on span "PDF" at bounding box center [91, 147] width 7 height 5
click at [88, 192] on span "PDF" at bounding box center [91, 190] width 7 height 5
click at [84, 239] on div "PDF PDF" at bounding box center [91, 231] width 16 height 15
click at [88, 286] on li "PDF PDF melifile3288169292247657183.pdf" at bounding box center [91, 277] width 19 height 24
click at [85, 323] on div "PDF PDF" at bounding box center [91, 315] width 16 height 15
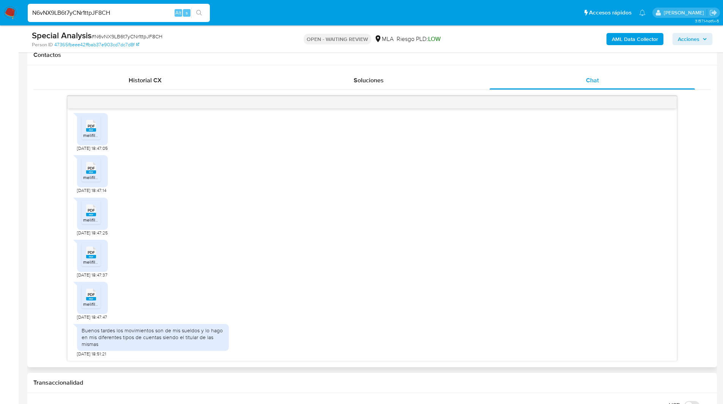
scroll to position [351, 0]
click at [26, 164] on main "3.157.1-hotfix-5 Asignado a mwhite Asignado el: 17/06/2025 18:10:29 Creado el: …" at bounding box center [361, 397] width 723 height 1496
click at [254, 15] on ul "Pausado Ver notificaciones N6vNX9LB6t7yCNr1ttpJF8CH Alt s Accesos rápidos Presi…" at bounding box center [337, 12] width 626 height 19
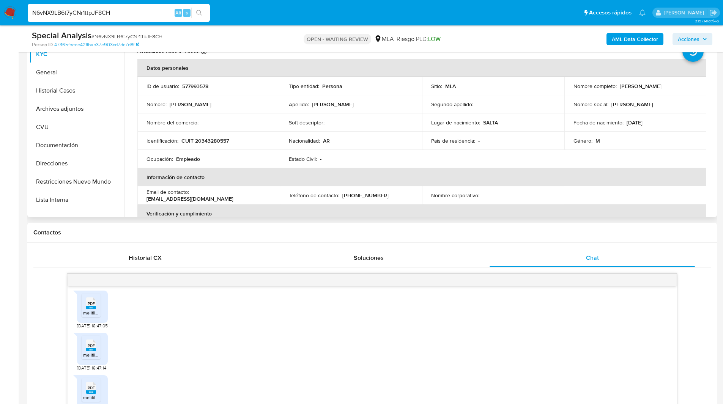
scroll to position [173, 0]
click at [207, 143] on p "CUIT 20343280557" at bounding box center [204, 142] width 47 height 7
copy div "Identificación : CUIT 20343280557"
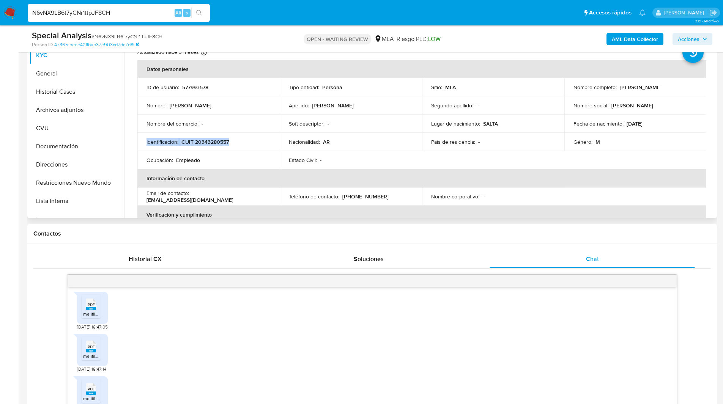
click at [216, 142] on p "CUIT 20343280557" at bounding box center [204, 142] width 47 height 7
click at [277, 20] on ul "Pausado Ver notificaciones N6vNX9LB6t7yCNr1ttpJF8CH Alt s Accesos rápidos Presi…" at bounding box center [337, 12] width 626 height 19
click at [244, 6] on ul "Pausado Ver notificaciones N6vNX9LB6t7yCNr1ttpJF8CH Alt s Accesos rápidos Presi…" at bounding box center [337, 12] width 626 height 19
click at [281, 20] on ul "Pausado Ver notificaciones N6vNX9LB6t7yCNr1ttpJF8CH Alt s Accesos rápidos Presi…" at bounding box center [337, 12] width 626 height 19
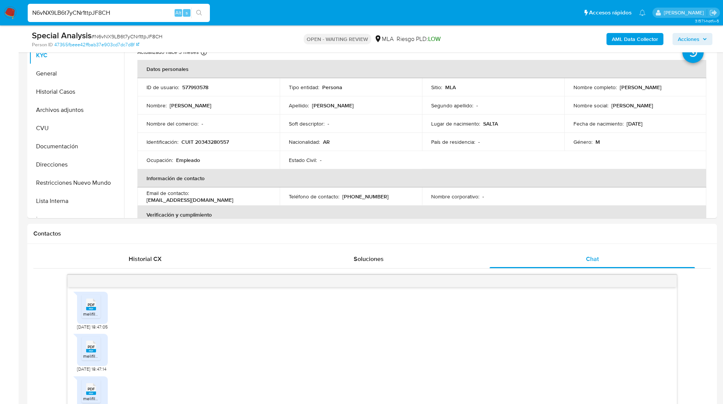
click at [232, 12] on ul "Pausado Ver notificaciones N6vNX9LB6t7yCNr1ttpJF8CH Alt s Accesos rápidos Presi…" at bounding box center [337, 12] width 626 height 19
click at [270, 17] on ul "Pausado Ver notificaciones N6vNX9LB6t7yCNr1ttpJF8CH Alt s Accesos rápidos Presi…" at bounding box center [337, 12] width 626 height 19
click at [273, 20] on ul "Pausado Ver notificaciones N6vNX9LB6t7yCNr1ttpJF8CH Alt s Accesos rápidos Presi…" at bounding box center [337, 12] width 626 height 19
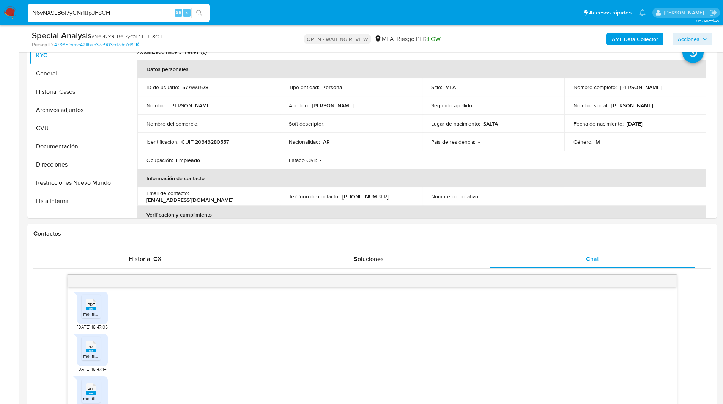
scroll to position [312, 0]
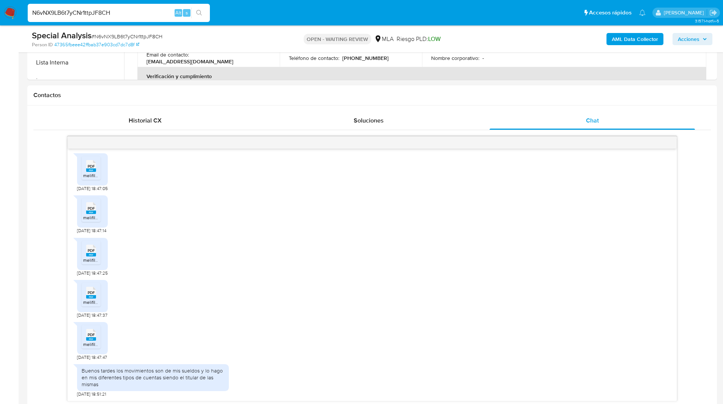
click at [493, 43] on div "AML Data Collector Acciones" at bounding box center [600, 39] width 225 height 18
click at [90, 14] on input "N6vNX9LB6t7yCNr1ttpJF8CH" at bounding box center [119, 13] width 182 height 10
click at [13, 13] on img at bounding box center [10, 12] width 13 height 13
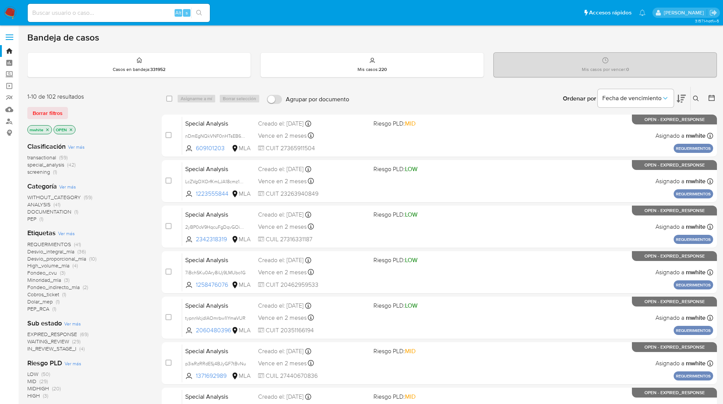
click at [700, 98] on button at bounding box center [697, 98] width 13 height 9
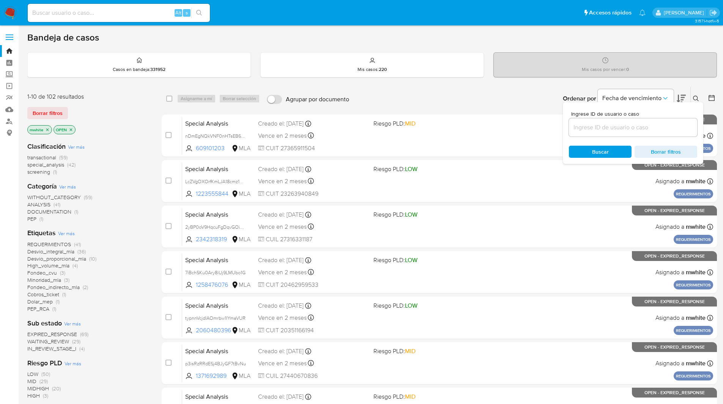
click at [648, 131] on input at bounding box center [633, 128] width 128 height 10
type input "N6vNX9LB6t7yCNr1ttpJF8CH"
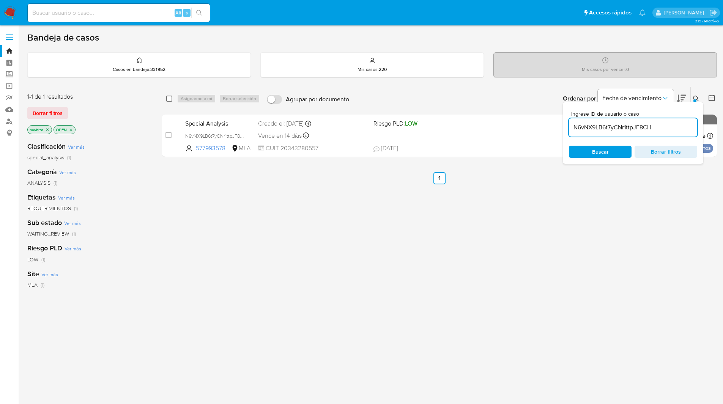
click at [170, 98] on input "checkbox" at bounding box center [169, 99] width 6 height 6
checkbox input "true"
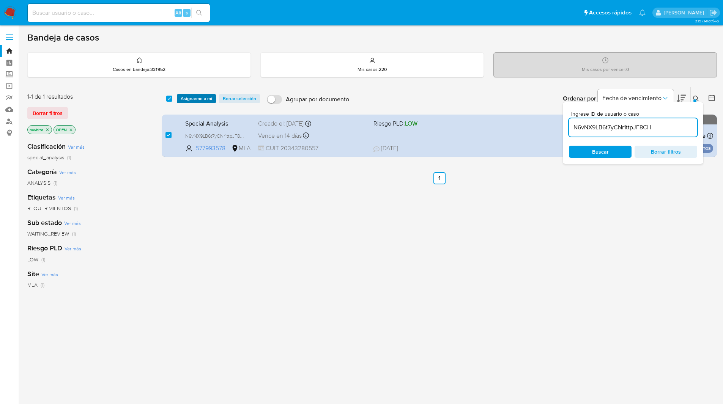
click at [201, 98] on span "Asignarme a mí" at bounding box center [197, 99] width 32 height 8
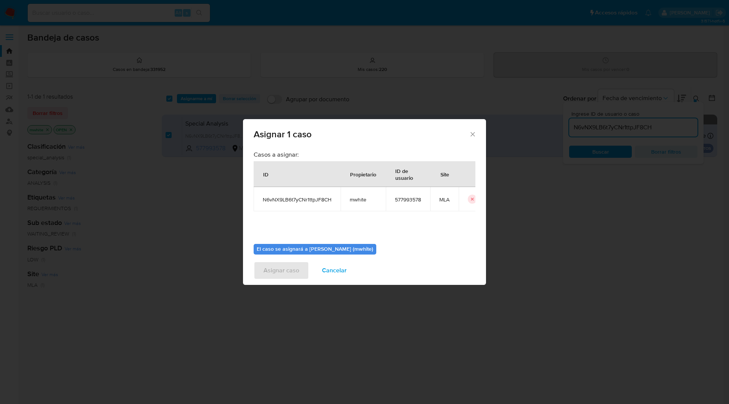
click at [357, 198] on span "mwhite" at bounding box center [363, 199] width 27 height 7
copy span "mwhite"
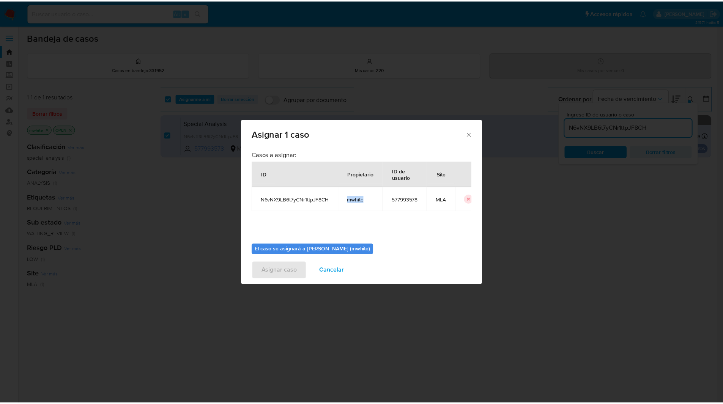
scroll to position [39, 0]
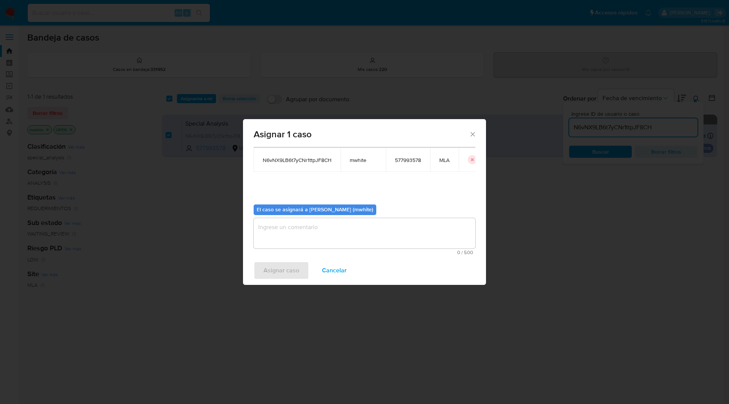
click at [307, 236] on textarea "assign-modal" at bounding box center [365, 233] width 222 height 30
paste textarea "mwhite"
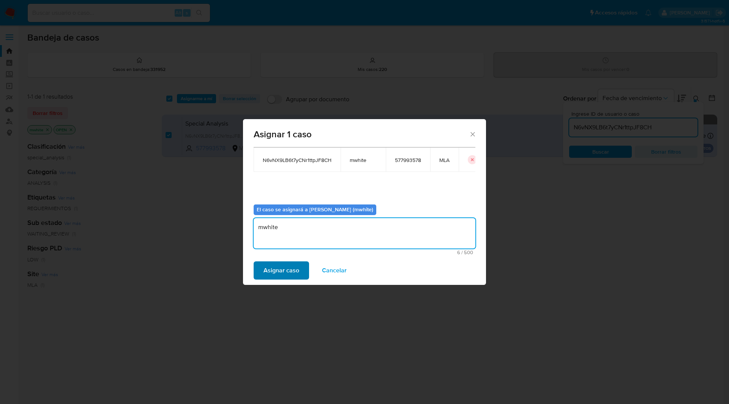
type textarea "mwhite"
click at [281, 275] on span "Asignar caso" at bounding box center [281, 270] width 36 height 17
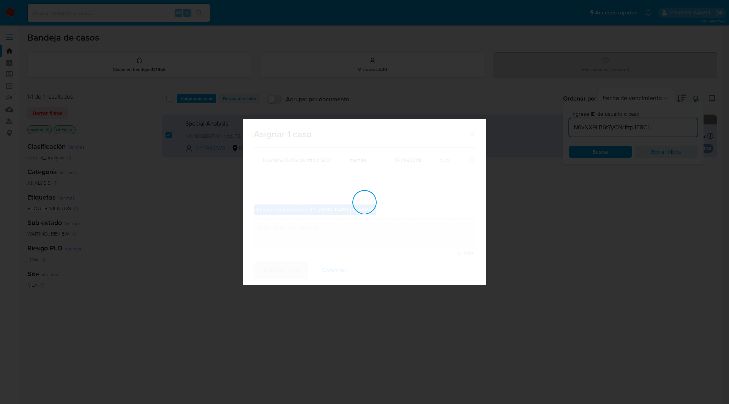
checkbox input "false"
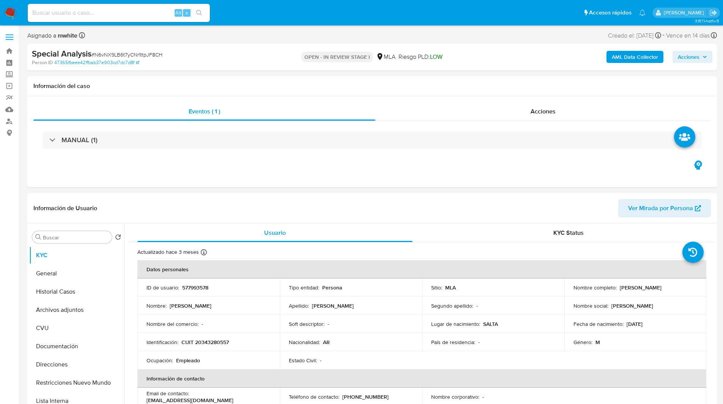
select select "10"
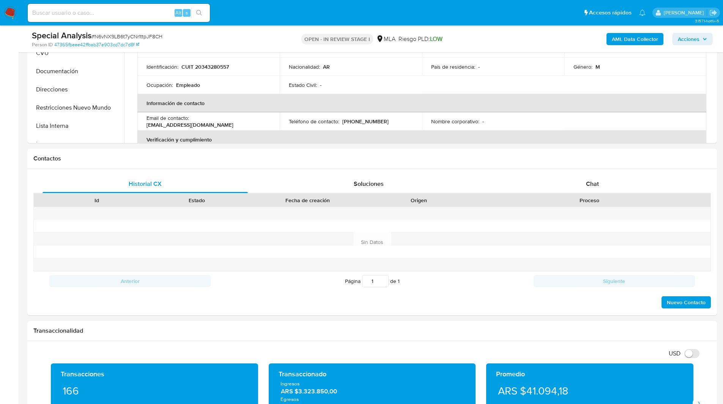
scroll to position [261, 0]
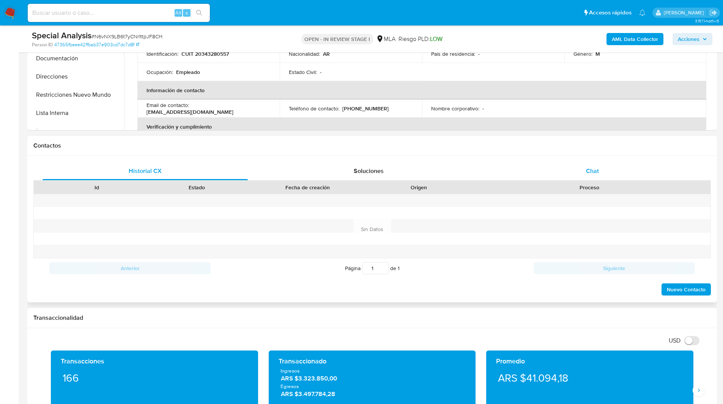
click at [590, 167] on span "Chat" at bounding box center [592, 171] width 13 height 9
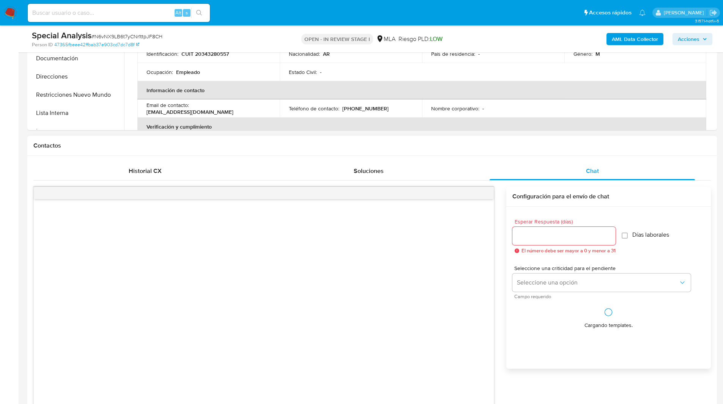
click at [528, 147] on h1 "Contactos" at bounding box center [372, 146] width 678 height 8
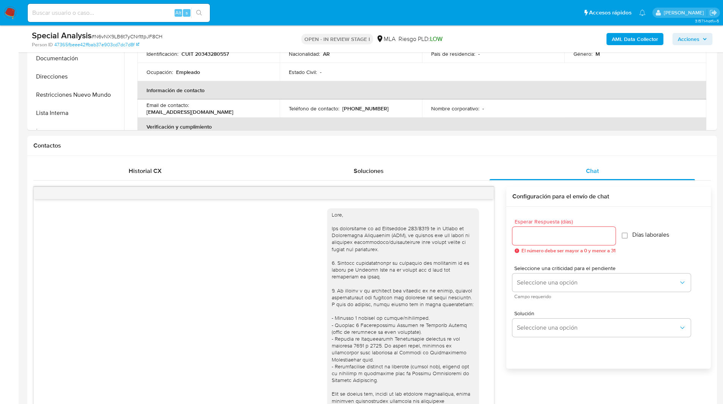
scroll to position [762, 0]
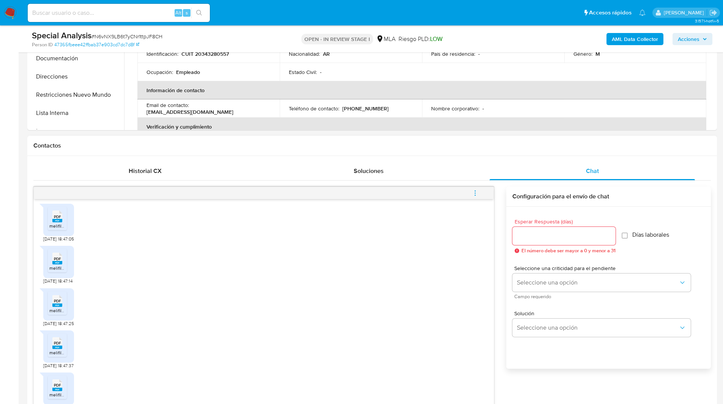
click at [474, 194] on icon "menu-action" at bounding box center [475, 193] width 7 height 7
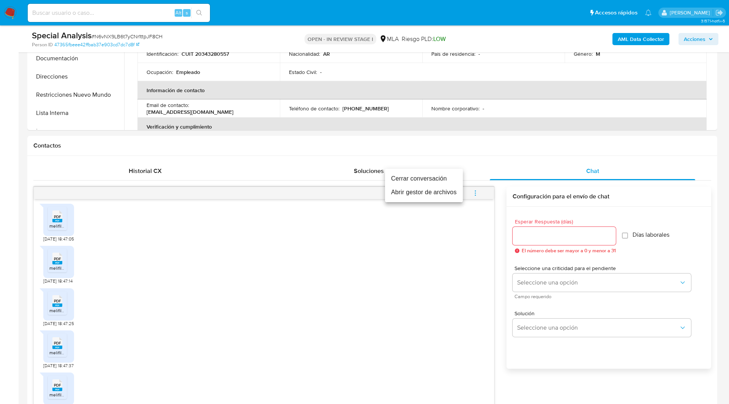
click at [432, 181] on li "Cerrar conversación" at bounding box center [424, 179] width 78 height 14
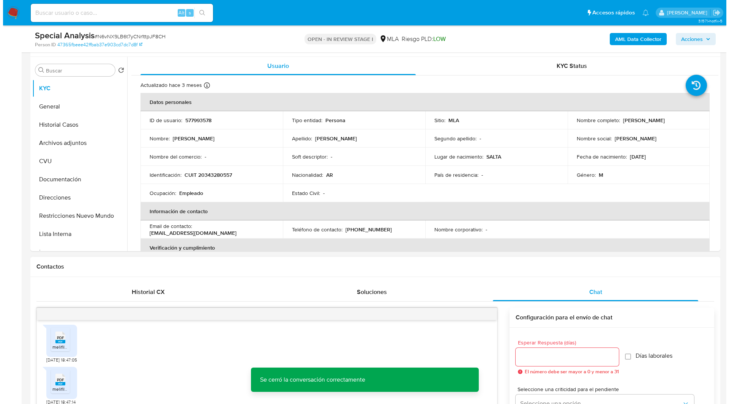
scroll to position [0, 0]
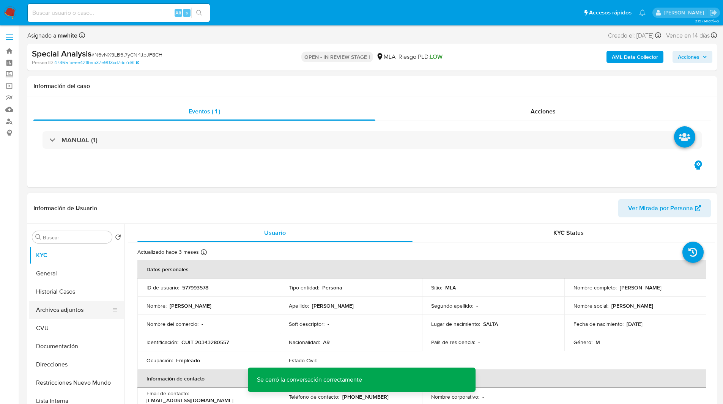
click at [76, 304] on button "Archivos adjuntos" at bounding box center [73, 310] width 89 height 18
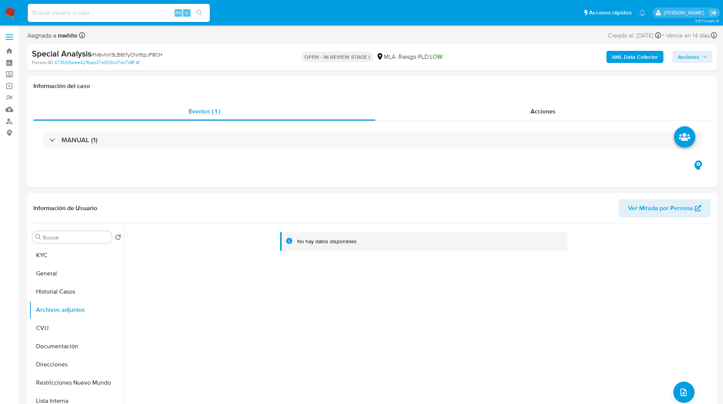
click at [646, 53] on b "AML Data Collector" at bounding box center [635, 57] width 46 height 12
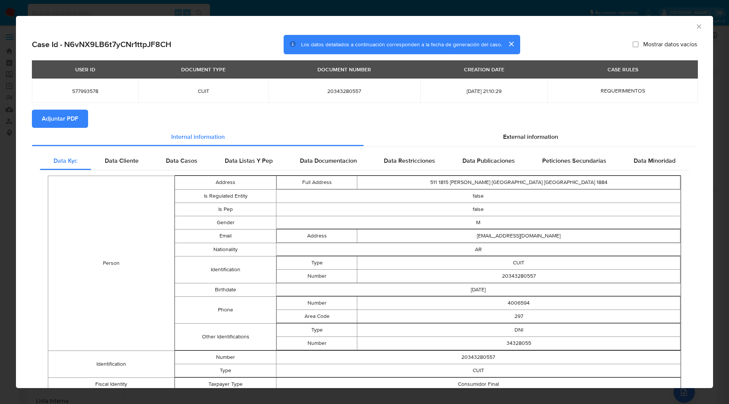
click at [61, 124] on span "Adjuntar PDF" at bounding box center [60, 118] width 36 height 17
click at [697, 27] on icon "Cerrar ventana" at bounding box center [699, 26] width 4 height 4
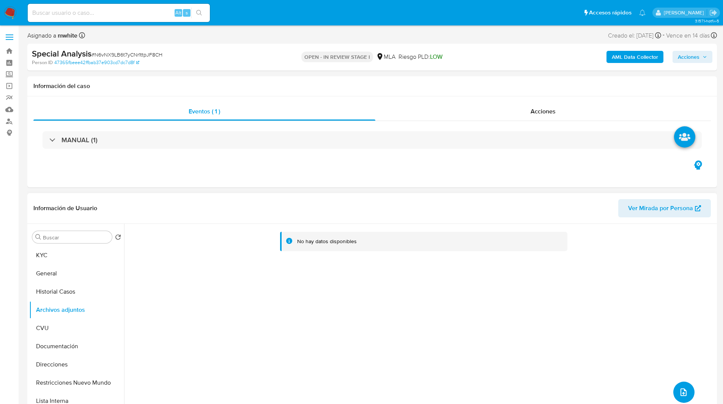
click at [686, 390] on button "upload-file" at bounding box center [683, 392] width 21 height 21
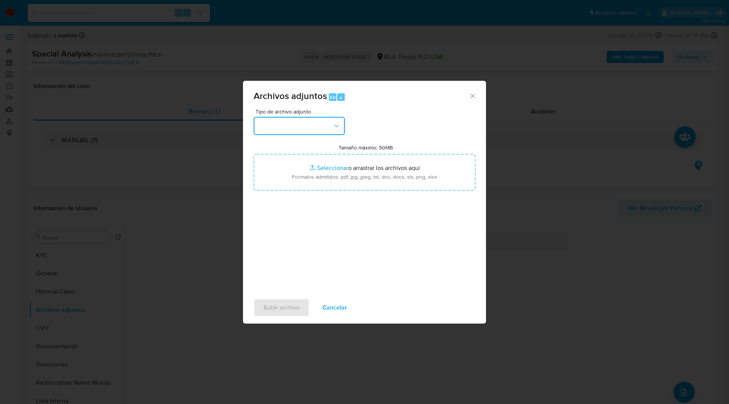
click at [304, 130] on button "button" at bounding box center [299, 126] width 91 height 18
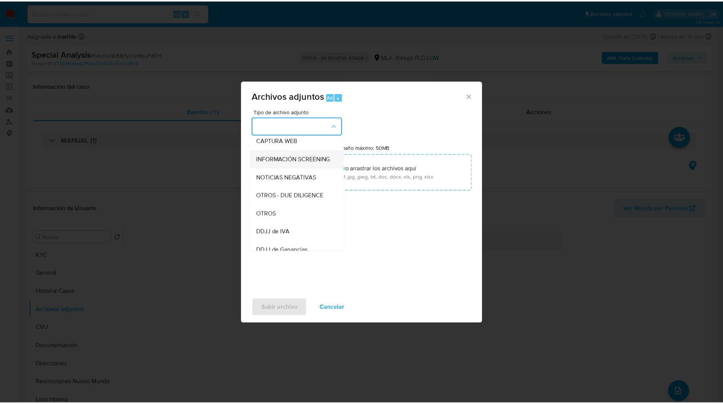
scroll to position [79, 0]
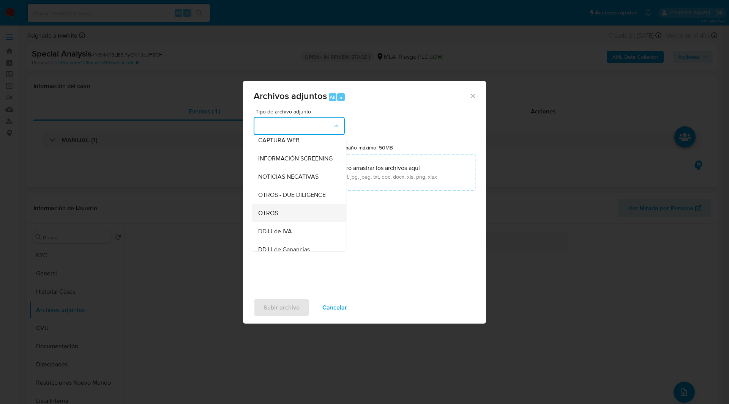
click at [274, 215] on div "OTROS" at bounding box center [296, 213] width 77 height 18
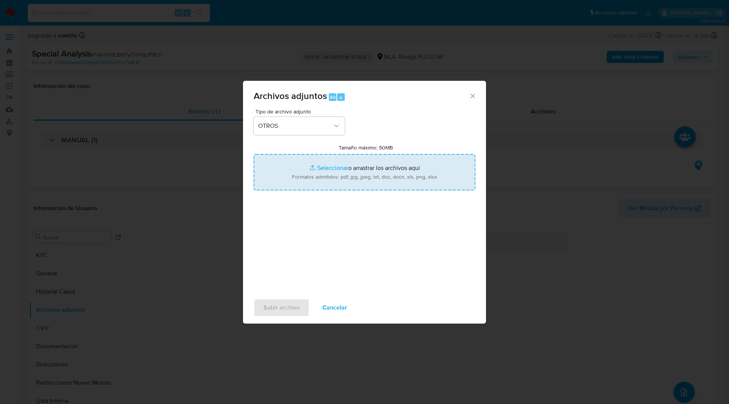
type input "C:\fakepath\Movimientos-577993578.xlsx"
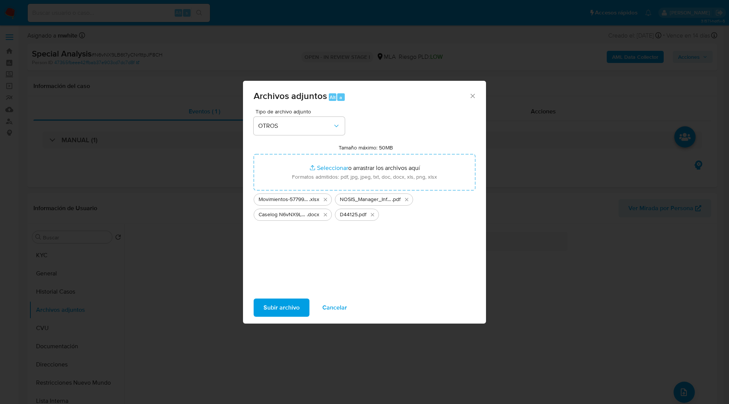
click at [280, 304] on span "Subir archivo" at bounding box center [281, 307] width 36 height 17
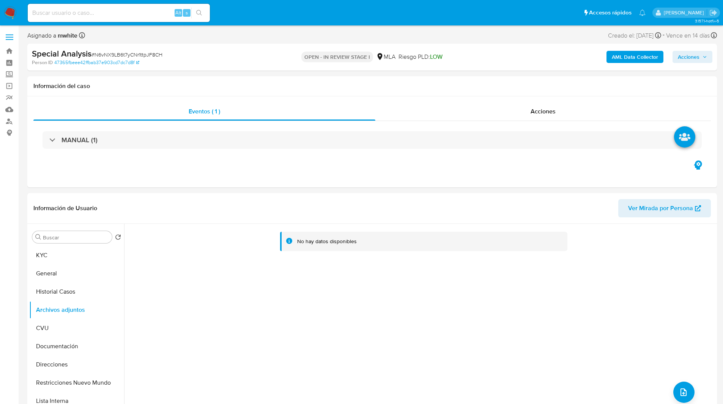
click at [695, 58] on span "Acciones" at bounding box center [689, 57] width 22 height 12
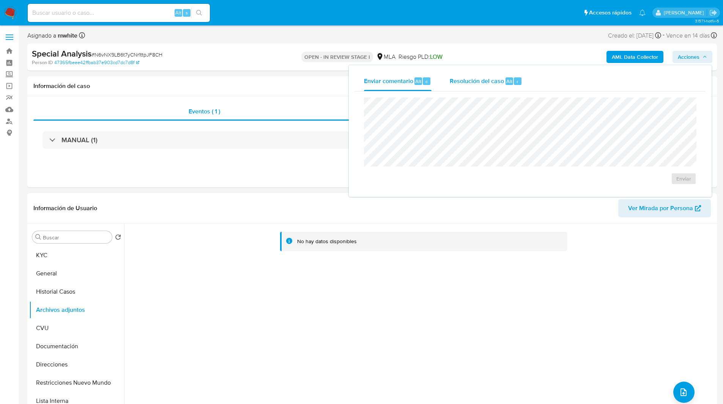
click at [529, 82] on button "Resolución del caso Alt r" at bounding box center [486, 81] width 91 height 20
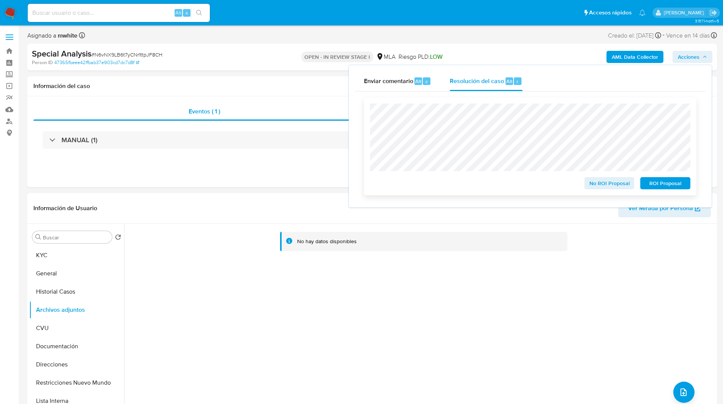
click at [612, 182] on span "No ROI Proposal" at bounding box center [609, 183] width 39 height 11
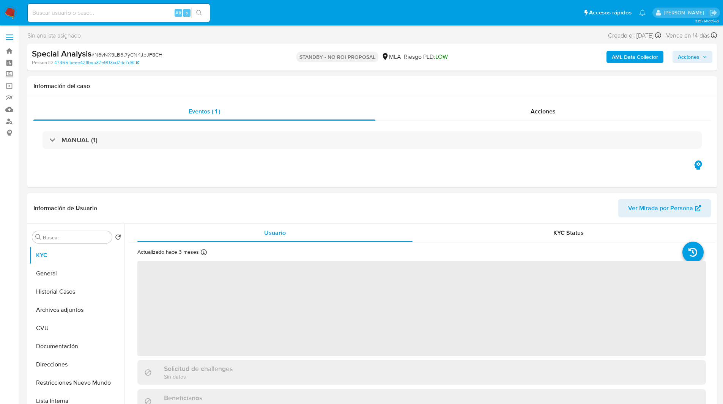
click at [140, 12] on input at bounding box center [119, 13] width 182 height 10
paste input "0CgWP4SC1ZC5BLAlcno0jmUW"
type input "0CgWP4SC1ZC5BLAlcno0jmUW"
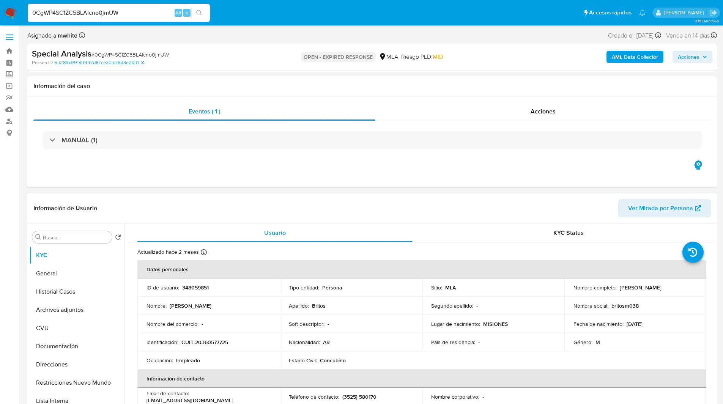
select select "10"
click at [196, 290] on p "348059851" at bounding box center [195, 287] width 27 height 7
copy p "348059851"
click at [455, 76] on div "Información del caso" at bounding box center [372, 86] width 690 height 20
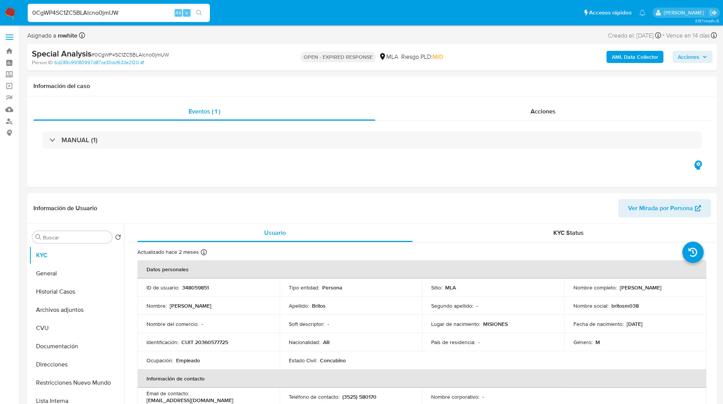
click at [259, 18] on ul "Pausado Ver notificaciones 0CgWP4SC1ZC5BLAlcno0jmUW Alt s Accesos rápidos Presi…" at bounding box center [337, 12] width 626 height 19
click at [254, 50] on div "Special Analysis # 0CgWP4SC1ZC5BLAlcno0jmUW" at bounding box center [144, 53] width 224 height 11
click at [224, 17] on ul "Pausado Ver notificaciones 0CgWP4SC1ZC5BLAlcno0jmUW Alt s Accesos rápidos Presi…" at bounding box center [337, 12] width 626 height 19
click at [246, 13] on ul "Pausado Ver notificaciones 0CgWP4SC1ZC5BLAlcno0jmUW Alt s Accesos rápidos Presi…" at bounding box center [337, 12] width 626 height 19
click at [262, 9] on ul "Pausado Ver notificaciones 0CgWP4SC1ZC5BLAlcno0jmUW Alt s Accesos rápidos Presi…" at bounding box center [337, 12] width 626 height 19
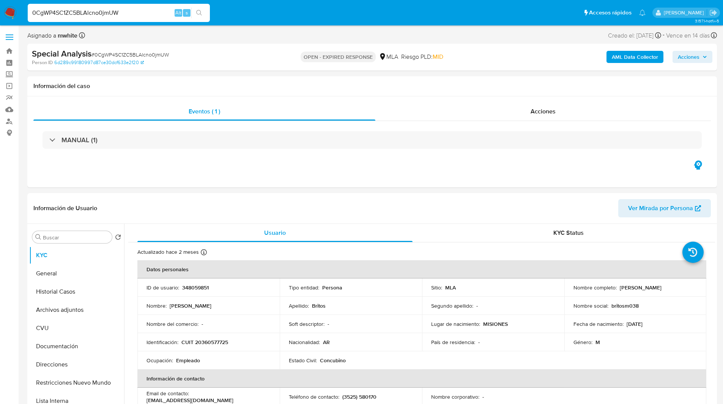
click at [240, 11] on ul "Pausado Ver notificaciones 0CgWP4SC1ZC5BLAlcno0jmUW Alt s Accesos rápidos Presi…" at bounding box center [337, 12] width 626 height 19
click at [482, 177] on div "Eventos ( 1 ) Acciones MANUAL (1)" at bounding box center [372, 141] width 690 height 91
